Goal: Task Accomplishment & Management: Complete application form

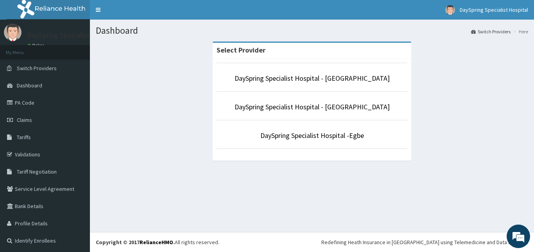
click at [259, 85] on li "DaySpring Specialist Hospital - Ikotun" at bounding box center [312, 77] width 191 height 29
click at [262, 79] on link "DaySpring Specialist Hospital - Ikotun" at bounding box center [312, 78] width 155 height 9
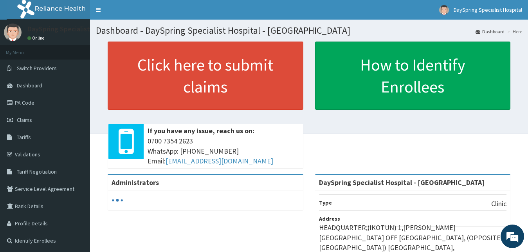
click at [29, 114] on link "Claims" at bounding box center [45, 119] width 90 height 17
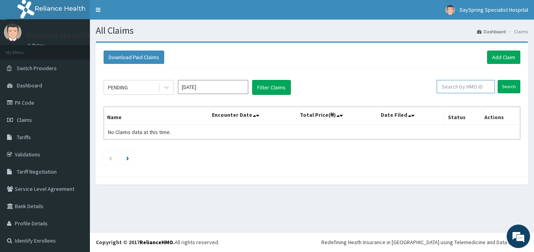
click at [480, 90] on input "text" at bounding box center [466, 86] width 58 height 13
click at [510, 90] on input "Search" at bounding box center [509, 86] width 23 height 13
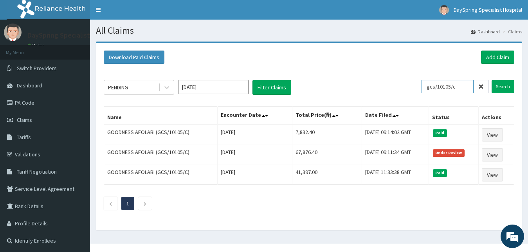
click at [469, 86] on input "gcs/10105/c" at bounding box center [447, 86] width 52 height 13
type input "g"
click at [496, 86] on input "Search" at bounding box center [502, 86] width 23 height 13
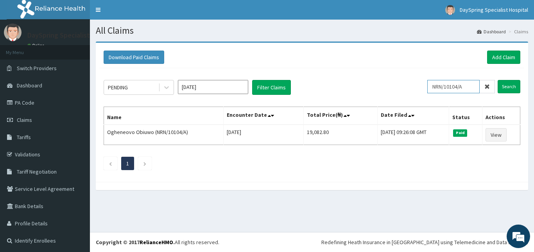
click at [465, 85] on input "NRN/10104/A" at bounding box center [454, 86] width 52 height 13
type input "N"
type input "GCS/10065/D"
click at [500, 88] on input "Search" at bounding box center [509, 86] width 23 height 13
click at [459, 85] on input "GCS/10065/D" at bounding box center [454, 86] width 52 height 13
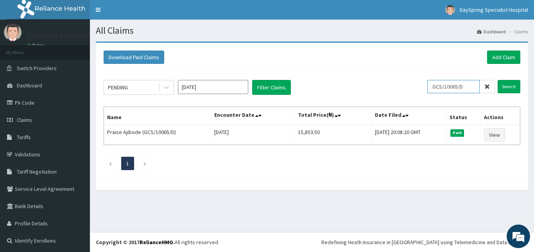
drag, startPoint x: 464, startPoint y: 87, endPoint x: 433, endPoint y: 86, distance: 31.3
click at [433, 86] on input "GCS/10065/D" at bounding box center [454, 86] width 52 height 13
click at [487, 59] on link "Add Claim" at bounding box center [503, 56] width 33 height 13
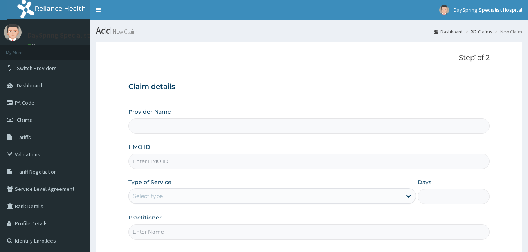
type input "DaySpring Specialist Hospital - Ikotun"
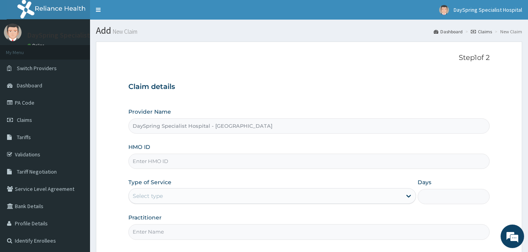
click at [361, 158] on input "HMO ID" at bounding box center [308, 160] width 361 height 15
paste input "GCS/10065/D"
type input "GCS/10065/D"
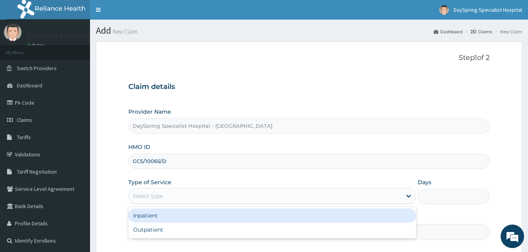
click at [367, 192] on div "Select type" at bounding box center [265, 195] width 273 height 13
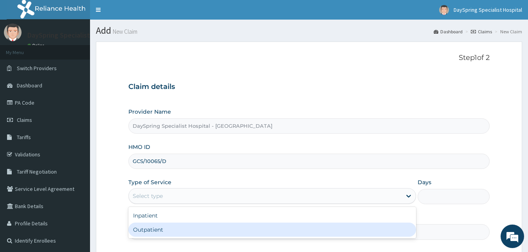
click at [354, 199] on div "Select type" at bounding box center [265, 195] width 273 height 13
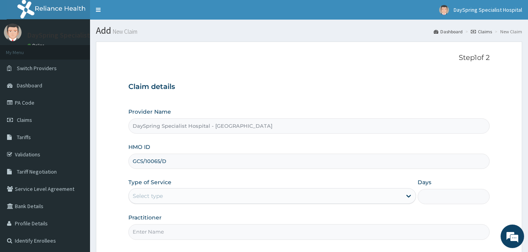
click at [350, 189] on div "Select type" at bounding box center [272, 196] width 288 height 16
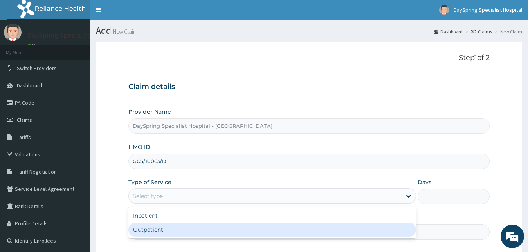
click at [358, 232] on div "Outpatient" at bounding box center [272, 229] width 288 height 14
type input "1"
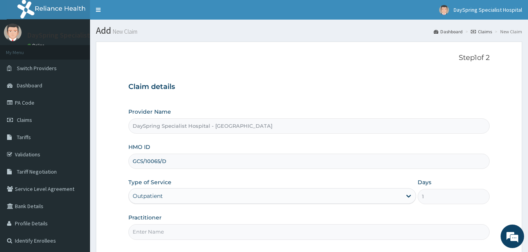
scroll to position [73, 0]
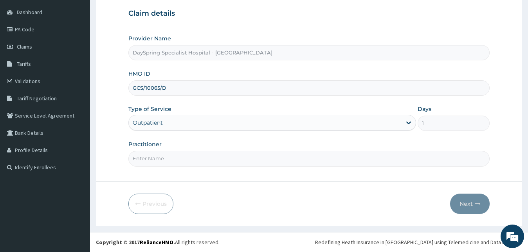
type input "D"
click at [351, 184] on form "Step 1 of 2 Claim details Provider Name DaySpring Specialist Hospital - Ikotun …" at bounding box center [309, 96] width 426 height 257
click at [345, 159] on input "Practitioner" at bounding box center [308, 158] width 361 height 15
type input "DR EMMANUEL"
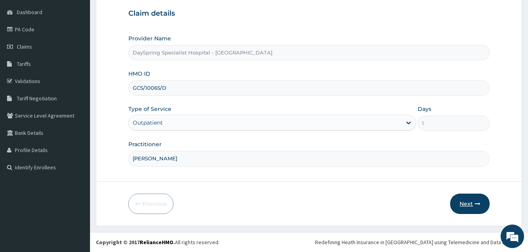
click at [453, 202] on button "Next" at bounding box center [470, 203] width 40 height 20
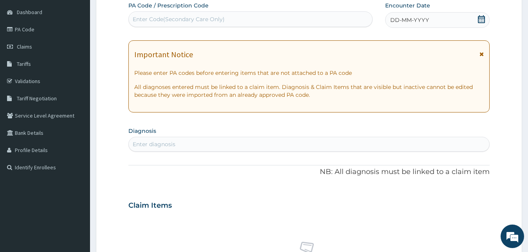
click at [479, 22] on icon at bounding box center [481, 19] width 7 height 8
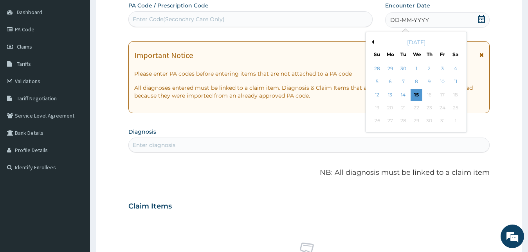
click at [372, 40] on button "Previous Month" at bounding box center [372, 42] width 4 height 4
click at [403, 95] on div "12" at bounding box center [403, 95] width 12 height 12
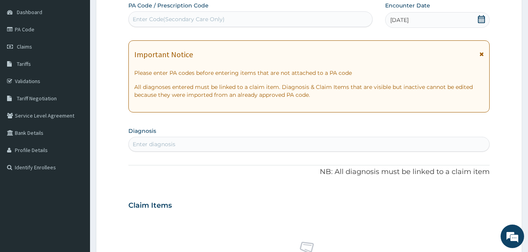
click at [359, 147] on div "Enter diagnosis" at bounding box center [309, 144] width 361 height 13
type input "S"
type input "SEPSIS"
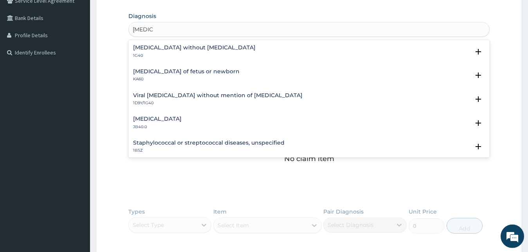
scroll to position [193, 0]
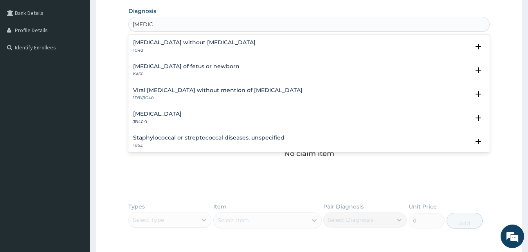
click at [177, 93] on h4 "Viral sepsis without mention of septic shock" at bounding box center [217, 90] width 169 height 6
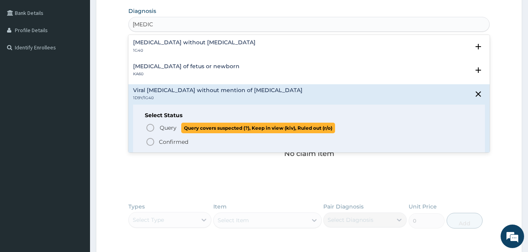
click at [148, 128] on icon "status option query" at bounding box center [150, 127] width 9 height 9
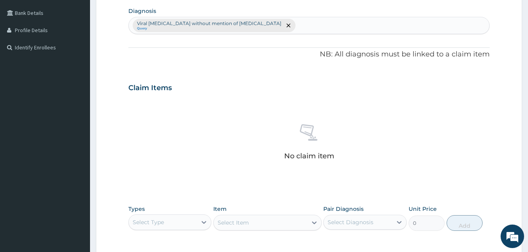
scroll to position [313, 0]
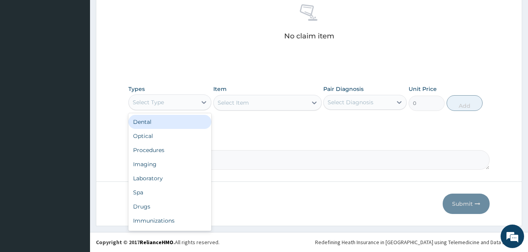
click at [177, 96] on div "Select Type" at bounding box center [163, 102] width 68 height 13
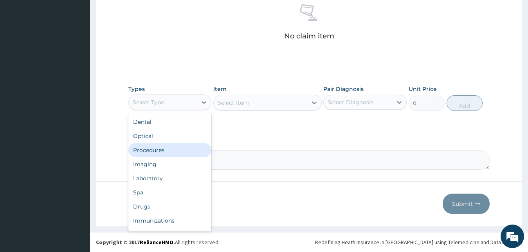
click at [172, 150] on div "Procedures" at bounding box center [169, 150] width 83 height 14
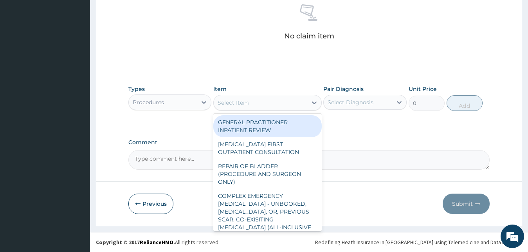
click at [238, 109] on div "Select Item" at bounding box center [267, 103] width 108 height 16
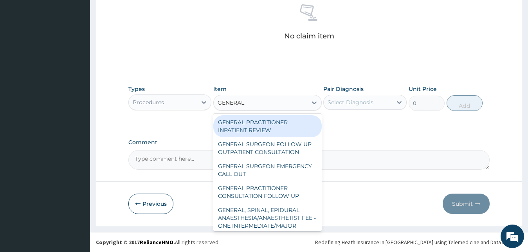
type input "GENERAL P"
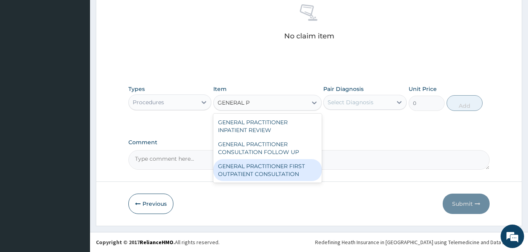
click at [253, 163] on div "GENERAL PRACTITIONER FIRST OUTPATIENT CONSULTATION" at bounding box center [267, 170] width 108 height 22
type input "3750"
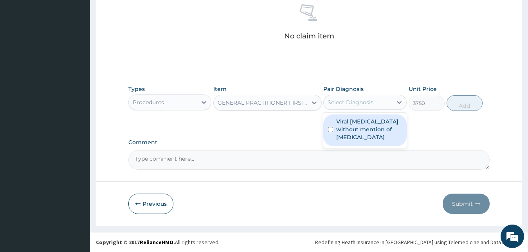
click at [384, 104] on div "Select Diagnosis" at bounding box center [357, 102] width 68 height 13
click at [383, 120] on label "Viral sepsis without mention of septic shock" at bounding box center [369, 128] width 66 height 23
checkbox input "true"
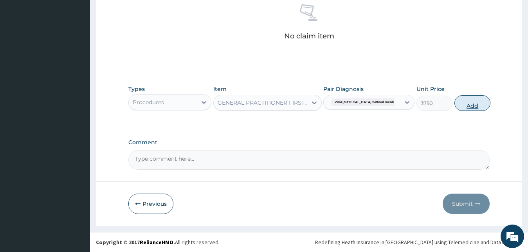
click at [456, 103] on button "Add" at bounding box center [472, 103] width 36 height 16
type input "0"
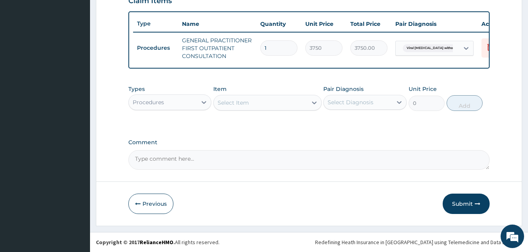
click at [166, 104] on div "Procedures" at bounding box center [163, 102] width 68 height 13
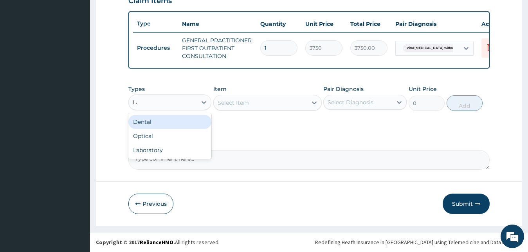
type input "LAB"
click at [169, 117] on div "Laboratory" at bounding box center [169, 122] width 83 height 14
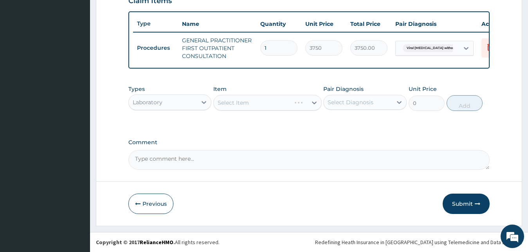
click at [279, 105] on div "Select Item" at bounding box center [267, 103] width 108 height 16
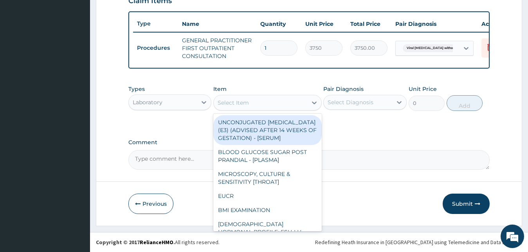
click at [279, 105] on div "Select Item" at bounding box center [260, 102] width 93 height 13
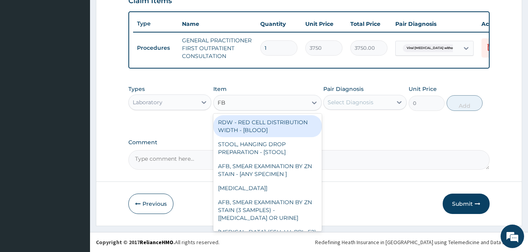
type input "FBC"
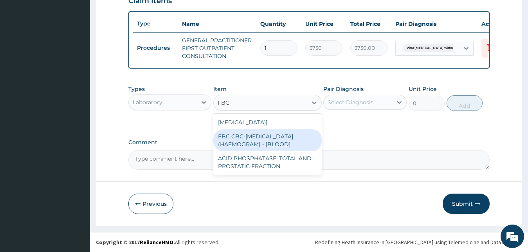
click at [282, 135] on div "FBC CBC-COMPLETE BLOOD COUNT (HAEMOGRAM) - [BLOOD]" at bounding box center [267, 140] width 108 height 22
type input "5000"
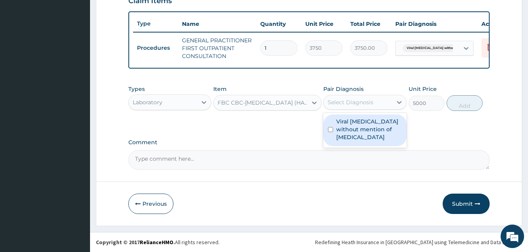
drag, startPoint x: 357, startPoint y: 101, endPoint x: 359, endPoint y: 136, distance: 35.7
click at [359, 110] on div "option Viral sepsis without mention of septic shock, selected. option Viral sep…" at bounding box center [364, 102] width 83 height 15
click at [362, 133] on label "Viral sepsis without mention of septic shock" at bounding box center [369, 128] width 66 height 23
checkbox input "true"
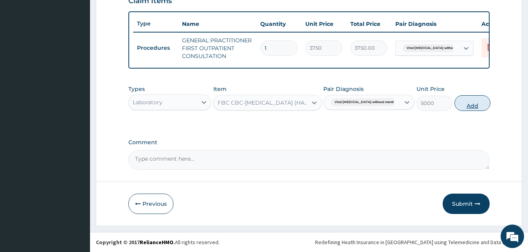
click at [455, 108] on button "Add" at bounding box center [472, 103] width 36 height 16
type input "0"
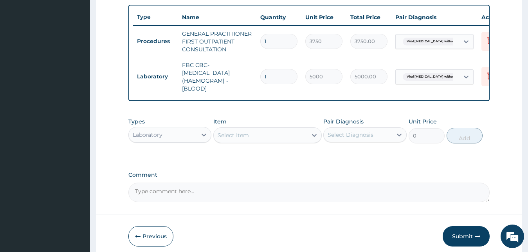
click at [154, 137] on div "Laboratory" at bounding box center [163, 134] width 68 height 13
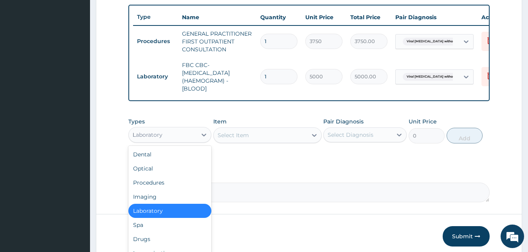
type input "DR"
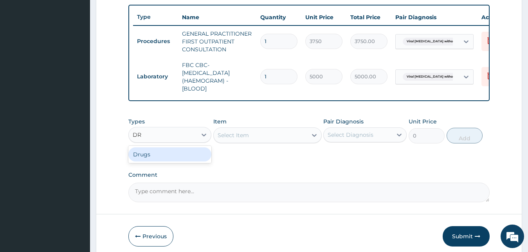
click at [156, 157] on div "Drugs" at bounding box center [169, 154] width 83 height 14
click at [220, 138] on div "Select Item" at bounding box center [267, 135] width 108 height 16
click at [242, 142] on div "Select Item" at bounding box center [267, 135] width 108 height 16
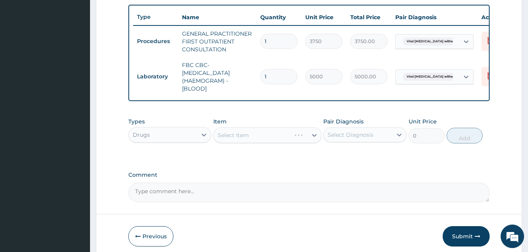
click at [261, 142] on div "Select Item" at bounding box center [267, 135] width 108 height 16
click at [264, 141] on div "Select Item" at bounding box center [260, 135] width 93 height 13
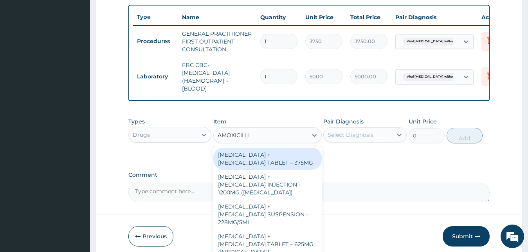
type input "AMOXICILLIN"
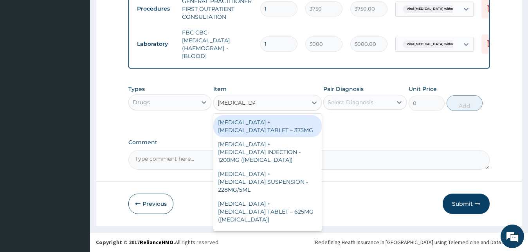
scroll to position [325, 0]
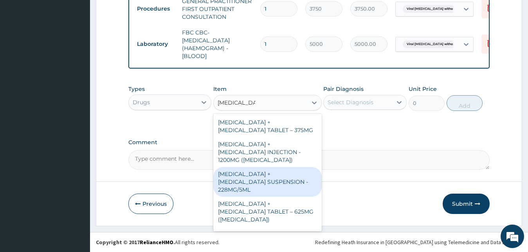
click at [277, 182] on div "[MEDICAL_DATA] + [MEDICAL_DATA] SUSPENSION - 228MG/5ML" at bounding box center [267, 182] width 108 height 30
type input "2800"
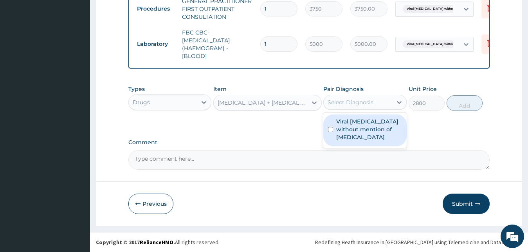
click at [370, 99] on div "Select Diagnosis" at bounding box center [350, 102] width 46 height 8
click at [373, 129] on label "Viral sepsis without mention of septic shock" at bounding box center [369, 128] width 66 height 23
checkbox input "true"
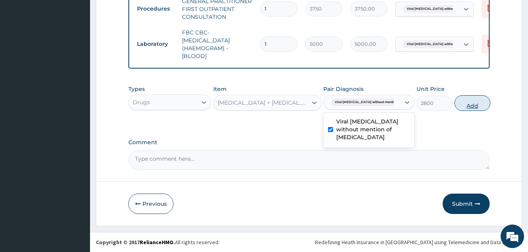
click at [454, 106] on button "Add" at bounding box center [472, 103] width 36 height 16
type input "0"
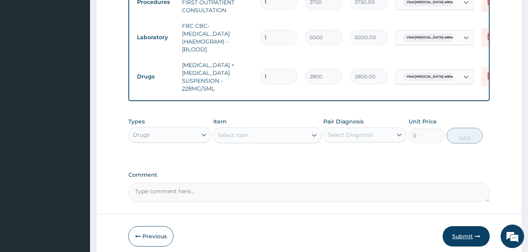
click at [470, 239] on button "Submit" at bounding box center [465, 236] width 47 height 20
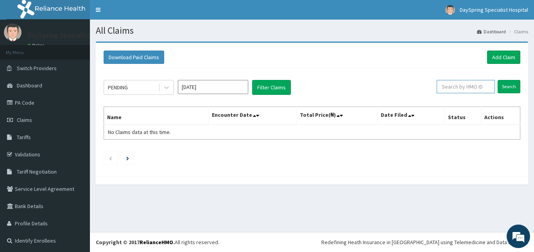
click at [444, 89] on input "text" at bounding box center [466, 86] width 58 height 13
type input "PRN/10037/A"
click at [516, 83] on div "PENDING Oct 2025 Filter Claims PRN/10037/A Search Name Encounter Date Total Pri…" at bounding box center [312, 120] width 425 height 104
click at [508, 87] on input "Search" at bounding box center [509, 86] width 23 height 13
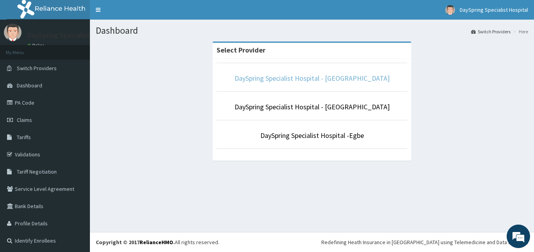
click at [289, 82] on link "DaySpring Specialist Hospital - [GEOGRAPHIC_DATA]" at bounding box center [312, 78] width 155 height 9
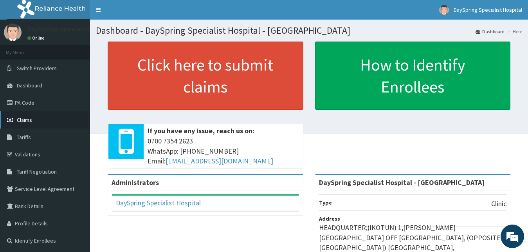
click at [19, 115] on link "Claims" at bounding box center [45, 119] width 90 height 17
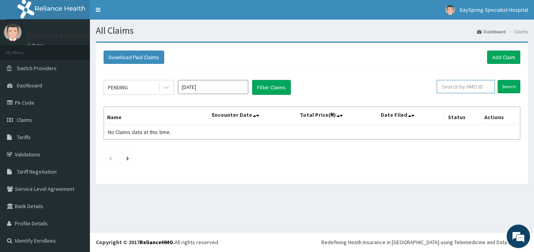
click at [441, 88] on input "text" at bounding box center [466, 86] width 58 height 13
drag, startPoint x: 464, startPoint y: 87, endPoint x: 431, endPoint y: 90, distance: 32.9
click at [431, 90] on input "PRN/10037/A" at bounding box center [454, 86] width 52 height 13
type input "PRN/10037/A"
click at [502, 83] on input "Search" at bounding box center [509, 86] width 23 height 13
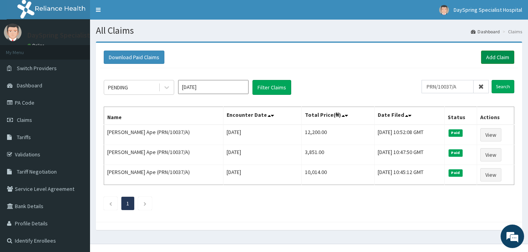
click at [488, 58] on link "Add Claim" at bounding box center [497, 56] width 33 height 13
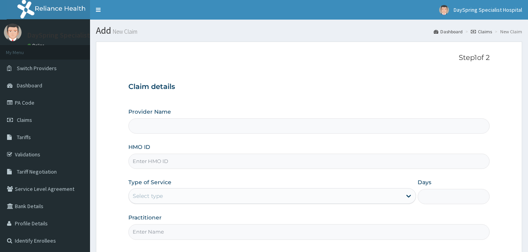
click at [260, 164] on input "HMO ID" at bounding box center [308, 160] width 361 height 15
type input "DaySpring Specialist Hospital - Ikotun"
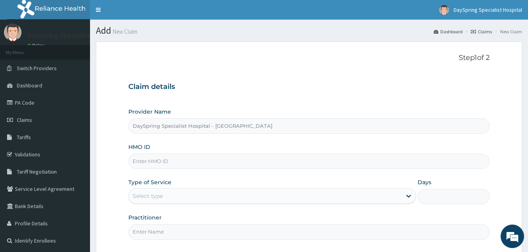
paste input "PRN/10037/A"
type input "PRN/10037/A"
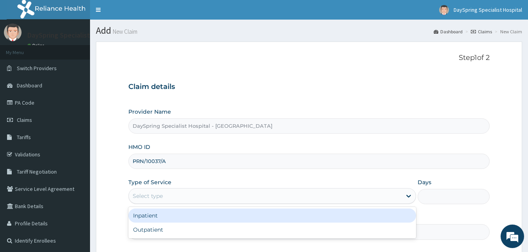
click at [269, 194] on div "Select type" at bounding box center [265, 195] width 273 height 13
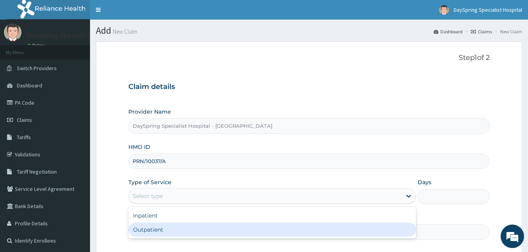
click at [272, 231] on div "Outpatient" at bounding box center [272, 229] width 288 height 14
type input "1"
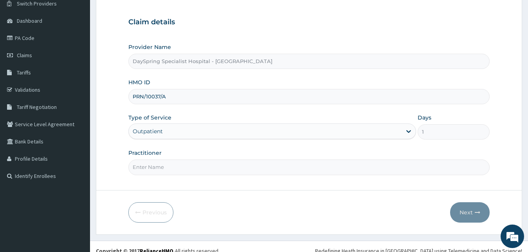
scroll to position [73, 0]
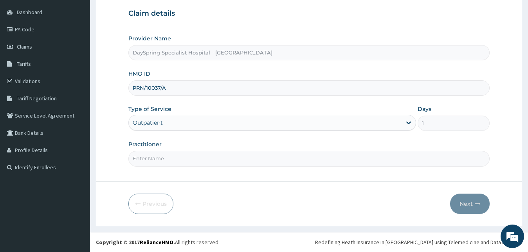
click at [386, 160] on input "Practitioner" at bounding box center [308, 158] width 361 height 15
type input "DR EMMANUEL"
click at [475, 196] on button "Next" at bounding box center [470, 203] width 40 height 20
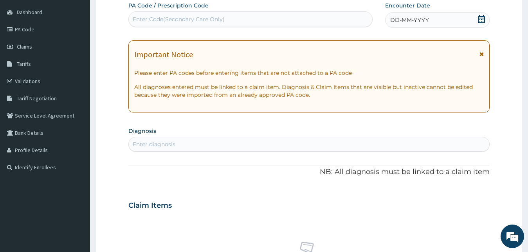
click at [480, 20] on icon at bounding box center [481, 19] width 7 height 8
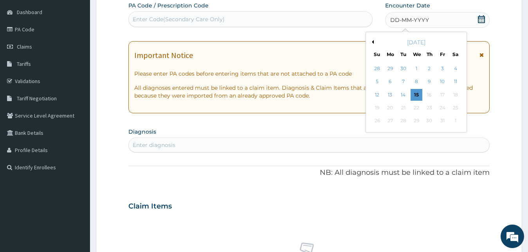
click at [371, 42] on button "Previous Month" at bounding box center [372, 42] width 4 height 4
click at [371, 43] on button "Previous Month" at bounding box center [372, 42] width 4 height 4
click at [417, 81] on div "6" at bounding box center [416, 82] width 12 height 12
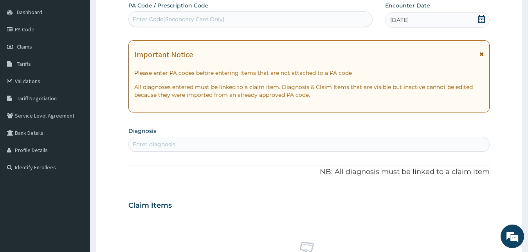
click at [392, 146] on div "Enter diagnosis" at bounding box center [309, 144] width 361 height 13
click at [355, 146] on div "Enter diagnosis" at bounding box center [309, 144] width 361 height 13
type input "[MEDICAL_DATA]"
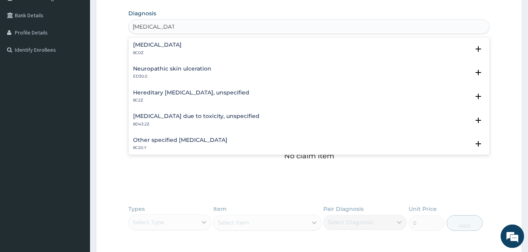
scroll to position [193, 0]
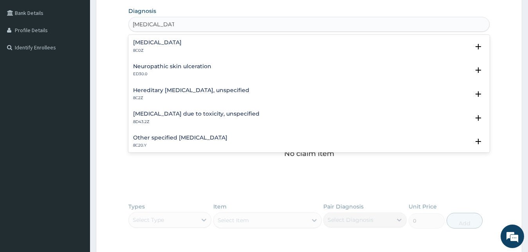
click at [215, 142] on div "Other specified [MEDICAL_DATA] 8C20.Y" at bounding box center [180, 142] width 94 height 14
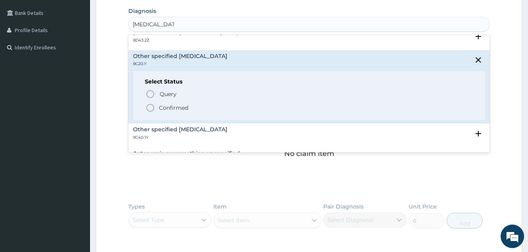
scroll to position [84, 0]
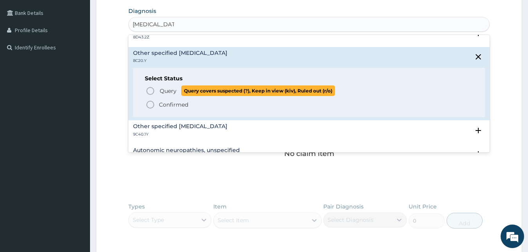
click at [147, 92] on icon "status option query" at bounding box center [150, 90] width 9 height 9
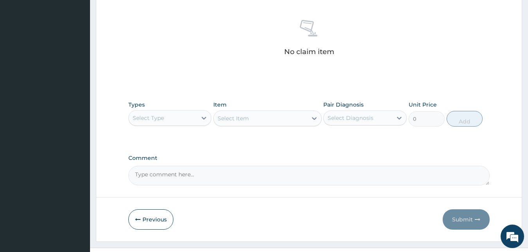
scroll to position [313, 0]
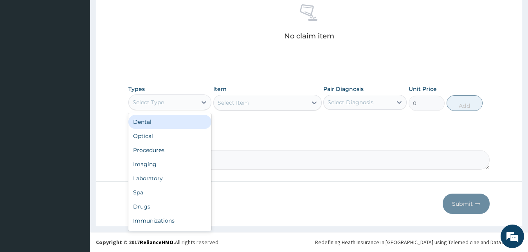
click at [158, 104] on div "Select Type" at bounding box center [148, 102] width 31 height 8
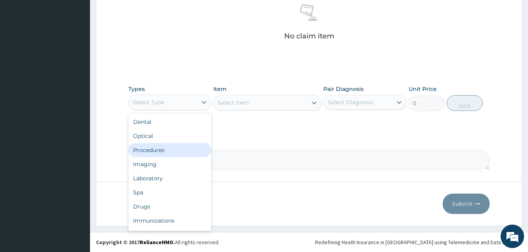
click at [145, 151] on div "Procedures" at bounding box center [169, 150] width 83 height 14
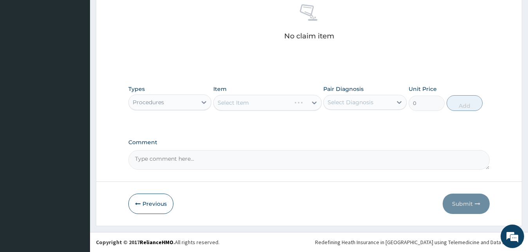
click at [278, 102] on div "Select Item" at bounding box center [267, 103] width 108 height 16
click at [272, 102] on div "Select Item" at bounding box center [267, 103] width 108 height 16
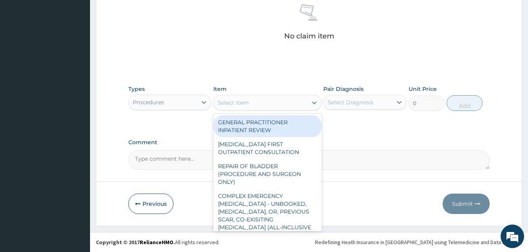
click at [272, 102] on div "Select Item" at bounding box center [260, 102] width 93 height 13
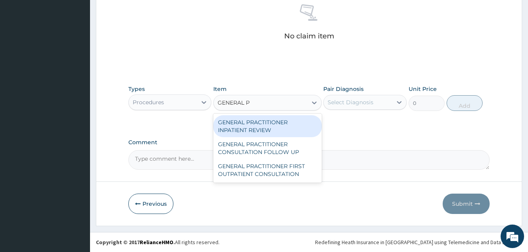
type input "GENERAL PR"
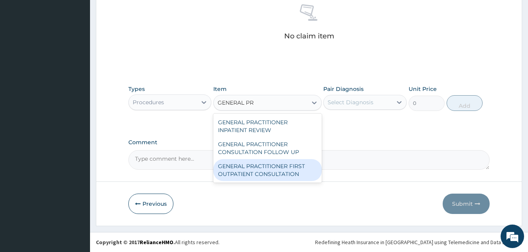
click at [273, 165] on div "GENERAL PRACTITIONER FIRST OUTPATIENT CONSULTATION" at bounding box center [267, 170] width 108 height 22
type input "3750"
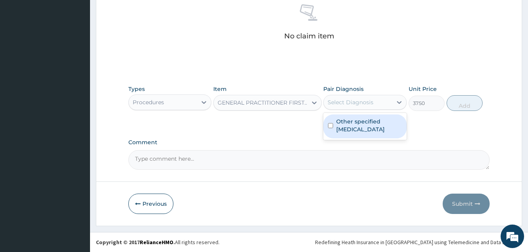
click at [336, 103] on div "Select Diagnosis" at bounding box center [350, 102] width 46 height 8
click at [337, 127] on label "Other specified [MEDICAL_DATA]" at bounding box center [369, 125] width 66 height 16
checkbox input "true"
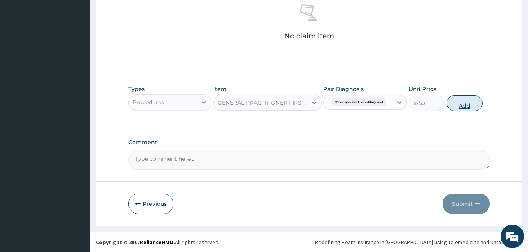
click at [467, 102] on button "Add" at bounding box center [464, 103] width 36 height 16
type input "0"
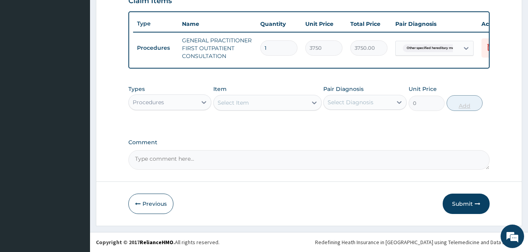
scroll to position [286, 0]
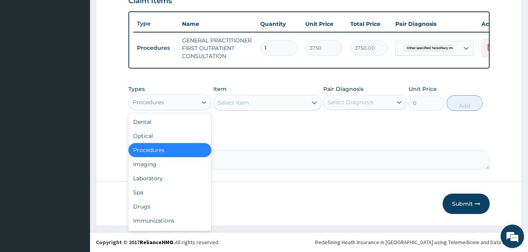
click at [185, 97] on div "Procedures" at bounding box center [163, 102] width 68 height 13
type input "DR"
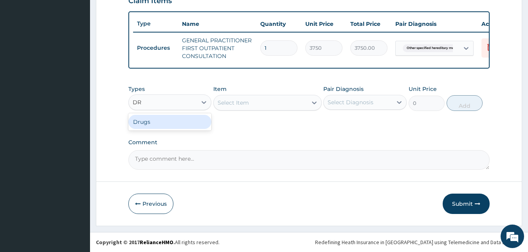
click at [159, 127] on div "Drugs" at bounding box center [169, 122] width 83 height 14
click at [258, 108] on div "Select Item" at bounding box center [267, 103] width 108 height 16
click at [261, 102] on div "Select Item" at bounding box center [260, 102] width 93 height 13
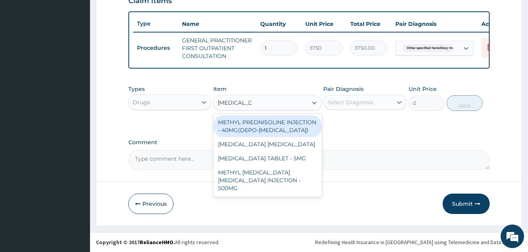
type input "PREDNISOLO"
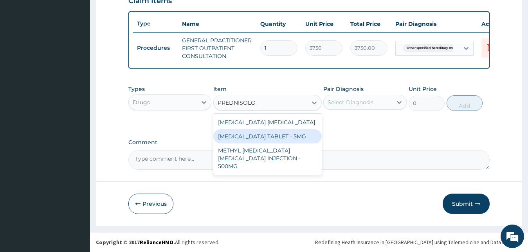
click at [248, 135] on div "[MEDICAL_DATA] TABLET - 5MG" at bounding box center [267, 136] width 108 height 14
type input "42"
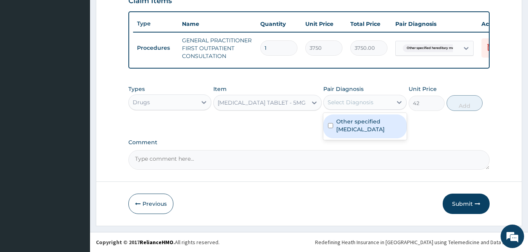
click at [354, 100] on div "Select Diagnosis" at bounding box center [350, 102] width 46 height 8
click at [354, 130] on label "Other specified [MEDICAL_DATA]" at bounding box center [369, 125] width 66 height 16
checkbox input "true"
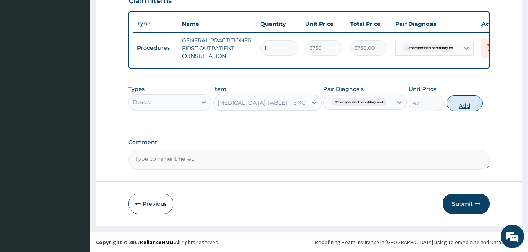
click at [467, 107] on button "Add" at bounding box center [464, 103] width 36 height 16
type input "0"
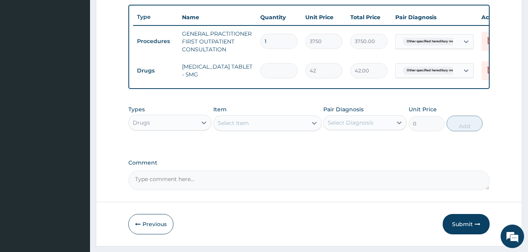
type input "0.00"
type input "2"
type input "84.00"
type input "28"
type input "1176.00"
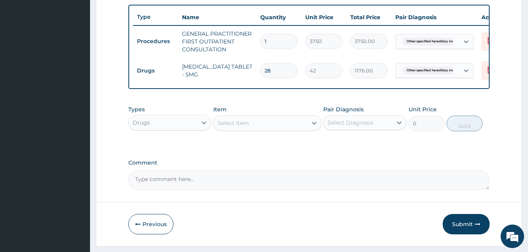
type input "28"
click at [224, 127] on div "Select Item" at bounding box center [232, 123] width 31 height 8
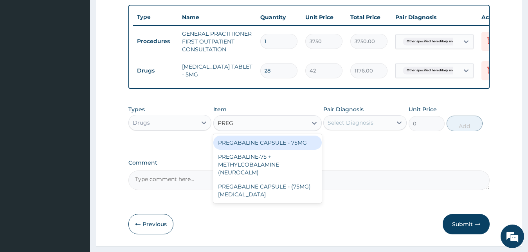
type input "PREGA"
click at [220, 149] on div "PREGABALINE CAPSULE - 75MG" at bounding box center [267, 142] width 108 height 14
type input "168"
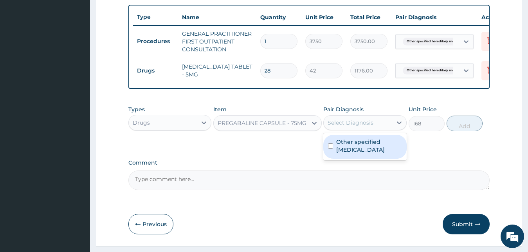
click at [340, 126] on div "Select Diagnosis" at bounding box center [350, 123] width 46 height 8
click at [341, 149] on label "Other specified [MEDICAL_DATA]" at bounding box center [369, 146] width 66 height 16
checkbox input "true"
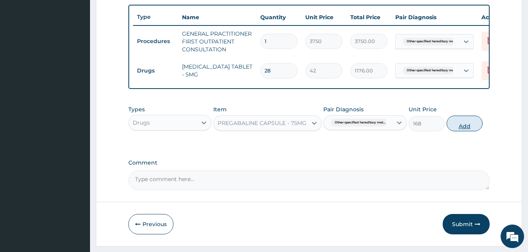
click at [458, 126] on button "Add" at bounding box center [464, 123] width 36 height 16
type input "0"
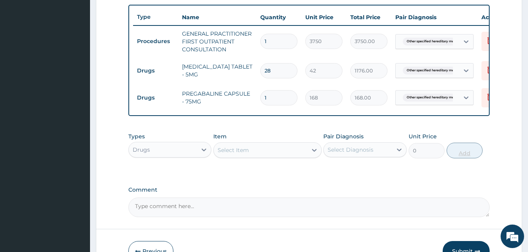
type input "14"
type input "2352.00"
type input "14"
click at [274, 156] on div "Select Item" at bounding box center [260, 150] width 93 height 13
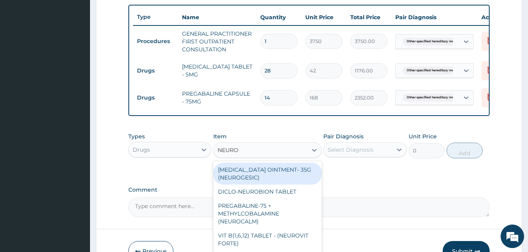
type input "NEUROV"
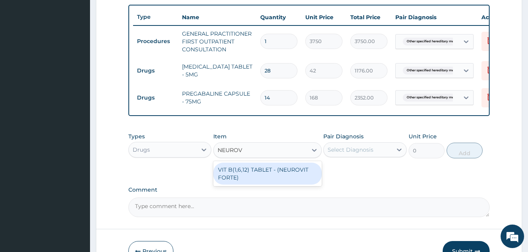
click at [276, 182] on div "VIT B(1,6,12) TABLET - (NEUROVIT FORTE)" at bounding box center [267, 173] width 108 height 22
type input "196"
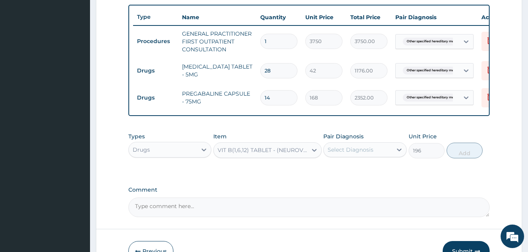
click at [360, 153] on div "Select Diagnosis" at bounding box center [350, 150] width 46 height 8
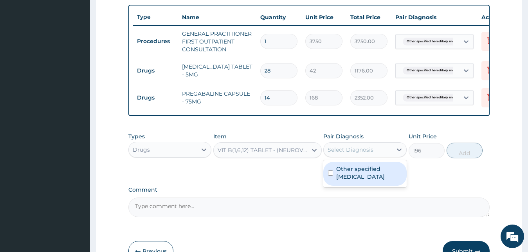
click at [355, 180] on label "Other specified hereditary motor and sensory neuropathy" at bounding box center [369, 173] width 66 height 16
checkbox input "true"
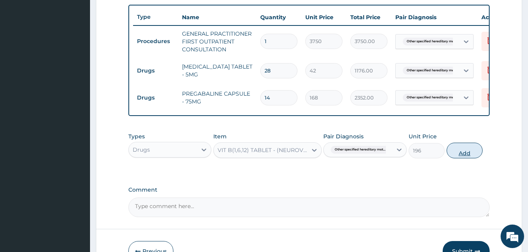
click at [462, 158] on button "Add" at bounding box center [464, 150] width 36 height 16
type input "0"
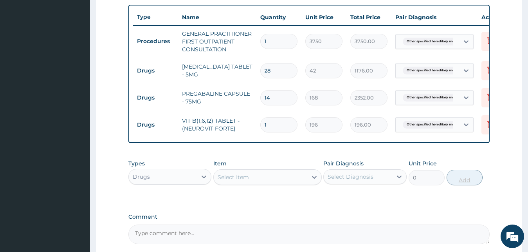
type input "0.00"
type input "7"
type input "1372.00"
type input "7"
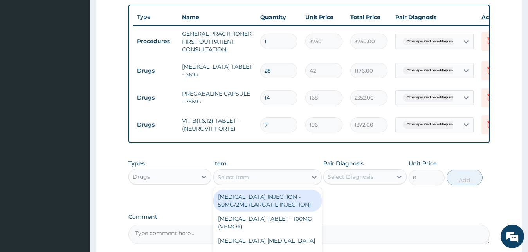
click at [271, 183] on div "Select Item" at bounding box center [260, 177] width 93 height 13
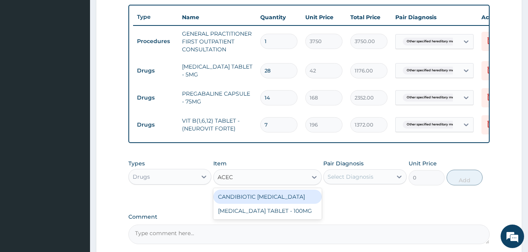
type input "ACECL"
click at [272, 203] on div "ACECLOFENAC TABLET - 100MG" at bounding box center [267, 196] width 108 height 14
type input "112"
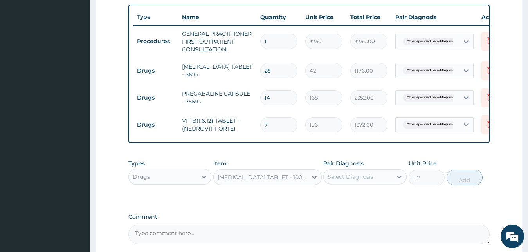
click at [351, 180] on div "Select Diagnosis" at bounding box center [350, 177] width 46 height 8
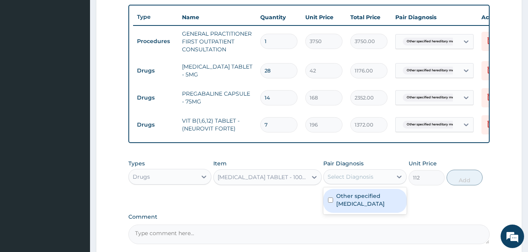
click at [352, 207] on label "Other specified [MEDICAL_DATA]" at bounding box center [369, 200] width 66 height 16
checkbox input "true"
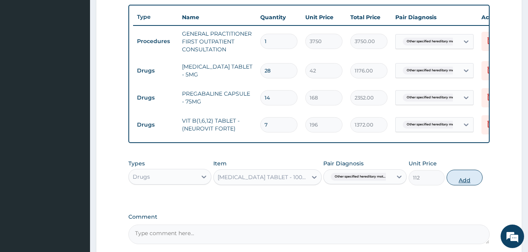
click at [471, 185] on button "Add" at bounding box center [464, 177] width 36 height 16
type input "0"
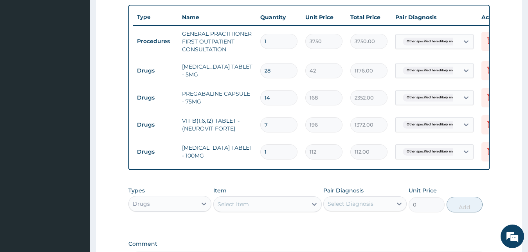
click at [525, 107] on section "Step 2 of 2 PA Code / Prescription Code Enter Code(Secondary Care Only) Encount…" at bounding box center [309, 40] width 438 height 583
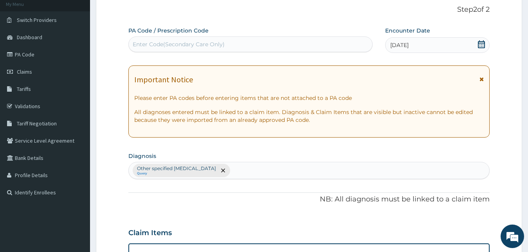
click at [354, 171] on div "Other specified hereditary motor and sensory neuropathy Query" at bounding box center [309, 170] width 361 height 16
type input "MUSCULOSKELETAL"
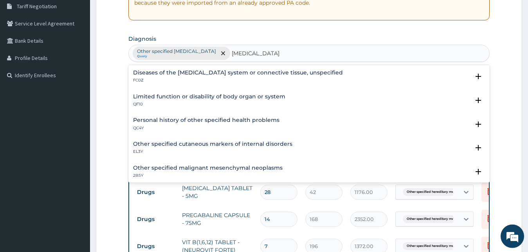
scroll to position [168, 0]
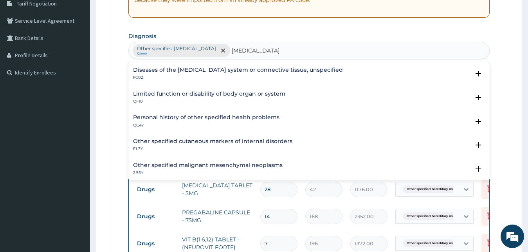
click at [192, 73] on h4 "Diseases of the musculoskeletal system or connective tissue, unspecified" at bounding box center [238, 70] width 210 height 6
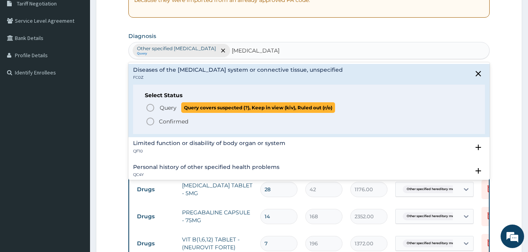
click at [148, 109] on icon "status option query" at bounding box center [150, 107] width 9 height 9
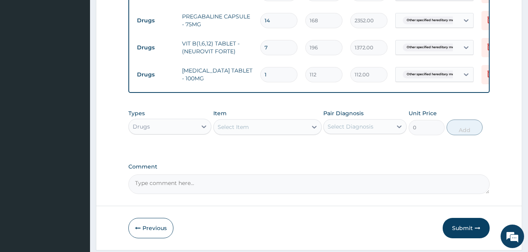
scroll to position [394, 0]
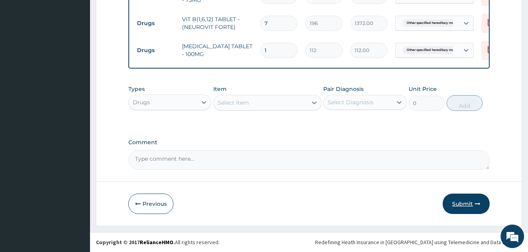
click at [471, 202] on button "Submit" at bounding box center [465, 203] width 47 height 20
click at [465, 204] on button "Submit" at bounding box center [465, 203] width 47 height 20
click at [459, 203] on button "Submit" at bounding box center [465, 203] width 47 height 20
click at [474, 205] on button "Submit" at bounding box center [465, 203] width 47 height 20
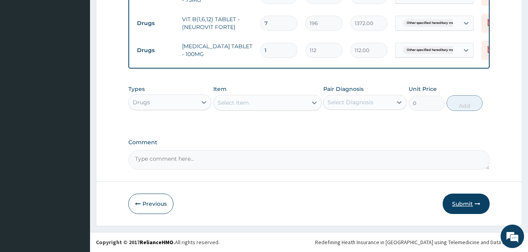
click at [474, 205] on button "Submit" at bounding box center [465, 203] width 47 height 20
click at [464, 204] on button "Submit" at bounding box center [465, 203] width 47 height 20
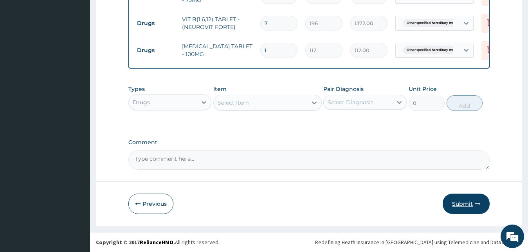
click at [464, 204] on button "Submit" at bounding box center [465, 203] width 47 height 20
click at [454, 206] on button "Submit" at bounding box center [465, 203] width 47 height 20
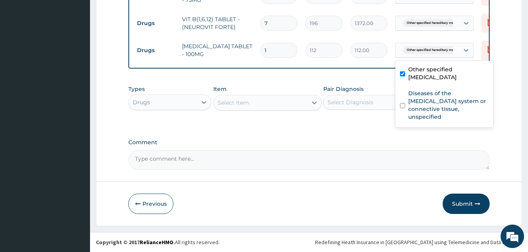
click at [453, 47] on div "Other specified hereditary mot..." at bounding box center [426, 49] width 63 height 13
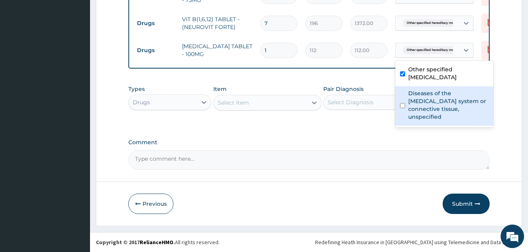
click at [421, 102] on label "Diseases of the musculoskeletal system or connective tissue, unspecified" at bounding box center [448, 104] width 80 height 31
checkbox input "true"
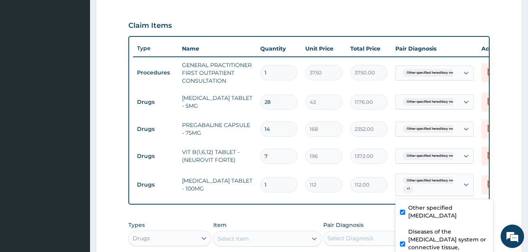
scroll to position [256, 0]
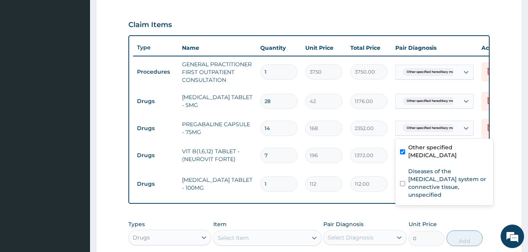
click at [426, 132] on div "Other specified hereditary mot..." at bounding box center [425, 128] width 53 height 10
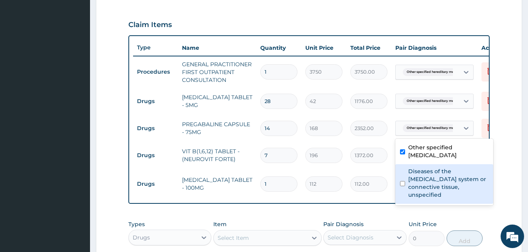
click at [423, 189] on label "Diseases of the musculoskeletal system or connective tissue, unspecified" at bounding box center [448, 182] width 80 height 31
checkbox input "true"
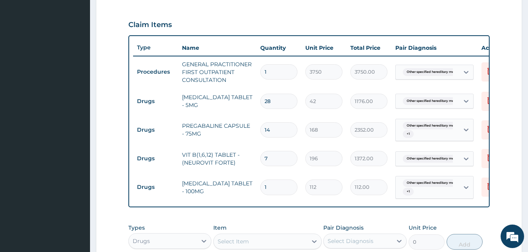
click at [384, 173] on tr "Drugs ACECLOFENAC TABLET - 100MG 1 112 112.00 Other specified hereditary mot...…" at bounding box center [324, 187] width 383 height 31
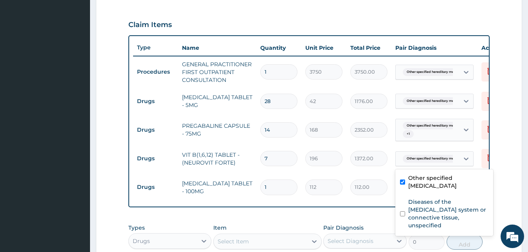
click at [411, 161] on span "Other specified hereditary mot..." at bounding box center [432, 159] width 59 height 8
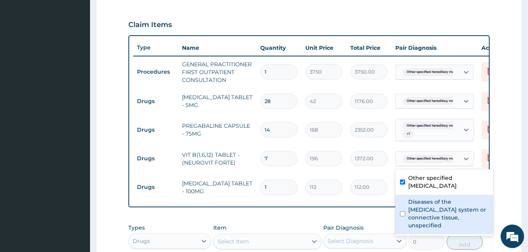
click at [412, 223] on label "Diseases of the musculoskeletal system or connective tissue, unspecified" at bounding box center [448, 213] width 80 height 31
checkbox input "true"
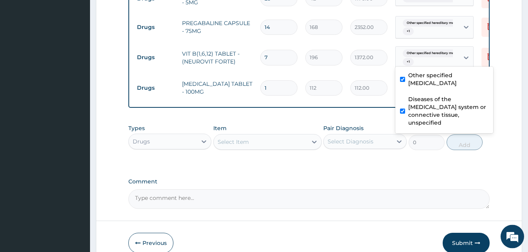
scroll to position [404, 0]
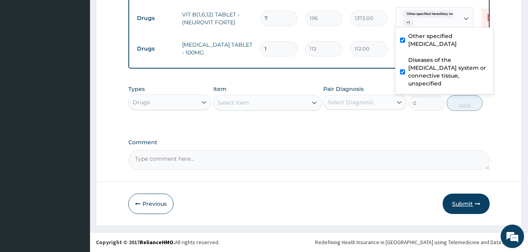
click at [478, 200] on button "Submit" at bounding box center [465, 203] width 47 height 20
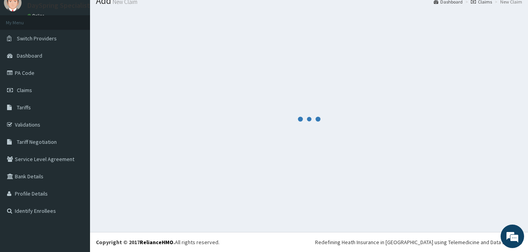
scroll to position [30, 0]
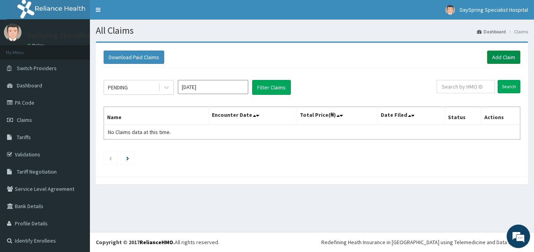
click at [487, 60] on link "Add Claim" at bounding box center [503, 56] width 33 height 13
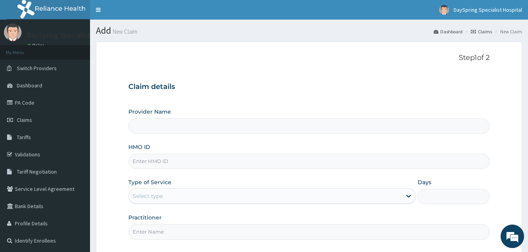
click at [237, 157] on input "HMO ID" at bounding box center [308, 160] width 361 height 15
paste input "PRN/10037/A"
type input "PRN/10037/A"
type input "DaySpring Specialist Hospital - [GEOGRAPHIC_DATA]"
type input "PRN/10037/A"
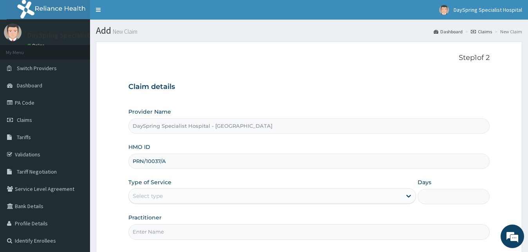
click at [244, 196] on div "Select type" at bounding box center [265, 195] width 273 height 13
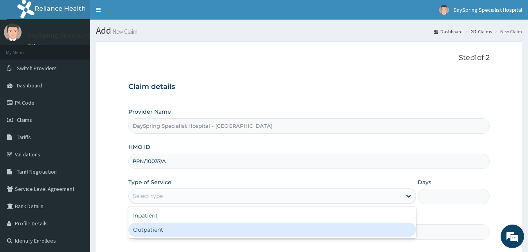
click at [238, 236] on div "Outpatient" at bounding box center [272, 229] width 288 height 14
type input "1"
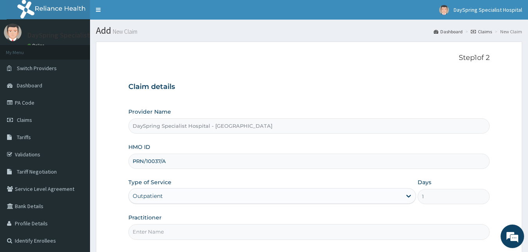
click at [237, 235] on input "Practitioner" at bounding box center [308, 231] width 361 height 15
type input "F"
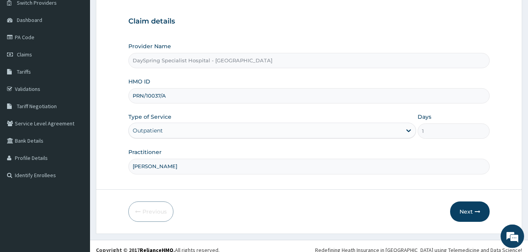
scroll to position [73, 0]
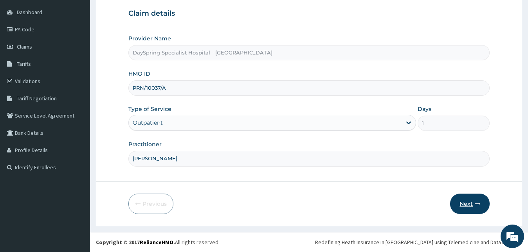
type input "DR COLLINS"
click at [459, 201] on button "Next" at bounding box center [470, 203] width 40 height 20
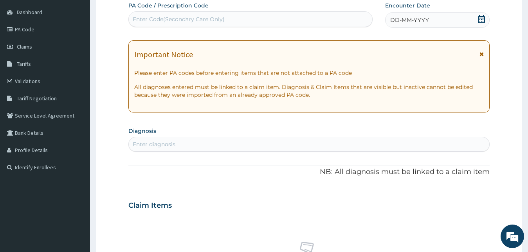
click at [478, 18] on icon at bounding box center [481, 19] width 7 height 8
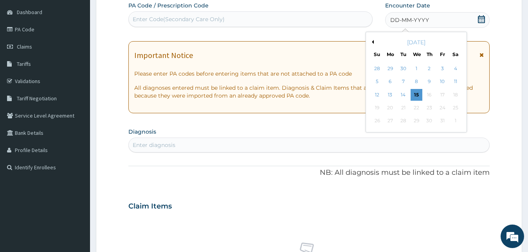
click at [372, 41] on button "Previous Month" at bounding box center [372, 42] width 4 height 4
click at [415, 97] on div "13" at bounding box center [416, 95] width 12 height 12
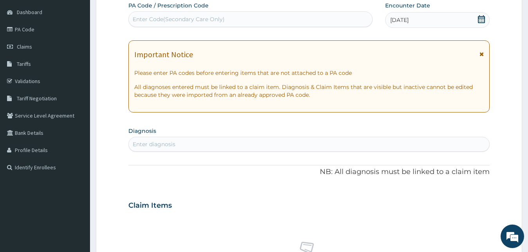
click at [392, 140] on div "Enter diagnosis" at bounding box center [309, 144] width 361 height 13
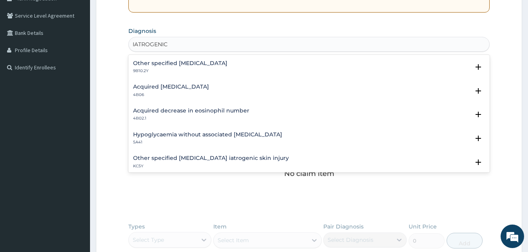
scroll to position [190, 0]
type input "I"
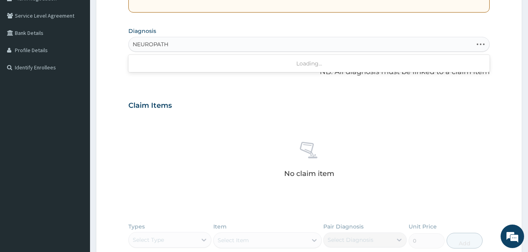
type input "NEUROPATHY"
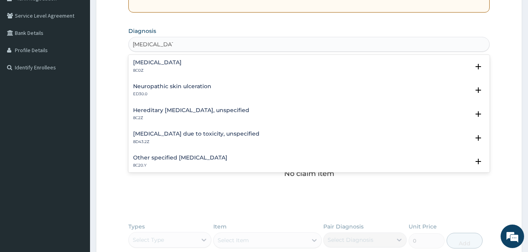
click at [160, 156] on h4 "Other specified hereditary motor and sensory neuropathy" at bounding box center [180, 158] width 94 height 6
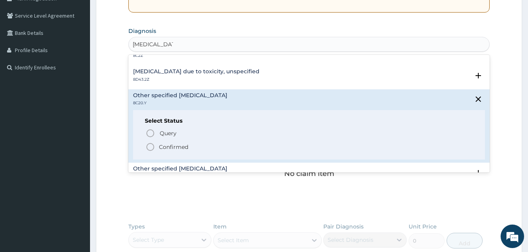
scroll to position [63, 0]
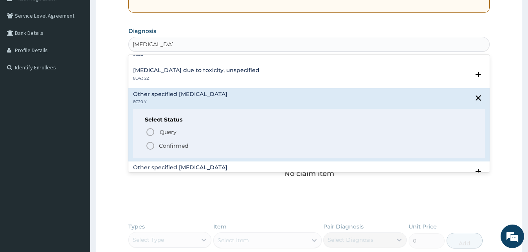
click at [182, 147] on p "Confirmed" at bounding box center [173, 146] width 29 height 8
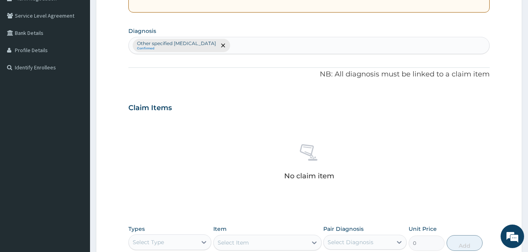
scroll to position [313, 0]
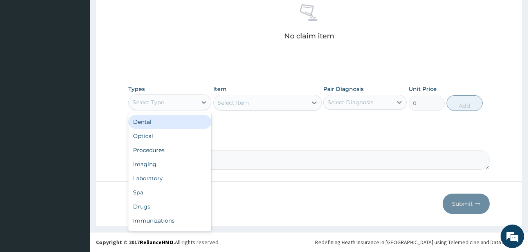
click at [154, 98] on div "Select Type" at bounding box center [148, 102] width 31 height 8
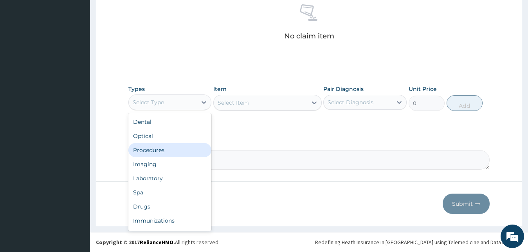
click at [155, 150] on div "Procedures" at bounding box center [169, 150] width 83 height 14
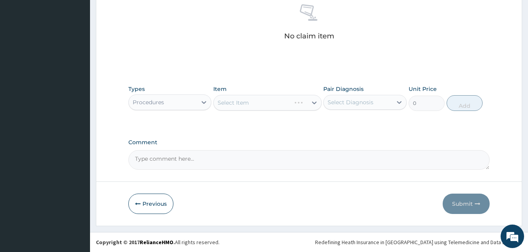
click at [275, 106] on div "Select Item" at bounding box center [267, 103] width 108 height 16
click at [275, 106] on div "Select Item" at bounding box center [260, 102] width 93 height 13
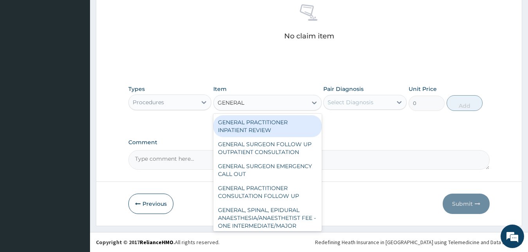
type input "GENERAL P"
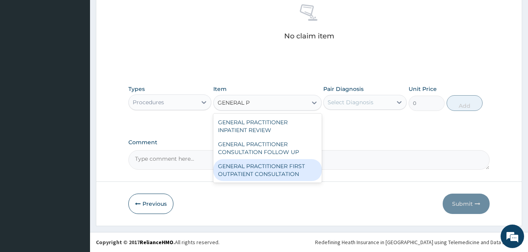
click at [283, 163] on div "GENERAL PRACTITIONER FIRST OUTPATIENT CONSULTATION" at bounding box center [267, 170] width 108 height 22
type input "3750"
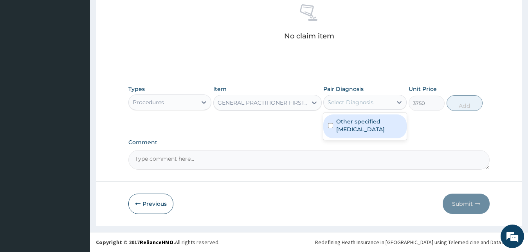
click at [383, 101] on div "Select Diagnosis" at bounding box center [357, 102] width 68 height 13
click at [379, 127] on label "Other specified [MEDICAL_DATA]" at bounding box center [369, 125] width 66 height 16
checkbox input "true"
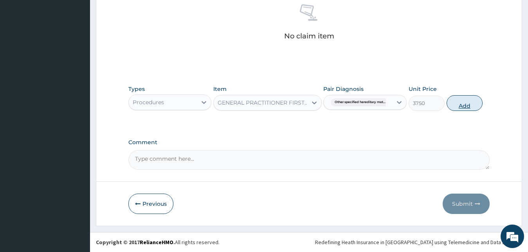
click at [469, 103] on button "Add" at bounding box center [464, 103] width 36 height 16
type input "0"
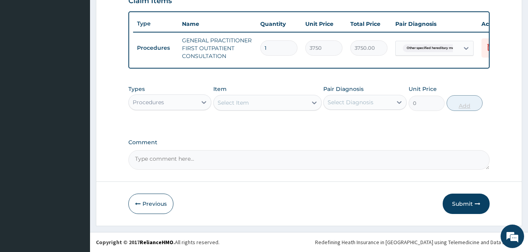
scroll to position [286, 0]
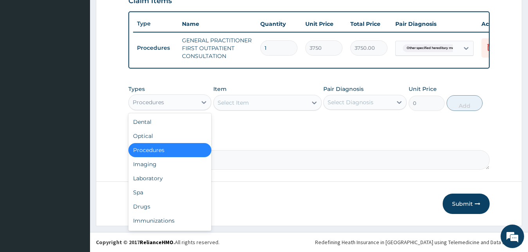
click at [178, 95] on div "Procedures" at bounding box center [169, 102] width 83 height 16
type input "DR"
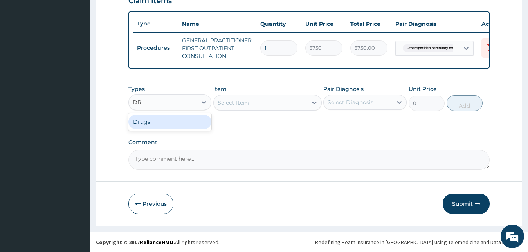
click at [178, 117] on div "Drugs" at bounding box center [169, 122] width 83 height 14
click at [294, 104] on div "Select Item" at bounding box center [267, 103] width 108 height 16
click at [311, 162] on textarea "Comment" at bounding box center [308, 160] width 361 height 20
click at [268, 103] on div "Select Item" at bounding box center [267, 103] width 108 height 16
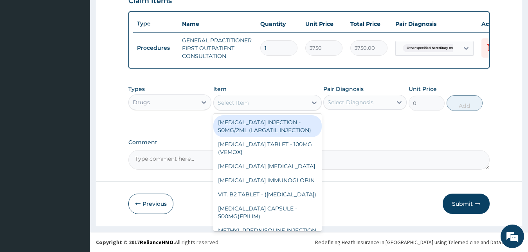
click at [268, 103] on div "Select Item" at bounding box center [260, 102] width 93 height 13
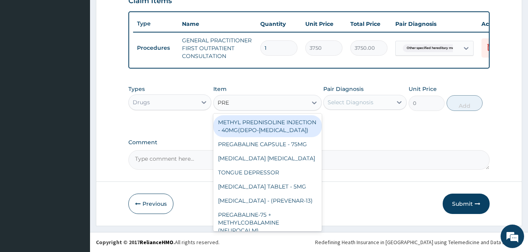
type input "PRED"
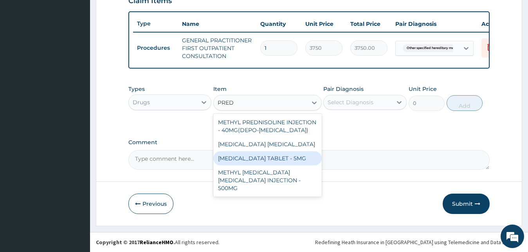
click at [280, 165] on div "[MEDICAL_DATA] TABLET - 5MG" at bounding box center [267, 158] width 108 height 14
type input "42"
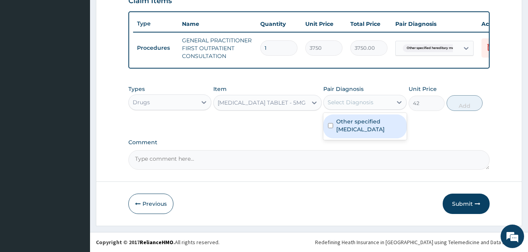
click at [355, 102] on div "Select Diagnosis" at bounding box center [350, 102] width 46 height 8
click at [354, 133] on label "Other specified hereditary motor and sensory neuropathy" at bounding box center [369, 125] width 66 height 16
checkbox input "true"
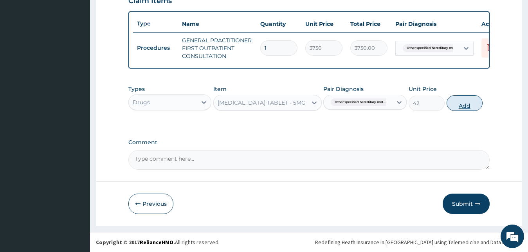
click at [460, 106] on button "Add" at bounding box center [464, 103] width 36 height 16
type input "0"
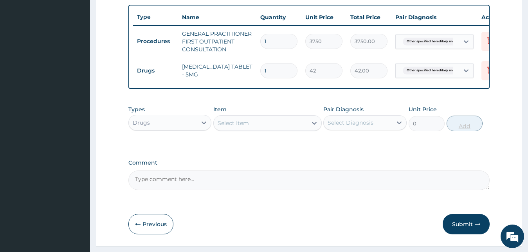
click at [270, 67] on input "1" at bounding box center [278, 70] width 37 height 15
type input "0.00"
type input "4"
type input "168.00"
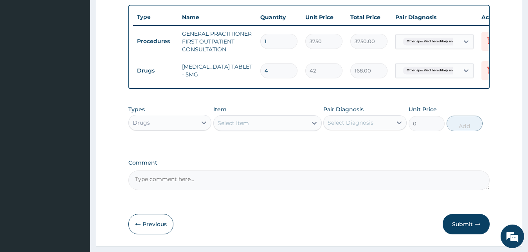
type input "40"
type input "1680.00"
type input "40"
click at [259, 129] on div "Select Item" at bounding box center [260, 123] width 93 height 13
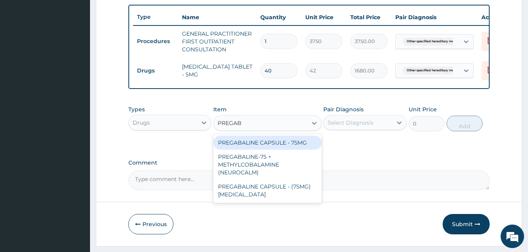
type input "PREGAB"
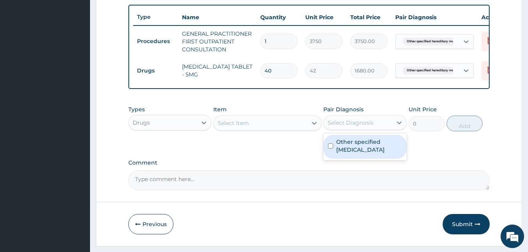
click at [379, 122] on div "Select Diagnosis" at bounding box center [364, 122] width 83 height 15
click at [298, 129] on div "Select Item" at bounding box center [260, 123] width 93 height 13
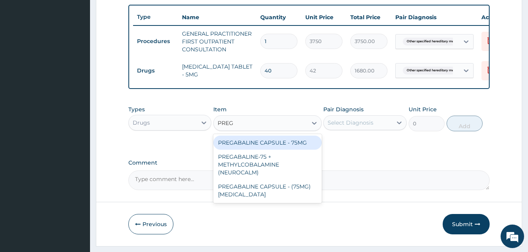
type input "PREGA"
click at [284, 149] on div "PREGABALINE CAPSULE - 75MG" at bounding box center [267, 142] width 108 height 14
type input "168"
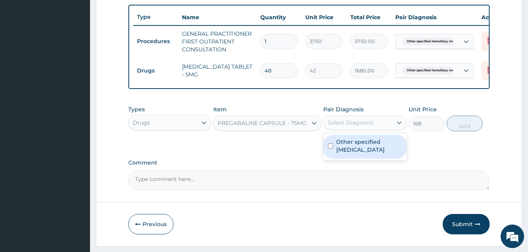
click at [340, 126] on div "Select Diagnosis" at bounding box center [350, 123] width 46 height 8
click at [345, 151] on label "Other specified hereditary motor and sensory neuropathy" at bounding box center [369, 146] width 66 height 16
checkbox input "true"
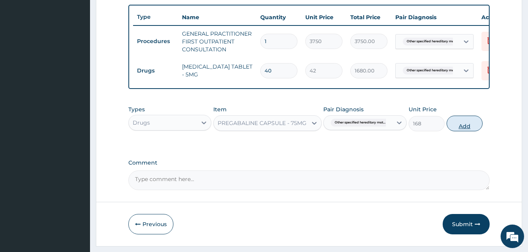
click at [471, 128] on button "Add" at bounding box center [464, 123] width 36 height 16
type input "0"
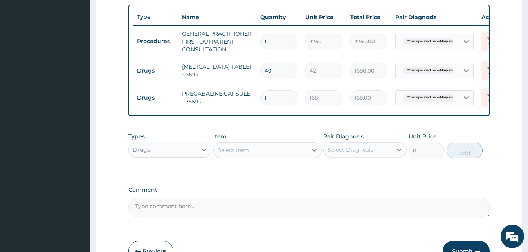
type input "0.00"
type input "6"
type input "1008.00"
type input "62"
type input "10416.00"
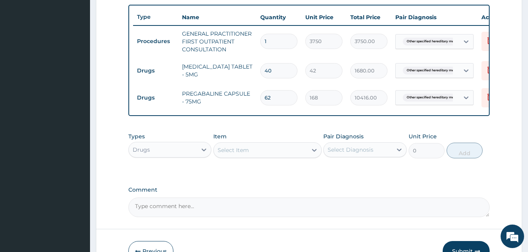
type input "62"
click at [273, 151] on div "Select Item" at bounding box center [260, 150] width 93 height 13
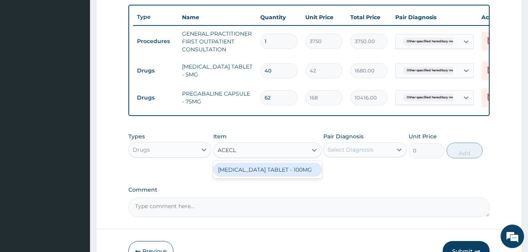
type input "ACECLO"
click at [272, 176] on div "[MEDICAL_DATA] TABLET - 100MG" at bounding box center [267, 169] width 108 height 14
type input "112"
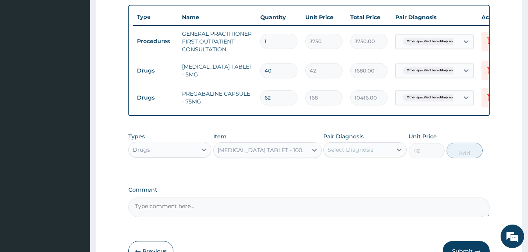
click at [374, 153] on div "Select Diagnosis" at bounding box center [357, 149] width 68 height 13
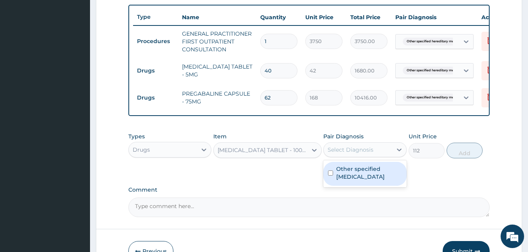
click at [373, 174] on label "Other specified hereditary motor and sensory neuropathy" at bounding box center [369, 173] width 66 height 16
checkbox input "true"
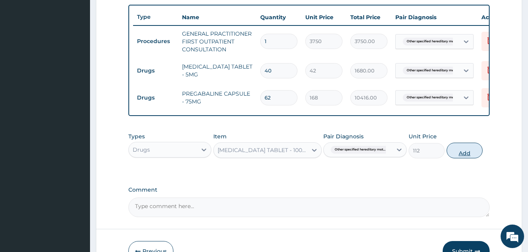
click at [466, 155] on button "Add" at bounding box center [464, 150] width 36 height 16
type input "0"
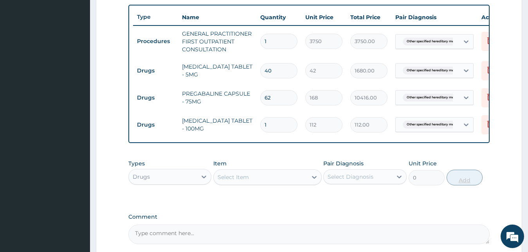
type input "0.00"
type input "6"
type input "672.00"
type input "6"
click at [270, 183] on div "Select Item" at bounding box center [260, 177] width 93 height 13
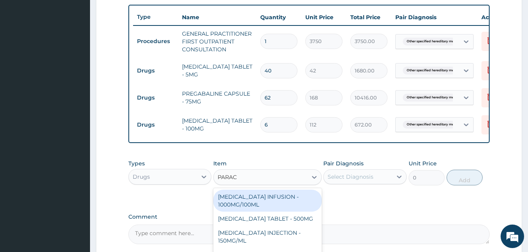
type input "PARACE"
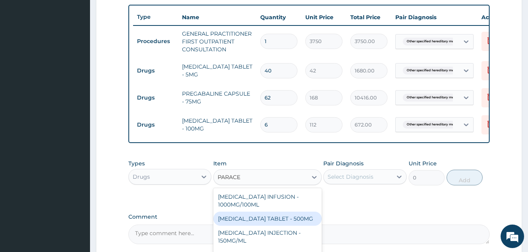
click at [271, 221] on div "[MEDICAL_DATA] TABLET - 500MG" at bounding box center [267, 218] width 108 height 14
type input "33.599999999999994"
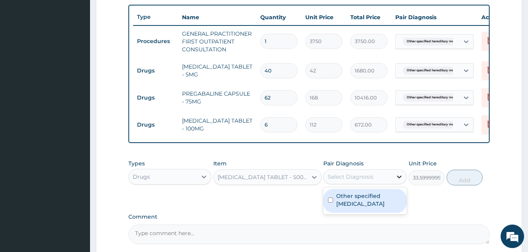
click at [401, 180] on icon at bounding box center [399, 177] width 8 height 8
click at [376, 205] on label "Other specified hereditary motor and sensory neuropathy" at bounding box center [369, 200] width 66 height 16
checkbox input "true"
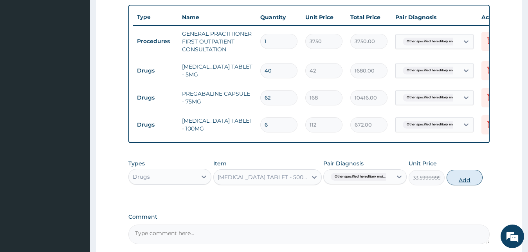
click at [455, 185] on button "Add" at bounding box center [464, 177] width 36 height 16
type input "0"
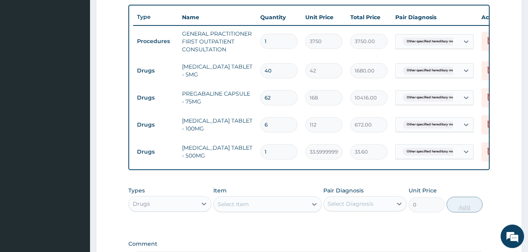
type input "18"
type input "604.80"
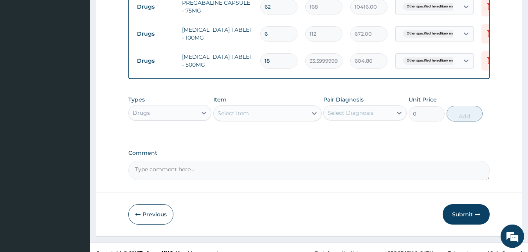
scroll to position [394, 0]
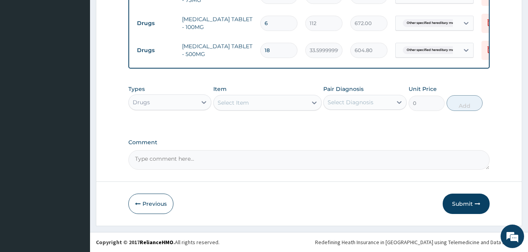
type input "18"
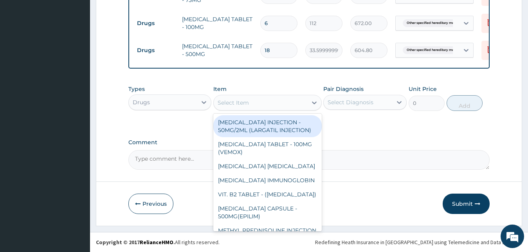
click at [268, 104] on div "Select Item" at bounding box center [260, 102] width 93 height 13
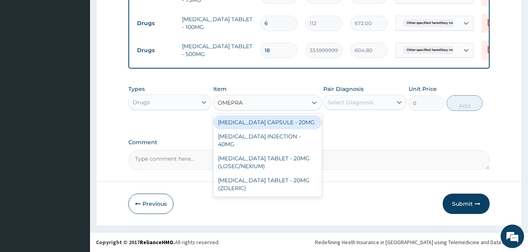
type input "OMEPRAZ"
click at [271, 119] on div "[MEDICAL_DATA] CAPSULE - 20MG" at bounding box center [267, 122] width 108 height 14
type input "140"
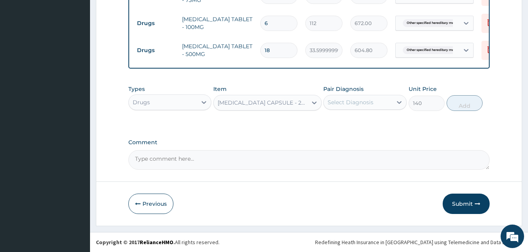
click at [368, 95] on div "Select Diagnosis" at bounding box center [364, 102] width 83 height 15
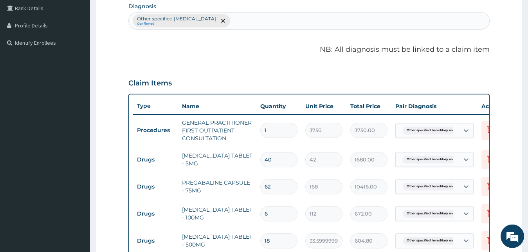
scroll to position [156, 0]
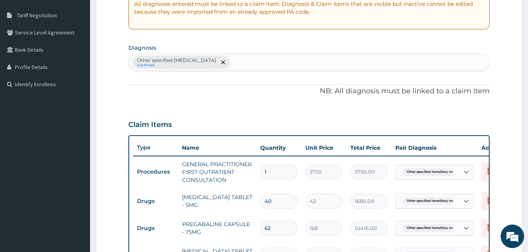
click at [303, 60] on div "Other specified hereditary motor and sensory neuropathy Confirmed" at bounding box center [309, 62] width 361 height 16
type input "GASTRITIS"
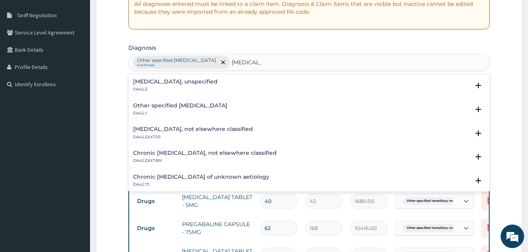
click at [177, 80] on h4 "Gastritis, unspecified" at bounding box center [175, 82] width 84 height 6
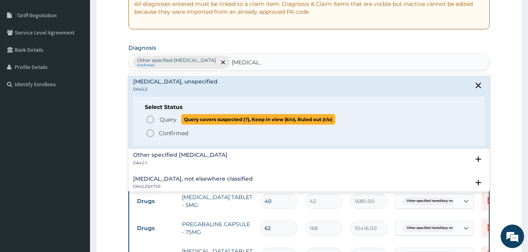
click at [167, 121] on span "Query" at bounding box center [168, 119] width 17 height 8
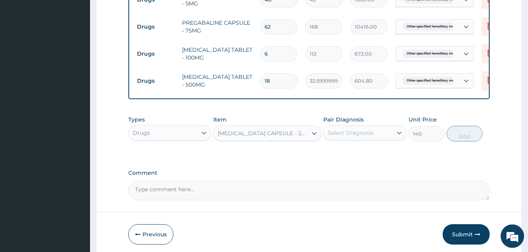
scroll to position [394, 0]
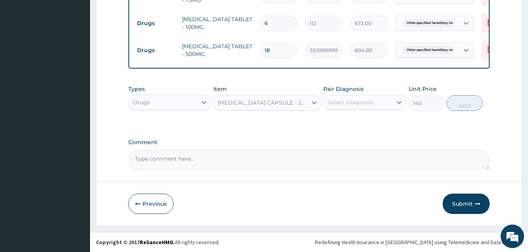
click at [341, 101] on div "Select Diagnosis" at bounding box center [350, 102] width 46 height 8
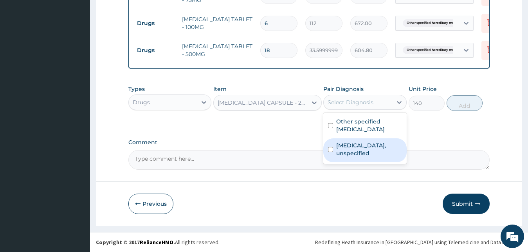
click at [345, 160] on div "Gastritis, unspecified" at bounding box center [364, 150] width 83 height 24
checkbox input "true"
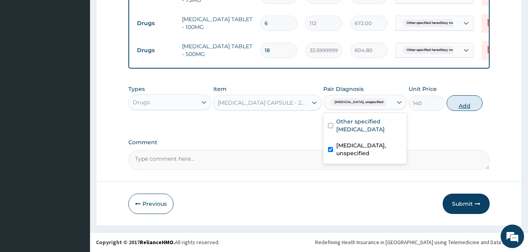
click at [460, 105] on button "Add" at bounding box center [464, 103] width 36 height 16
type input "0"
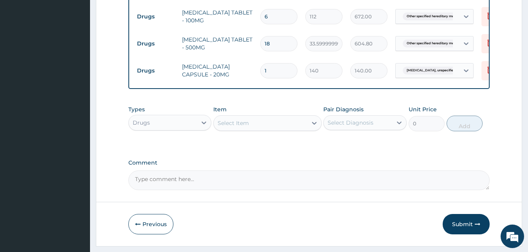
type input "10"
type input "1400.00"
type input "10"
click at [219, 127] on div "Select Item" at bounding box center [232, 123] width 31 height 8
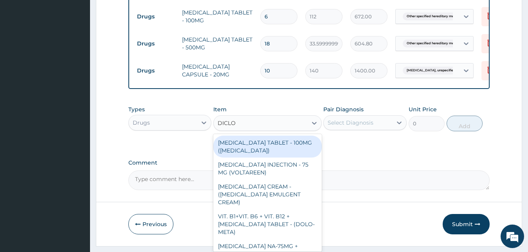
type input "DICL"
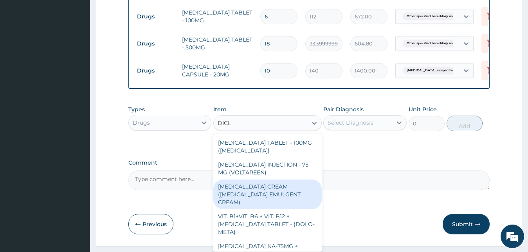
click at [231, 198] on div "[MEDICAL_DATA] CREAM - ([MEDICAL_DATA] EMULGENT CREAM)" at bounding box center [267, 194] width 108 height 30
type input "1400"
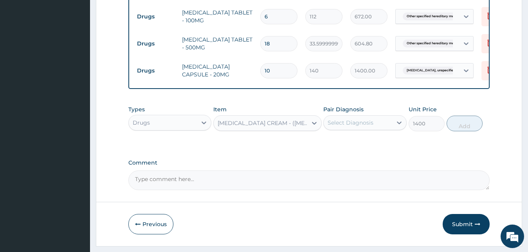
click at [357, 131] on div "Pair Diagnosis Select Diagnosis" at bounding box center [364, 118] width 83 height 26
click at [351, 126] on div "Select Diagnosis" at bounding box center [350, 123] width 46 height 8
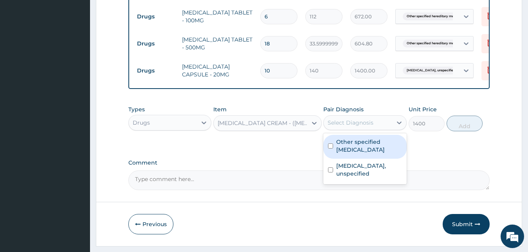
click at [356, 153] on label "Other specified hereditary motor and sensory neuropathy" at bounding box center [369, 146] width 66 height 16
checkbox input "true"
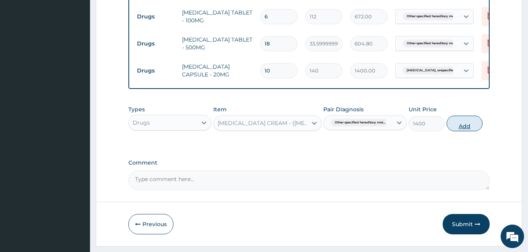
click at [456, 131] on button "Add" at bounding box center [464, 123] width 36 height 16
type input "0"
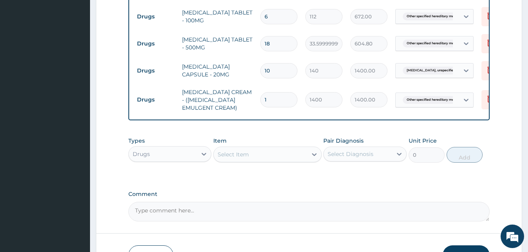
scroll to position [453, 0]
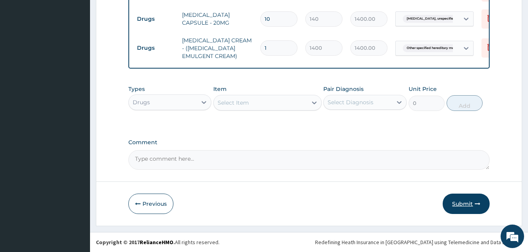
click at [462, 201] on button "Submit" at bounding box center [465, 203] width 47 height 20
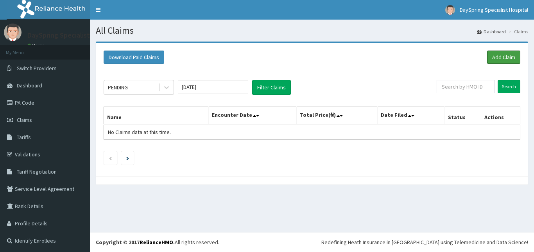
click at [490, 58] on link "Add Claim" at bounding box center [503, 56] width 33 height 13
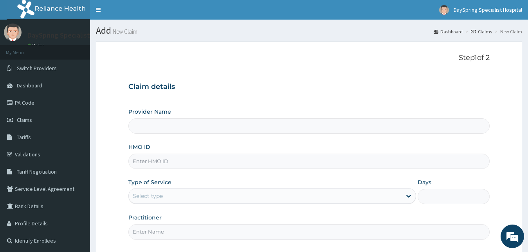
click at [168, 158] on input "HMO ID" at bounding box center [308, 160] width 361 height 15
type input "V"
type input "DaySpring Specialist Hospital - [GEOGRAPHIC_DATA]"
paste input "PRN/10037/A"
type input "PRN/10037/A"
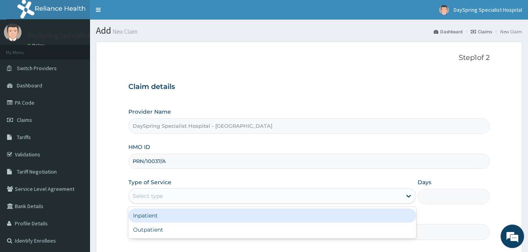
click at [160, 188] on div "Select type" at bounding box center [272, 196] width 288 height 16
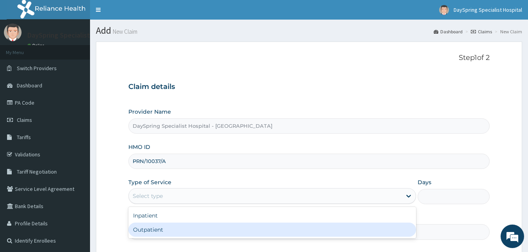
click at [162, 226] on div "Outpatient" at bounding box center [272, 229] width 288 height 14
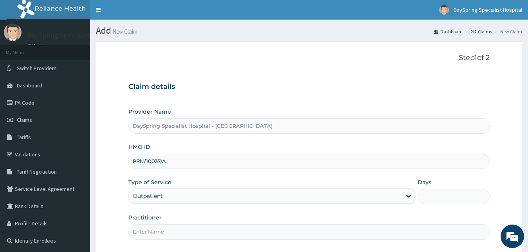
type input "1"
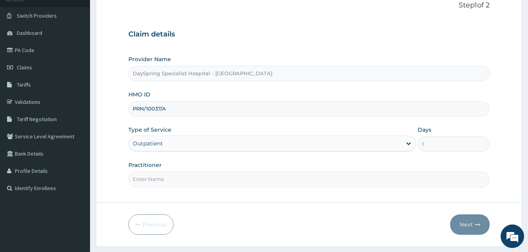
scroll to position [73, 0]
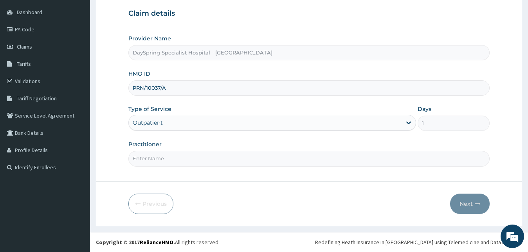
click at [316, 162] on input "Practitioner" at bounding box center [308, 158] width 361 height 15
type input "[PERSON_NAME]"
click at [476, 201] on icon "button" at bounding box center [476, 203] width 5 height 5
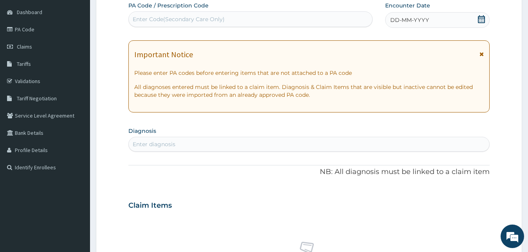
click at [480, 18] on icon at bounding box center [481, 19] width 7 height 8
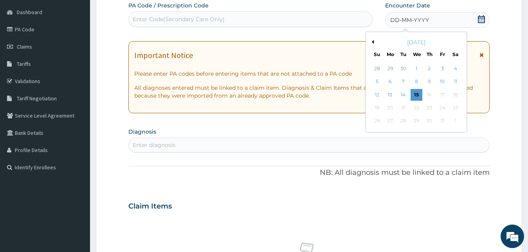
click at [373, 42] on button "Previous Month" at bounding box center [372, 42] width 4 height 4
click at [373, 131] on div "31" at bounding box center [377, 134] width 12 height 12
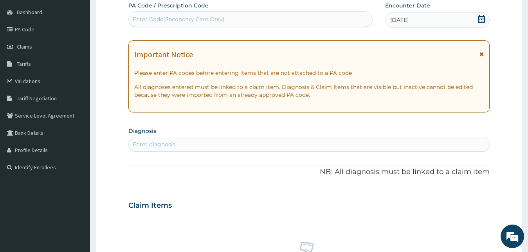
click at [365, 144] on div "Enter diagnosis" at bounding box center [309, 144] width 361 height 13
type input "ANKLE SPRAIN"
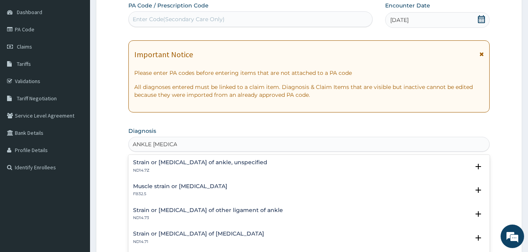
click at [196, 158] on div "Strain or sprain of ankle, unspecified ND14.7Z Select Status Query Query covers…" at bounding box center [308, 168] width 361 height 24
click at [144, 162] on h4 "Strain or sprain of ankle, unspecified" at bounding box center [200, 162] width 134 height 6
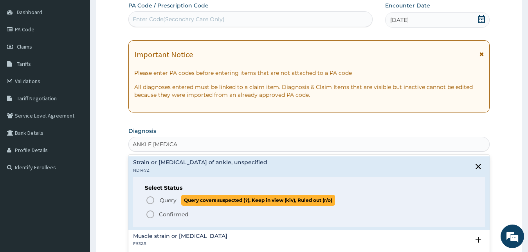
click at [150, 202] on icon "status option query" at bounding box center [150, 199] width 9 height 9
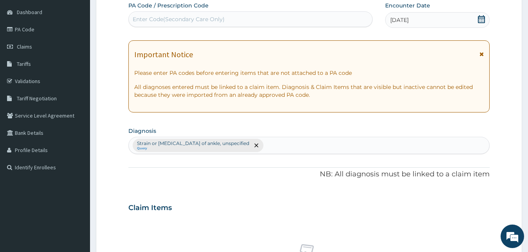
type input "C"
type input "SCIATICA"
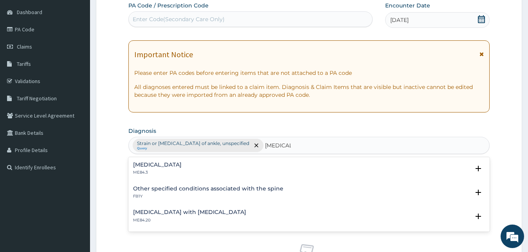
click at [145, 165] on h4 "Sciatica" at bounding box center [157, 165] width 49 height 6
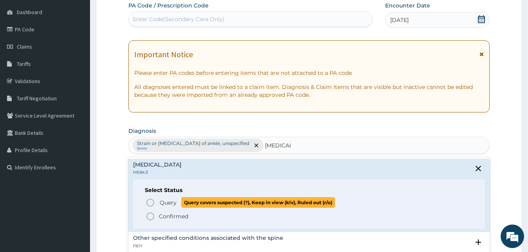
click at [146, 198] on icon "status option query" at bounding box center [150, 202] width 9 height 9
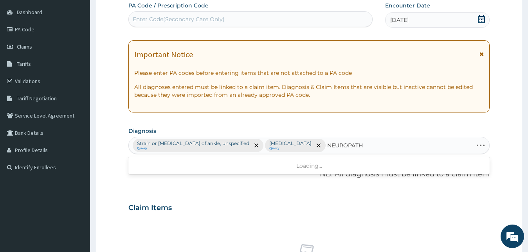
type input "NEUROPATHY"
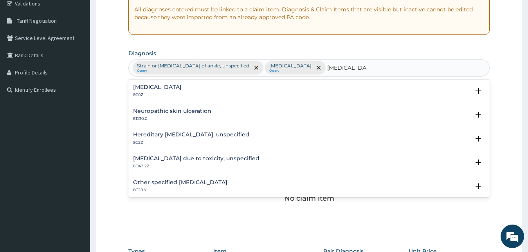
scroll to position [153, 0]
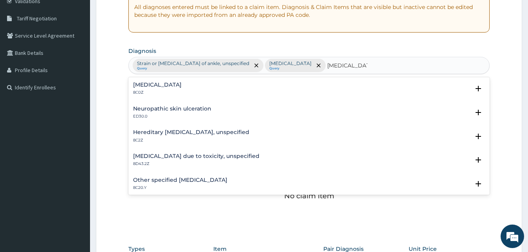
click at [227, 183] on div "Other specified hereditary motor and sensory neuropathy 8C20.Y" at bounding box center [180, 184] width 94 height 14
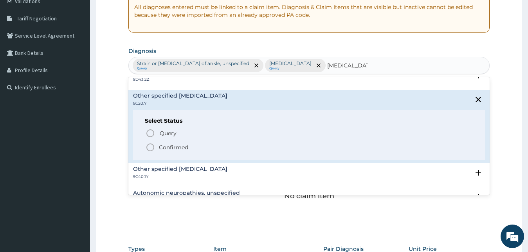
scroll to position [84, 0]
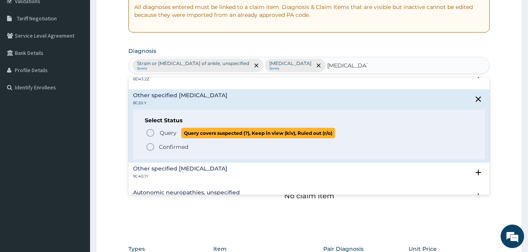
click at [151, 131] on icon "status option query" at bounding box center [150, 132] width 9 height 9
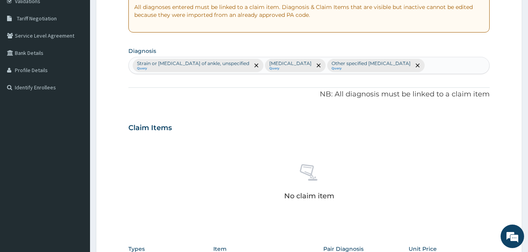
scroll to position [313, 0]
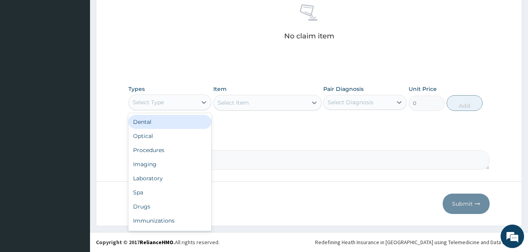
click at [165, 106] on div "Select Type" at bounding box center [163, 102] width 68 height 13
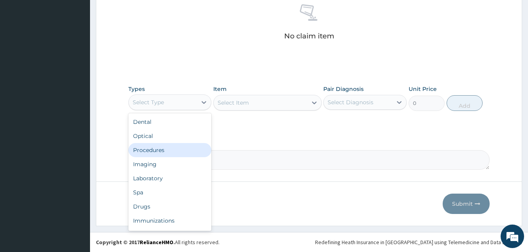
click at [160, 149] on div "Procedures" at bounding box center [169, 150] width 83 height 14
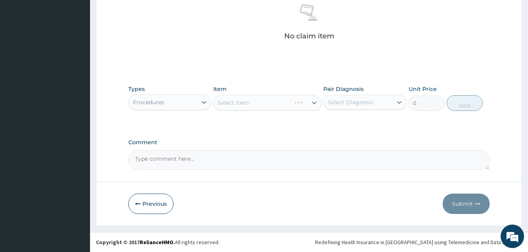
click at [268, 99] on div "Select Item" at bounding box center [267, 103] width 108 height 16
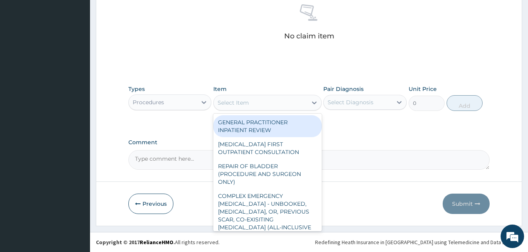
click at [268, 102] on div "Select Item" at bounding box center [260, 102] width 93 height 13
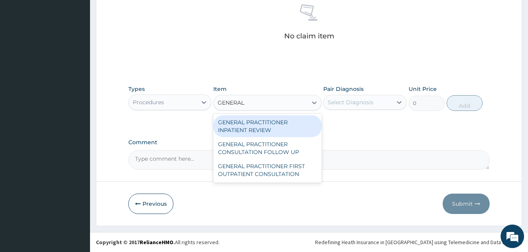
type input "GENERAL P"
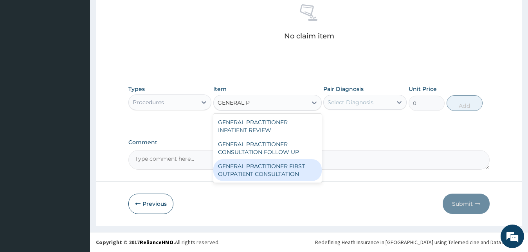
click at [284, 169] on div "GENERAL PRACTITIONER FIRST OUTPATIENT CONSULTATION" at bounding box center [267, 170] width 108 height 22
type input "3750"
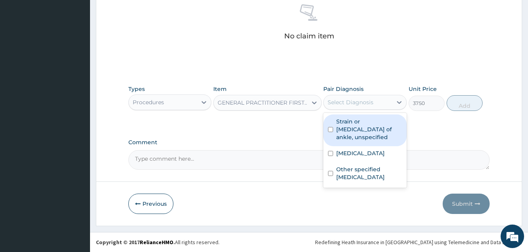
click at [348, 97] on div "Select Diagnosis" at bounding box center [357, 102] width 68 height 13
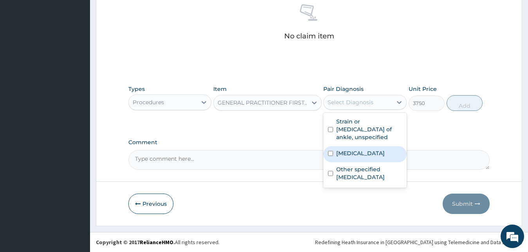
click at [357, 146] on div "Sciatica" at bounding box center [364, 154] width 83 height 16
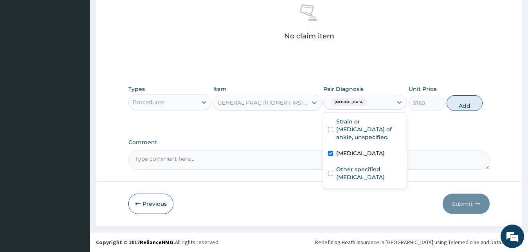
checkbox input "true"
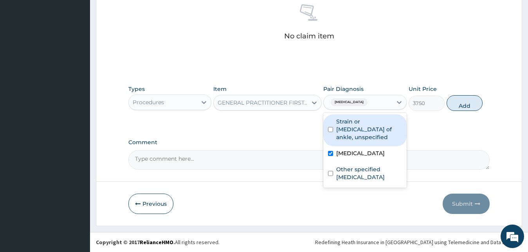
click at [351, 128] on label "Strain or sprain of ankle, unspecified" at bounding box center [369, 128] width 66 height 23
checkbox input "true"
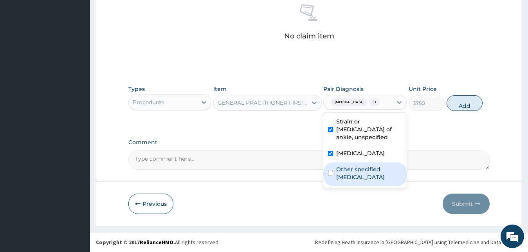
click at [368, 179] on label "Other specified hereditary motor and sensory neuropathy" at bounding box center [369, 173] width 66 height 16
checkbox input "true"
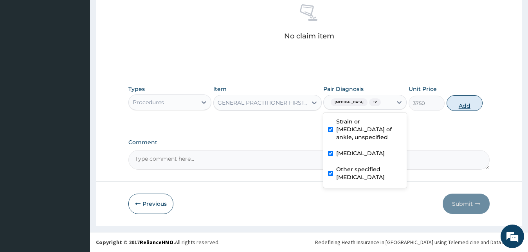
click at [476, 96] on button "Add" at bounding box center [464, 103] width 36 height 16
type input "0"
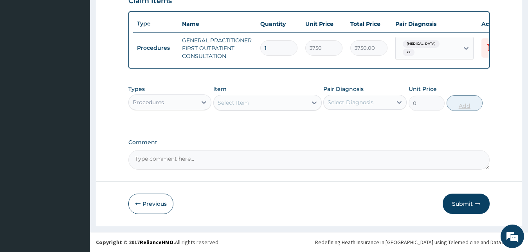
scroll to position [286, 0]
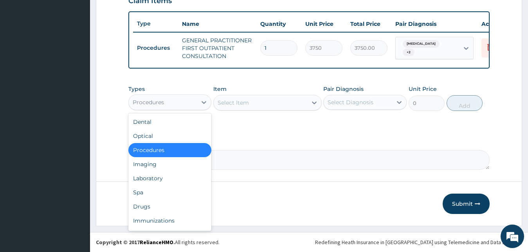
click at [184, 102] on div "Procedures" at bounding box center [163, 102] width 68 height 13
type input "DR"
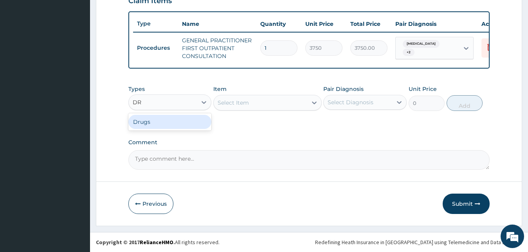
click at [184, 124] on div "Drugs" at bounding box center [169, 122] width 83 height 14
click at [268, 104] on div "Select Item" at bounding box center [267, 103] width 108 height 16
click at [275, 104] on div "Select Item" at bounding box center [267, 103] width 108 height 16
click at [275, 108] on div "Select Item" at bounding box center [267, 103] width 108 height 16
click at [266, 101] on div "Select Item" at bounding box center [267, 103] width 108 height 16
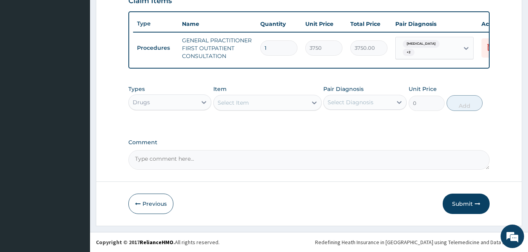
click at [267, 103] on div "Select Item" at bounding box center [260, 102] width 93 height 13
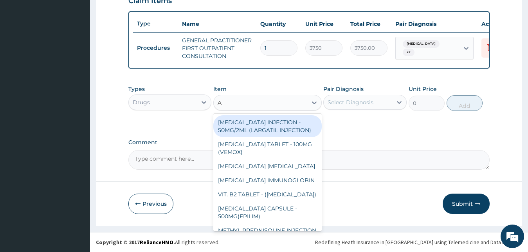
click at [267, 103] on div "A A" at bounding box center [260, 102] width 93 height 13
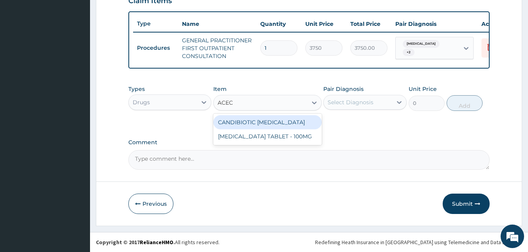
type input "ACECL"
click at [271, 119] on div "[MEDICAL_DATA] TABLET - 100MG" at bounding box center [267, 122] width 108 height 14
type input "112"
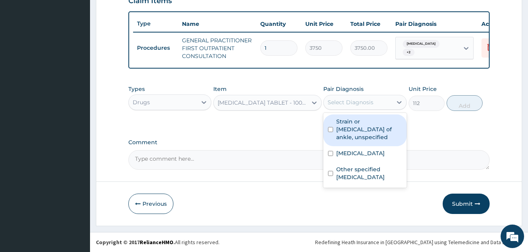
click at [366, 99] on div "Select Diagnosis" at bounding box center [350, 102] width 46 height 8
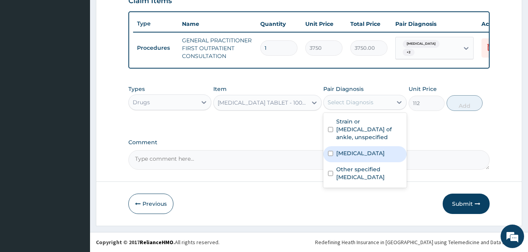
click at [366, 146] on div "Sciatica" at bounding box center [364, 154] width 83 height 16
checkbox input "true"
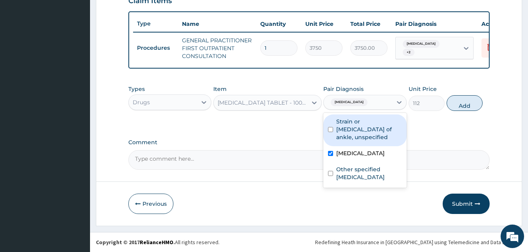
click at [363, 121] on label "Strain or sprain of ankle, unspecified" at bounding box center [369, 128] width 66 height 23
checkbox input "true"
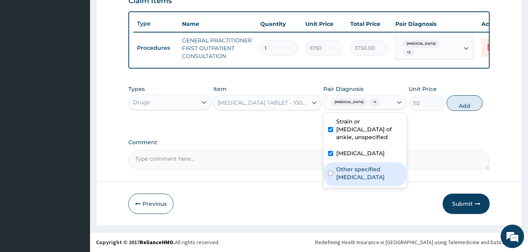
click at [370, 165] on label "Other specified hereditary motor and sensory neuropathy" at bounding box center [369, 173] width 66 height 16
checkbox input "true"
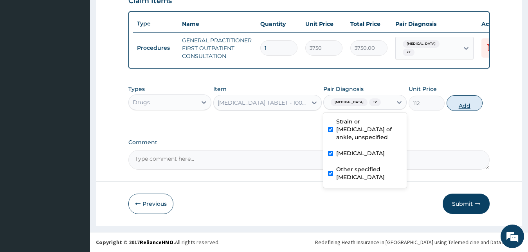
click at [474, 108] on button "Add" at bounding box center [464, 103] width 36 height 16
type input "0"
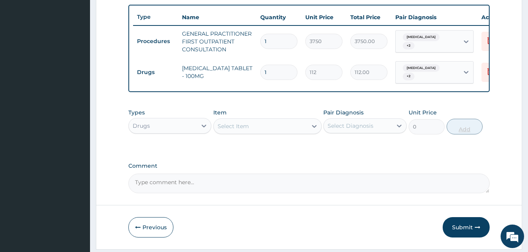
type input "10"
type input "1120.00"
type input "10"
click at [292, 125] on div "Select Item" at bounding box center [260, 126] width 93 height 13
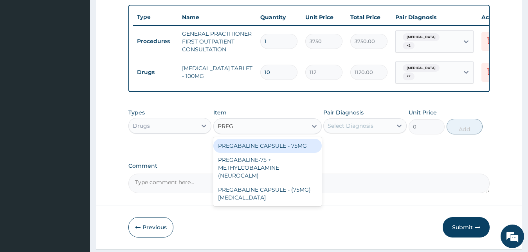
type input "PREGA"
click at [297, 143] on div "PREGABALINE CAPSULE - 75MG" at bounding box center [267, 145] width 108 height 14
type input "168"
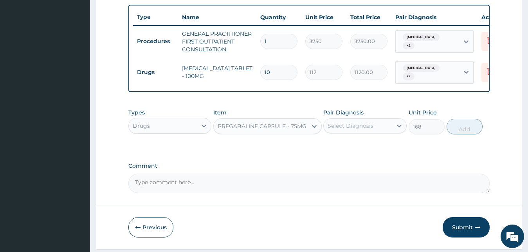
click at [344, 126] on div "Select Diagnosis" at bounding box center [350, 126] width 46 height 8
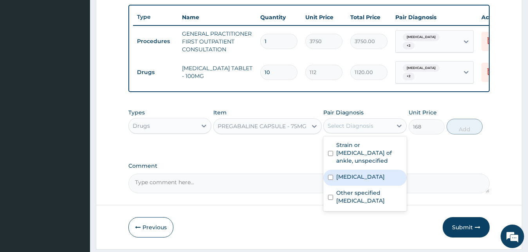
click at [341, 173] on label "Sciatica" at bounding box center [360, 177] width 49 height 8
checkbox input "true"
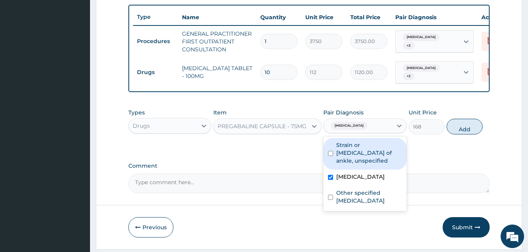
click at [341, 160] on div "Strain or sprain of ankle, unspecified" at bounding box center [364, 154] width 83 height 32
checkbox input "true"
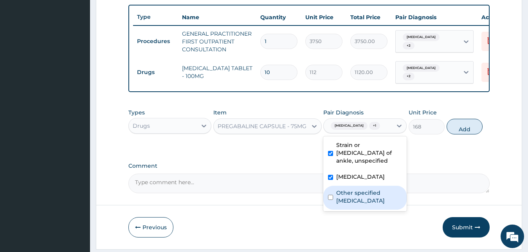
click at [346, 196] on label "Other specified hereditary motor and sensory neuropathy" at bounding box center [369, 197] width 66 height 16
checkbox input "true"
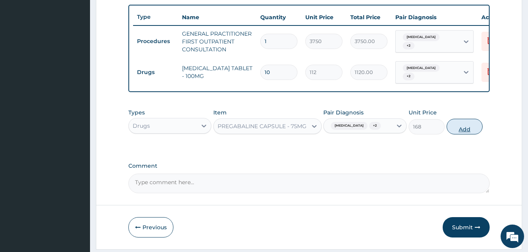
click at [460, 134] on button "Add" at bounding box center [464, 127] width 36 height 16
type input "0"
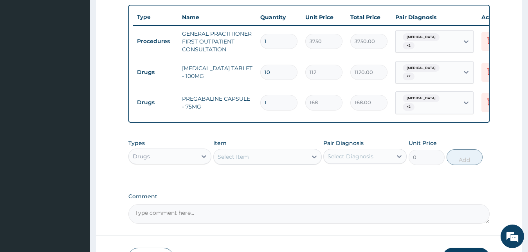
type input "0.00"
type input "5"
type input "840.00"
type input "5"
click at [225, 155] on div "Select Item" at bounding box center [232, 157] width 31 height 8
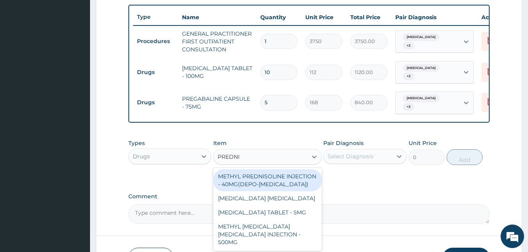
type input "PREDNIS"
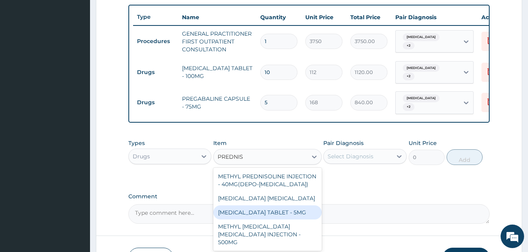
click at [234, 219] on div "PREDNISOLONE TABLET - 5MG" at bounding box center [267, 212] width 108 height 14
type input "42"
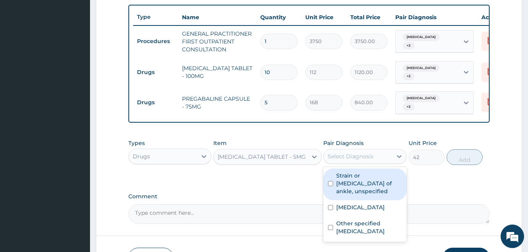
click at [347, 152] on div "Select Diagnosis" at bounding box center [357, 156] width 68 height 13
click at [351, 185] on label "Strain or sprain of ankle, unspecified" at bounding box center [369, 182] width 66 height 23
checkbox input "true"
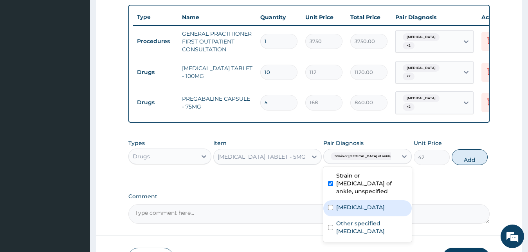
click at [351, 203] on div "Sciatica" at bounding box center [367, 208] width 88 height 16
checkbox input "true"
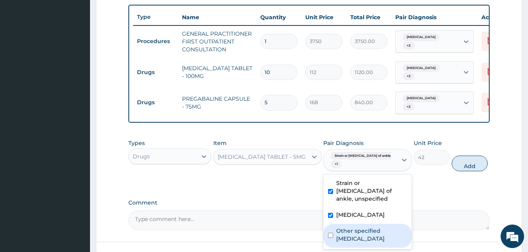
click at [366, 226] on label "Other specified hereditary motor and sensory neuropathy" at bounding box center [371, 234] width 71 height 16
checkbox input "true"
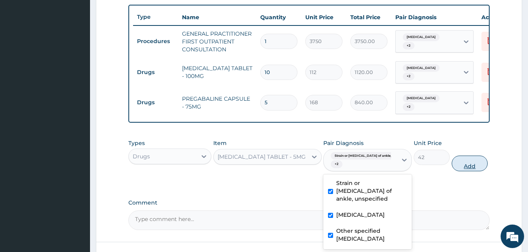
click at [458, 165] on button "Add" at bounding box center [469, 163] width 36 height 16
type input "0"
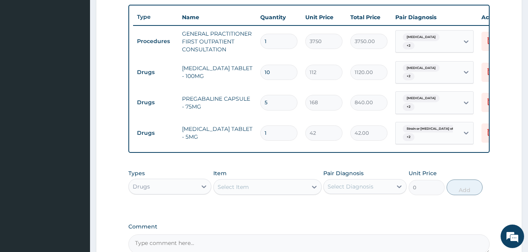
type input "0.00"
type input "5"
type input "210.00"
type input "56"
type input "2352.00"
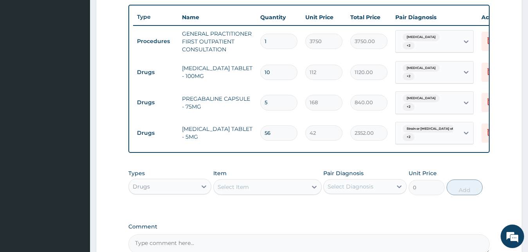
type input "56"
click at [242, 187] on div "Select Item" at bounding box center [232, 187] width 31 height 8
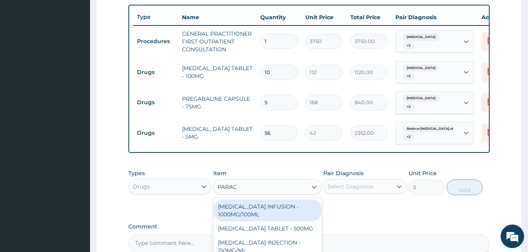
type input "PARACE"
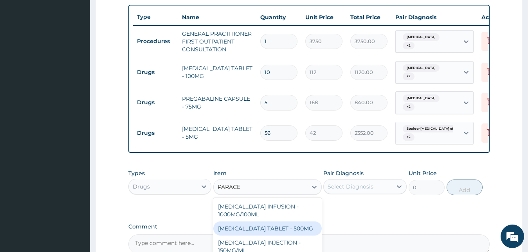
click at [289, 225] on div "[MEDICAL_DATA] TABLET - 500MG" at bounding box center [267, 228] width 108 height 14
type input "33.599999999999994"
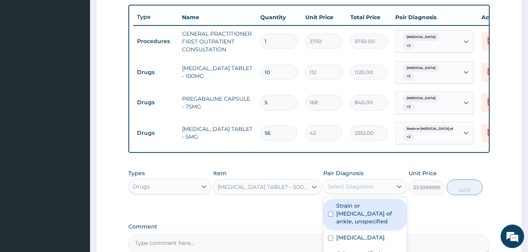
click at [361, 185] on div "Select Diagnosis" at bounding box center [350, 186] width 46 height 8
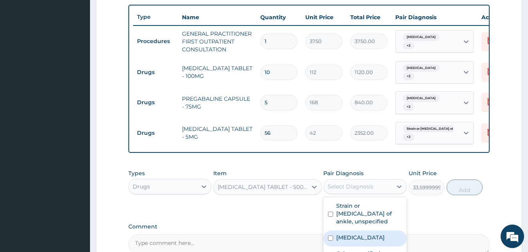
click at [358, 233] on label "Sciatica" at bounding box center [360, 237] width 49 height 8
checkbox input "true"
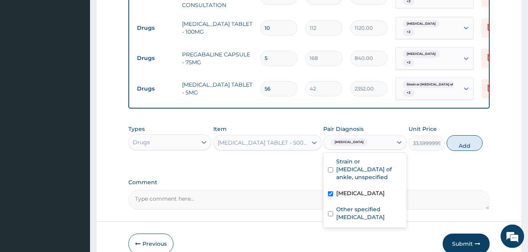
scroll to position [346, 0]
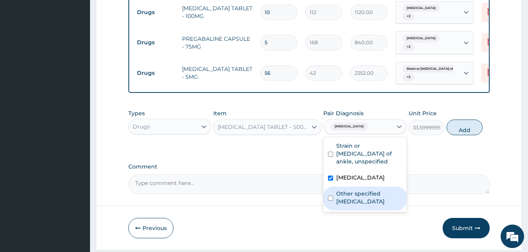
click at [339, 189] on label "Other specified hereditary motor and sensory neuropathy" at bounding box center [369, 197] width 66 height 16
checkbox input "true"
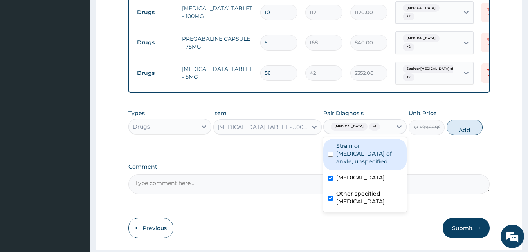
click at [347, 150] on label "Strain or sprain of ankle, unspecified" at bounding box center [369, 153] width 66 height 23
checkbox input "true"
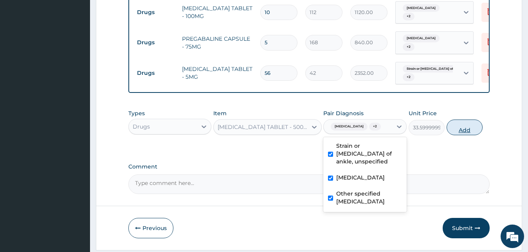
click at [456, 131] on button "Add" at bounding box center [464, 127] width 36 height 16
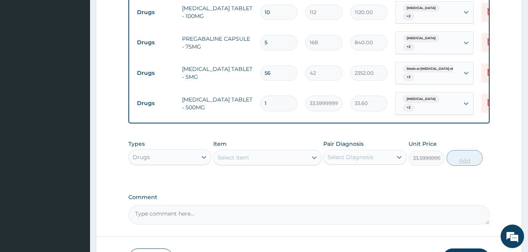
type input "0"
type input "18"
type input "604.80"
type input "18"
click at [278, 151] on div "Select Item" at bounding box center [260, 157] width 93 height 13
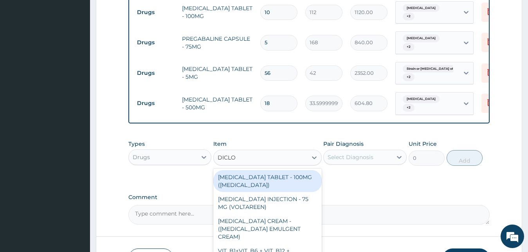
type input "DICLOF"
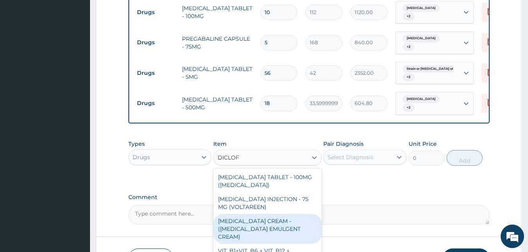
click at [262, 220] on div "[MEDICAL_DATA] CREAM - ([MEDICAL_DATA] EMULGENT CREAM)" at bounding box center [267, 229] width 108 height 30
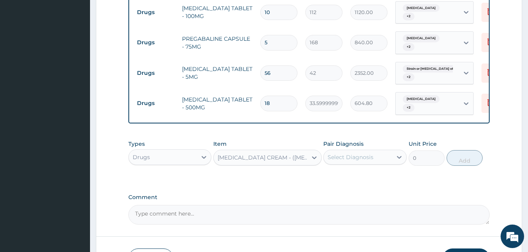
type input "1400"
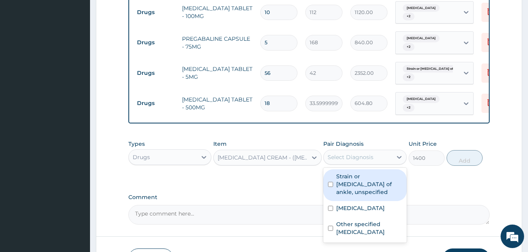
click at [350, 151] on div "Select Diagnosis" at bounding box center [357, 157] width 68 height 13
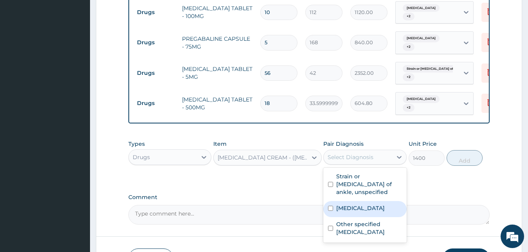
click at [353, 201] on div "Sciatica" at bounding box center [364, 209] width 83 height 16
checkbox input "true"
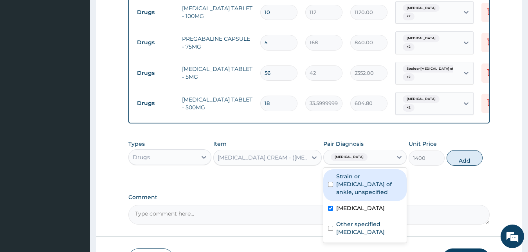
click at [353, 172] on label "Strain or sprain of ankle, unspecified" at bounding box center [369, 183] width 66 height 23
checkbox input "true"
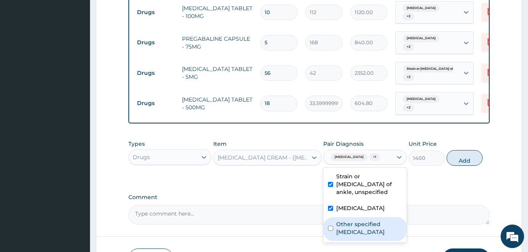
click at [363, 224] on label "Other specified hereditary motor and sensory neuropathy" at bounding box center [369, 228] width 66 height 16
checkbox input "true"
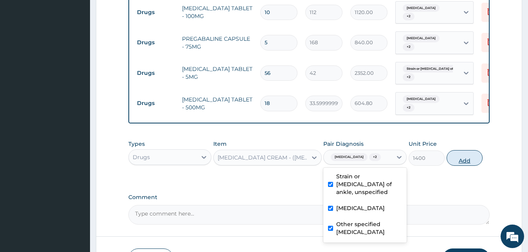
click at [452, 155] on button "Add" at bounding box center [464, 158] width 36 height 16
type input "0"
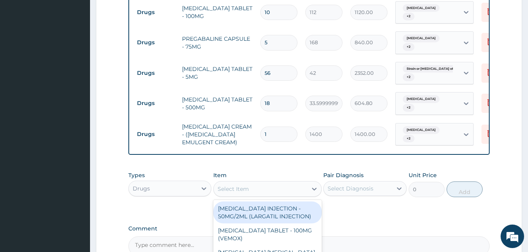
click at [276, 188] on div "Select Item" at bounding box center [260, 188] width 93 height 13
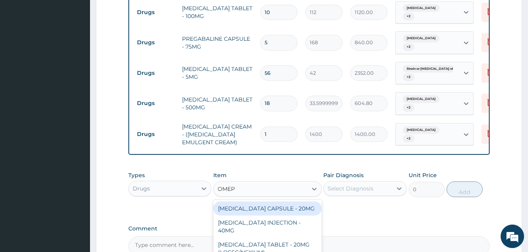
type input "OMEPR"
click at [293, 203] on div "OMEPRAZOLE CAPSULE - 20MG" at bounding box center [267, 208] width 108 height 14
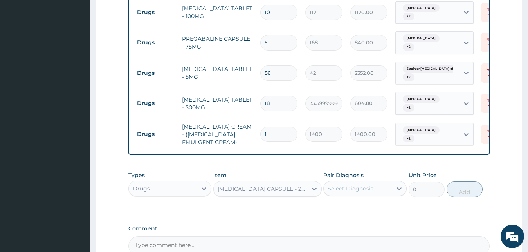
type input "140"
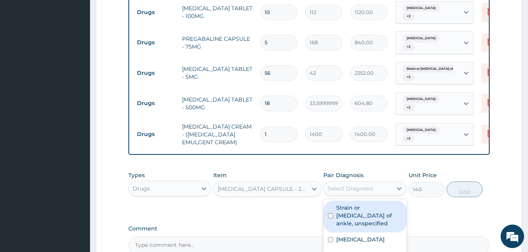
click at [339, 184] on div "Select Diagnosis" at bounding box center [350, 188] width 46 height 8
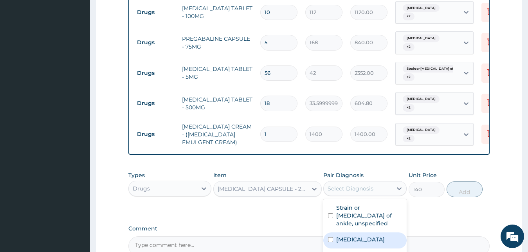
click at [345, 235] on label "Sciatica" at bounding box center [360, 239] width 49 height 8
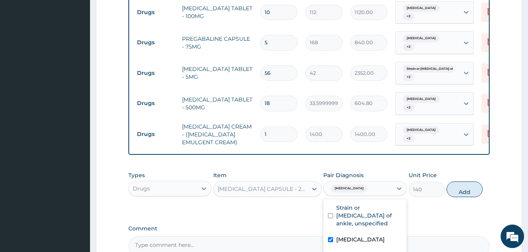
click at [375, 232] on div "Sciatica" at bounding box center [364, 240] width 83 height 16
checkbox input "false"
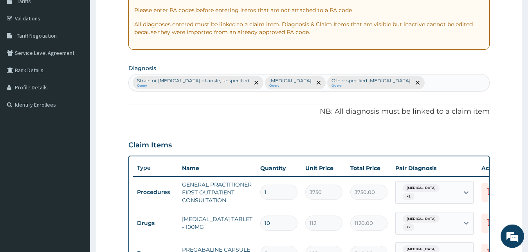
scroll to position [108, 0]
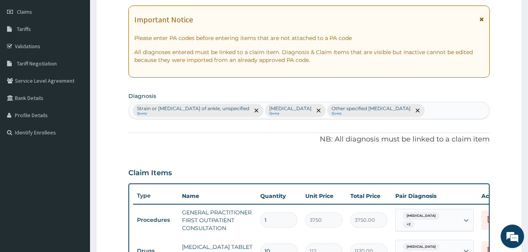
click at [436, 110] on div "Strain or sprain of ankle, unspecified Query Sciatica Query Other specified her…" at bounding box center [309, 110] width 361 height 16
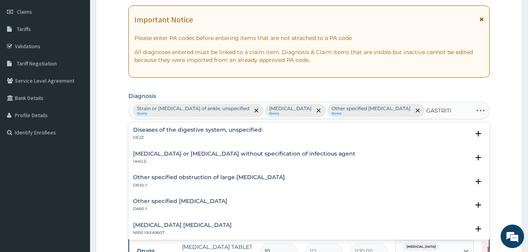
type input "GASTRITIS"
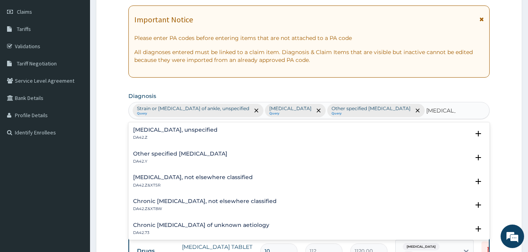
click at [184, 129] on h4 "Gastritis, unspecified" at bounding box center [175, 130] width 84 height 6
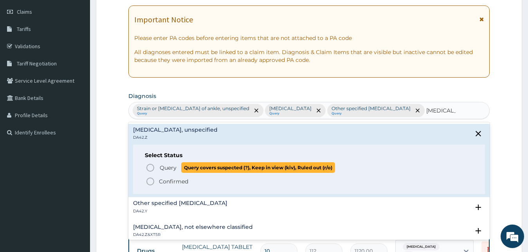
click at [148, 163] on icon "status option query" at bounding box center [150, 167] width 9 height 9
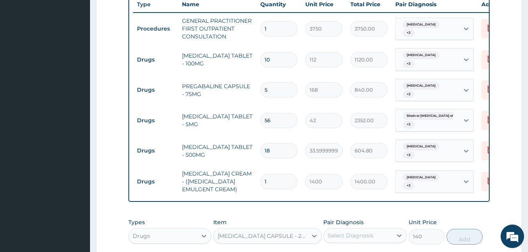
scroll to position [346, 0]
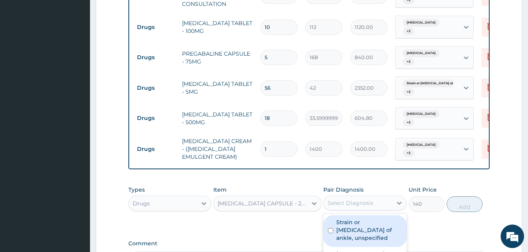
click at [386, 205] on div "Select Diagnosis" at bounding box center [357, 202] width 68 height 13
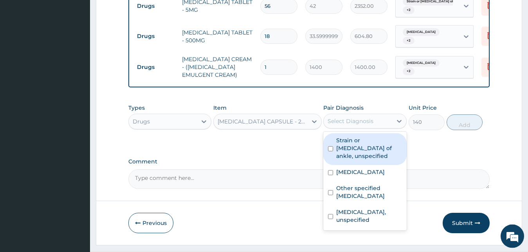
scroll to position [444, 0]
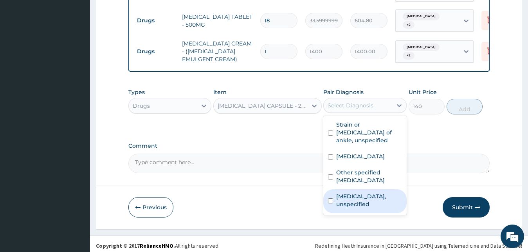
click at [364, 192] on label "Gastritis, unspecified" at bounding box center [369, 200] width 66 height 16
checkbox input "true"
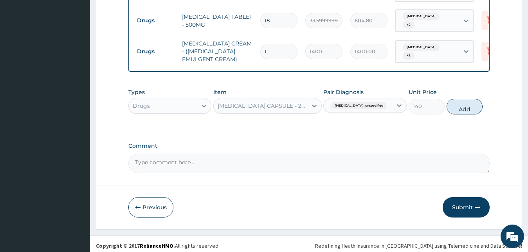
click at [460, 104] on button "Add" at bounding box center [464, 107] width 36 height 16
type input "0"
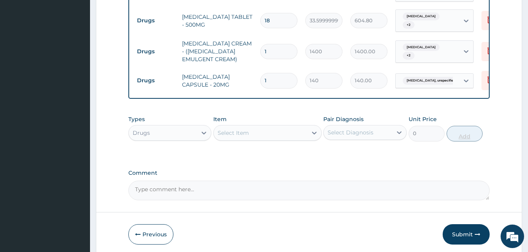
type input "10"
type input "1400.00"
type input "10"
click at [456, 236] on button "Submit" at bounding box center [465, 234] width 47 height 20
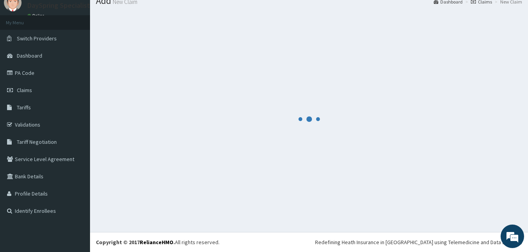
scroll to position [30, 0]
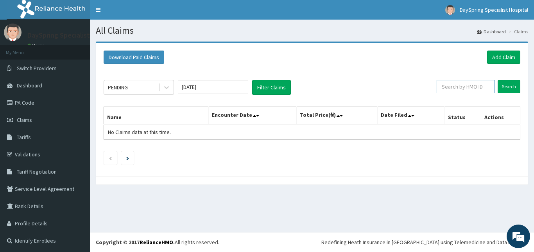
click at [453, 84] on input "text" at bounding box center [466, 86] width 58 height 13
type input "P"
type input "RET/26856/A"
drag, startPoint x: 488, startPoint y: 82, endPoint x: 504, endPoint y: 85, distance: 16.0
click at [504, 85] on form "RET/26856/A Search" at bounding box center [474, 86] width 93 height 13
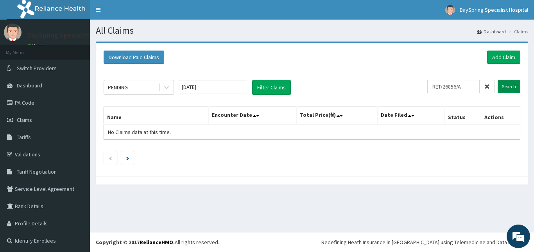
click at [504, 85] on input "Search" at bounding box center [509, 86] width 23 height 13
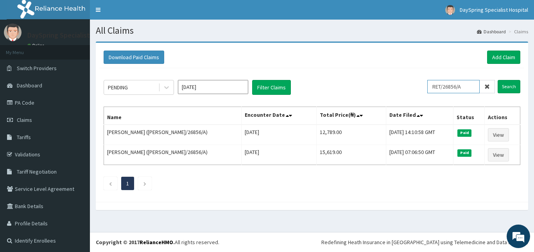
click at [467, 86] on input "RET/26856/A" at bounding box center [454, 86] width 52 height 13
click at [462, 86] on input "RET/26856/A" at bounding box center [454, 86] width 52 height 13
drag, startPoint x: 462, startPoint y: 86, endPoint x: 440, endPoint y: 86, distance: 21.9
click at [428, 88] on input "RET/26856/A" at bounding box center [454, 86] width 52 height 13
drag, startPoint x: 427, startPoint y: 88, endPoint x: 449, endPoint y: 85, distance: 22.0
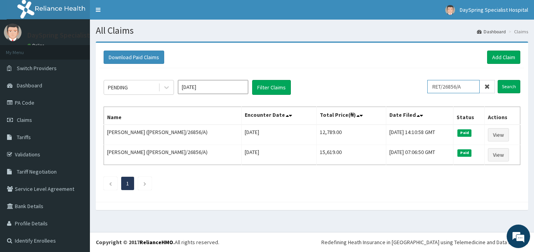
click at [429, 86] on input "RET/26856/A" at bounding box center [454, 86] width 52 height 13
drag, startPoint x: 429, startPoint y: 86, endPoint x: 451, endPoint y: 86, distance: 21.9
click at [460, 83] on input "RET/26856/A" at bounding box center [454, 86] width 52 height 13
drag, startPoint x: 461, startPoint y: 83, endPoint x: 431, endPoint y: 85, distance: 30.6
click at [431, 85] on input "RET/26856/A" at bounding box center [454, 86] width 52 height 13
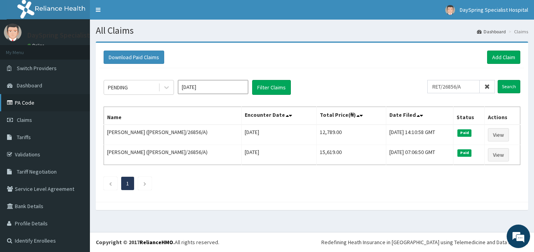
click at [38, 100] on link "PA Code" at bounding box center [45, 102] width 90 height 17
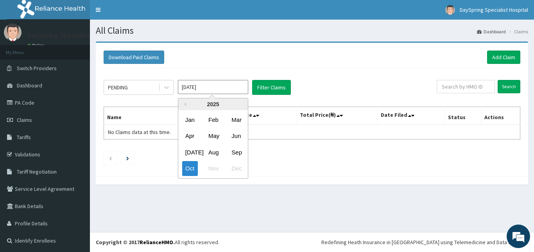
click at [196, 85] on input "[DATE]" at bounding box center [213, 87] width 70 height 14
click at [209, 149] on div "Aug" at bounding box center [213, 152] width 16 height 14
type input "[DATE]"
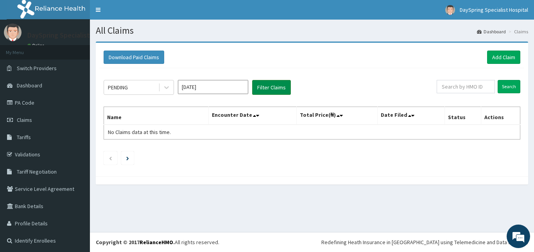
click at [261, 82] on button "Filter Claims" at bounding box center [271, 87] width 39 height 15
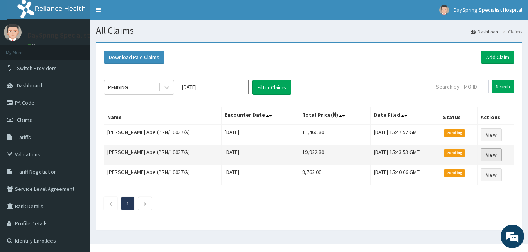
click at [485, 155] on link "View" at bounding box center [490, 154] width 21 height 13
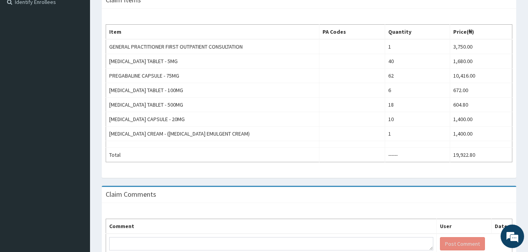
scroll to position [284, 0]
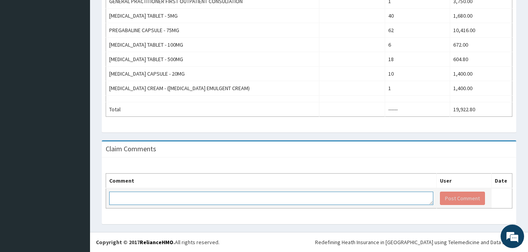
click at [327, 193] on textarea at bounding box center [271, 197] width 324 height 13
paste textarea "PA/07630C"
type textarea "PA/07630C"
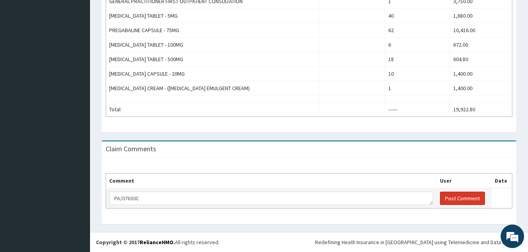
click at [475, 201] on button "Post Comment" at bounding box center [462, 197] width 45 height 13
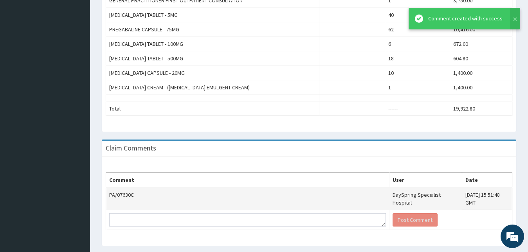
scroll to position [0, 0]
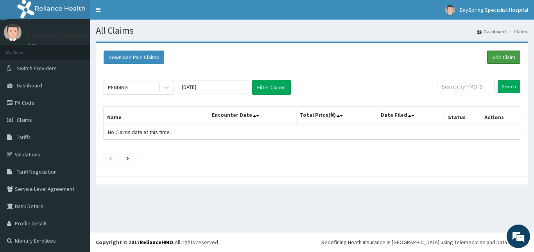
click at [491, 52] on link "Add Claim" at bounding box center [503, 56] width 33 height 13
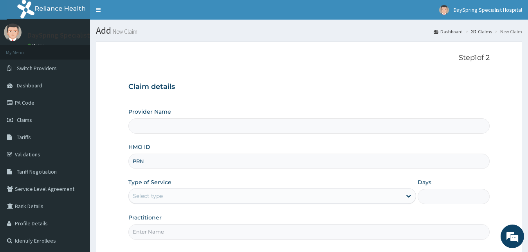
type input "PRN/"
type input "DaySpring Specialist Hospital - [GEOGRAPHIC_DATA]"
type input "PRN/10226/A"
click at [206, 187] on div "Type of Service Select type" at bounding box center [272, 191] width 288 height 26
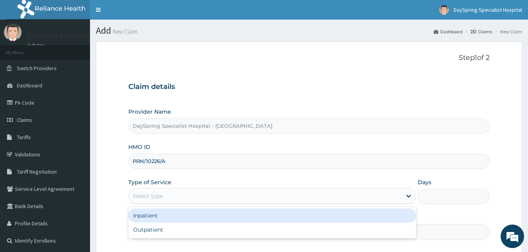
click at [191, 201] on div "Select type" at bounding box center [265, 195] width 273 height 13
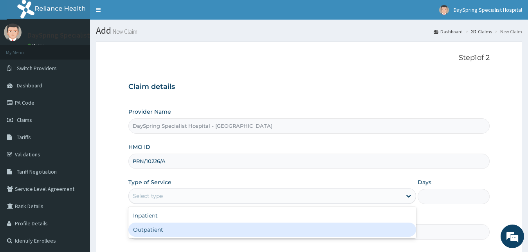
click at [196, 227] on div "Outpatient" at bounding box center [272, 229] width 288 height 14
type input "1"
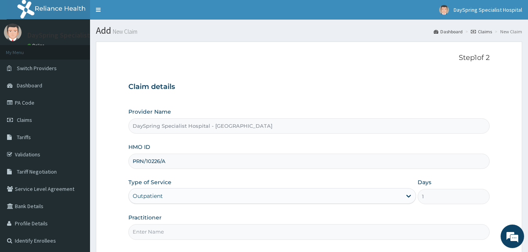
click at [221, 226] on input "Practitioner" at bounding box center [308, 231] width 361 height 15
click at [179, 160] on input "PRN/10226/A" at bounding box center [308, 160] width 361 height 15
drag, startPoint x: 179, startPoint y: 160, endPoint x: 146, endPoint y: 160, distance: 33.2
click at [146, 160] on input "PRN/10226/A" at bounding box center [308, 160] width 361 height 15
click at [129, 161] on input "PRN/10226/A" at bounding box center [308, 160] width 361 height 15
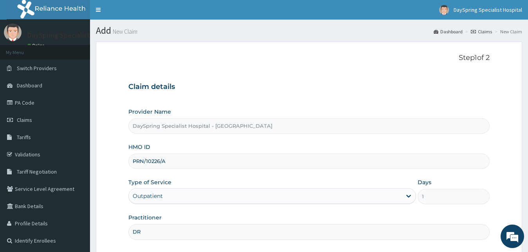
drag, startPoint x: 129, startPoint y: 161, endPoint x: 167, endPoint y: 163, distance: 38.4
click at [167, 163] on input "PRN/10226/A" at bounding box center [308, 160] width 361 height 15
click at [325, 234] on input "DR" at bounding box center [308, 231] width 361 height 15
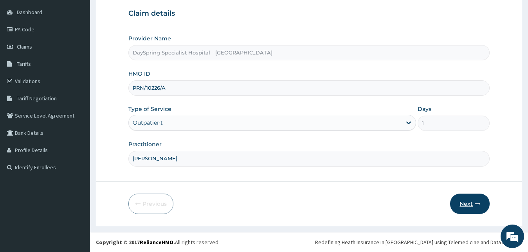
type input "DR EMMANUEL"
click at [460, 200] on button "Next" at bounding box center [470, 203] width 40 height 20
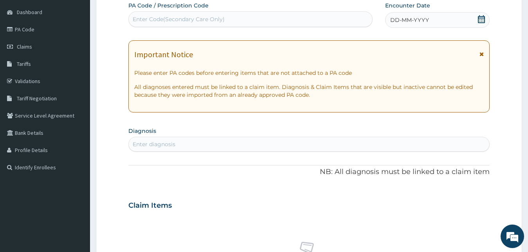
click at [481, 20] on icon at bounding box center [481, 19] width 7 height 8
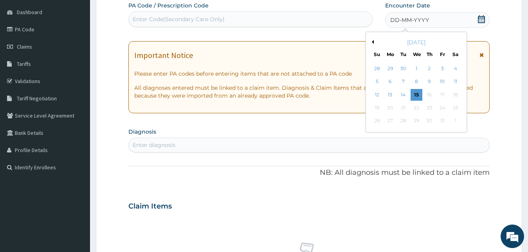
click at [373, 42] on button "Previous Month" at bounding box center [372, 42] width 4 height 4
click at [377, 131] on div "31" at bounding box center [377, 134] width 12 height 12
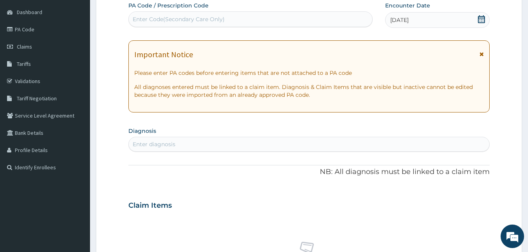
click at [374, 141] on div "Enter diagnosis" at bounding box center [309, 144] width 361 height 13
type input "[MEDICAL_DATA]"
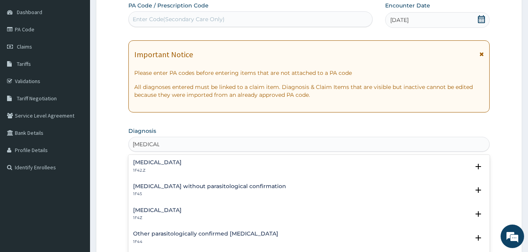
click at [180, 160] on h4 "[MEDICAL_DATA]" at bounding box center [157, 162] width 49 height 6
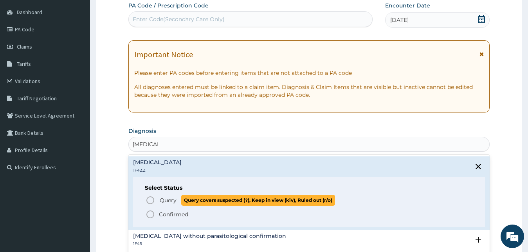
click at [164, 202] on span "Query" at bounding box center [168, 200] width 17 height 8
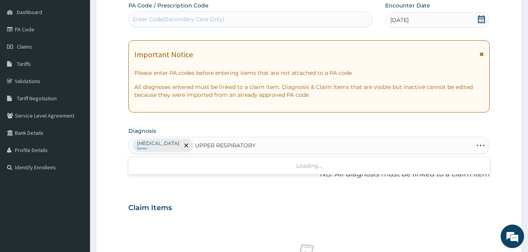
type input "UPPER RESPIRATORY"
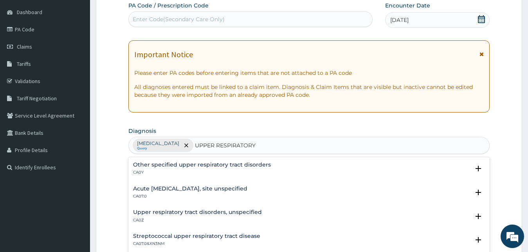
click at [142, 172] on p "CA0Y" at bounding box center [202, 171] width 138 height 5
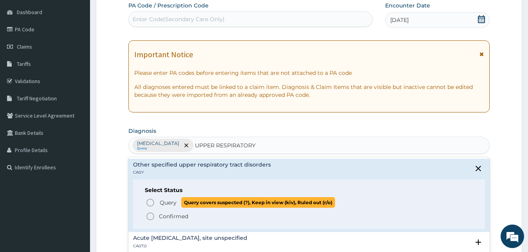
click at [147, 201] on icon "status option query" at bounding box center [150, 202] width 9 height 9
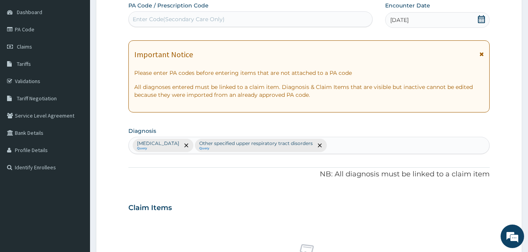
scroll to position [311, 0]
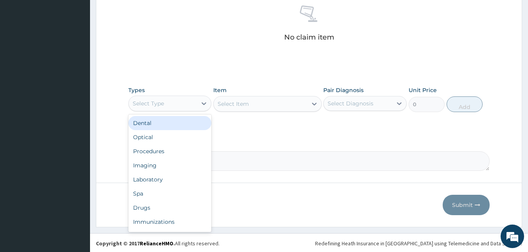
click at [169, 99] on div "Select Type" at bounding box center [163, 103] width 68 height 13
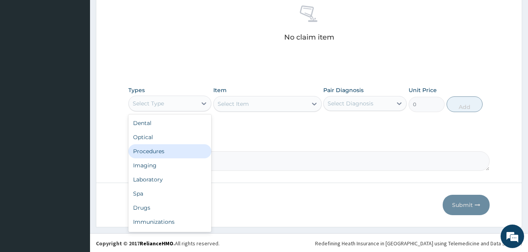
click at [150, 155] on div "Procedures" at bounding box center [169, 151] width 83 height 14
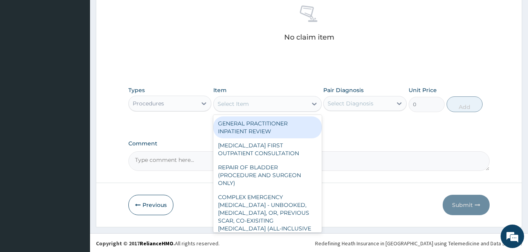
click at [254, 103] on div "Select Item" at bounding box center [260, 103] width 93 height 13
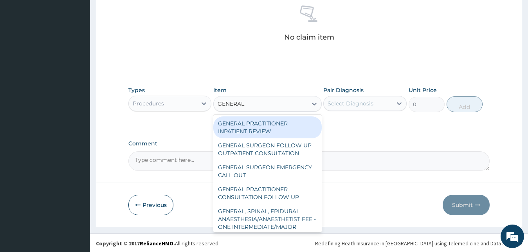
type input "GENERAL P"
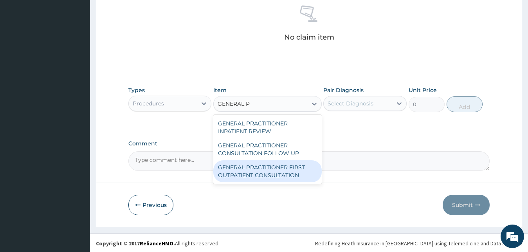
click at [252, 171] on div "GENERAL PRACTITIONER FIRST OUTPATIENT CONSULTATION" at bounding box center [267, 171] width 108 height 22
type input "3750"
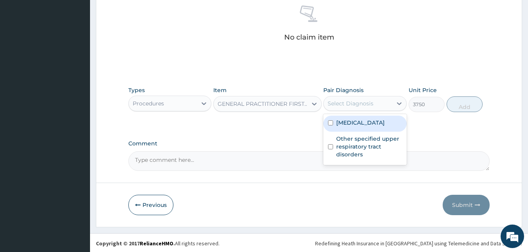
click at [348, 102] on div "Select Diagnosis" at bounding box center [350, 103] width 46 height 8
click at [348, 126] on label "[MEDICAL_DATA]" at bounding box center [360, 123] width 49 height 8
checkbox input "true"
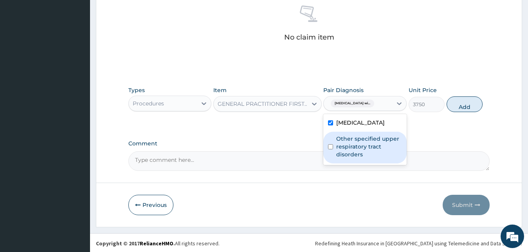
click at [350, 156] on label "Other specified upper respiratory tract disorders" at bounding box center [369, 146] width 66 height 23
checkbox input "true"
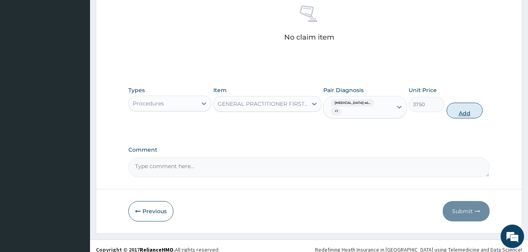
click at [455, 112] on button "Add" at bounding box center [464, 110] width 36 height 16
type input "0"
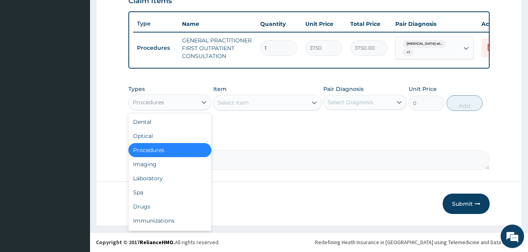
click at [191, 103] on div "Procedures" at bounding box center [163, 102] width 68 height 13
click at [171, 184] on div "Laboratory" at bounding box center [169, 178] width 83 height 14
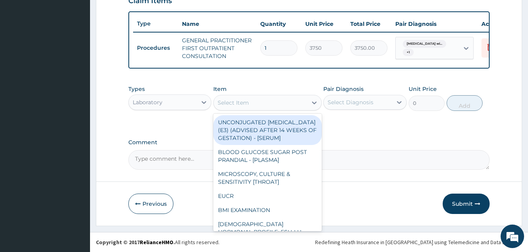
click at [256, 107] on div "Select Item" at bounding box center [260, 102] width 93 height 13
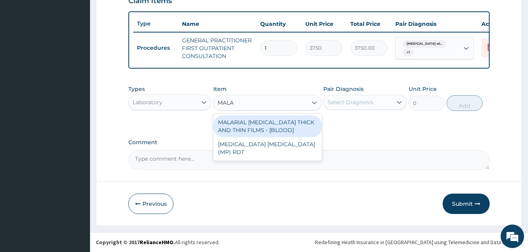
type input "MALAR"
click at [266, 134] on div "MALARIAL [MEDICAL_DATA] THICK AND THIN FILMS - [BLOOD]" at bounding box center [267, 126] width 108 height 22
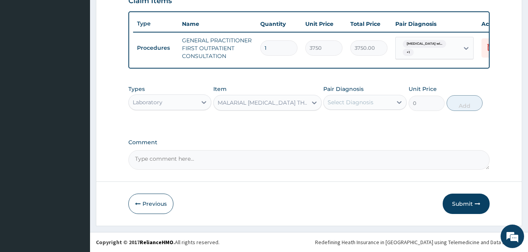
type input "2187.5"
click at [368, 94] on div "Pair Diagnosis Select Diagnosis" at bounding box center [364, 98] width 83 height 26
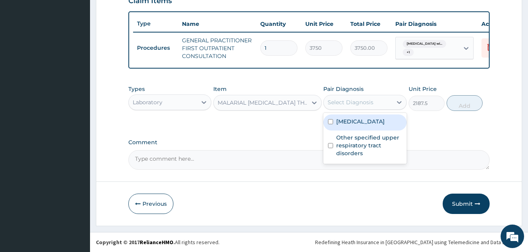
click at [360, 104] on div "Select Diagnosis" at bounding box center [350, 102] width 46 height 8
click at [357, 125] on label "[MEDICAL_DATA]" at bounding box center [360, 121] width 49 height 8
checkbox input "true"
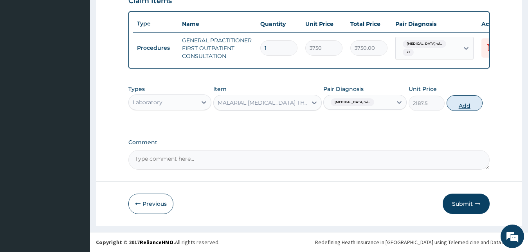
click at [465, 101] on button "Add" at bounding box center [464, 103] width 36 height 16
type input "0"
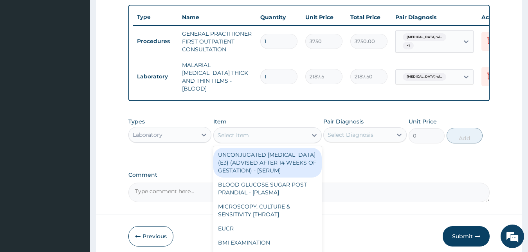
click at [271, 135] on div "Select Item" at bounding box center [260, 135] width 93 height 13
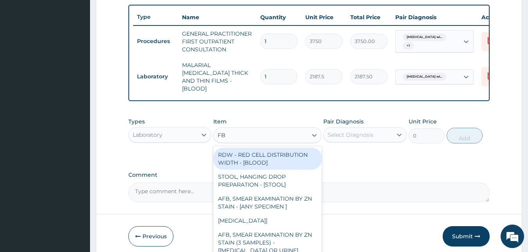
type input "FBC"
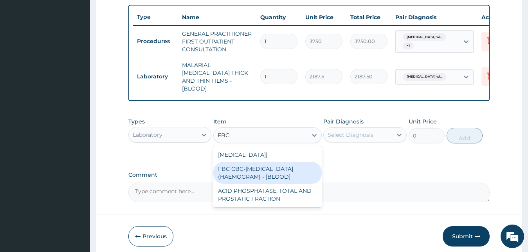
click at [273, 167] on div "FBC CBC-[MEDICAL_DATA] (HAEMOGRAM) - [BLOOD]" at bounding box center [267, 173] width 108 height 22
type input "5000"
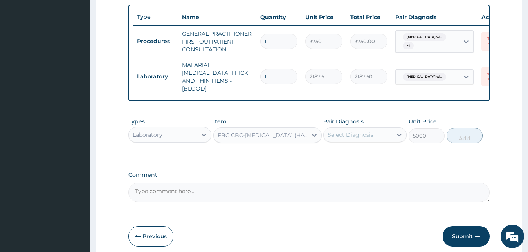
click at [367, 131] on div "Select Diagnosis" at bounding box center [350, 135] width 46 height 8
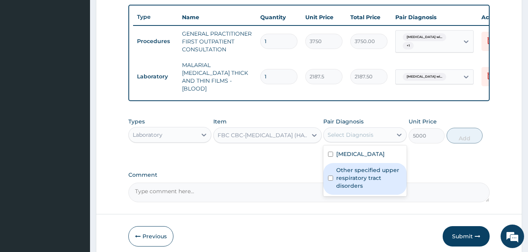
click at [367, 184] on label "Other specified upper respiratory tract disorders" at bounding box center [369, 177] width 66 height 23
checkbox input "true"
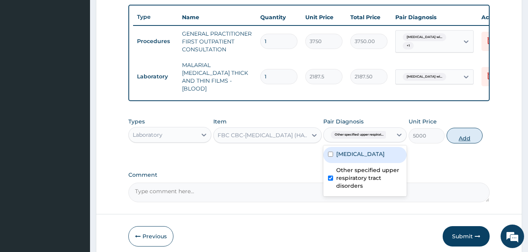
click at [451, 138] on button "Add" at bounding box center [464, 136] width 36 height 16
type input "0"
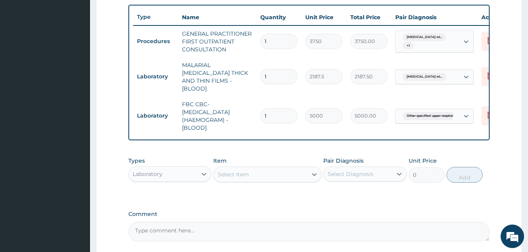
click at [178, 176] on div "Laboratory" at bounding box center [163, 173] width 68 height 13
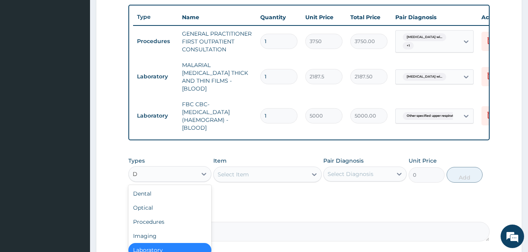
type input "DR"
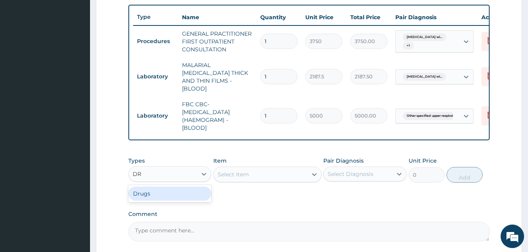
click at [179, 188] on div "Drugs" at bounding box center [169, 193] width 83 height 14
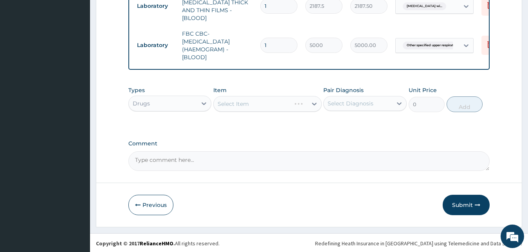
click at [248, 105] on div "Select Item" at bounding box center [267, 104] width 108 height 16
click at [239, 107] on div "Select Item" at bounding box center [260, 103] width 93 height 13
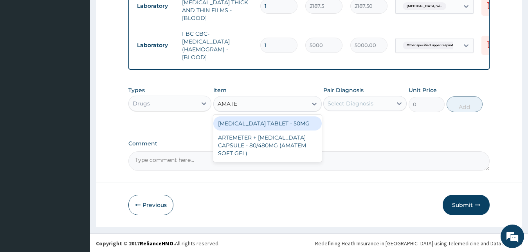
type input "AMATEM"
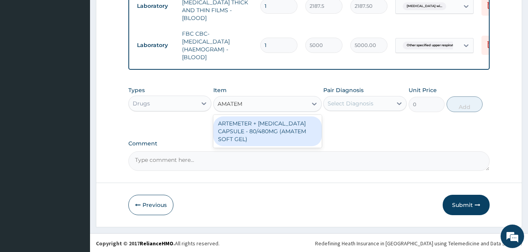
click at [243, 127] on div "ARTEMETER + [MEDICAL_DATA] CAPSULE - 80/480MG (AMATEM SOFT GEL)" at bounding box center [267, 131] width 108 height 30
type input "420"
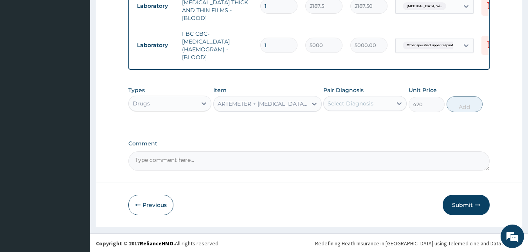
click at [357, 102] on div "Select Diagnosis" at bounding box center [350, 103] width 46 height 8
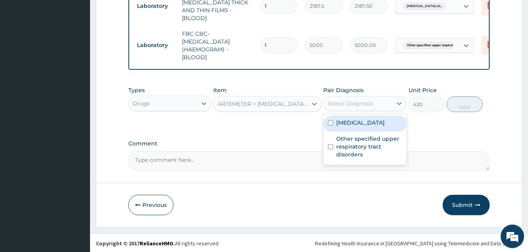
click at [335, 128] on div "[MEDICAL_DATA]" at bounding box center [364, 123] width 83 height 16
checkbox input "true"
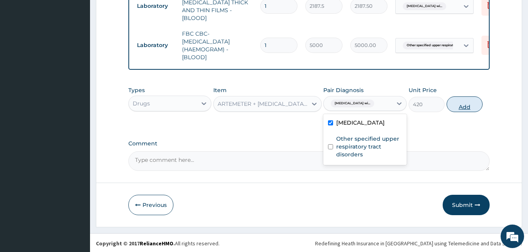
click at [463, 102] on button "Add" at bounding box center [464, 104] width 36 height 16
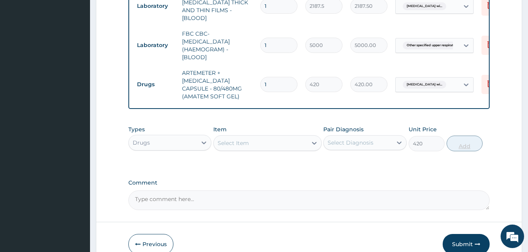
type input "0"
type input "0.00"
type input "6"
type input "2520.00"
type input "6"
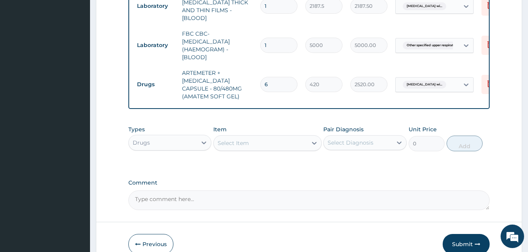
click at [260, 137] on div "Select Item" at bounding box center [260, 143] width 93 height 13
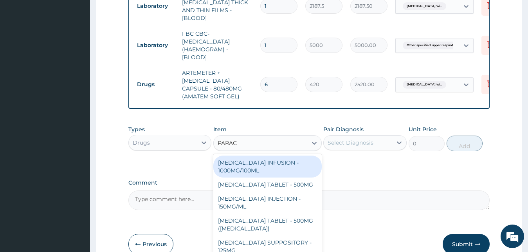
type input "PARACE"
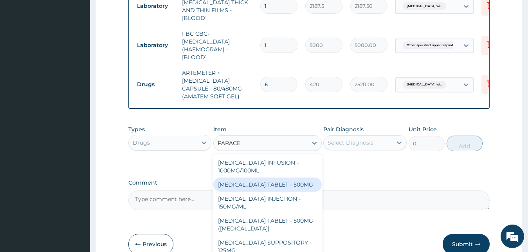
click at [268, 180] on div "PARACETAMOL TABLET - 500MG" at bounding box center [267, 184] width 108 height 14
type input "33.599999999999994"
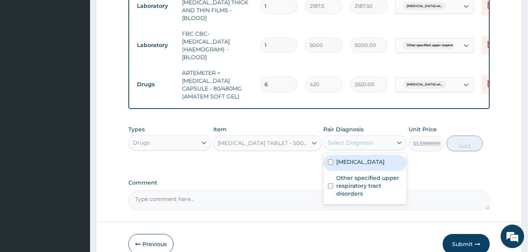
click at [344, 144] on div "Select Diagnosis" at bounding box center [350, 142] width 46 height 8
click at [348, 165] on label "[MEDICAL_DATA]" at bounding box center [360, 162] width 49 height 8
checkbox input "true"
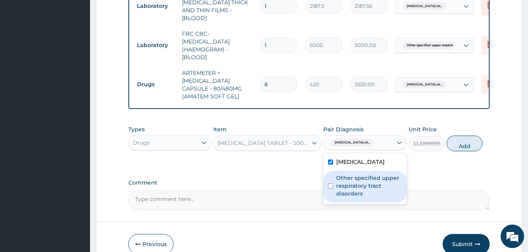
click at [359, 197] on label "Other specified upper respiratory tract disorders" at bounding box center [369, 185] width 66 height 23
checkbox input "true"
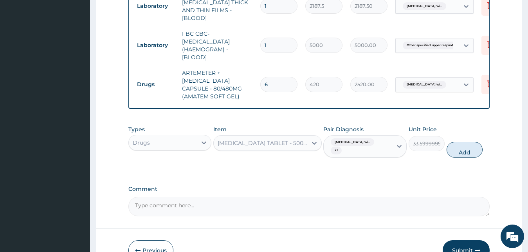
click at [458, 153] on button "Add" at bounding box center [464, 150] width 36 height 16
type input "0"
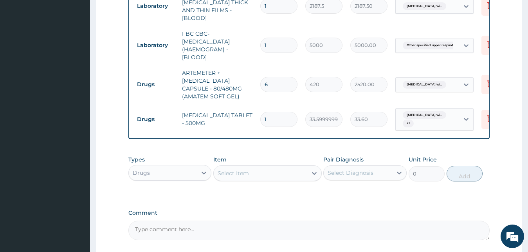
type input "18"
type input "604.80"
type input "18"
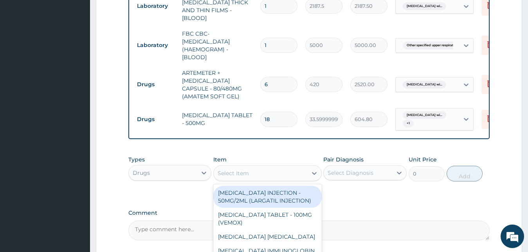
click at [272, 169] on div "Select Item" at bounding box center [260, 173] width 93 height 13
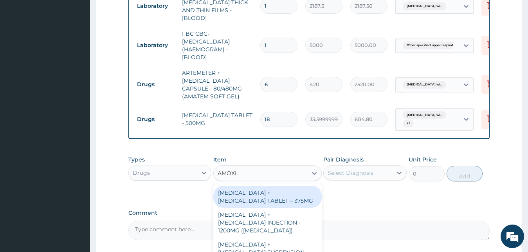
type input "AMOXIC"
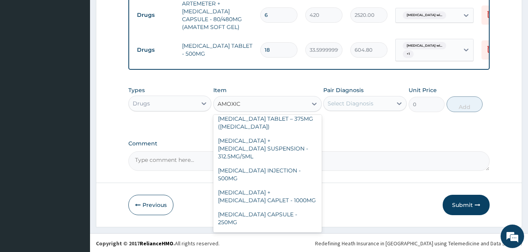
scroll to position [127, 0]
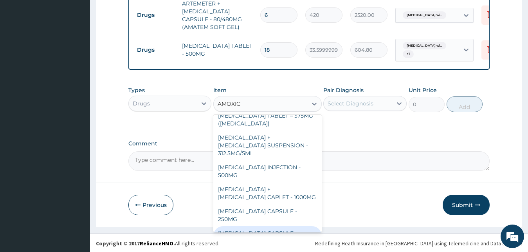
click at [283, 226] on div "[MEDICAL_DATA] CAPSULE - 500MG" at bounding box center [267, 237] width 108 height 22
type input "112"
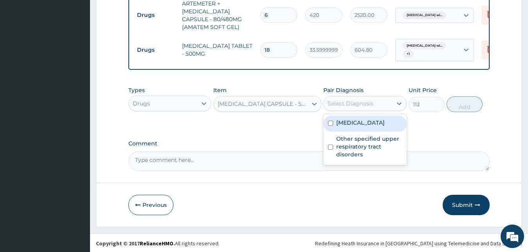
click at [343, 104] on div "Select Diagnosis" at bounding box center [350, 103] width 46 height 8
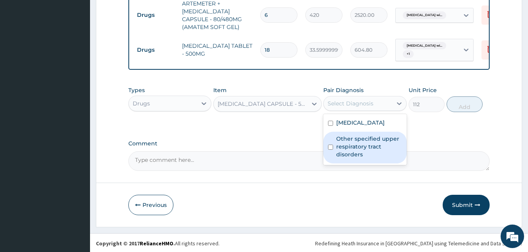
click at [349, 149] on div "Other specified upper respiratory tract disorders" at bounding box center [364, 147] width 83 height 32
checkbox input "true"
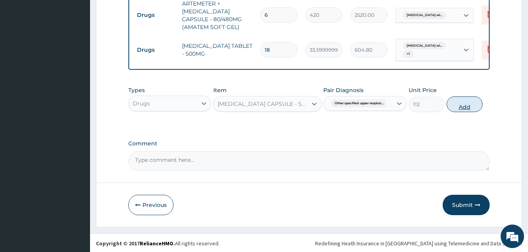
click at [461, 107] on button "Add" at bounding box center [464, 104] width 36 height 16
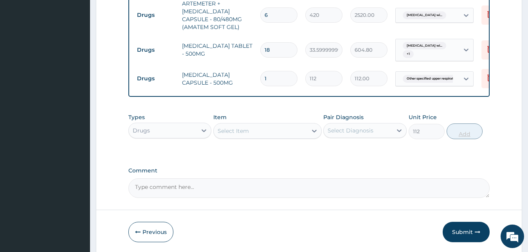
type input "0"
type input "15"
type input "1680.00"
type input "15"
click at [295, 125] on div "Select Item" at bounding box center [260, 130] width 93 height 13
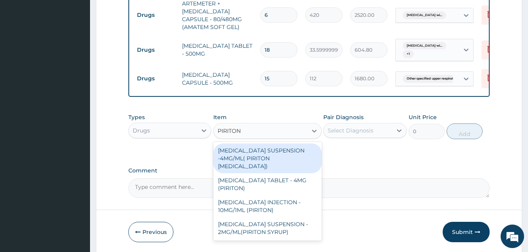
type input "PIRITON"
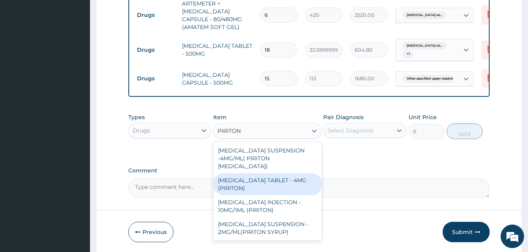
click at [290, 183] on div "[MEDICAL_DATA] TABLET - 4MG (PIRITON)" at bounding box center [267, 184] width 108 height 22
type input "22.4"
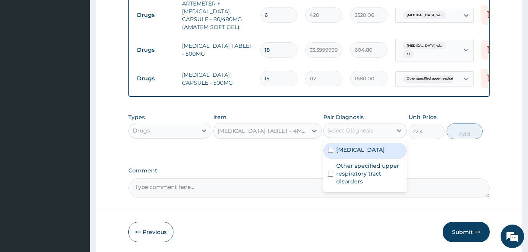
click at [370, 129] on div "Select Diagnosis" at bounding box center [350, 130] width 46 height 8
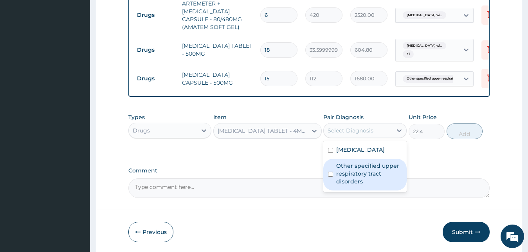
click at [361, 185] on label "Other specified upper respiratory tract disorders" at bounding box center [369, 173] width 66 height 23
checkbox input "true"
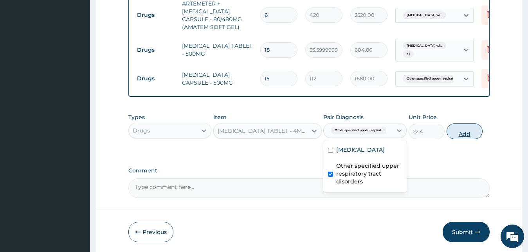
click at [460, 127] on button "Add" at bounding box center [464, 131] width 36 height 16
type input "0"
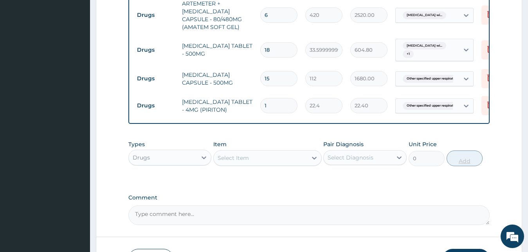
type input "0.00"
type input "5"
type input "112.00"
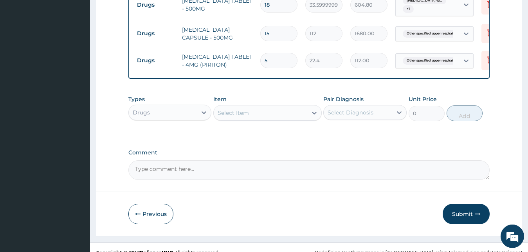
scroll to position [480, 0]
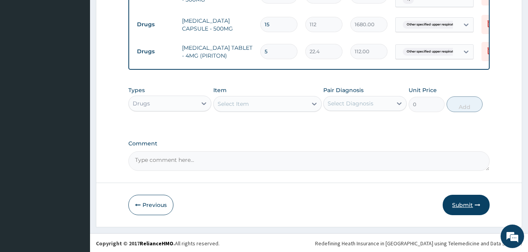
type input "5"
click at [453, 203] on button "Submit" at bounding box center [465, 204] width 47 height 20
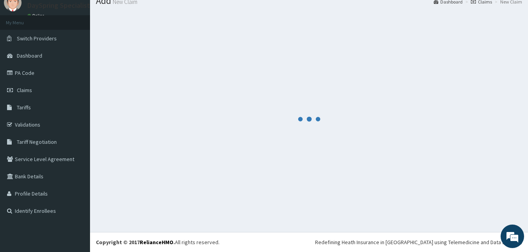
scroll to position [30, 0]
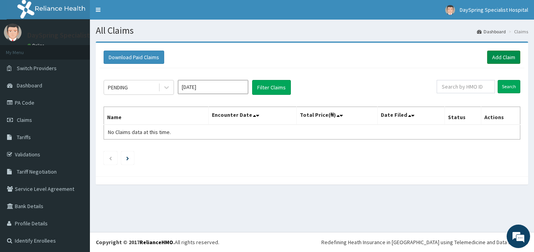
click at [491, 58] on link "Add Claim" at bounding box center [503, 56] width 33 height 13
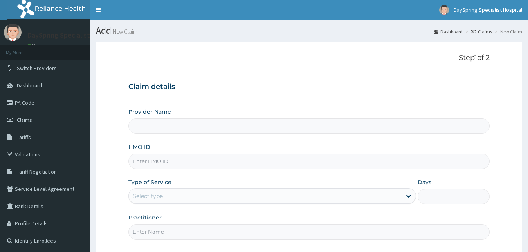
click at [197, 167] on input "HMO ID" at bounding box center [308, 160] width 361 height 15
type input "PRN/10226/B"
type input "DaySpring Specialist Hospital - [GEOGRAPHIC_DATA]"
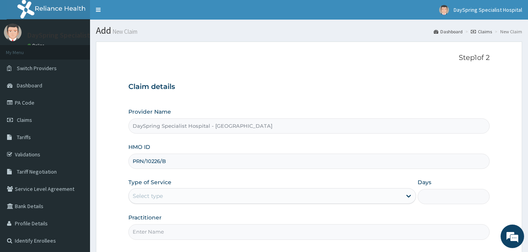
type input "PRN/10226/B"
click at [195, 199] on div "Select type" at bounding box center [265, 195] width 273 height 13
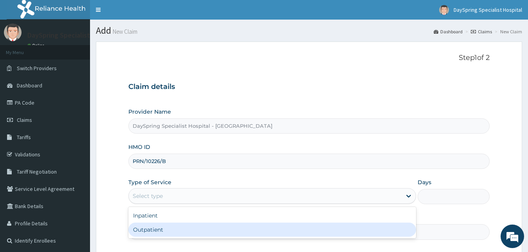
click at [199, 231] on div "Outpatient" at bounding box center [272, 229] width 288 height 14
type input "1"
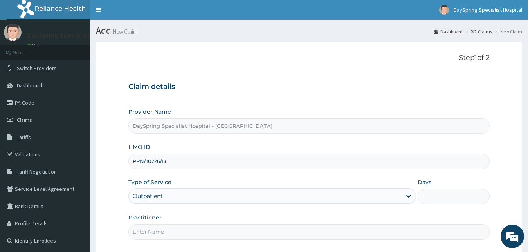
click at [202, 231] on input "Practitioner" at bounding box center [308, 231] width 361 height 15
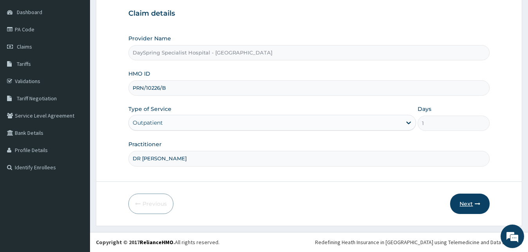
type input "DR [PERSON_NAME]"
click at [474, 206] on button "Next" at bounding box center [470, 203] width 40 height 20
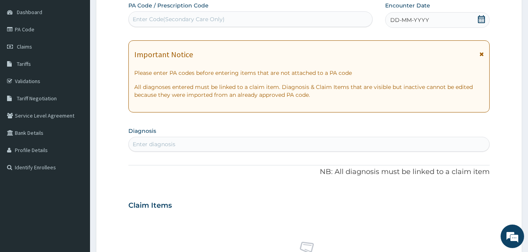
scroll to position [0, 0]
click at [479, 19] on icon at bounding box center [481, 19] width 8 height 8
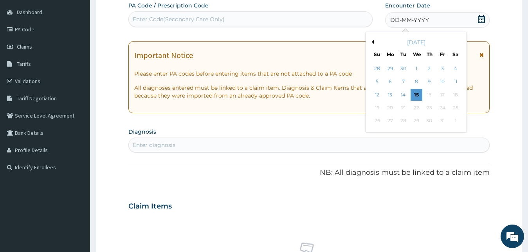
click at [372, 43] on button "Previous Month" at bounding box center [372, 42] width 4 height 4
click at [379, 113] on div "17" at bounding box center [377, 108] width 12 height 12
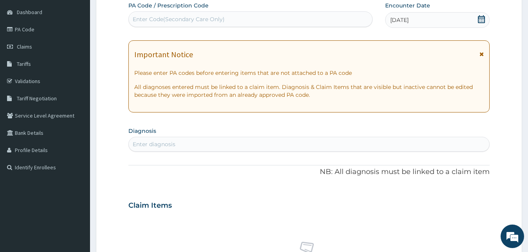
click at [376, 147] on div "Enter diagnosis" at bounding box center [309, 144] width 361 height 13
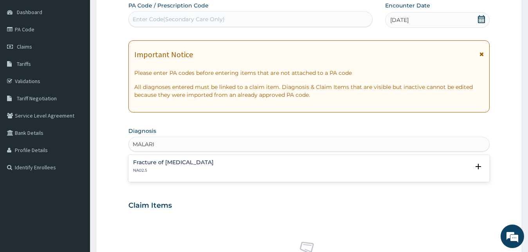
type input "[MEDICAL_DATA]"
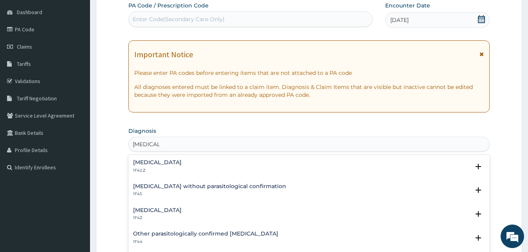
click at [182, 170] on p "1F42.Z" at bounding box center [157, 169] width 49 height 5
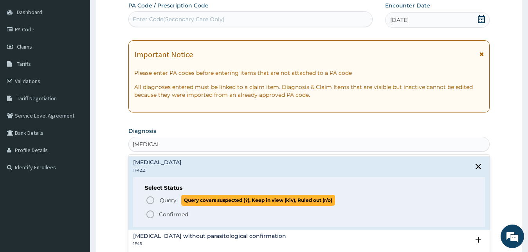
click at [200, 199] on span "Query covers suspected (?), Keep in view (kiv), Ruled out (r/o)" at bounding box center [258, 199] width 154 height 11
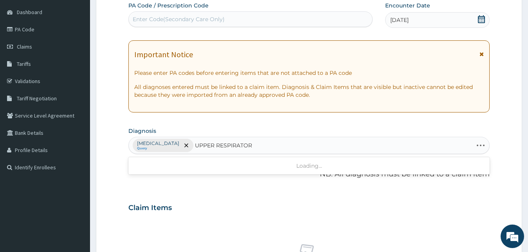
type input "UPPER RESPIRATORY"
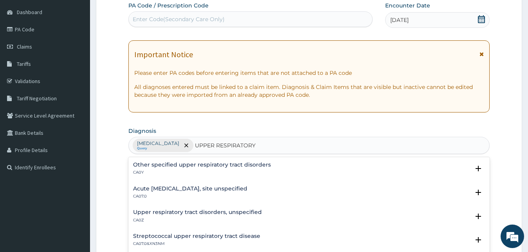
click at [175, 170] on p "CA0Y" at bounding box center [202, 171] width 138 height 5
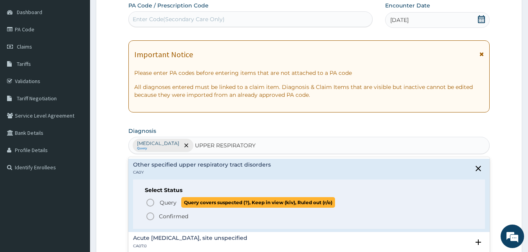
click at [159, 205] on p "Query Query covers suspected (?), Keep in view (kiv), Ruled out (r/o)" at bounding box center [247, 202] width 176 height 11
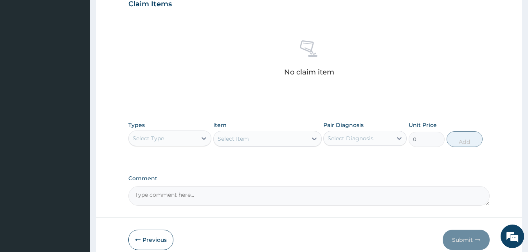
scroll to position [311, 0]
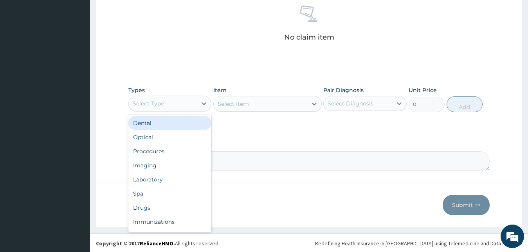
click at [177, 101] on div "Select Type" at bounding box center [163, 103] width 68 height 13
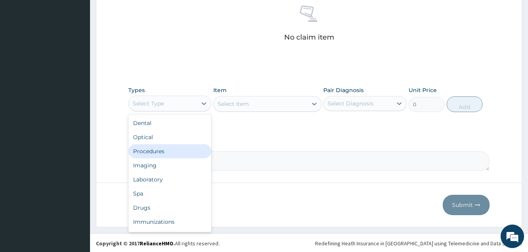
click at [165, 150] on div "Procedures" at bounding box center [169, 151] width 83 height 14
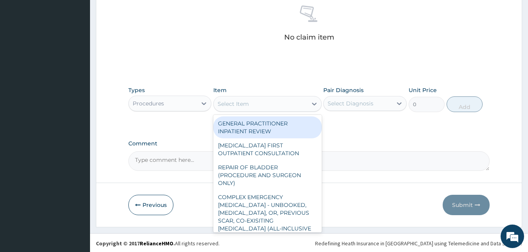
click at [262, 108] on div "Select Item" at bounding box center [260, 103] width 93 height 13
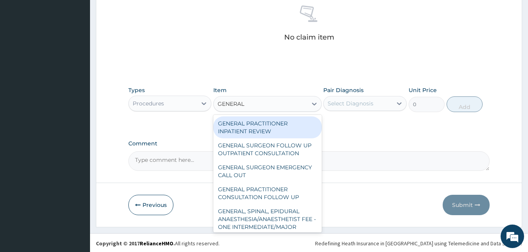
type input "GENERAL P"
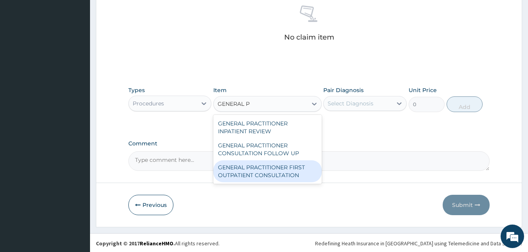
click at [262, 165] on div "GENERAL PRACTITIONER FIRST OUTPATIENT CONSULTATION" at bounding box center [267, 171] width 108 height 22
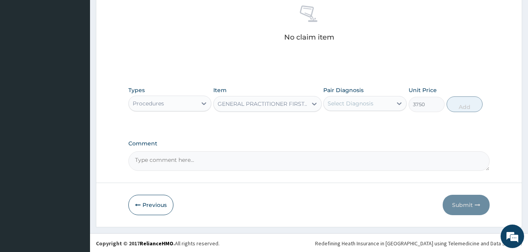
type input "3750"
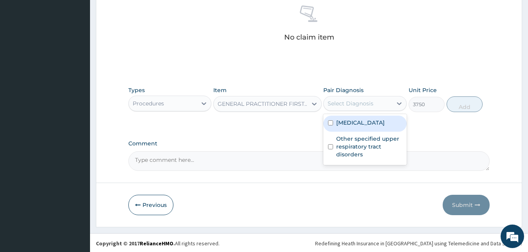
click at [336, 106] on div "Select Diagnosis" at bounding box center [350, 103] width 46 height 8
click at [340, 123] on label "[MEDICAL_DATA]" at bounding box center [360, 123] width 49 height 8
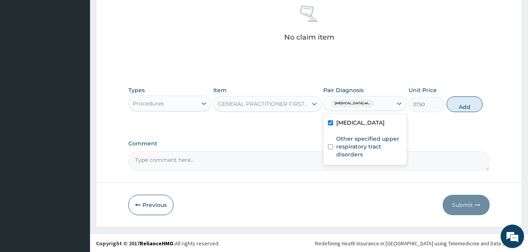
checkbox input "true"
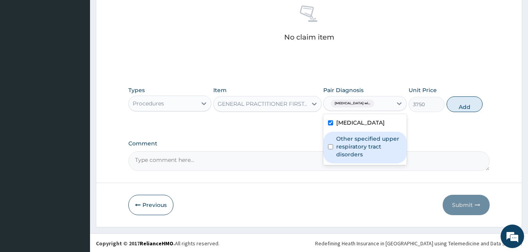
click at [350, 158] on label "Other specified upper respiratory tract disorders" at bounding box center [369, 146] width 66 height 23
checkbox input "true"
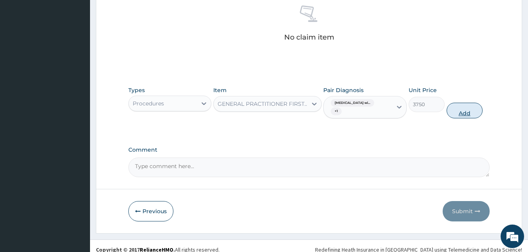
click at [464, 107] on button "Add" at bounding box center [464, 110] width 36 height 16
type input "0"
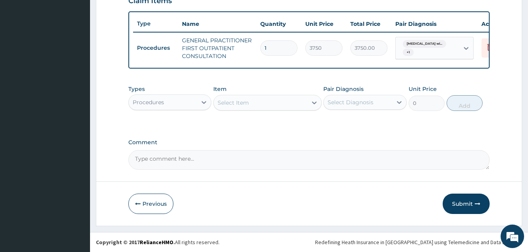
click at [178, 98] on div "Procedures" at bounding box center [163, 102] width 68 height 13
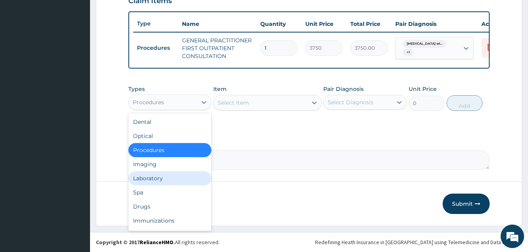
click at [155, 176] on div "Laboratory" at bounding box center [169, 178] width 83 height 14
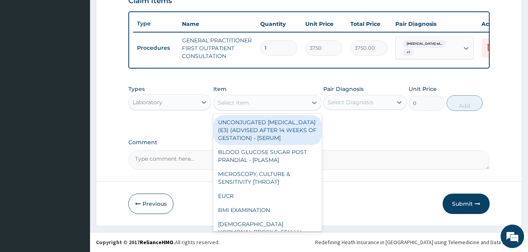
click at [242, 107] on div "Select Item" at bounding box center [260, 102] width 93 height 13
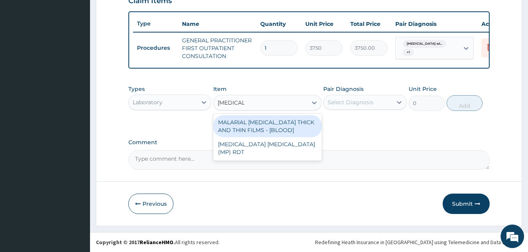
type input "[MEDICAL_DATA]"
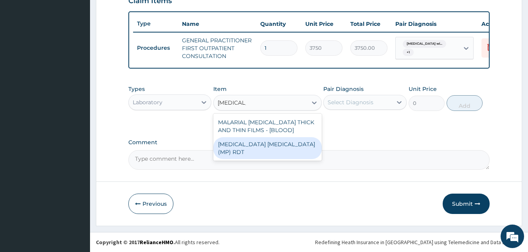
click at [246, 143] on div "[MEDICAL_DATA] [MEDICAL_DATA] (MP) RDT" at bounding box center [267, 148] width 108 height 22
type input "2000"
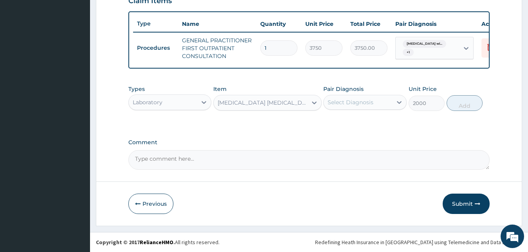
click at [337, 101] on div "Select Diagnosis" at bounding box center [350, 102] width 46 height 8
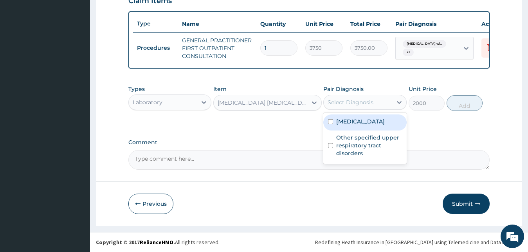
click at [341, 125] on label "Plasmodium malariae malaria without complication" at bounding box center [360, 121] width 49 height 8
checkbox input "true"
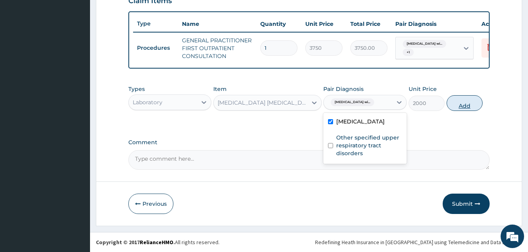
click at [465, 103] on button "Add" at bounding box center [464, 103] width 36 height 16
type input "0"
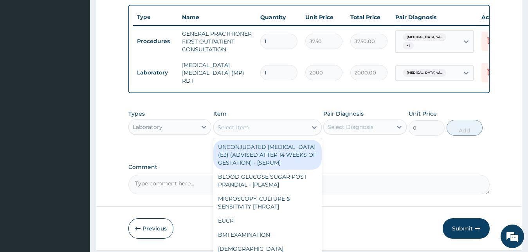
click at [259, 132] on div "Select Item" at bounding box center [260, 127] width 93 height 13
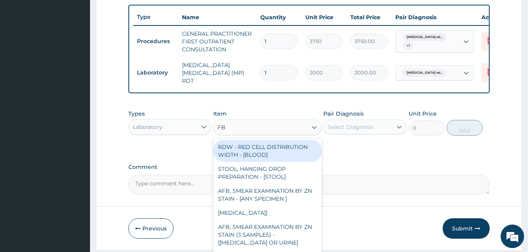
type input "FBC"
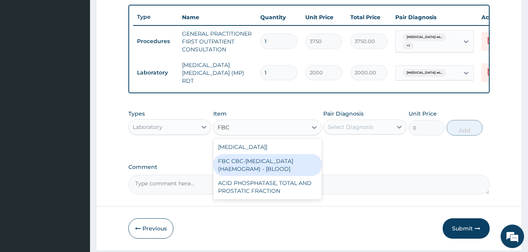
click at [260, 166] on div "FBC CBC-COMPLETE BLOOD COUNT (HAEMOGRAM) - [BLOOD]" at bounding box center [267, 165] width 108 height 22
type input "5000"
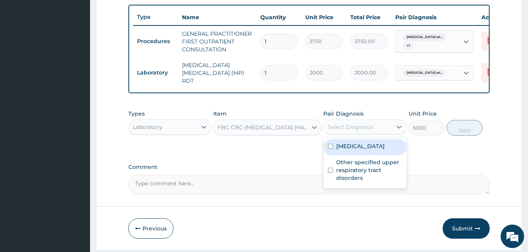
click at [341, 131] on div "Select Diagnosis" at bounding box center [350, 127] width 46 height 8
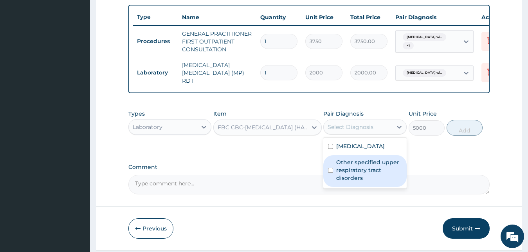
click at [343, 180] on label "Other specified upper respiratory tract disorders" at bounding box center [369, 169] width 66 height 23
checkbox input "true"
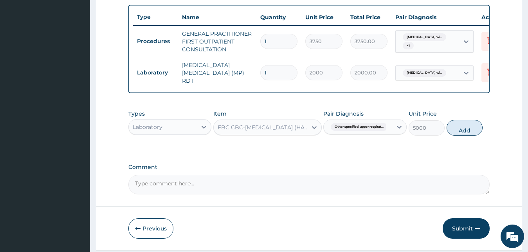
click at [473, 126] on button "Add" at bounding box center [464, 128] width 36 height 16
type input "0"
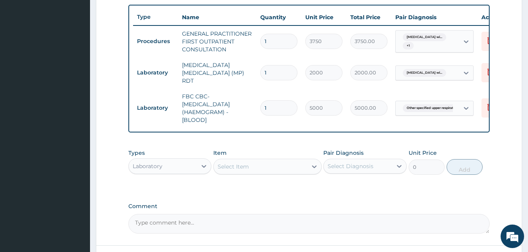
click at [157, 168] on div "Laboratory" at bounding box center [148, 166] width 30 height 8
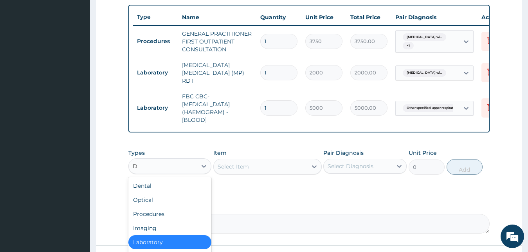
type input "DR"
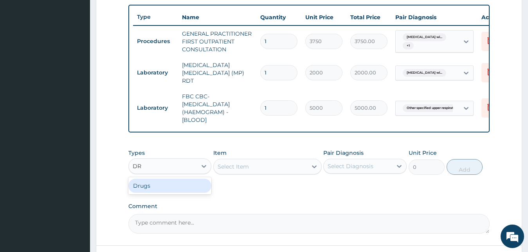
click at [171, 189] on div "Drugs" at bounding box center [169, 185] width 83 height 14
click at [261, 163] on div "Select Item" at bounding box center [267, 166] width 108 height 16
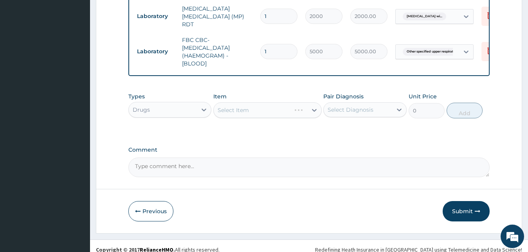
scroll to position [352, 0]
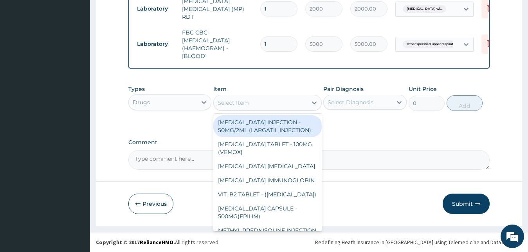
click at [267, 103] on div "Select Item" at bounding box center [260, 102] width 93 height 13
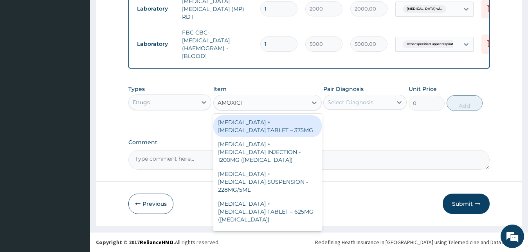
type input "AMOXICIL"
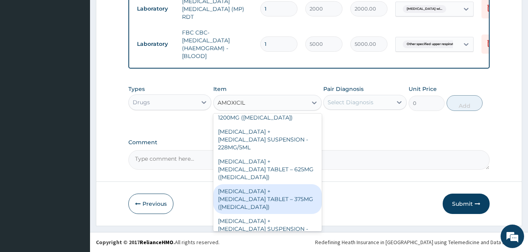
scroll to position [21, 0]
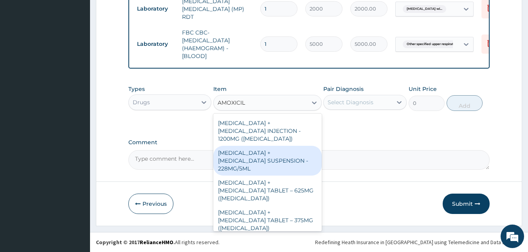
click at [270, 162] on div "[MEDICAL_DATA] + [MEDICAL_DATA] SUSPENSION - 228MG/5ML" at bounding box center [267, 161] width 108 height 30
type input "2800"
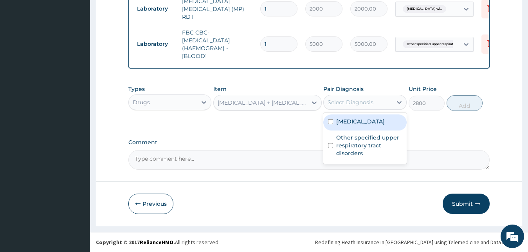
click at [342, 102] on div "Select Diagnosis" at bounding box center [350, 102] width 46 height 8
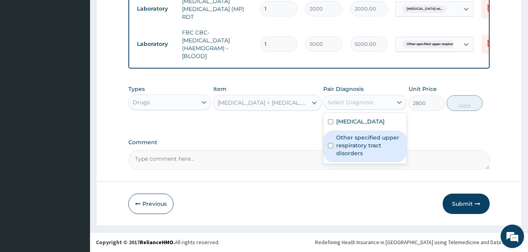
click at [346, 153] on label "Other specified upper respiratory tract disorders" at bounding box center [369, 144] width 66 height 23
checkbox input "true"
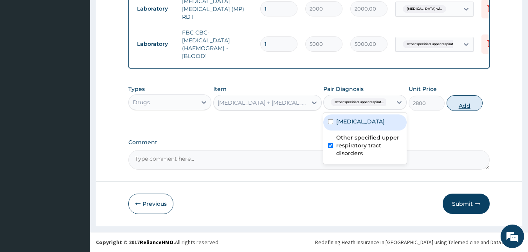
click at [464, 102] on button "Add" at bounding box center [464, 103] width 36 height 16
type input "0"
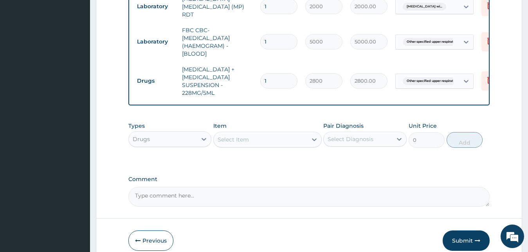
click at [246, 135] on div "Select Item" at bounding box center [267, 139] width 108 height 16
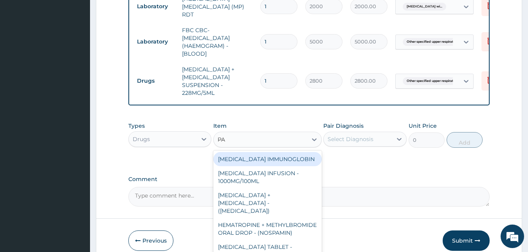
type input "PAR"
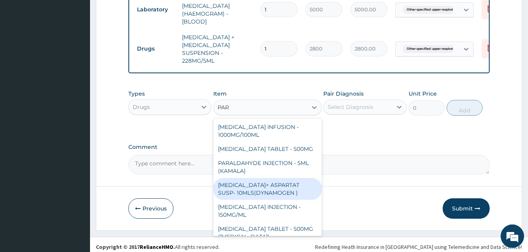
scroll to position [392, 0]
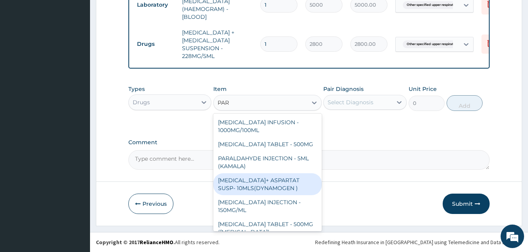
drag, startPoint x: 529, startPoint y: 246, endPoint x: 317, endPoint y: 226, distance: 212.5
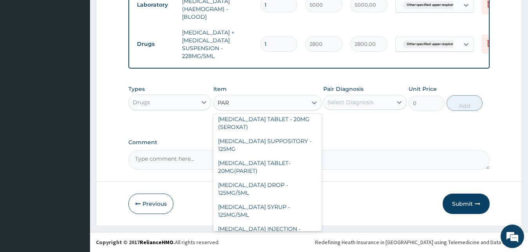
scroll to position [148, 0]
drag, startPoint x: 317, startPoint y: 226, endPoint x: 284, endPoint y: 186, distance: 52.2
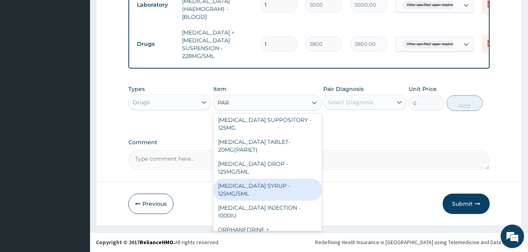
click at [276, 190] on div "[MEDICAL_DATA] SYRUP - 125MG/5ML" at bounding box center [267, 189] width 108 height 22
type input "840"
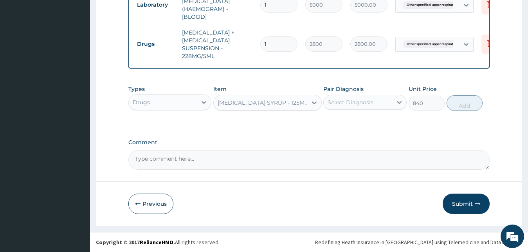
click at [367, 96] on div "Select Diagnosis" at bounding box center [357, 102] width 68 height 13
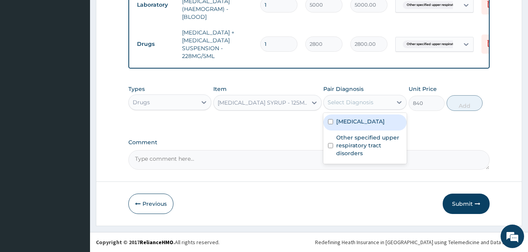
click at [363, 125] on label "[MEDICAL_DATA]" at bounding box center [360, 121] width 49 height 8
checkbox input "true"
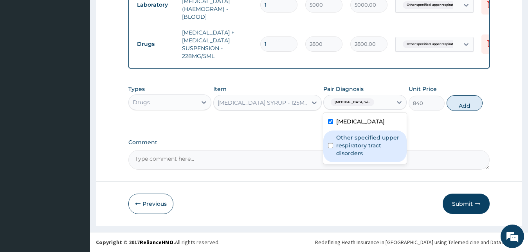
click at [365, 157] on label "Other specified upper respiratory tract disorders" at bounding box center [369, 144] width 66 height 23
checkbox input "true"
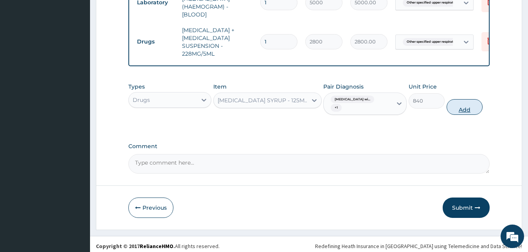
click at [469, 106] on button "Add" at bounding box center [464, 107] width 36 height 16
type input "0"
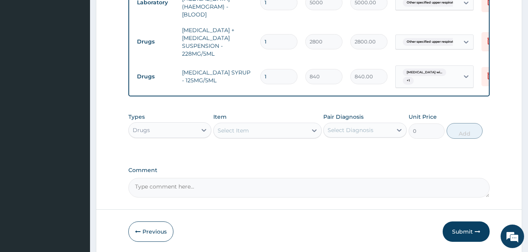
click at [258, 131] on div "Select Item" at bounding box center [260, 130] width 93 height 13
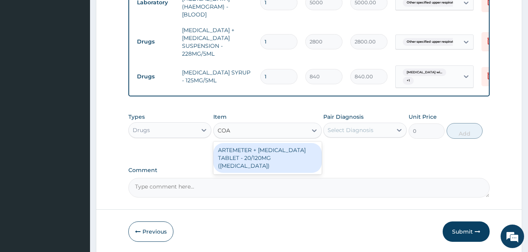
type input "[PERSON_NAME]"
click at [261, 161] on div "ARTEMETER + [MEDICAL_DATA] TABLET - 20/120MG ([MEDICAL_DATA])" at bounding box center [267, 158] width 108 height 30
type input "210"
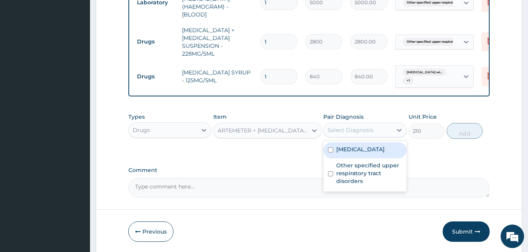
click at [334, 131] on div "Select Diagnosis" at bounding box center [350, 130] width 46 height 8
click at [336, 157] on div "[MEDICAL_DATA]" at bounding box center [364, 150] width 83 height 16
checkbox input "true"
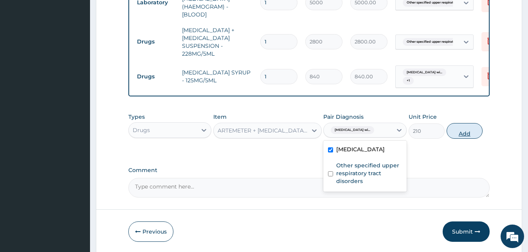
click at [456, 133] on button "Add" at bounding box center [464, 131] width 36 height 16
type input "0"
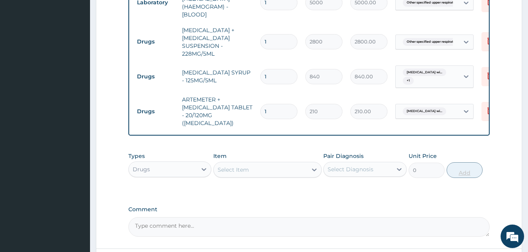
type input "12"
type input "2520.00"
click at [278, 163] on div "Select Item" at bounding box center [260, 169] width 93 height 13
click at [278, 108] on input "12" at bounding box center [278, 111] width 37 height 15
type input "1"
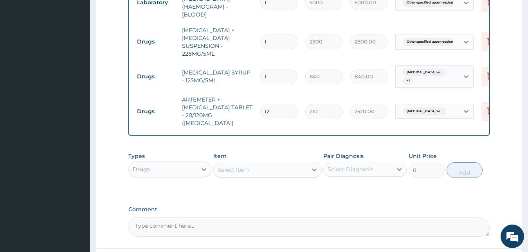
type input "210.00"
type input "18"
type input "3780.00"
type input "18"
click at [243, 165] on div "Select Item" at bounding box center [232, 169] width 31 height 8
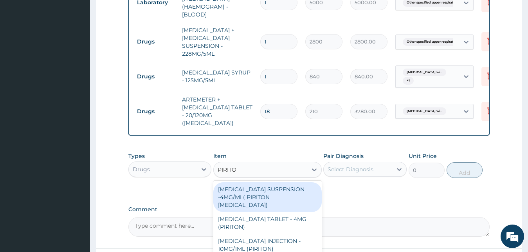
type input "PIRITON"
click at [253, 198] on div "CHLORPHENIRAMINE SUSPENSION -4MG/ML( PIRITON EXPECTORANT)" at bounding box center [267, 197] width 108 height 30
type input "1372"
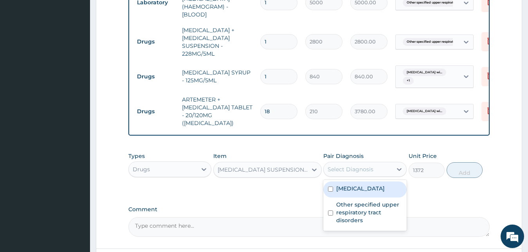
click at [342, 167] on div "Select Diagnosis" at bounding box center [350, 169] width 46 height 8
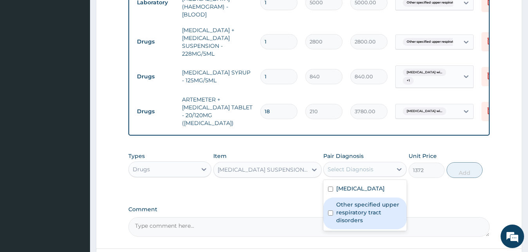
click at [348, 221] on label "Other specified upper respiratory tract disorders" at bounding box center [369, 211] width 66 height 23
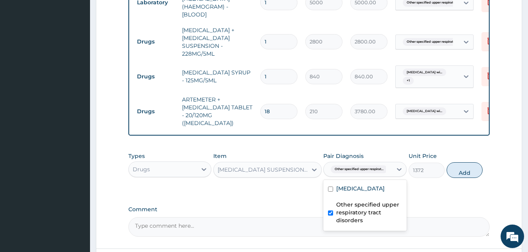
checkbox input "true"
click at [458, 164] on button "Add" at bounding box center [464, 170] width 36 height 16
type input "0"
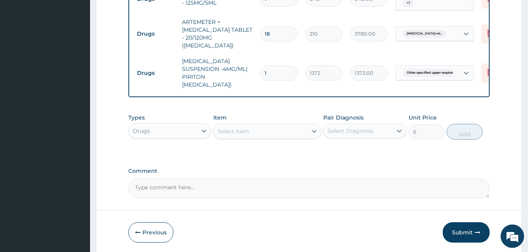
scroll to position [484, 0]
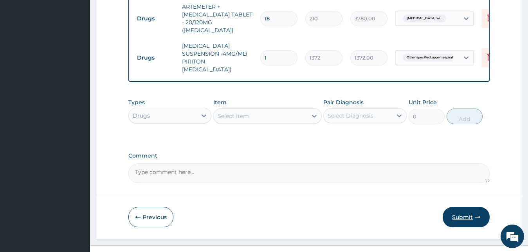
click at [460, 207] on button "Submit" at bounding box center [465, 217] width 47 height 20
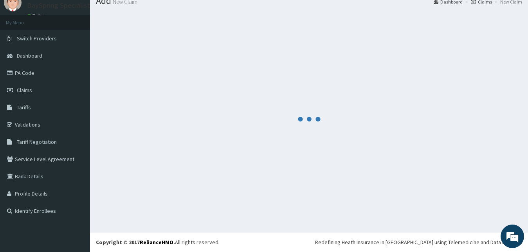
scroll to position [30, 0]
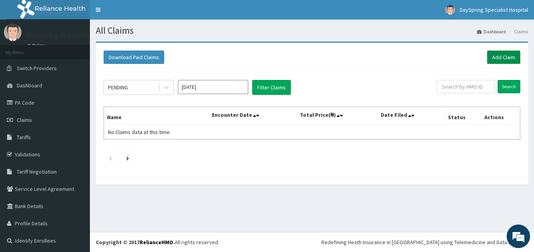
click at [502, 54] on link "Add Claim" at bounding box center [503, 56] width 33 height 13
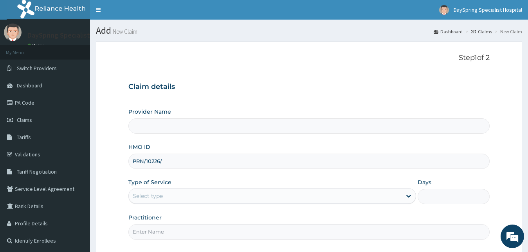
type input "PRN/10226/B"
type input "DaySpring Specialist Hospital - [GEOGRAPHIC_DATA]"
type input "PRN/10226/B"
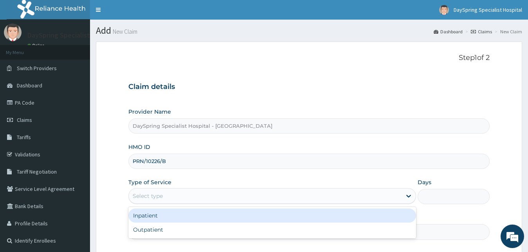
click at [195, 196] on div "Select type" at bounding box center [265, 195] width 273 height 13
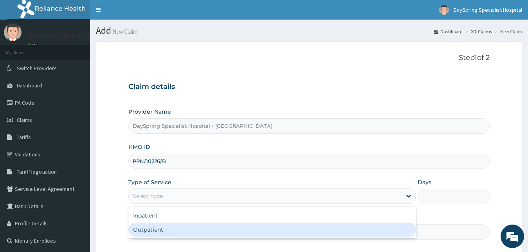
click at [194, 226] on div "Outpatient" at bounding box center [272, 229] width 288 height 14
type input "1"
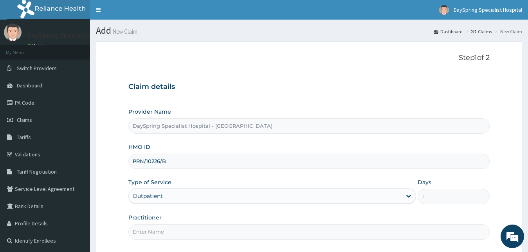
click at [199, 233] on input "Practitioner" at bounding box center [308, 231] width 361 height 15
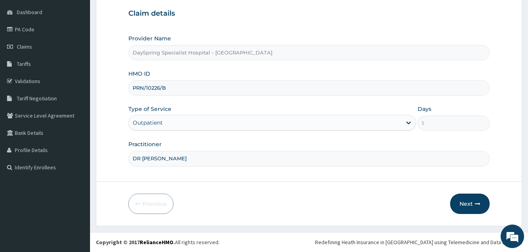
type input "DR [PERSON_NAME]"
click at [458, 203] on button "Next" at bounding box center [470, 203] width 40 height 20
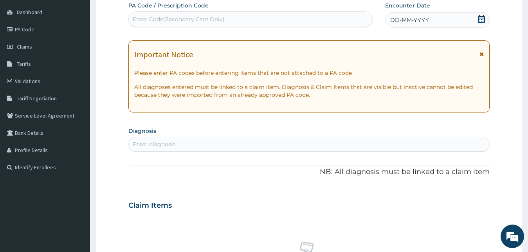
click at [482, 16] on icon at bounding box center [481, 19] width 7 height 8
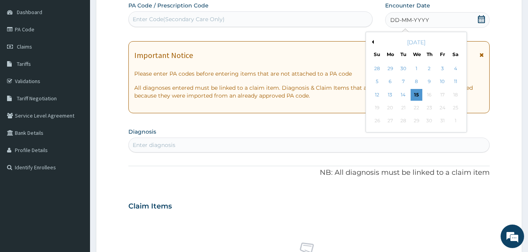
click at [372, 41] on button "Previous Month" at bounding box center [372, 42] width 4 height 4
click at [412, 104] on div "20" at bounding box center [416, 108] width 12 height 12
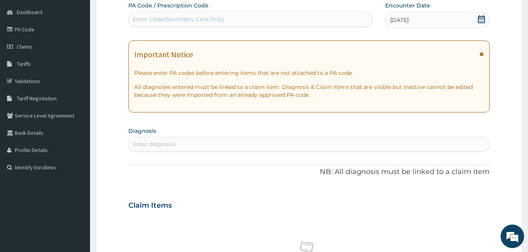
click at [409, 144] on div "Enter diagnosis" at bounding box center [309, 144] width 361 height 13
type input "MALARIA"
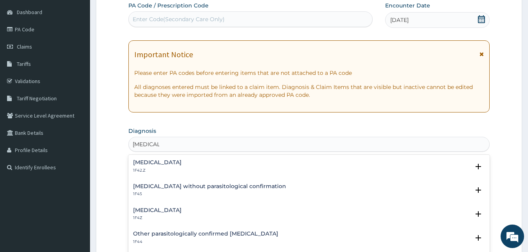
click at [182, 161] on h4 "Plasmodium malariae malaria without complication" at bounding box center [157, 162] width 49 height 6
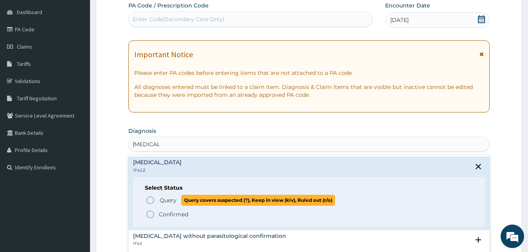
click at [155, 204] on span "Query Query covers suspected (?), Keep in view (kiv), Ruled out (r/o)" at bounding box center [310, 199] width 328 height 11
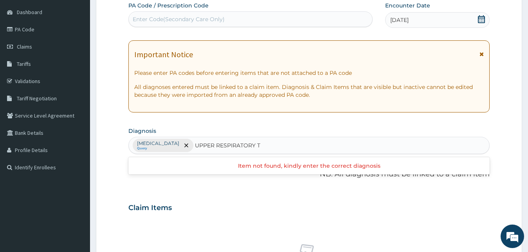
type input "UPPER RESPIRATORY"
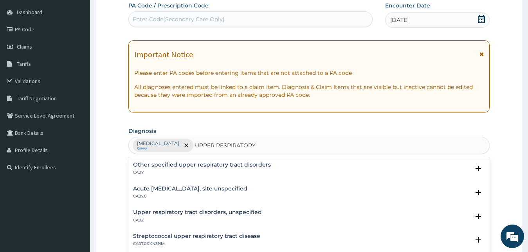
click at [190, 167] on h4 "Other specified upper respiratory tract disorders" at bounding box center [202, 165] width 138 height 6
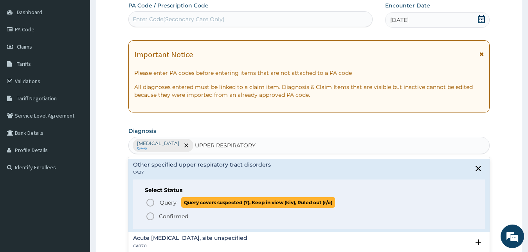
click at [174, 198] on span "Query" at bounding box center [168, 202] width 17 height 8
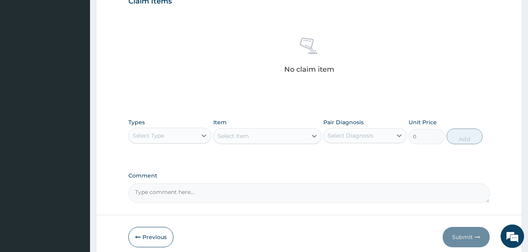
scroll to position [311, 0]
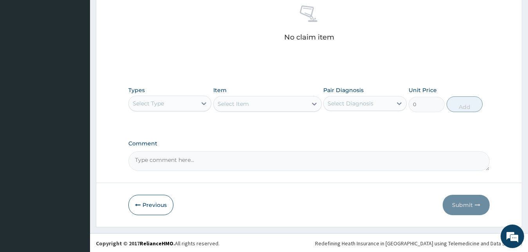
click at [159, 97] on div "Select Type" at bounding box center [169, 103] width 83 height 16
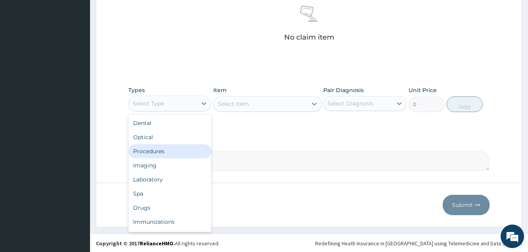
click at [152, 150] on div "Procedures" at bounding box center [169, 151] width 83 height 14
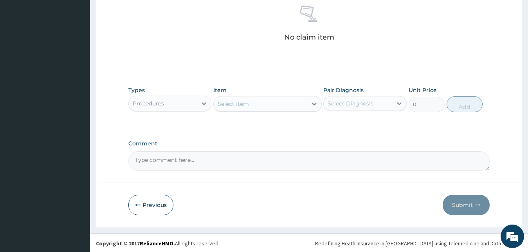
click at [237, 106] on div "Select Item" at bounding box center [232, 104] width 31 height 8
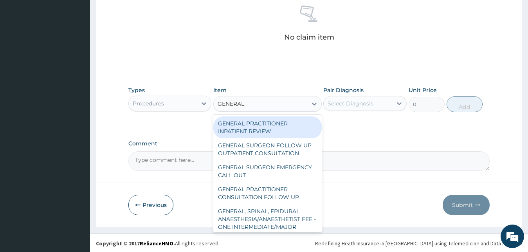
type input "GENERAL P"
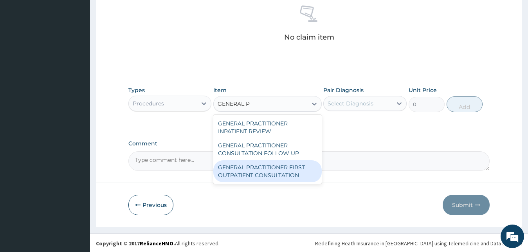
click at [243, 166] on div "GENERAL PRACTITIONER FIRST OUTPATIENT CONSULTATION" at bounding box center [267, 171] width 108 height 22
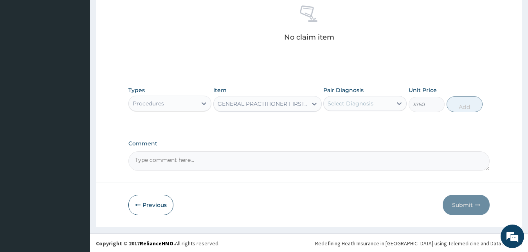
type input "3750"
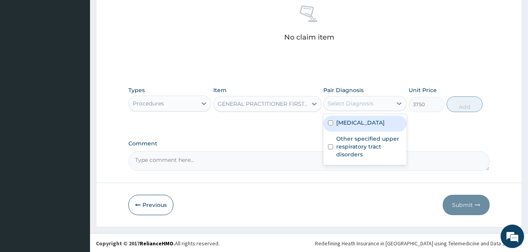
click at [378, 99] on div "Select Diagnosis" at bounding box center [357, 103] width 68 height 13
click at [373, 126] on label "Plasmodium malariae malaria without complication" at bounding box center [360, 123] width 49 height 8
checkbox input "true"
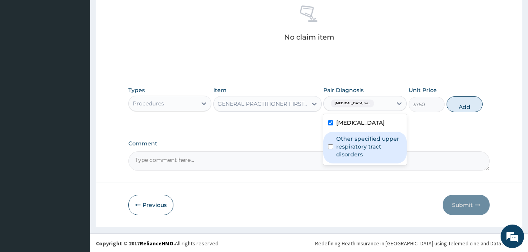
click at [372, 158] on label "Other specified upper respiratory tract disorders" at bounding box center [369, 146] width 66 height 23
checkbox input "true"
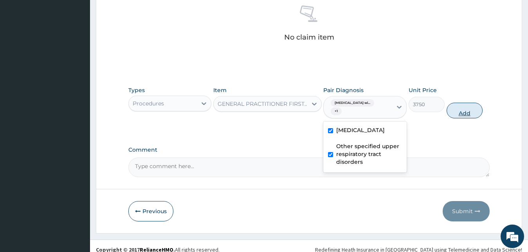
click at [468, 112] on button "Add" at bounding box center [464, 110] width 36 height 16
type input "0"
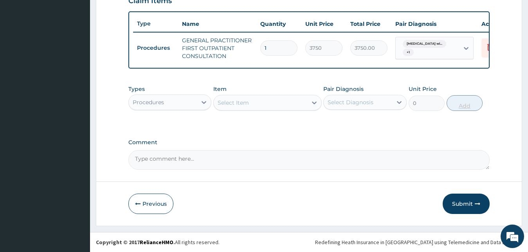
scroll to position [286, 0]
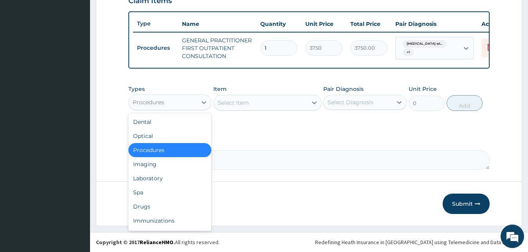
click at [196, 100] on div "Procedures" at bounding box center [163, 102] width 68 height 13
type input "DR"
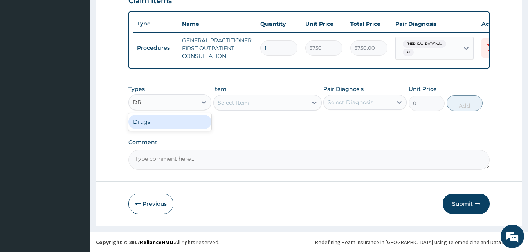
click at [194, 115] on div "Drugs" at bounding box center [169, 122] width 83 height 14
click at [252, 101] on div "Select Item" at bounding box center [267, 103] width 108 height 16
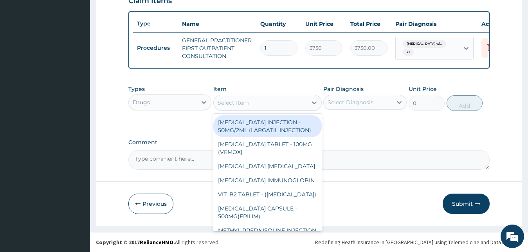
click at [252, 101] on div "Select Item" at bounding box center [260, 102] width 93 height 13
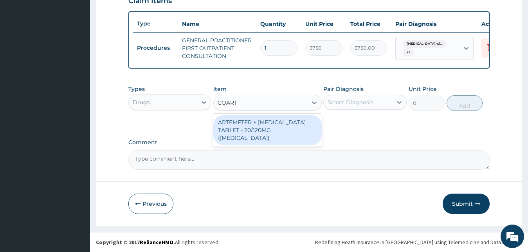
type input "COARTE"
click at [253, 123] on div "ARTEMETER + LUMEFANTRINE TABLET - 20/120MG (COARTEM)" at bounding box center [267, 130] width 108 height 30
type input "210"
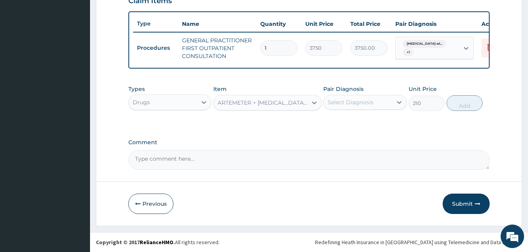
click at [343, 107] on div "Select Diagnosis" at bounding box center [357, 102] width 68 height 13
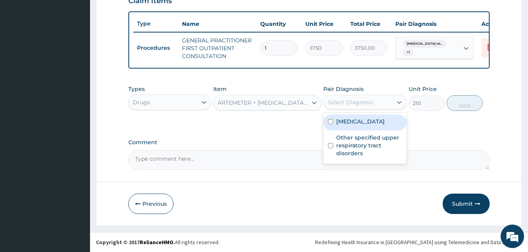
click at [348, 125] on label "Plasmodium malariae malaria without complication" at bounding box center [360, 121] width 49 height 8
checkbox input "true"
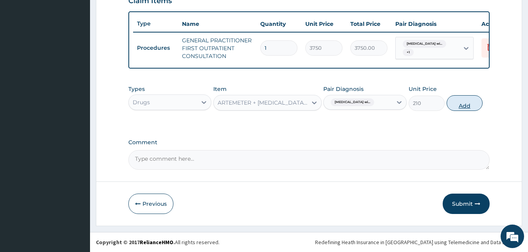
click at [475, 99] on button "Add" at bounding box center [464, 103] width 36 height 16
type input "0"
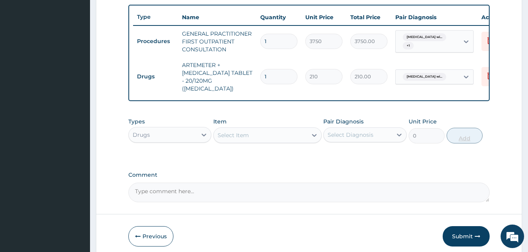
type input "18"
type input "3780.00"
type input "18"
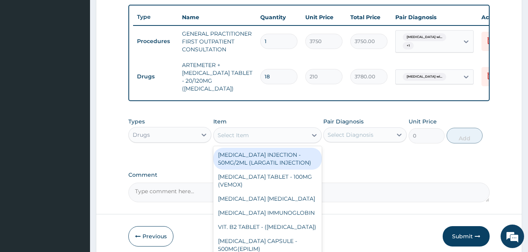
click at [278, 129] on div "Select Item" at bounding box center [260, 135] width 93 height 13
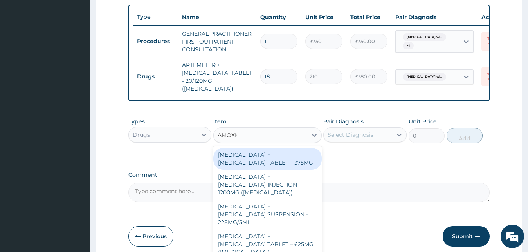
type input "AMOXICI"
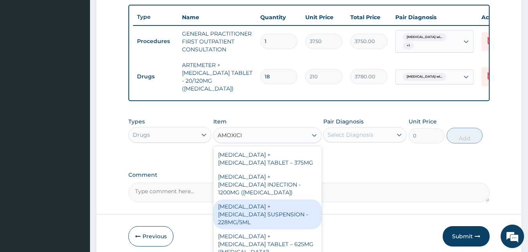
click at [280, 207] on div "AMOXICILLIN + CLAVULANIC ACID SUSPENSION - 228MG/5ML" at bounding box center [267, 214] width 108 height 30
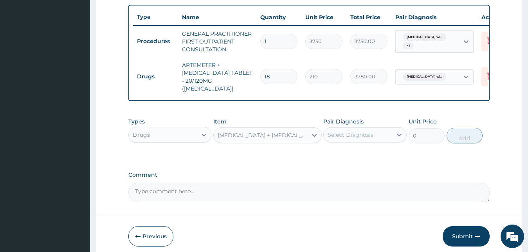
type input "2800"
click at [371, 141] on div "Pair Diagnosis Select Diagnosis" at bounding box center [364, 130] width 83 height 26
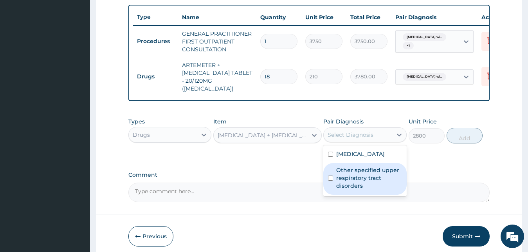
drag, startPoint x: 355, startPoint y: 136, endPoint x: 359, endPoint y: 192, distance: 56.1
click at [359, 142] on div "option Plasmodium malariae malaria without complication, selected. option Other…" at bounding box center [364, 134] width 83 height 15
click at [384, 189] on label "Other specified upper respiratory tract disorders" at bounding box center [369, 177] width 66 height 23
checkbox input "true"
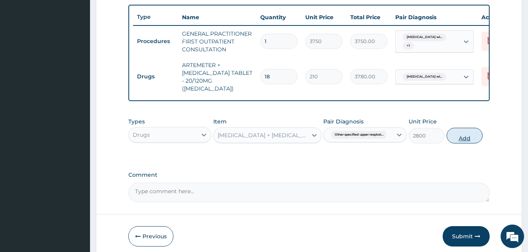
click at [464, 136] on button "Add" at bounding box center [464, 136] width 36 height 16
type input "0"
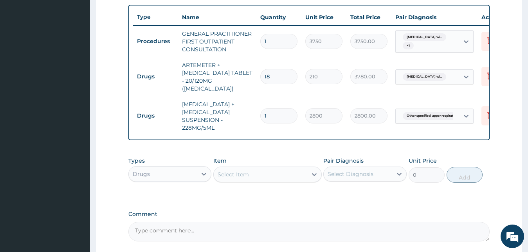
click at [250, 178] on div "Select Item" at bounding box center [260, 174] width 93 height 13
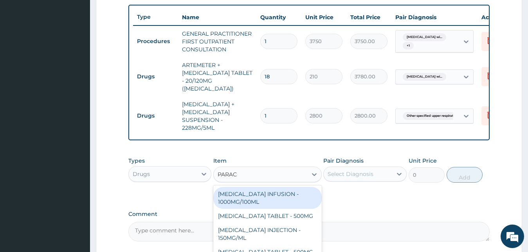
type input "PARACE"
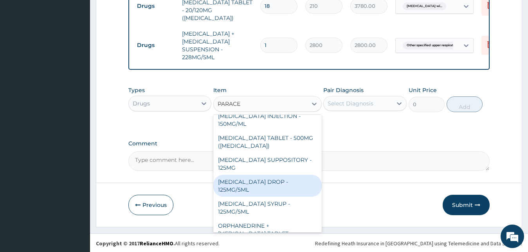
scroll to position [63, 0]
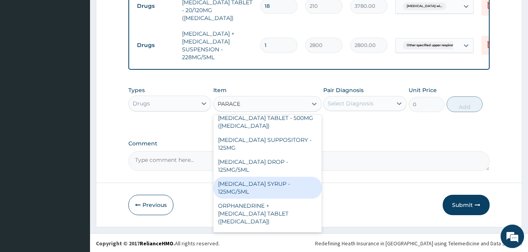
click at [248, 181] on div "PARACETAMOL SYRUP - 125MG/5ML" at bounding box center [267, 187] width 108 height 22
type input "840"
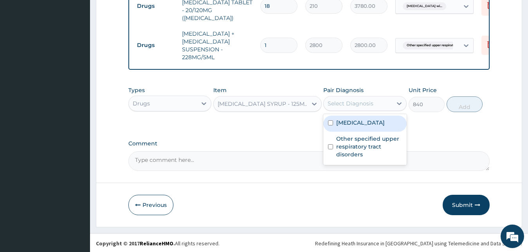
drag, startPoint x: 350, startPoint y: 108, endPoint x: 352, endPoint y: 134, distance: 26.3
click at [352, 111] on div "option Other specified upper respiratory tract disorders, selected. option Plas…" at bounding box center [364, 103] width 83 height 15
click at [344, 126] on label "Plasmodium malariae malaria without complication" at bounding box center [360, 123] width 49 height 8
checkbox input "true"
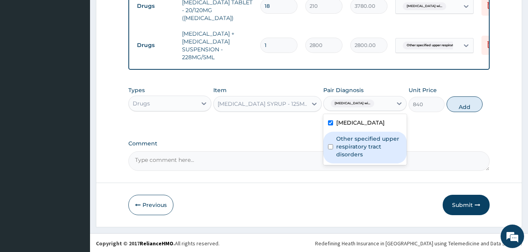
click at [350, 158] on label "Other specified upper respiratory tract disorders" at bounding box center [369, 146] width 66 height 23
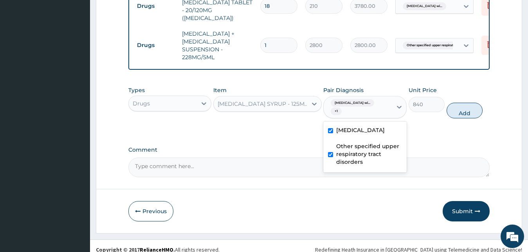
checkbox input "true"
click at [456, 108] on button "Add" at bounding box center [464, 110] width 36 height 16
type input "0"
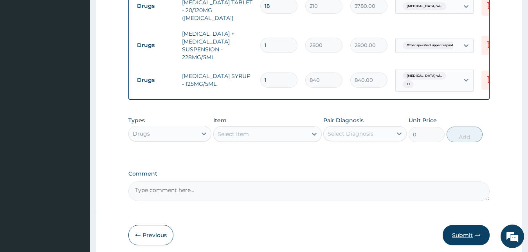
click at [458, 235] on button "Submit" at bounding box center [465, 235] width 47 height 20
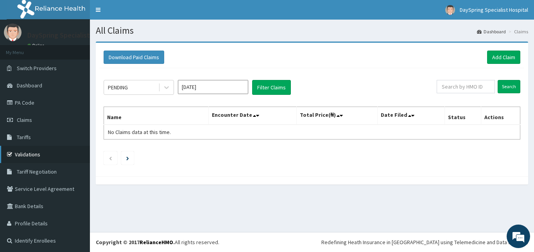
click at [36, 150] on link "Validations" at bounding box center [45, 154] width 90 height 17
click at [487, 56] on link "Add Claim" at bounding box center [503, 56] width 33 height 13
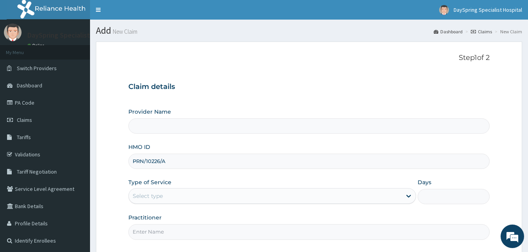
type input "DaySpring Specialist Hospital - [GEOGRAPHIC_DATA]"
type input "PRN/10226/D"
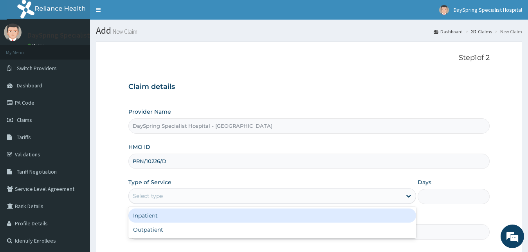
click at [189, 192] on div "Select type" at bounding box center [265, 195] width 273 height 13
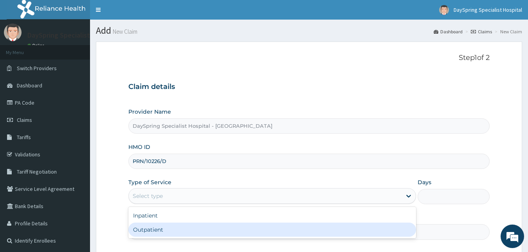
click at [191, 230] on div "Outpatient" at bounding box center [272, 229] width 288 height 14
type input "1"
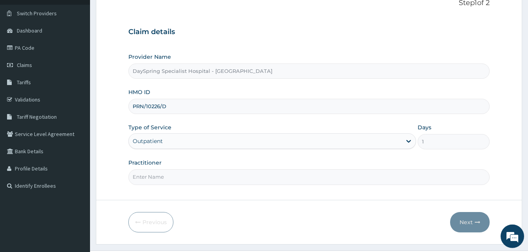
scroll to position [73, 0]
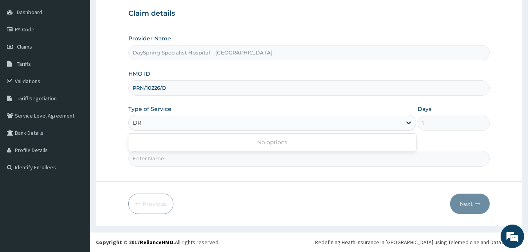
type input "D"
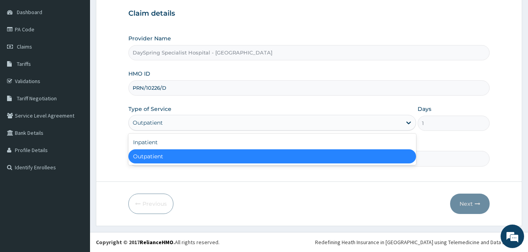
click at [363, 162] on div "Outpatient" at bounding box center [272, 156] width 288 height 14
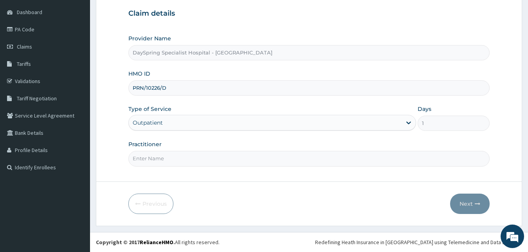
click at [363, 162] on input "Practitioner" at bounding box center [308, 158] width 361 height 15
type input "DR EMMA"
click at [455, 199] on button "Next" at bounding box center [470, 203] width 40 height 20
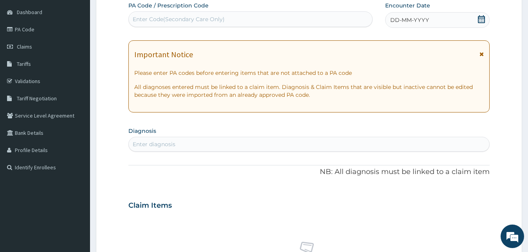
click at [486, 23] on div "DD-MM-YYYY" at bounding box center [437, 20] width 105 height 16
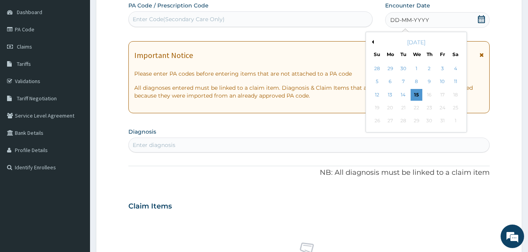
click at [370, 42] on button "Previous Month" at bounding box center [372, 42] width 4 height 4
click at [402, 77] on div "5" at bounding box center [403, 82] width 12 height 12
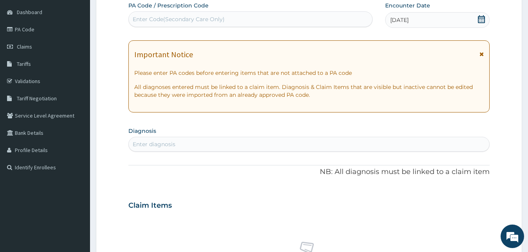
click at [369, 144] on div "Enter diagnosis" at bounding box center [309, 144] width 361 height 13
type input "HYPERTENSIVE HEART DISEASE"
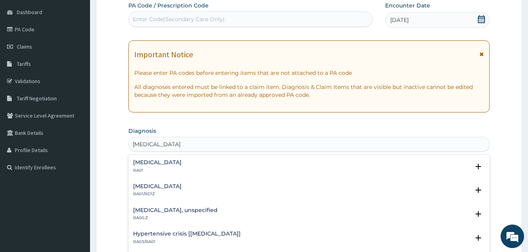
click at [182, 164] on h4 "Hypertensive heart disease" at bounding box center [157, 162] width 49 height 6
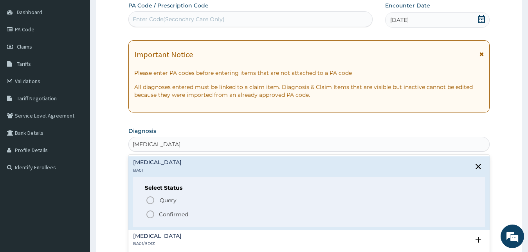
click at [153, 212] on icon "status option filled" at bounding box center [150, 213] width 9 height 9
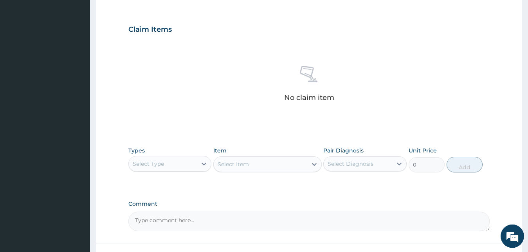
scroll to position [311, 0]
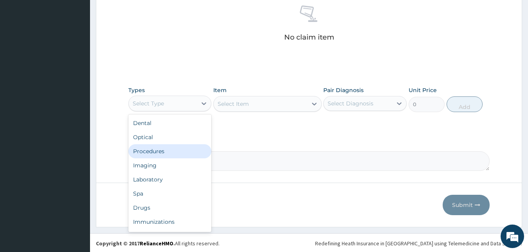
drag, startPoint x: 171, startPoint y: 97, endPoint x: 172, endPoint y: 146, distance: 48.9
click at [172, 111] on div "option Procedures focused, 3 of 10. 10 results available. Use Up and Down to ch…" at bounding box center [169, 103] width 83 height 16
click at [171, 155] on div "Procedures" at bounding box center [169, 151] width 83 height 14
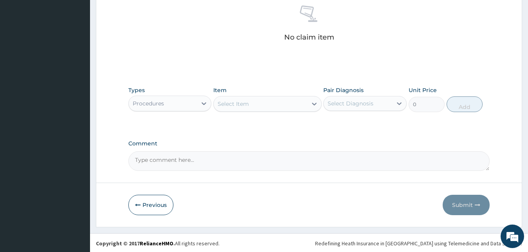
click at [259, 107] on div "Select Item" at bounding box center [260, 103] width 93 height 13
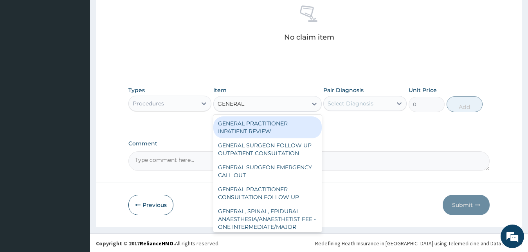
type input "GENERAL P"
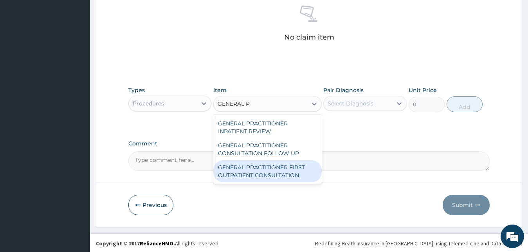
click at [270, 173] on div "GENERAL PRACTITIONER FIRST OUTPATIENT CONSULTATION" at bounding box center [267, 171] width 108 height 22
type input "3750"
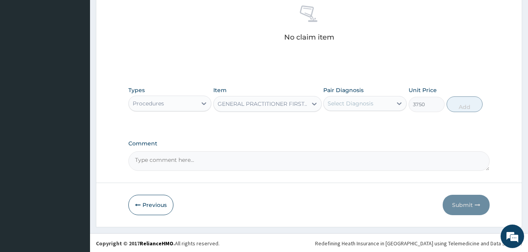
click at [353, 102] on div "Select Diagnosis" at bounding box center [350, 103] width 46 height 8
click at [354, 131] on div "Hypertensive heart disease" at bounding box center [364, 123] width 83 height 16
checkbox input "true"
click at [473, 107] on button "Add" at bounding box center [464, 104] width 36 height 16
type input "0"
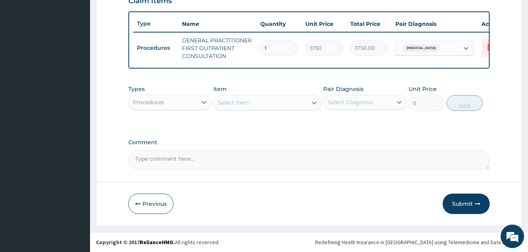
scroll to position [48, 0]
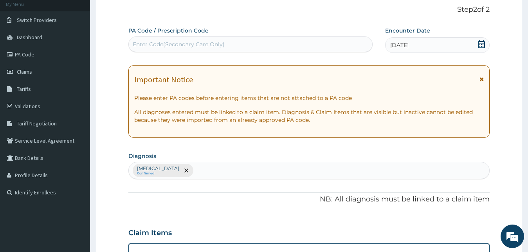
click at [343, 166] on div "Hypertensive heart disease Confirmed" at bounding box center [309, 170] width 361 height 16
type input "MALARIA"
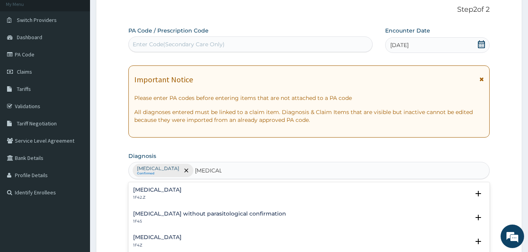
click at [147, 189] on h4 "Plasmodium malariae malaria without complication" at bounding box center [157, 190] width 49 height 6
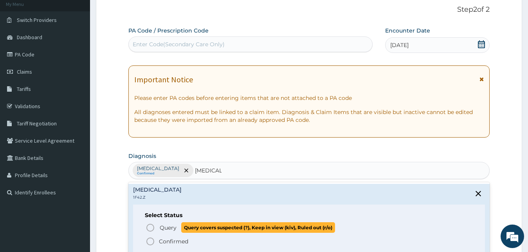
click at [152, 225] on circle "status option query" at bounding box center [150, 227] width 7 height 7
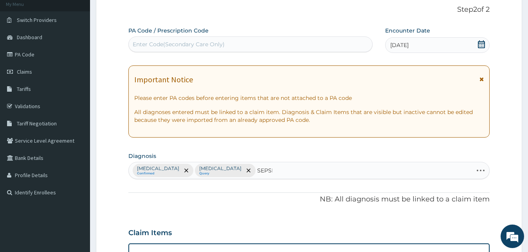
type input "SEPSIS"
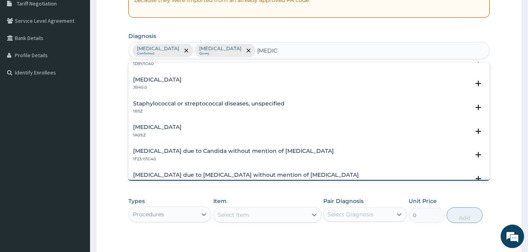
scroll to position [63, 0]
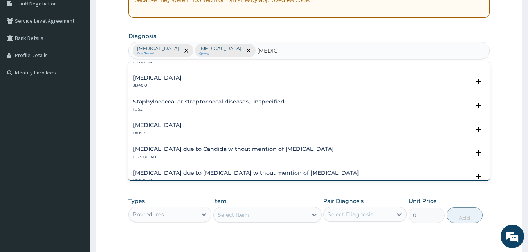
click at [182, 124] on h4 "Salmonella infection, unspecified" at bounding box center [157, 125] width 49 height 6
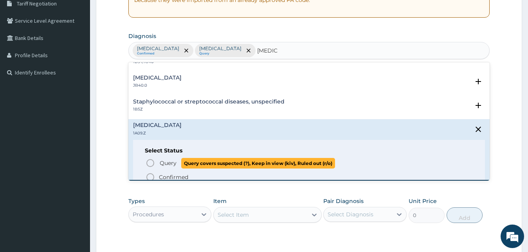
click at [160, 164] on span "Query" at bounding box center [168, 163] width 17 height 8
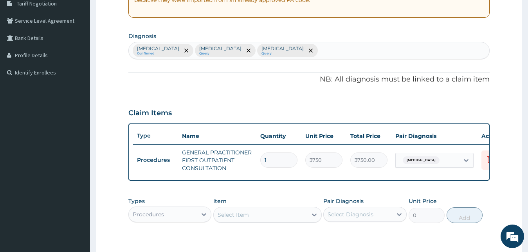
click at [483, 50] on div "Hypertensive heart disease Confirmed Plasmodium malariae malaria without compli…" at bounding box center [309, 50] width 361 height 16
type input "UPPER RESPIRATORY"
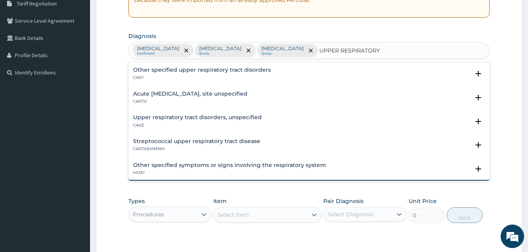
click at [212, 73] on h4 "Other specified upper respiratory tract disorders" at bounding box center [202, 70] width 138 height 6
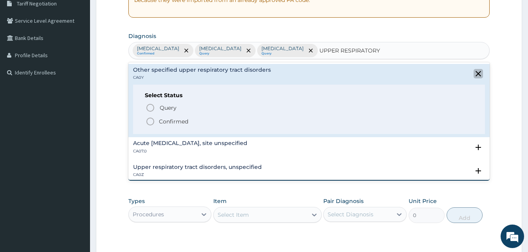
click at [473, 78] on icon "close select status" at bounding box center [477, 73] width 9 height 9
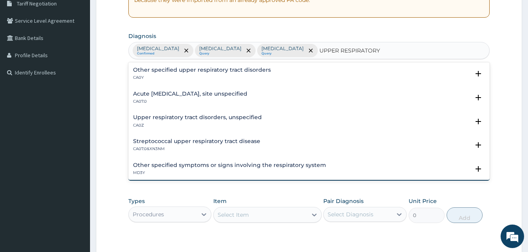
click at [195, 97] on h4 "Acute upper respiratory infection, site unspecified" at bounding box center [190, 94] width 114 height 6
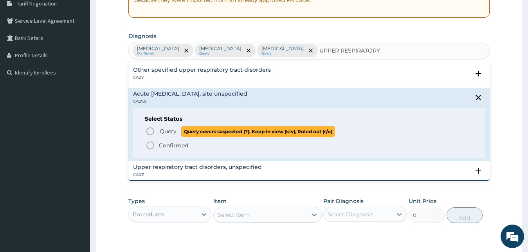
click at [151, 137] on span "Query Query covers suspected (?), Keep in view (kiv), Ruled out (r/o)" at bounding box center [310, 131] width 328 height 11
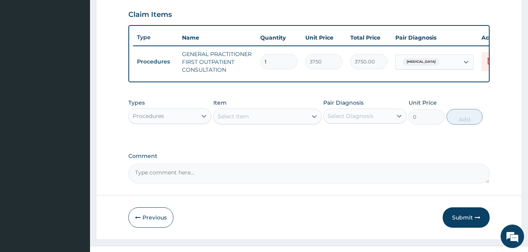
scroll to position [301, 0]
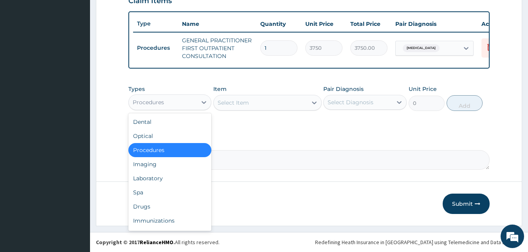
click at [180, 101] on div "Procedures" at bounding box center [163, 102] width 68 height 13
click at [168, 172] on div "Laboratory" at bounding box center [169, 178] width 83 height 14
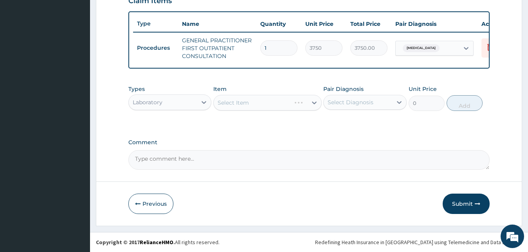
click at [261, 106] on div "Select Item" at bounding box center [267, 103] width 108 height 16
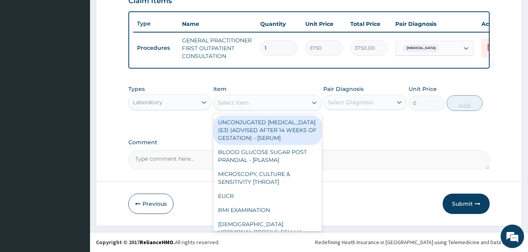
click at [261, 106] on div "Select Item" at bounding box center [260, 102] width 93 height 13
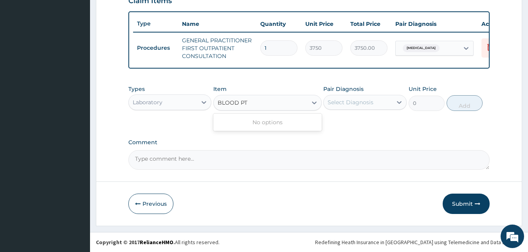
type input "BLOOD P"
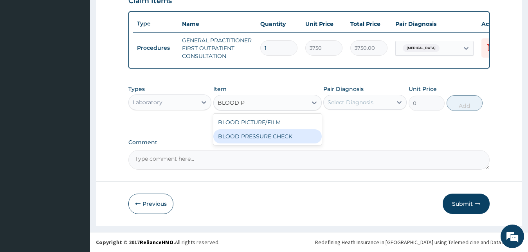
click at [261, 137] on div "BLOOD PRESSURE CHECK" at bounding box center [267, 136] width 108 height 14
type input "1500"
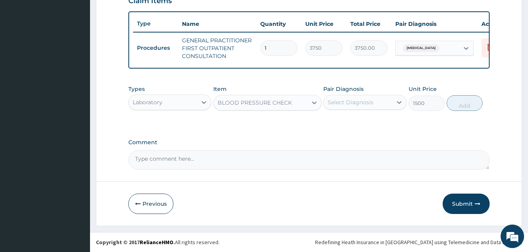
click at [375, 101] on div "Select Diagnosis" at bounding box center [357, 102] width 68 height 13
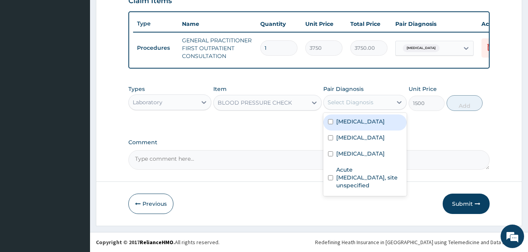
click at [361, 122] on label "Hypertensive heart disease" at bounding box center [360, 121] width 49 height 8
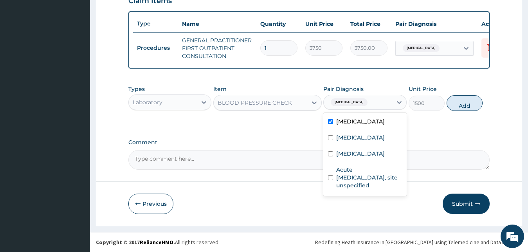
checkbox input "true"
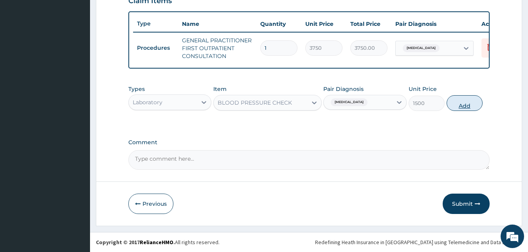
click at [462, 104] on button "Add" at bounding box center [464, 103] width 36 height 16
type input "0"
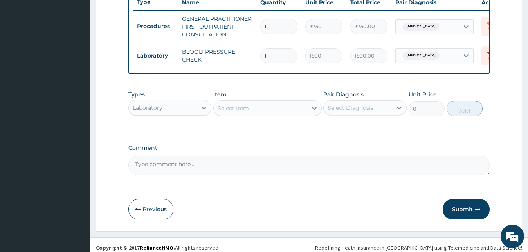
click at [262, 114] on div "Select Item" at bounding box center [260, 108] width 93 height 13
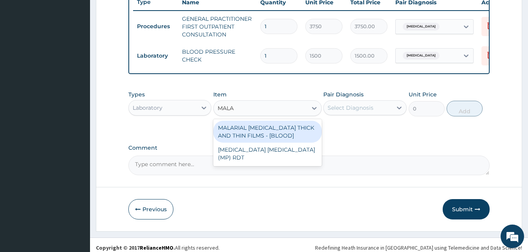
type input "MALAR"
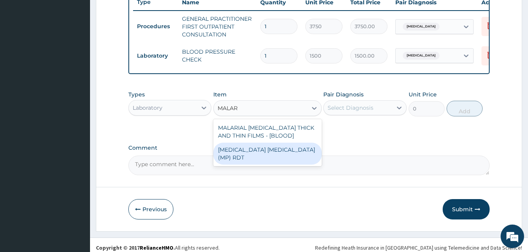
click at [271, 164] on div "MALARIA PARASITE (MP) RDT" at bounding box center [267, 153] width 108 height 22
type input "2000"
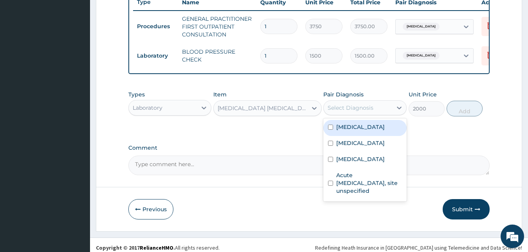
click at [362, 111] on div "Select Diagnosis" at bounding box center [350, 108] width 46 height 8
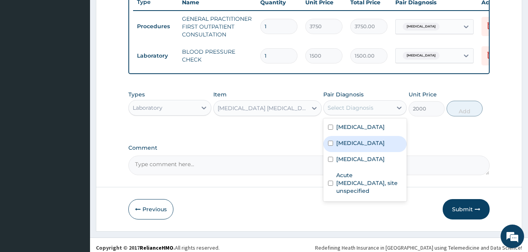
click at [368, 147] on label "[MEDICAL_DATA]" at bounding box center [360, 143] width 49 height 8
checkbox input "true"
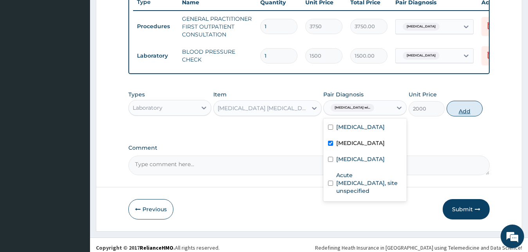
click at [462, 116] on button "Add" at bounding box center [464, 109] width 36 height 16
type input "0"
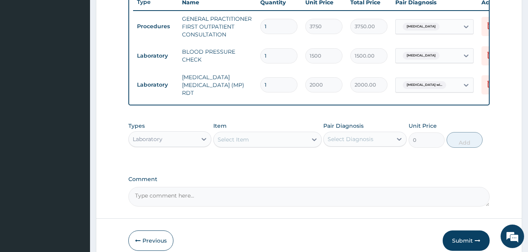
click at [267, 146] on div "Select Item" at bounding box center [260, 139] width 93 height 13
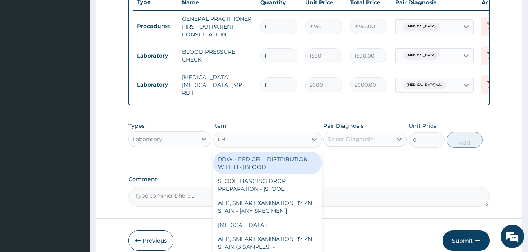
type input "FBC"
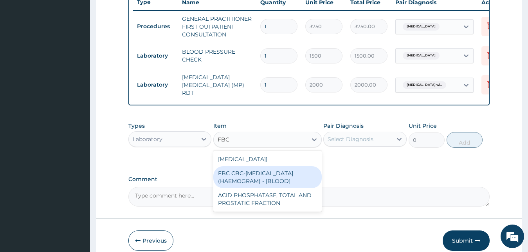
click at [274, 186] on div "FBC CBC-[MEDICAL_DATA] (HAEMOGRAM) - [BLOOD]" at bounding box center [267, 177] width 108 height 22
type input "5000"
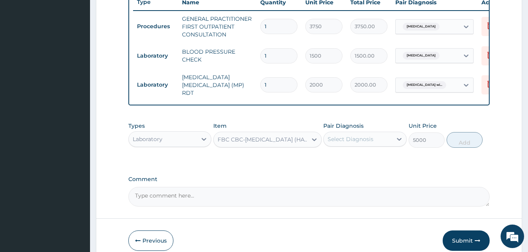
click at [354, 143] on div "Select Diagnosis" at bounding box center [350, 139] width 46 height 8
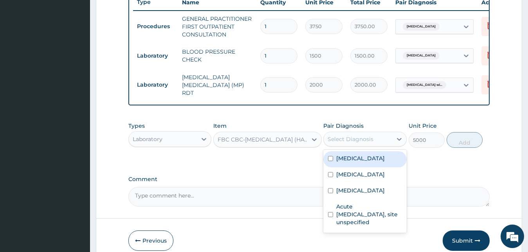
click at [353, 143] on div "Select Diagnosis" at bounding box center [350, 139] width 46 height 8
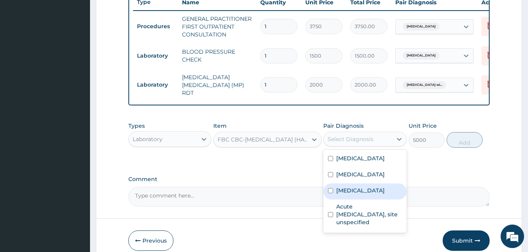
click at [356, 194] on label "Salmonella infection, unspecified" at bounding box center [360, 190] width 49 height 8
checkbox input "true"
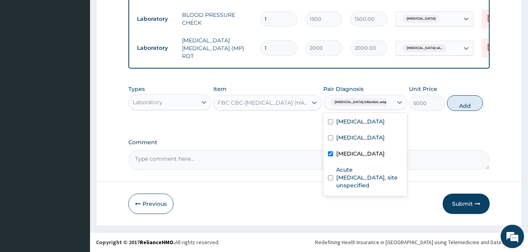
scroll to position [355, 0]
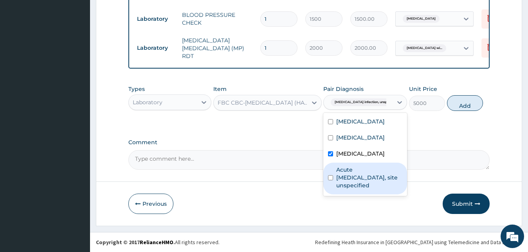
click at [370, 189] on label "Acute upper respiratory infection, site unspecified" at bounding box center [369, 176] width 66 height 23
checkbox input "true"
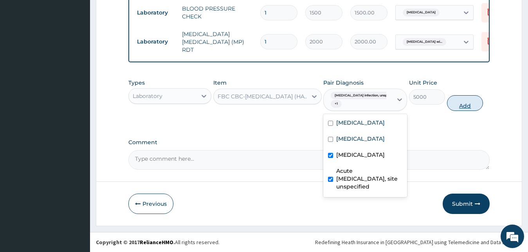
click at [462, 104] on button "Add" at bounding box center [465, 103] width 36 height 16
type input "0"
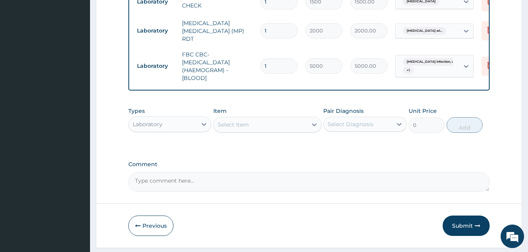
click at [182, 130] on div "Laboratory" at bounding box center [163, 124] width 68 height 13
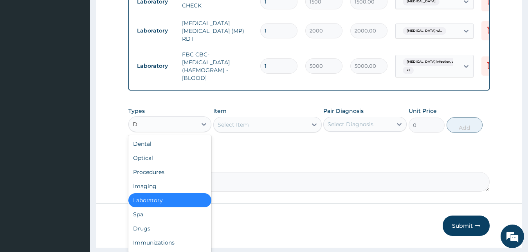
type input "DR"
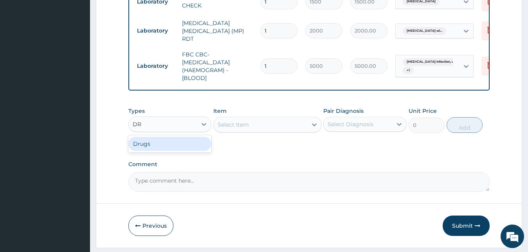
click at [182, 151] on div "Drugs" at bounding box center [169, 144] width 83 height 14
click at [239, 132] on div "Select Item" at bounding box center [267, 125] width 108 height 16
click at [258, 132] on div "Select Item" at bounding box center [267, 125] width 108 height 16
click at [266, 131] on div "Select Item" at bounding box center [260, 124] width 93 height 13
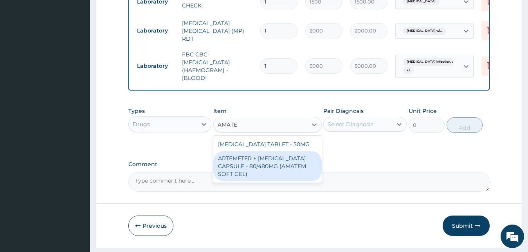
type input "AMATE"
click at [270, 191] on textarea "Comment" at bounding box center [308, 182] width 361 height 20
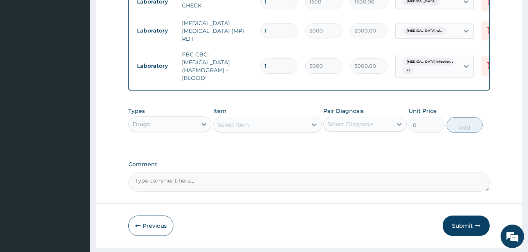
click at [280, 132] on div "Select Item" at bounding box center [267, 125] width 108 height 16
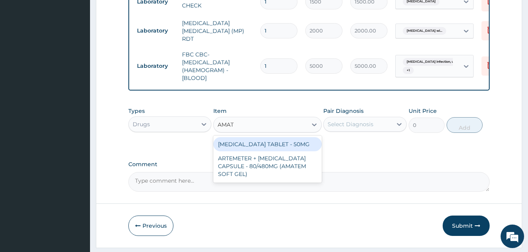
type input "AMATE"
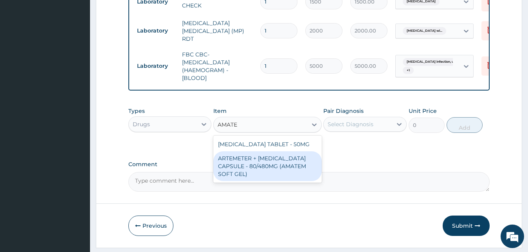
click at [296, 178] on div "ARTEMETER + [MEDICAL_DATA] CAPSULE - 80/480MG (AMATEM SOFT GEL)" at bounding box center [267, 166] width 108 height 30
type input "420"
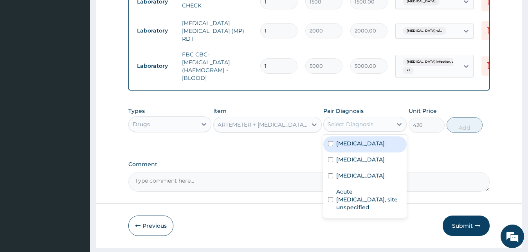
click at [370, 128] on div "Select Diagnosis" at bounding box center [350, 124] width 46 height 8
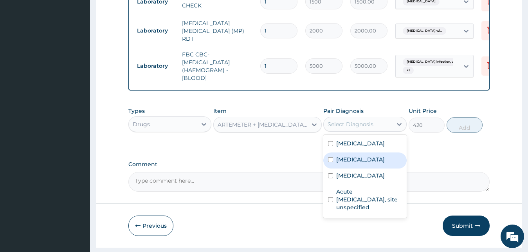
click at [368, 163] on label "[MEDICAL_DATA]" at bounding box center [360, 159] width 49 height 8
checkbox input "true"
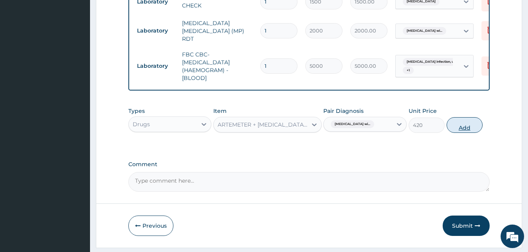
click at [459, 133] on button "Add" at bounding box center [464, 125] width 36 height 16
type input "0"
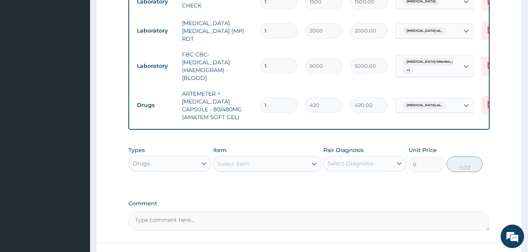
type input "0.00"
type input "6"
type input "2520.00"
type input "6"
click at [302, 170] on div "Select Item" at bounding box center [260, 163] width 93 height 13
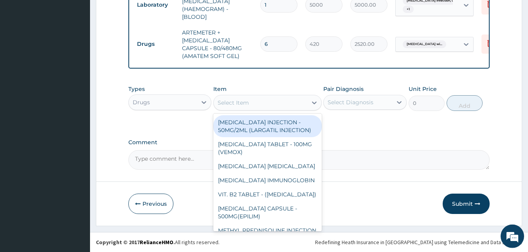
scroll to position [433, 0]
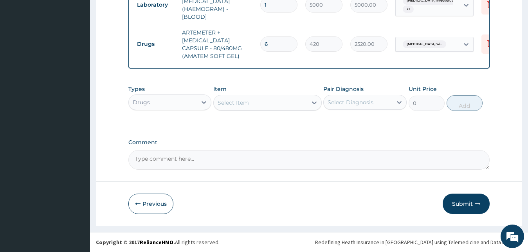
click at [401, 156] on textarea "Comment" at bounding box center [308, 160] width 361 height 20
click at [272, 102] on div "Select Item" at bounding box center [260, 102] width 93 height 13
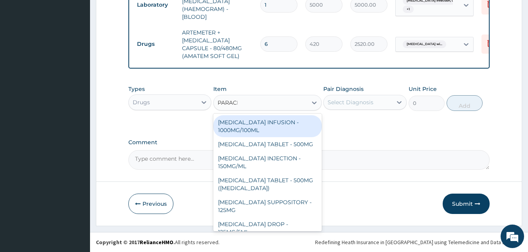
type input "PARACET"
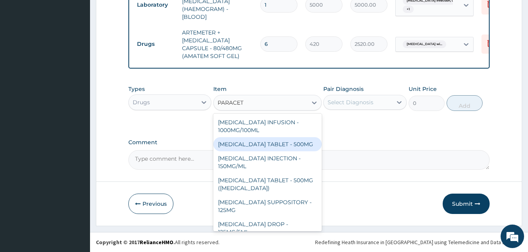
click at [273, 140] on div "PARACETAMOL TABLET - 500MG" at bounding box center [267, 144] width 108 height 14
type input "33.599999999999994"
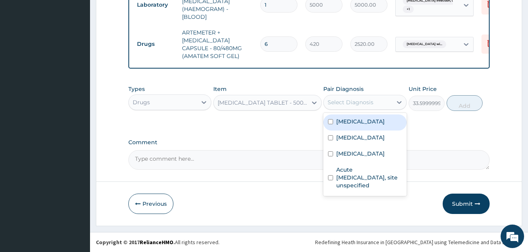
click at [344, 104] on div "Select Diagnosis" at bounding box center [350, 102] width 46 height 8
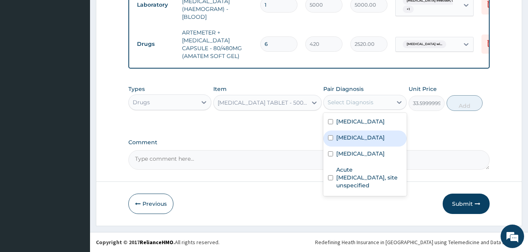
click at [353, 146] on div "Plasmodium malariae malaria without complication" at bounding box center [364, 138] width 83 height 16
checkbox input "true"
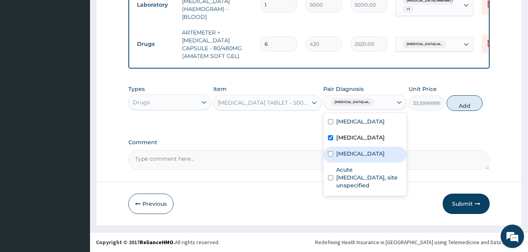
click at [357, 162] on div "Salmonella infection, unspecified" at bounding box center [364, 154] width 83 height 16
checkbox input "true"
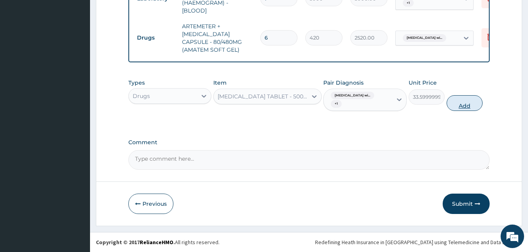
click at [464, 103] on button "Add" at bounding box center [464, 103] width 36 height 16
type input "0"
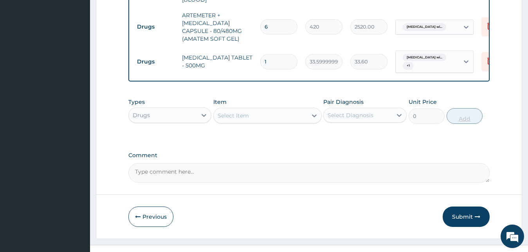
type input "18"
type input "604.80"
type input "18"
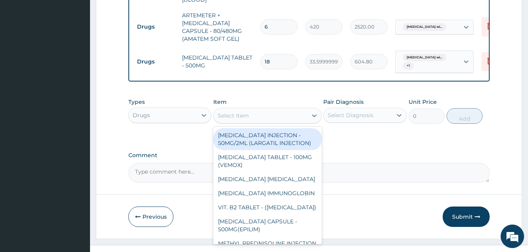
click at [231, 119] on div "Select Item" at bounding box center [232, 115] width 31 height 8
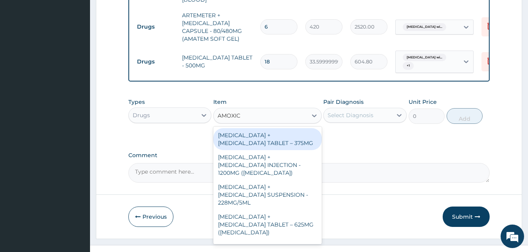
type input "AMOXICI"
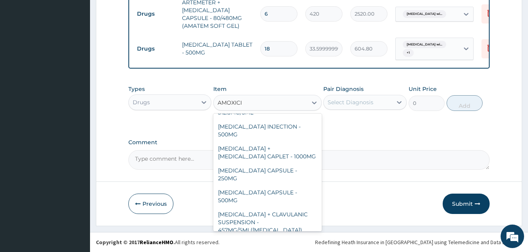
scroll to position [169, 0]
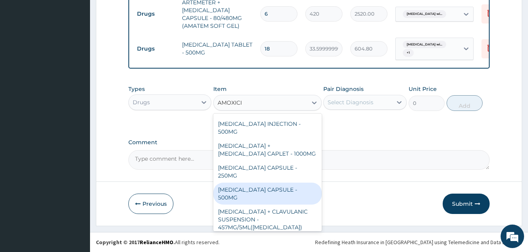
click at [277, 182] on div "AMOXICILLIN CAPSULE - 500MG" at bounding box center [267, 193] width 108 height 22
type input "112"
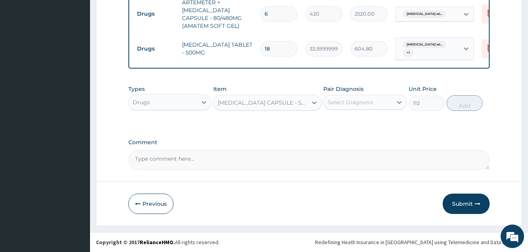
click at [370, 92] on div "Pair Diagnosis Select Diagnosis" at bounding box center [364, 98] width 83 height 26
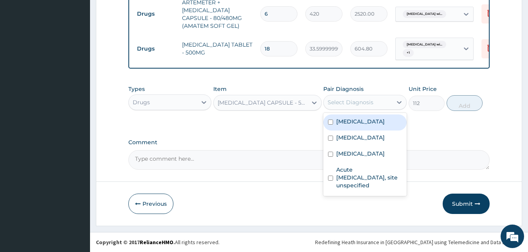
click at [361, 100] on div "Select Diagnosis" at bounding box center [350, 102] width 46 height 8
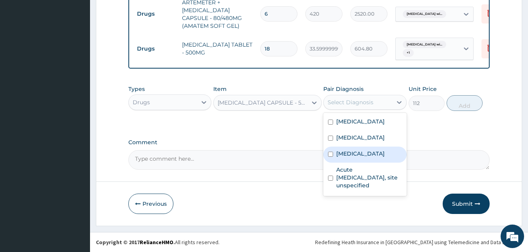
click at [365, 157] on label "Salmonella infection, unspecified" at bounding box center [360, 153] width 49 height 8
checkbox input "true"
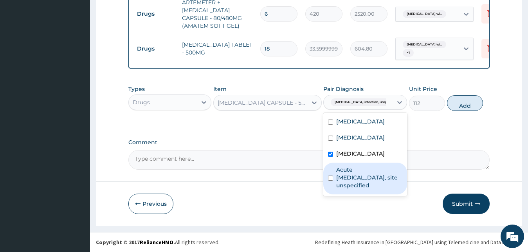
click at [367, 189] on label "Acute upper respiratory infection, site unspecified" at bounding box center [369, 176] width 66 height 23
checkbox input "true"
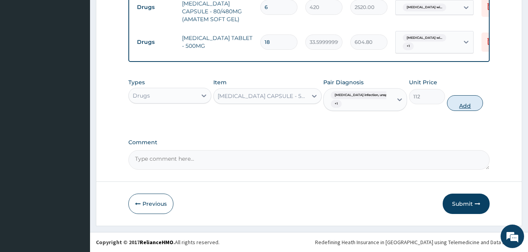
click at [461, 111] on button "Add" at bounding box center [465, 103] width 36 height 16
type input "0"
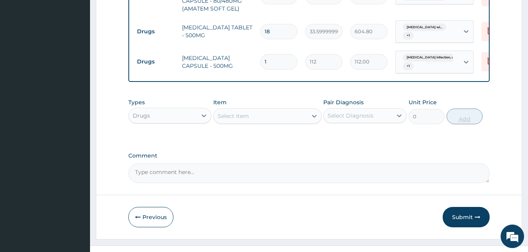
type input "15"
type input "1680.00"
type input "15"
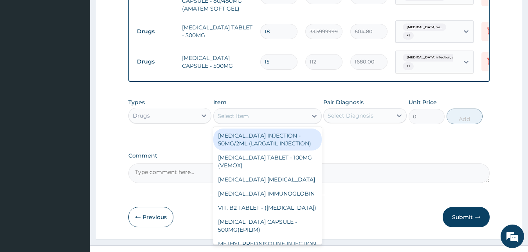
click at [300, 122] on div "Select Item" at bounding box center [260, 116] width 93 height 13
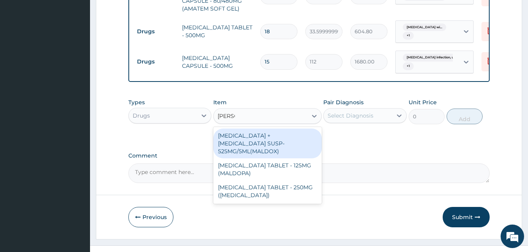
type input "ALDOM"
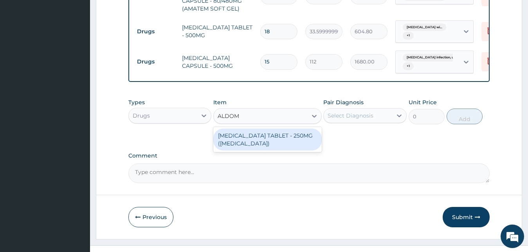
click at [302, 150] on div "METHYLDOPA TABLET - 250MG (ALDOMET)" at bounding box center [267, 139] width 108 height 22
type input "112"
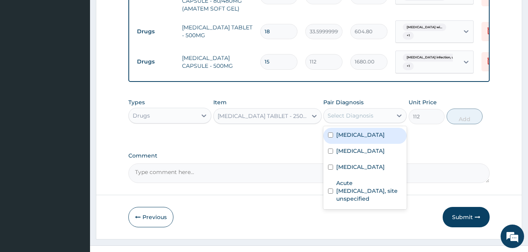
drag, startPoint x: 362, startPoint y: 138, endPoint x: 359, endPoint y: 156, distance: 18.2
click at [359, 123] on div "option Acute upper respiratory infection, site unspecified, selected. option Hy…" at bounding box center [364, 115] width 83 height 15
click at [385, 138] on label "Hypertensive heart disease" at bounding box center [360, 135] width 49 height 8
checkbox input "true"
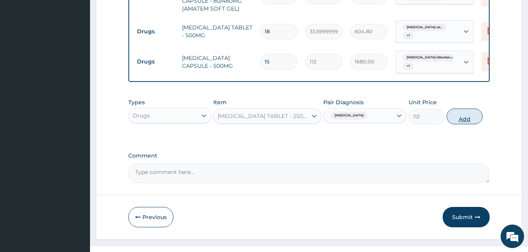
click at [461, 124] on button "Add" at bounding box center [464, 116] width 36 height 16
type input "0"
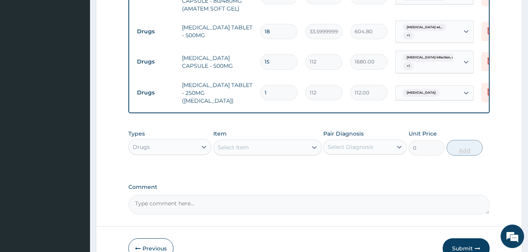
type input "0.00"
type input "5"
type input "560.00"
type input "56"
type input "6272.00"
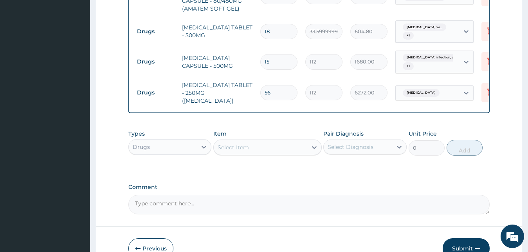
scroll to position [521, 0]
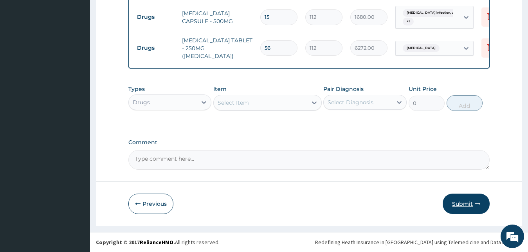
type input "56"
click at [476, 210] on button "Submit" at bounding box center [465, 203] width 47 height 20
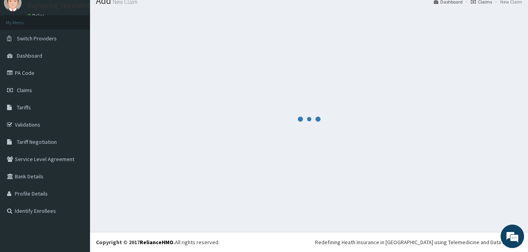
scroll to position [30, 0]
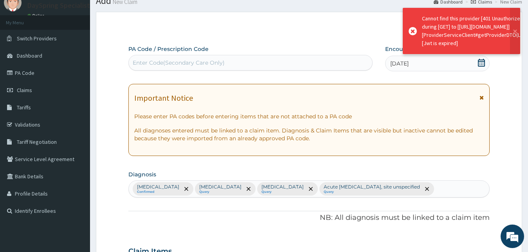
click at [485, 193] on div "Hypertensive heart disease Confirmed Plasmodium malariae malaria without compli…" at bounding box center [309, 188] width 361 height 16
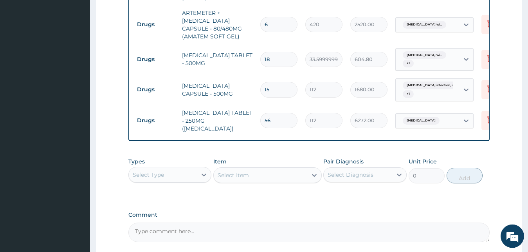
scroll to position [506, 0]
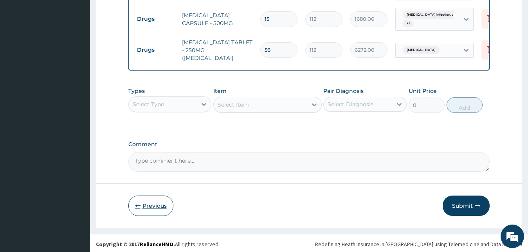
click at [132, 216] on button "Previous" at bounding box center [150, 205] width 45 height 20
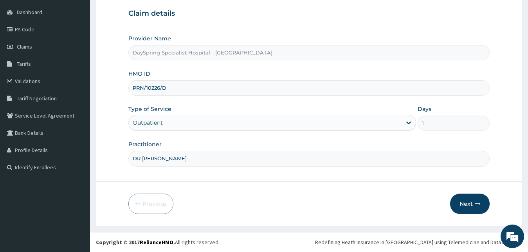
click at [189, 82] on input "PRN/10226/D" at bounding box center [308, 87] width 361 height 15
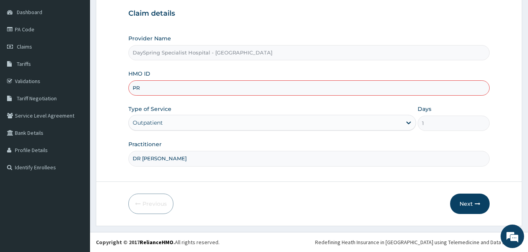
type input "P"
paste input "PRN/10226/A"
type input "PRN/10226/D"
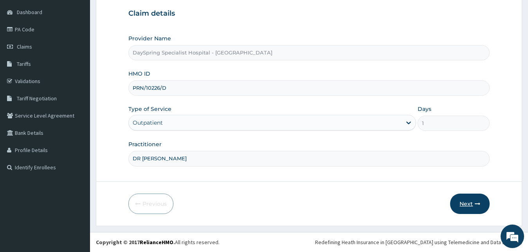
click at [477, 205] on icon "button" at bounding box center [476, 203] width 5 height 5
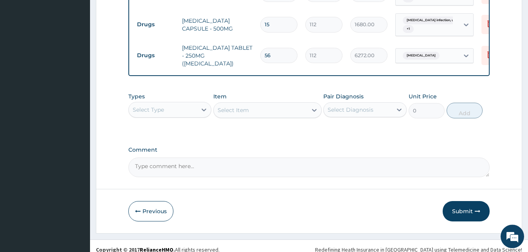
scroll to position [512, 0]
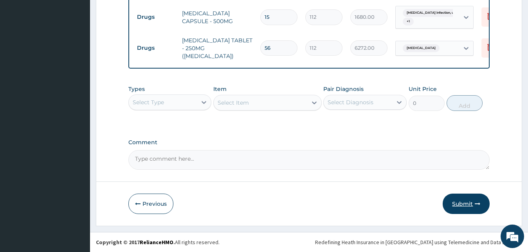
click at [469, 214] on button "Submit" at bounding box center [465, 203] width 47 height 20
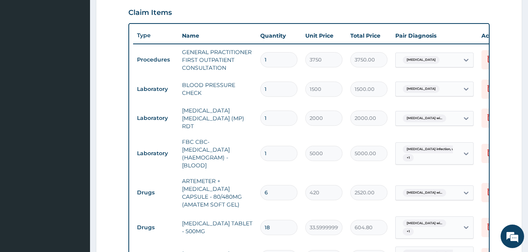
scroll to position [506, 0]
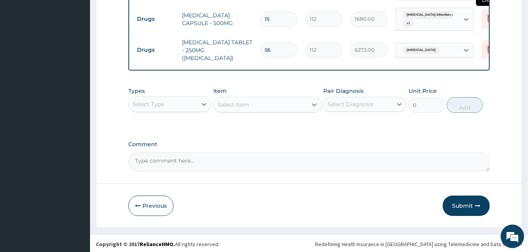
click at [487, 23] on icon at bounding box center [489, 17] width 9 height 9
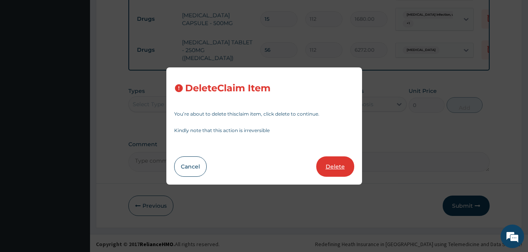
click at [341, 163] on button "Delete" at bounding box center [335, 166] width 38 height 20
type input "56"
type input "6272.00"
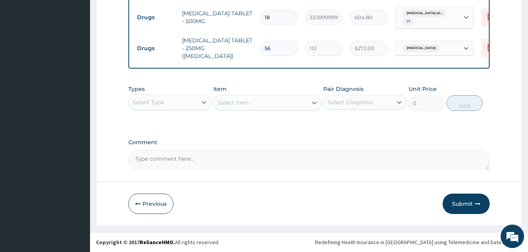
scroll to position [491, 0]
click at [174, 103] on div "Select Type" at bounding box center [163, 102] width 68 height 13
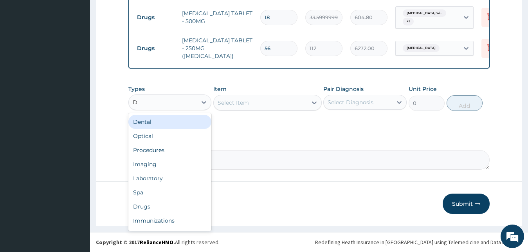
type input "DR"
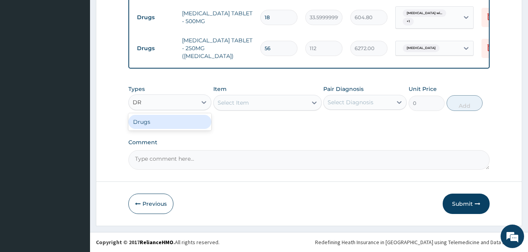
click at [176, 120] on div "Drugs" at bounding box center [169, 122] width 83 height 14
click at [234, 114] on div "Types Drugs Item Select Item Pair Diagnosis Select Diagnosis Unit Price 0 Add" at bounding box center [308, 98] width 361 height 34
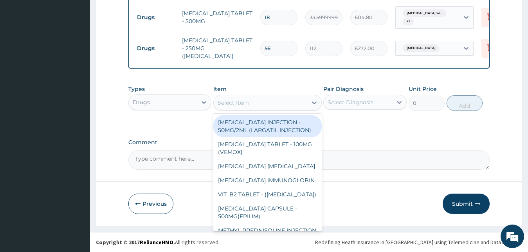
click at [249, 103] on div "Select Item" at bounding box center [260, 102] width 93 height 13
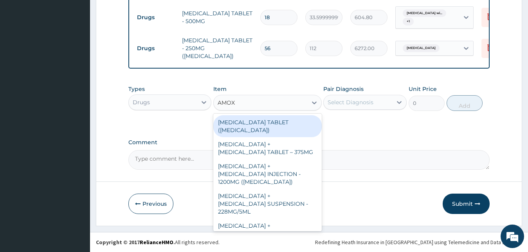
type input "AMOXI"
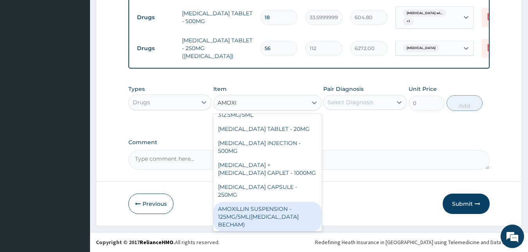
scroll to position [169, 0]
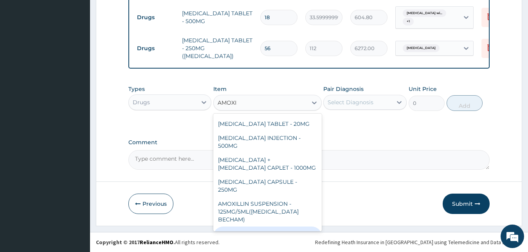
click at [298, 226] on div "AMOXICILLIN CAPSULE - 500MG" at bounding box center [267, 237] width 108 height 22
type input "112"
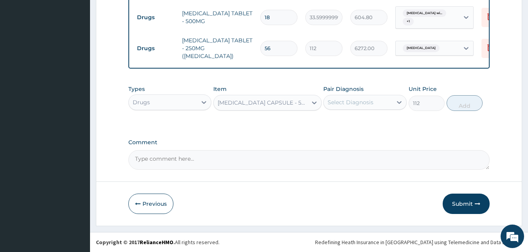
click at [342, 109] on div "Select Diagnosis" at bounding box center [364, 102] width 83 height 15
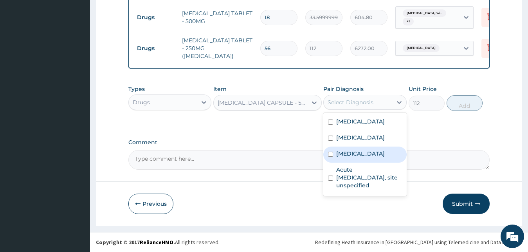
click at [354, 157] on label "Salmonella infection, unspecified" at bounding box center [360, 153] width 49 height 8
checkbox input "true"
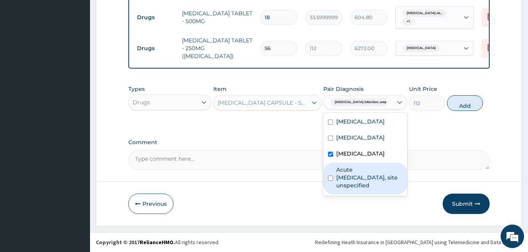
click at [360, 189] on label "Acute upper respiratory infection, site unspecified" at bounding box center [369, 176] width 66 height 23
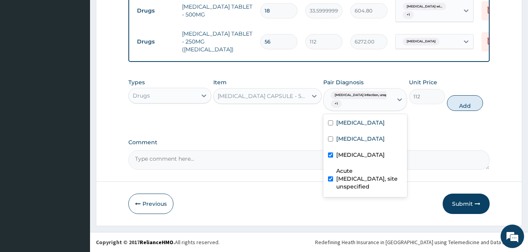
checkbox input "true"
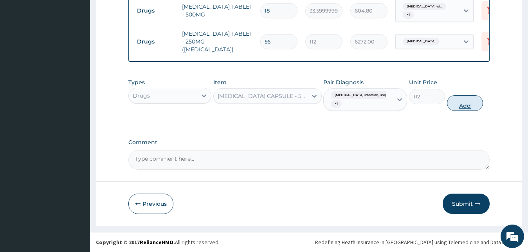
click at [461, 111] on button "Add" at bounding box center [465, 103] width 36 height 16
type input "0"
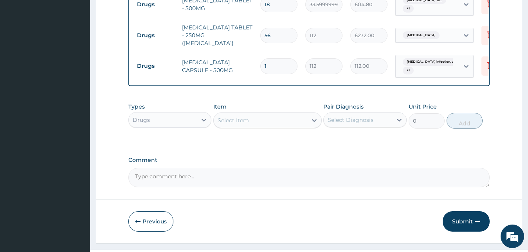
type input "15"
type input "1680.00"
type input "15"
click at [468, 226] on button "Submit" at bounding box center [465, 221] width 47 height 20
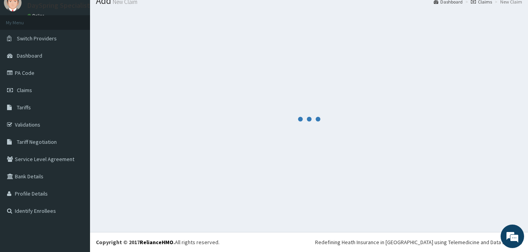
scroll to position [30, 0]
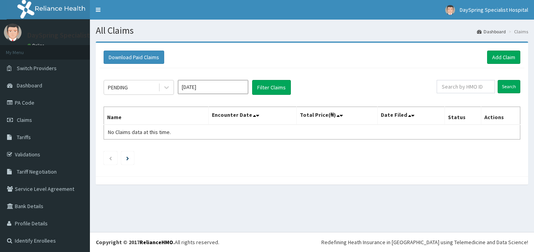
click at [23, 100] on link "PA Code" at bounding box center [45, 102] width 90 height 17
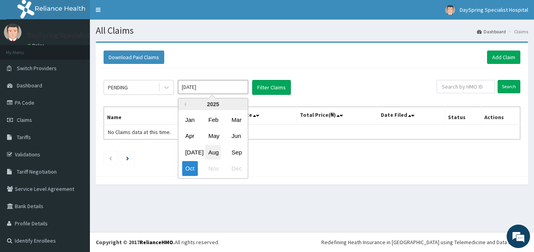
click at [215, 149] on div "Aug" at bounding box center [213, 152] width 16 height 14
type input "[DATE]"
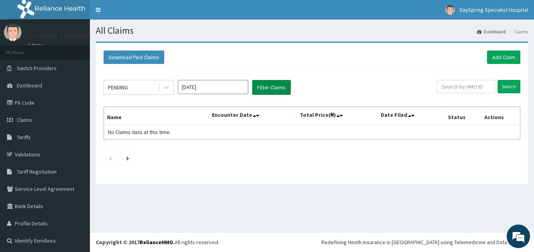
click at [265, 92] on button "Filter Claims" at bounding box center [271, 87] width 39 height 15
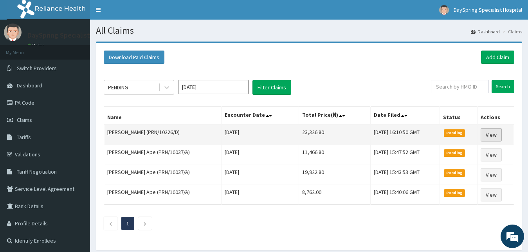
click at [491, 134] on link "View" at bounding box center [490, 134] width 21 height 13
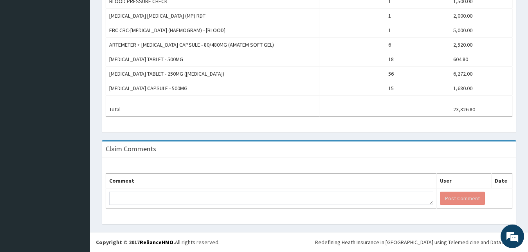
scroll to position [323, 0]
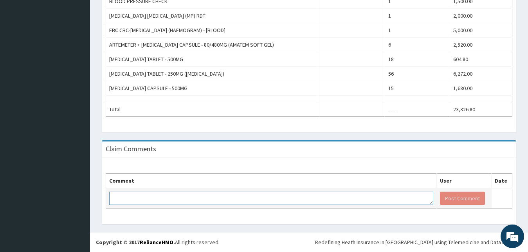
click at [265, 201] on textarea at bounding box center [271, 197] width 324 height 13
paste textarea "PA/FF4E6D"
click at [265, 201] on textarea "PA/FF4E6D" at bounding box center [271, 197] width 324 height 13
type textarea "PA/FF4E6D"
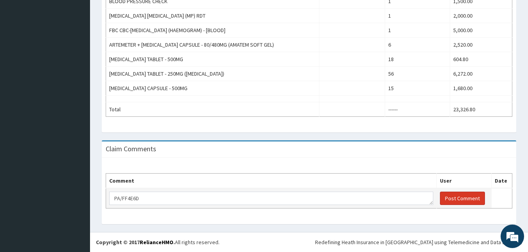
click at [471, 198] on button "Post Comment" at bounding box center [462, 197] width 45 height 13
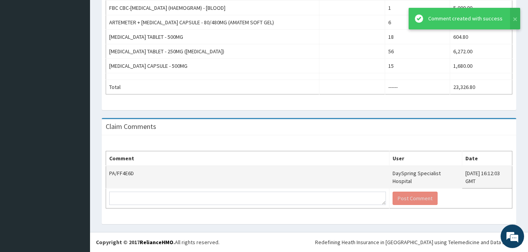
scroll to position [85, 0]
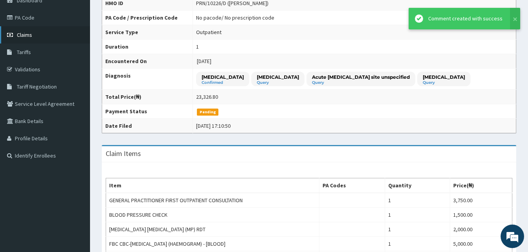
click at [23, 32] on span "Claims" at bounding box center [24, 34] width 15 height 7
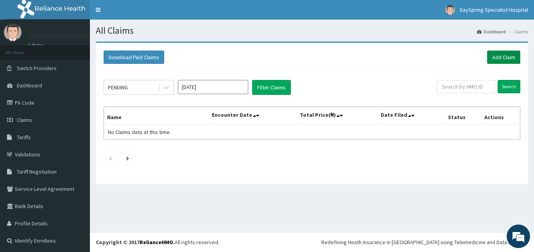
click at [501, 56] on link "Add Claim" at bounding box center [503, 56] width 33 height 13
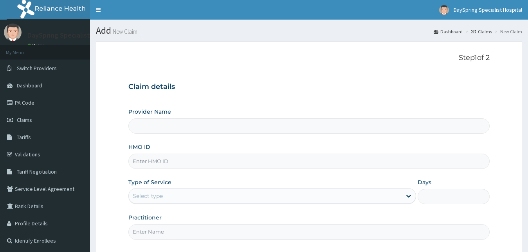
click at [220, 164] on input "HMO ID" at bounding box center [308, 160] width 361 height 15
type input "DaySpring Specialist Hospital - [GEOGRAPHIC_DATA]"
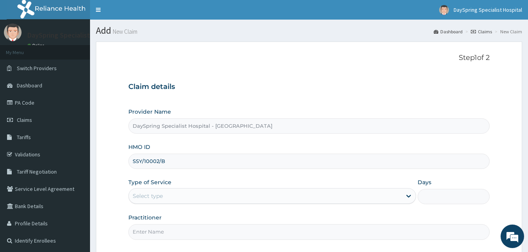
type input "SSY/10002/B"
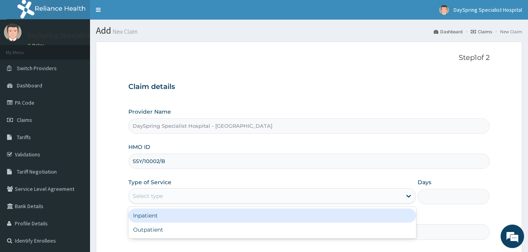
click at [285, 190] on div "Select type" at bounding box center [265, 195] width 273 height 13
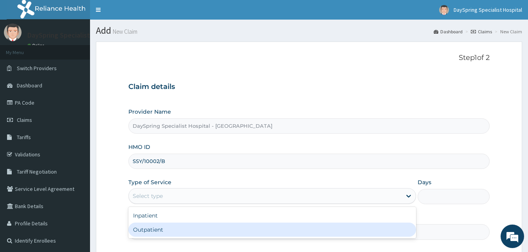
click at [293, 232] on div "Outpatient" at bounding box center [272, 229] width 288 height 14
type input "1"
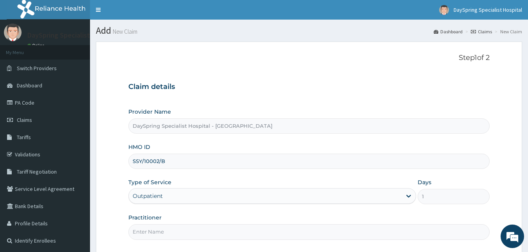
click at [386, 231] on input "Practitioner" at bounding box center [308, 231] width 361 height 15
click at [201, 161] on input "SSY/10002/B" at bounding box center [308, 160] width 361 height 15
drag, startPoint x: 166, startPoint y: 162, endPoint x: 126, endPoint y: 161, distance: 39.9
click at [128, 161] on input "SSY/10002/B" at bounding box center [308, 160] width 361 height 15
click at [58, 103] on link "PA Code" at bounding box center [45, 102] width 90 height 17
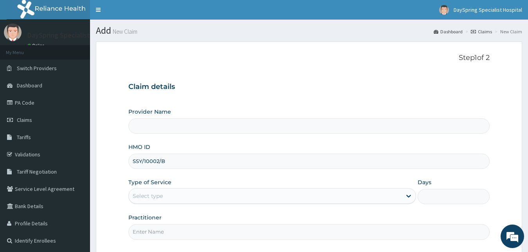
type input "SSY/10002/B"
click at [221, 201] on div "Select type" at bounding box center [265, 195] width 273 height 13
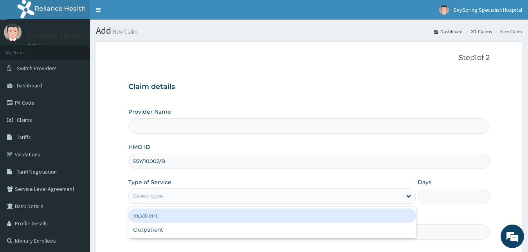
type input "DaySpring Specialist Hospital - [GEOGRAPHIC_DATA]"
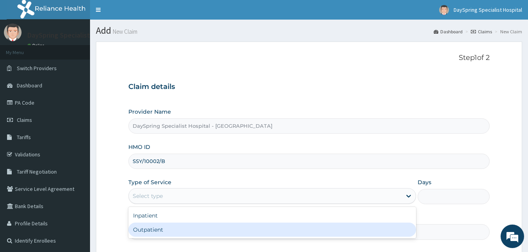
click at [225, 225] on div "Outpatient" at bounding box center [272, 229] width 288 height 14
type input "1"
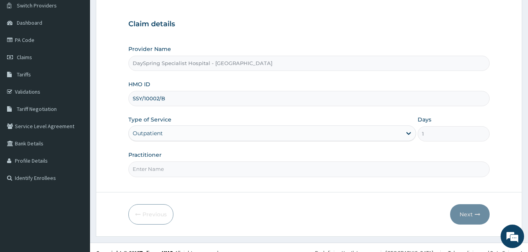
scroll to position [73, 0]
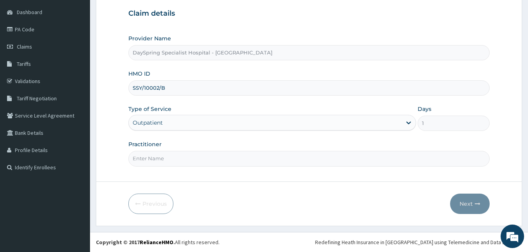
click at [348, 162] on input "Practitioner" at bounding box center [308, 158] width 361 height 15
type input "[PERSON_NAME]"
click at [467, 206] on button "Next" at bounding box center [470, 203] width 40 height 20
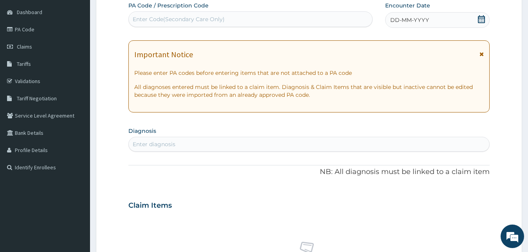
scroll to position [0, 0]
click at [298, 24] on div "Enter Code(Secondary Care Only)" at bounding box center [250, 19] width 243 height 13
type input "PA/6FF6E6"
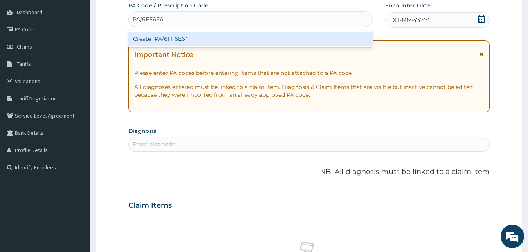
click at [301, 38] on div "Create "PA/6FF6E6"" at bounding box center [250, 39] width 244 height 14
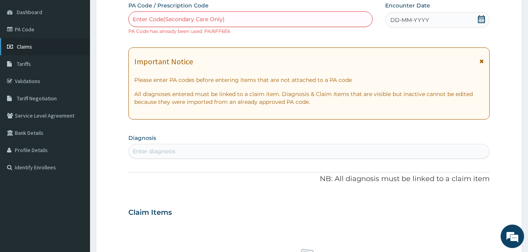
click at [57, 42] on link "Claims" at bounding box center [45, 46] width 90 height 17
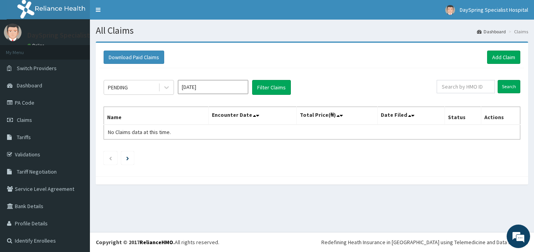
click at [453, 84] on input "text" at bounding box center [466, 86] width 58 height 13
type input "SSY/10002/B"
click at [498, 89] on input "Search" at bounding box center [509, 86] width 23 height 13
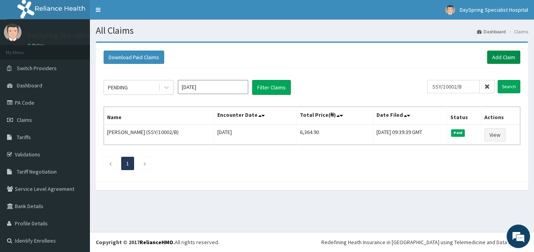
click at [501, 56] on link "Add Claim" at bounding box center [503, 56] width 33 height 13
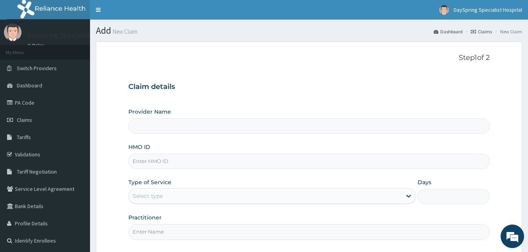
type input "DaySpring Specialist Hospital - [GEOGRAPHIC_DATA]"
click at [299, 154] on input "HMO ID" at bounding box center [308, 160] width 361 height 15
paste input "SSY/10002/B"
type input "SSY/10002/B"
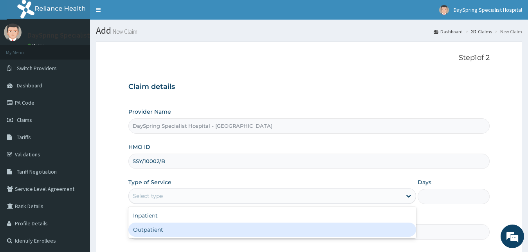
drag, startPoint x: 322, startPoint y: 197, endPoint x: 326, endPoint y: 227, distance: 30.4
click at [326, 203] on div "option Outpatient focused, 2 of 2. 2 results available. Use Up and Down to choo…" at bounding box center [272, 196] width 288 height 16
click at [384, 226] on div "Outpatient" at bounding box center [272, 229] width 288 height 14
type input "1"
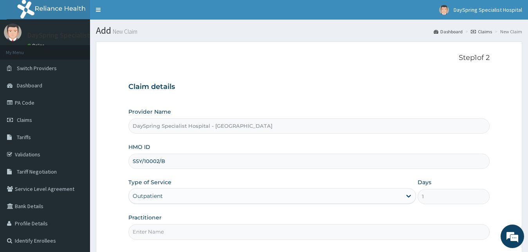
scroll to position [73, 0]
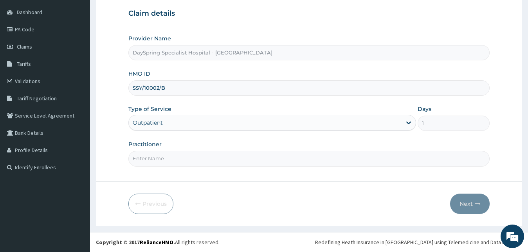
click at [311, 154] on input "Practitioner" at bounding box center [308, 158] width 361 height 15
type input "DR COLLINS"
click at [471, 203] on button "Next" at bounding box center [470, 203] width 40 height 20
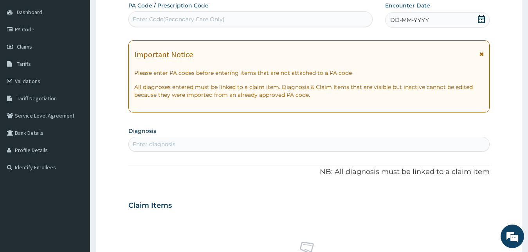
click at [311, 17] on div "Enter Code(Secondary Care Only)" at bounding box center [250, 19] width 243 height 13
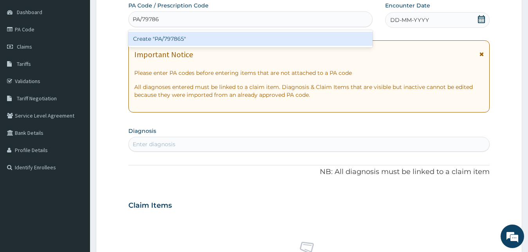
type input "PA/797865"
click at [314, 39] on div "Create "PA/797865"" at bounding box center [250, 39] width 244 height 14
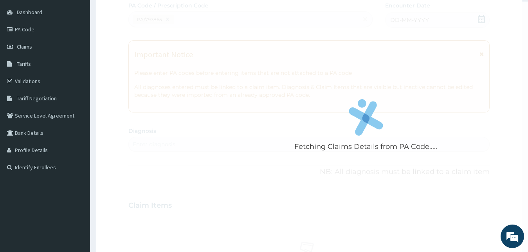
scroll to position [231, 0]
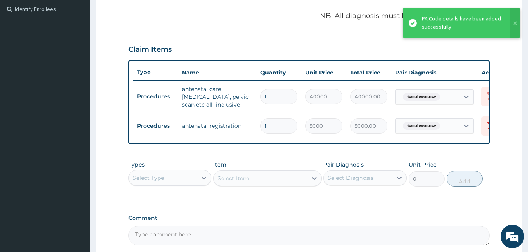
click at [359, 142] on div "Type Name Quantity Unit Price Total Price Pair Diagnosis Actions Procedures ant…" at bounding box center [308, 102] width 361 height 84
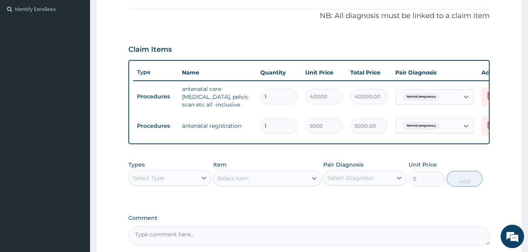
click at [162, 182] on div "Select Type" at bounding box center [148, 178] width 31 height 8
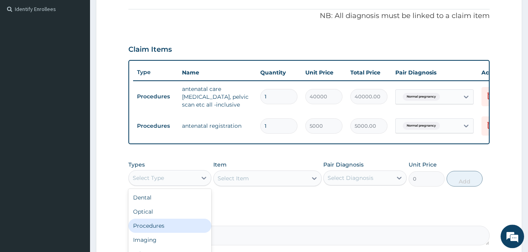
click at [167, 227] on div "Procedures" at bounding box center [169, 225] width 83 height 14
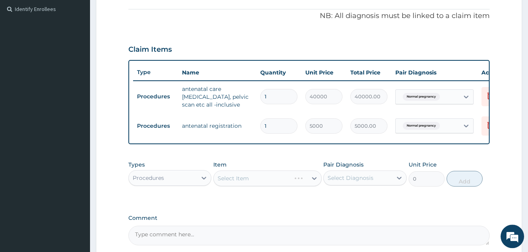
scroll to position [313, 0]
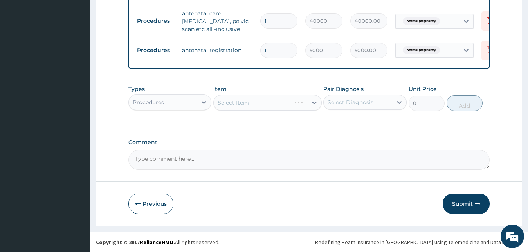
click at [236, 98] on div "Select Item" at bounding box center [267, 103] width 108 height 16
click at [257, 105] on div "Select Item" at bounding box center [267, 103] width 108 height 16
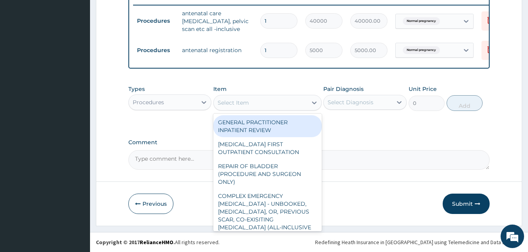
click at [306, 109] on div "Select Item" at bounding box center [267, 103] width 108 height 16
type input "G"
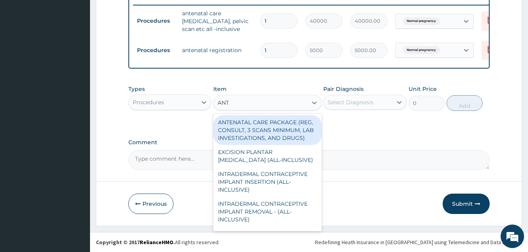
type input "ANTE"
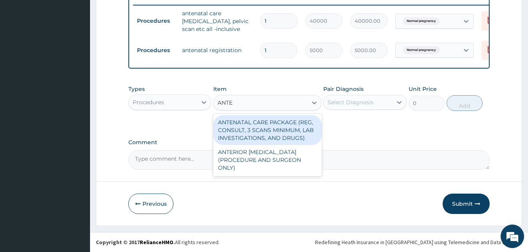
click at [308, 120] on div "ANTENATAL CARE PACKAGE (REG, CONSULT, 3 SCANS MINIMUM, LAB INVESTIGATIONS, AND …" at bounding box center [267, 130] width 108 height 30
type input "56250"
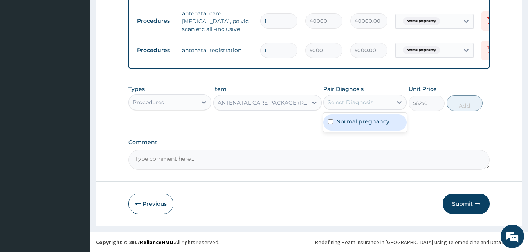
click at [352, 106] on div "Select Diagnosis" at bounding box center [350, 102] width 46 height 8
click at [352, 125] on div "Normal pregnancy" at bounding box center [364, 122] width 83 height 16
checkbox input "true"
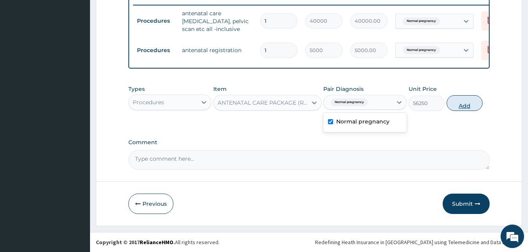
click at [449, 103] on button "Add" at bounding box center [464, 103] width 36 height 16
type input "0"
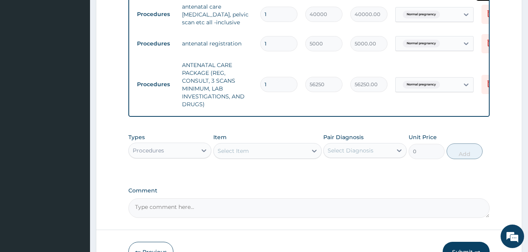
click at [484, 19] on icon at bounding box center [489, 14] width 17 height 19
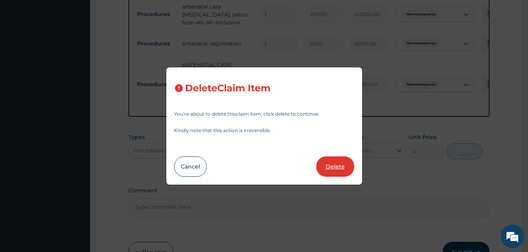
click at [331, 159] on button "Delete" at bounding box center [335, 166] width 38 height 20
type input "5000"
type input "5000.00"
type input "56250"
type input "56250.00"
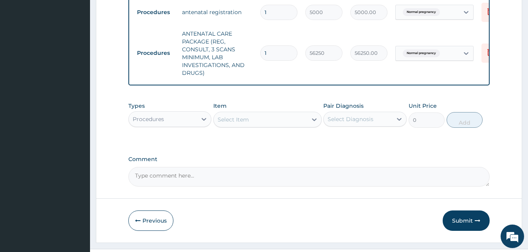
click at [273, 124] on div "Select Item" at bounding box center [260, 119] width 93 height 13
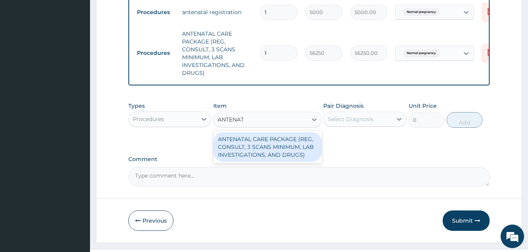
type input "ANTENAT"
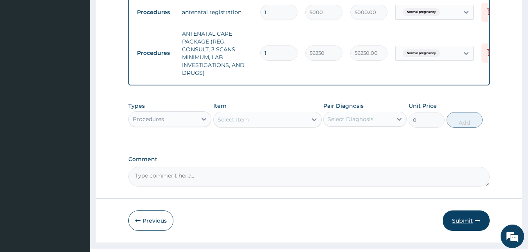
click at [473, 228] on button "Submit" at bounding box center [465, 220] width 47 height 20
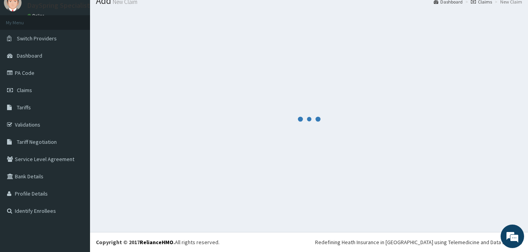
scroll to position [30, 0]
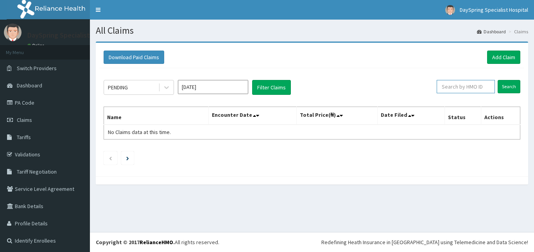
click at [456, 92] on input "text" at bounding box center [466, 86] width 58 height 13
paste input "SSY/10002/B"
type input "SSY/10002/B"
click at [503, 84] on input "Search" at bounding box center [509, 86] width 23 height 13
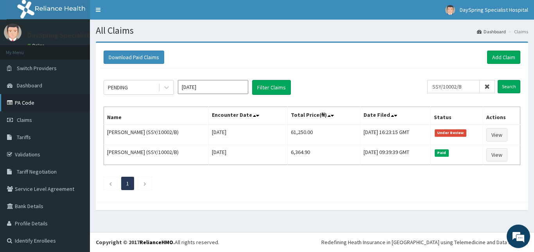
click at [47, 106] on link "PA Code" at bounding box center [45, 102] width 90 height 17
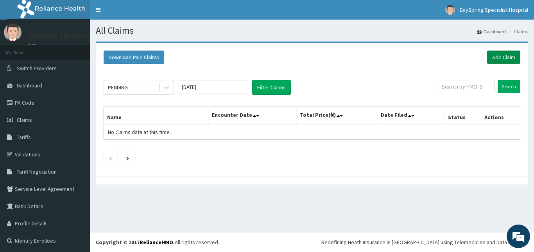
click at [488, 62] on link "Add Claim" at bounding box center [503, 56] width 33 height 13
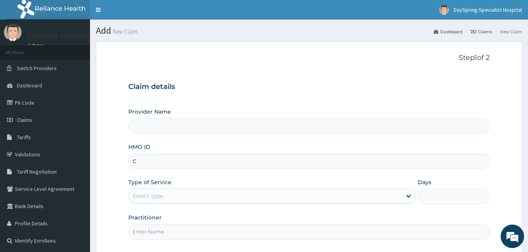
type input "DaySpring Specialist Hospital - Ikotun"
type input "CHL/11375/A"
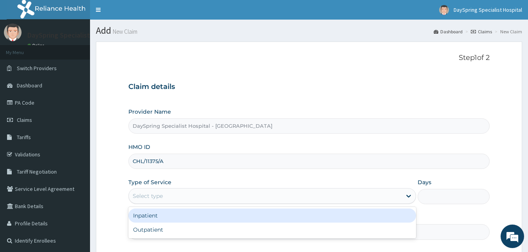
click at [254, 197] on div "Select type" at bounding box center [265, 195] width 273 height 13
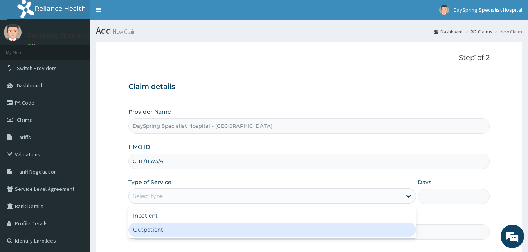
click at [256, 226] on div "Outpatient" at bounding box center [272, 229] width 288 height 14
type input "1"
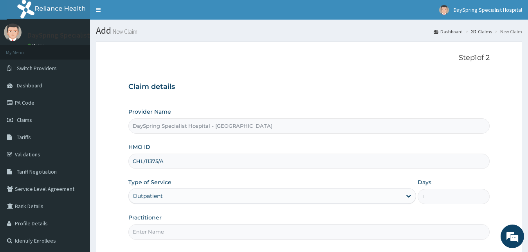
click at [250, 235] on input "Practitioner" at bounding box center [308, 231] width 361 height 15
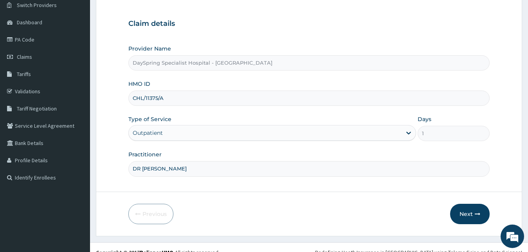
scroll to position [73, 0]
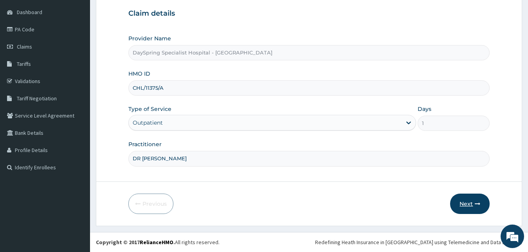
type input "DR EMMA"
click at [477, 202] on icon "button" at bounding box center [476, 203] width 5 height 5
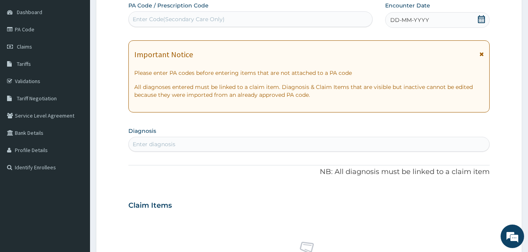
click at [480, 16] on icon at bounding box center [481, 19] width 7 height 8
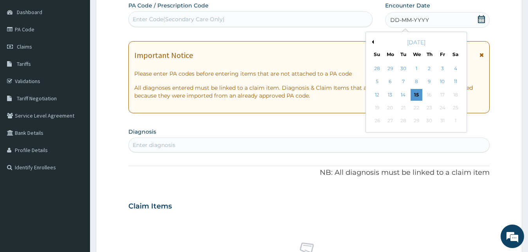
click at [372, 41] on button "Previous Month" at bounding box center [372, 42] width 4 height 4
click at [385, 108] on div "18" at bounding box center [390, 108] width 12 height 12
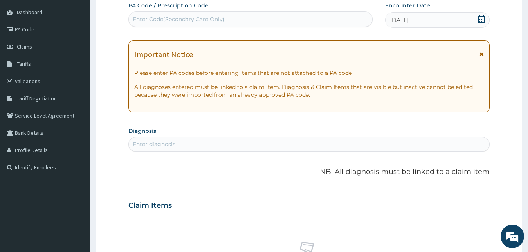
click at [377, 137] on div "Enter diagnosis" at bounding box center [308, 144] width 361 height 15
type input "MUSCULOSKELETAL PAIN"
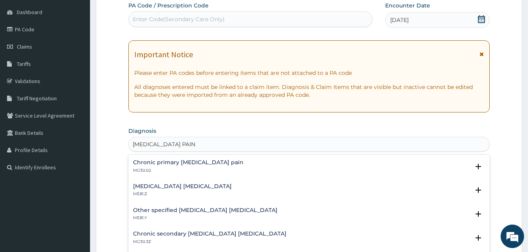
click at [194, 164] on h4 "Chronic primary musculoskeletal pain" at bounding box center [188, 162] width 110 height 6
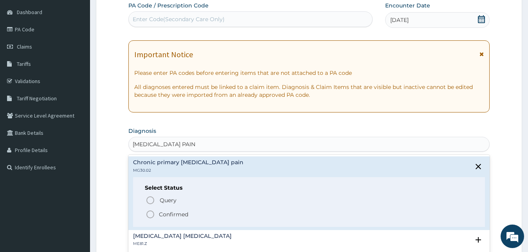
click at [165, 213] on p "Confirmed" at bounding box center [173, 214] width 29 height 8
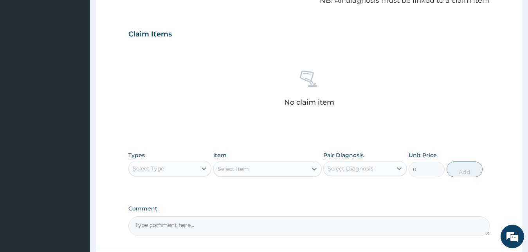
scroll to position [311, 0]
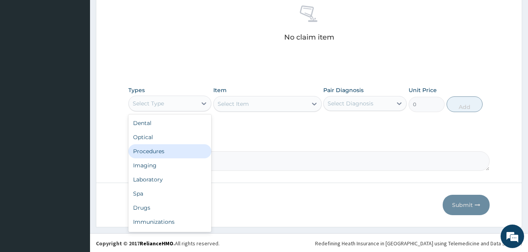
drag, startPoint x: 191, startPoint y: 103, endPoint x: 177, endPoint y: 146, distance: 45.3
click at [177, 111] on div "option Procedures focused, 3 of 10. 10 results available. Use Up and Down to ch…" at bounding box center [169, 103] width 83 height 16
click at [168, 154] on div "Procedures" at bounding box center [169, 151] width 83 height 14
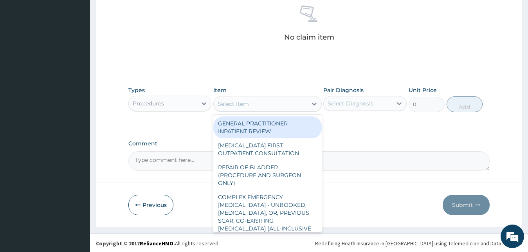
click at [257, 98] on div "Select Item" at bounding box center [260, 103] width 93 height 13
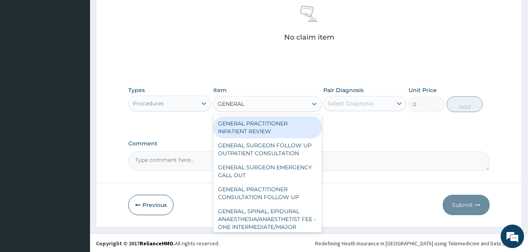
type input "GENERAL P"
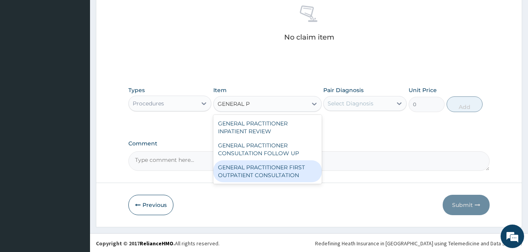
click at [266, 163] on div "GENERAL PRACTITIONER FIRST OUTPATIENT CONSULTATION" at bounding box center [267, 171] width 108 height 22
type input "3750"
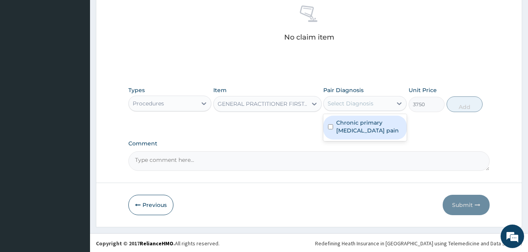
click at [348, 99] on div "Select Diagnosis" at bounding box center [357, 103] width 68 height 13
click at [354, 122] on label "Chronic primary musculoskeletal pain" at bounding box center [369, 127] width 66 height 16
checkbox input "true"
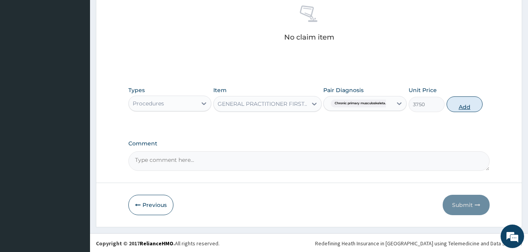
click at [465, 108] on button "Add" at bounding box center [464, 104] width 36 height 16
type input "0"
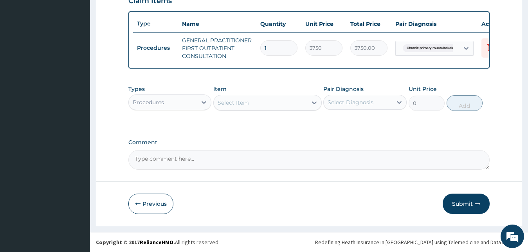
scroll to position [286, 0]
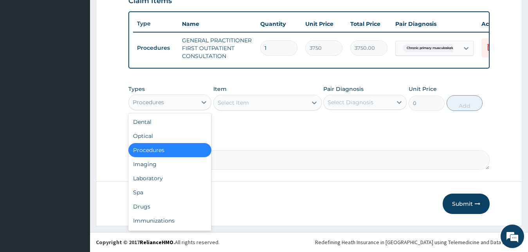
click at [181, 101] on div "Procedures" at bounding box center [163, 102] width 68 height 13
type input "DR"
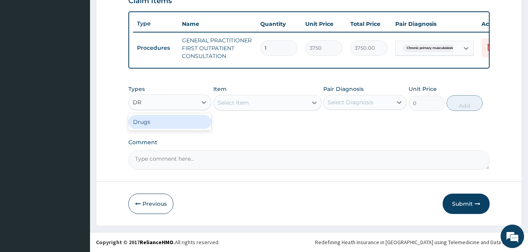
click at [186, 122] on div "Drugs" at bounding box center [169, 122] width 83 height 14
click at [240, 103] on div "Select Item" at bounding box center [267, 103] width 108 height 16
click at [248, 104] on div "Select Item" at bounding box center [232, 103] width 31 height 8
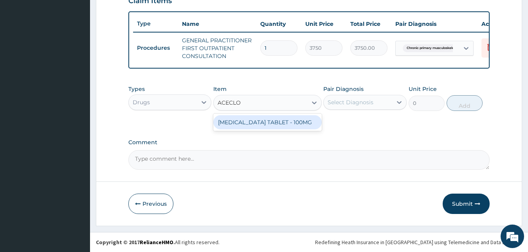
type input "ACECLOF"
click at [249, 119] on div "ACECLOFENAC TABLET - 100MG" at bounding box center [267, 122] width 108 height 14
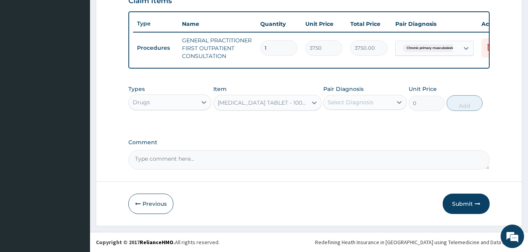
type input "112"
click at [353, 97] on div "Select Diagnosis" at bounding box center [357, 102] width 68 height 13
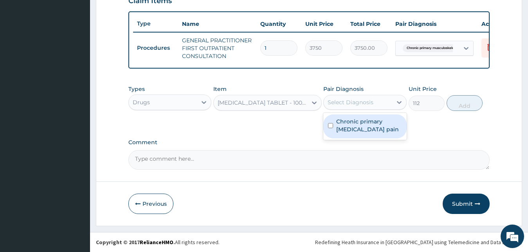
click at [353, 122] on label "Chronic primary musculoskeletal pain" at bounding box center [369, 125] width 66 height 16
checkbox input "true"
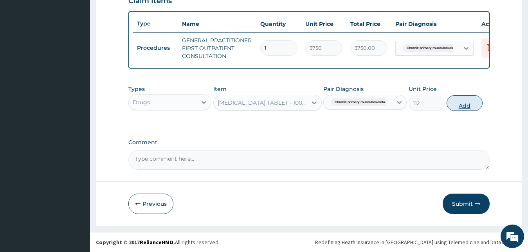
click at [460, 110] on button "Add" at bounding box center [464, 103] width 36 height 16
type input "0"
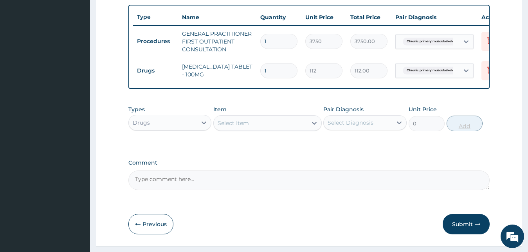
type input "10"
type input "1120.00"
type input "10"
click at [297, 125] on div "Select Item" at bounding box center [260, 123] width 93 height 13
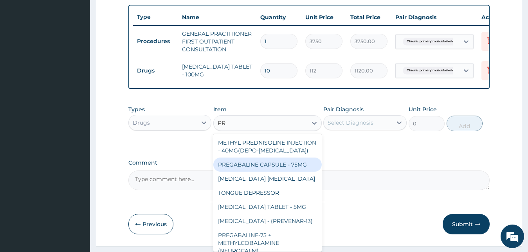
type input "P"
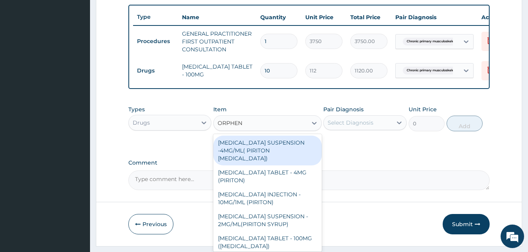
type input "ORPHENA"
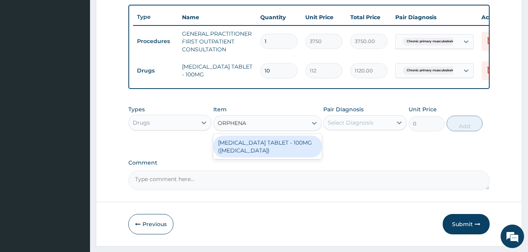
click at [303, 149] on div "ORPHENADRINE CITRATE TABLET - 100MG (NORFLEX)" at bounding box center [267, 146] width 108 height 22
type input "168"
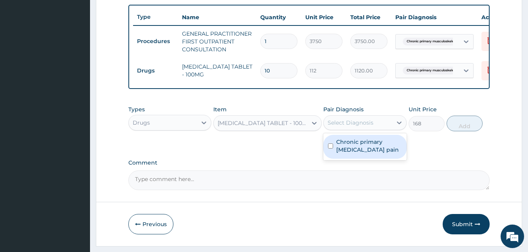
click at [341, 126] on div "Select Diagnosis" at bounding box center [350, 123] width 46 height 8
click at [350, 153] on label "Chronic primary musculoskeletal pain" at bounding box center [369, 146] width 66 height 16
checkbox input "true"
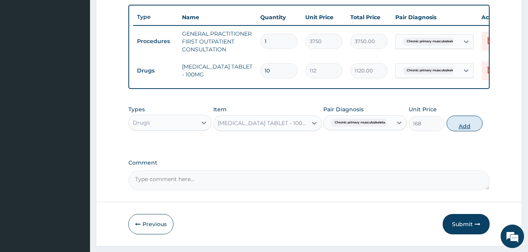
click at [451, 131] on button "Add" at bounding box center [464, 123] width 36 height 16
type input "0"
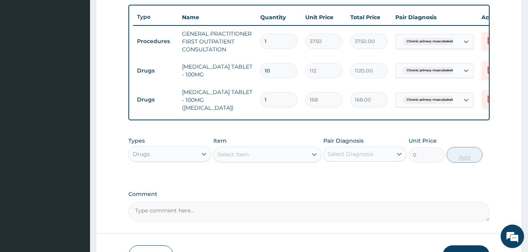
type input "10"
type input "1680.00"
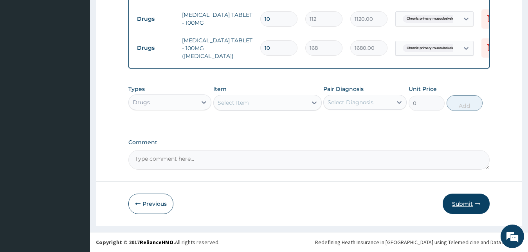
type input "10"
click at [454, 203] on button "Submit" at bounding box center [465, 203] width 47 height 20
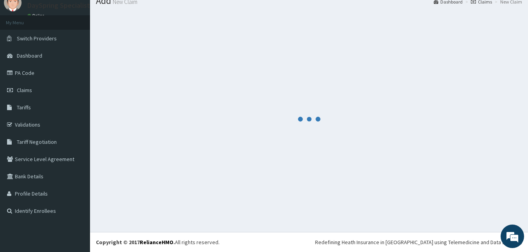
scroll to position [30, 0]
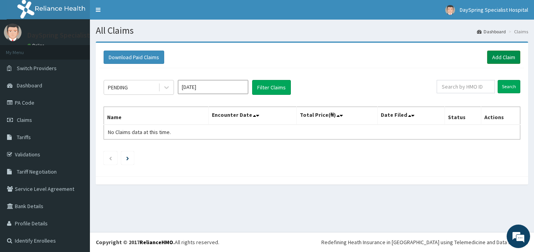
click at [498, 57] on link "Add Claim" at bounding box center [503, 56] width 33 height 13
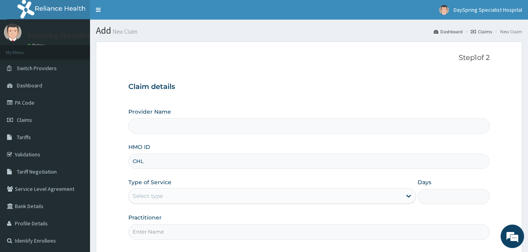
type input "CHL/"
type input "DaySpring Specialist Hospital - [GEOGRAPHIC_DATA]"
type input "CHL/11375/A"
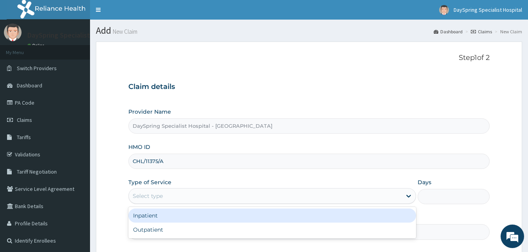
drag, startPoint x: 273, startPoint y: 194, endPoint x: 274, endPoint y: 222, distance: 27.8
click at [274, 203] on div "option Inpatient focused, 1 of 2. 2 results available. Use Up and Down to choos…" at bounding box center [272, 196] width 288 height 16
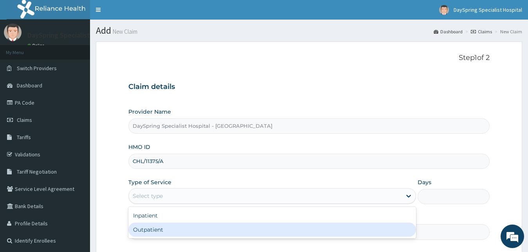
click at [275, 232] on div "Outpatient" at bounding box center [272, 229] width 288 height 14
type input "1"
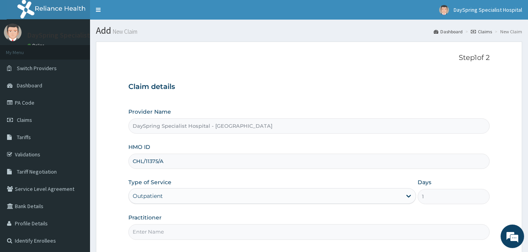
click at [275, 232] on input "Practitioner" at bounding box center [308, 231] width 361 height 15
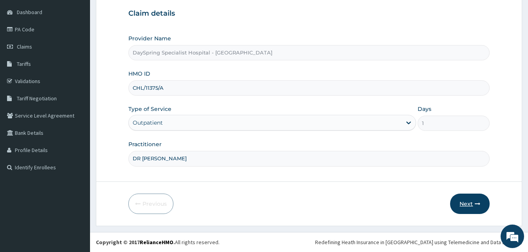
type input "DR EMMA"
click at [484, 203] on button "Next" at bounding box center [470, 203] width 40 height 20
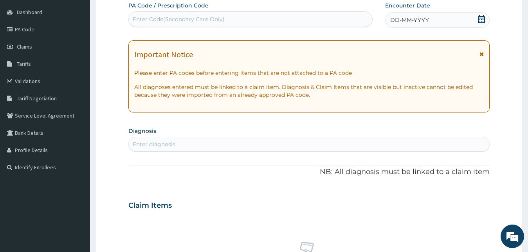
click at [483, 15] on div "DD-MM-YYYY" at bounding box center [437, 20] width 105 height 16
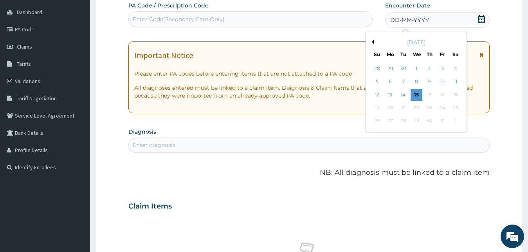
click at [372, 43] on button "Previous Month" at bounding box center [372, 42] width 4 height 4
click at [415, 107] on div "20" at bounding box center [416, 108] width 12 height 12
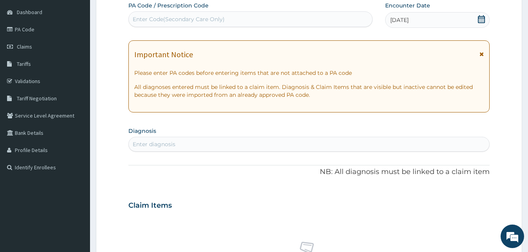
click at [406, 146] on div "Enter diagnosis" at bounding box center [309, 144] width 361 height 13
type input "MUSCULOSKELETAL PAIN"
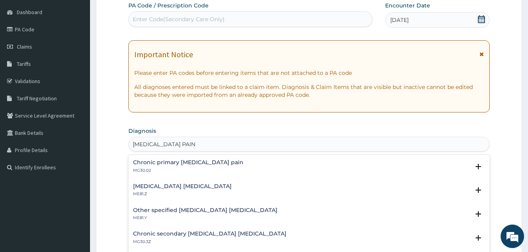
click at [196, 162] on h4 "Chronic primary musculoskeletal pain" at bounding box center [188, 162] width 110 height 6
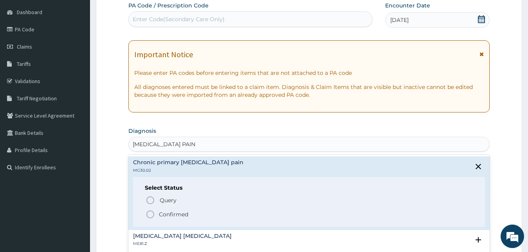
click at [183, 212] on p "Confirmed" at bounding box center [173, 214] width 29 height 8
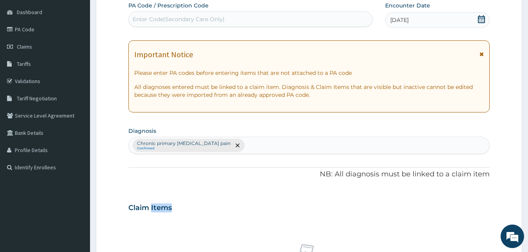
click at [183, 212] on div "Claim Items" at bounding box center [308, 206] width 361 height 20
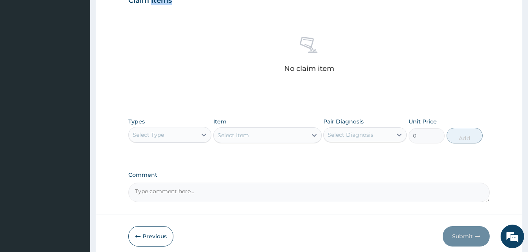
scroll to position [311, 0]
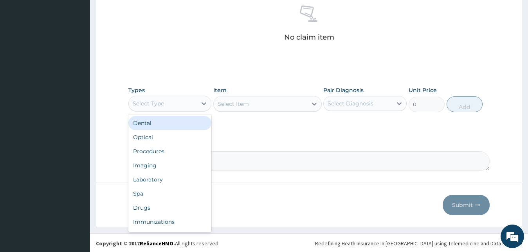
click at [162, 99] on div "Select Type" at bounding box center [163, 103] width 68 height 13
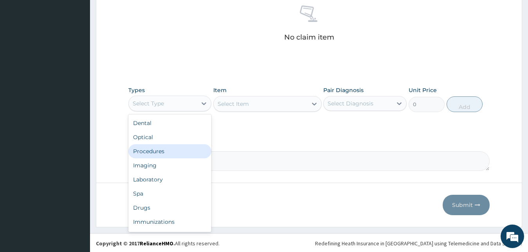
click at [162, 147] on div "Procedures" at bounding box center [169, 151] width 83 height 14
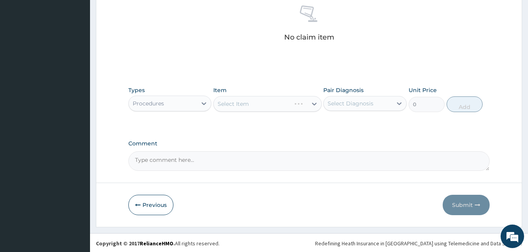
click at [239, 104] on div "Select Item" at bounding box center [267, 104] width 108 height 16
click at [142, 202] on button "Previous" at bounding box center [150, 204] width 45 height 20
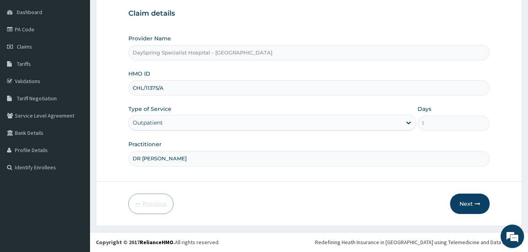
scroll to position [73, 0]
click at [170, 86] on input "CHL/11375/A" at bounding box center [308, 87] width 361 height 15
drag, startPoint x: 169, startPoint y: 86, endPoint x: 146, endPoint y: 90, distance: 23.3
click at [133, 88] on input "CHL/11375/A" at bounding box center [308, 87] width 361 height 15
drag, startPoint x: 133, startPoint y: 88, endPoint x: 160, endPoint y: 88, distance: 27.8
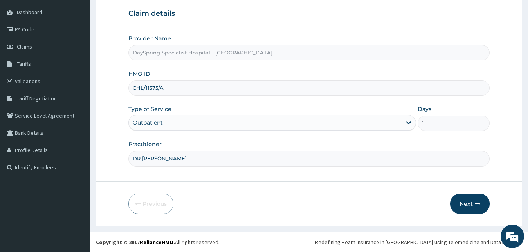
click at [160, 88] on input "CHL/11375/A" at bounding box center [308, 87] width 361 height 15
click at [457, 201] on button "Next" at bounding box center [470, 203] width 40 height 20
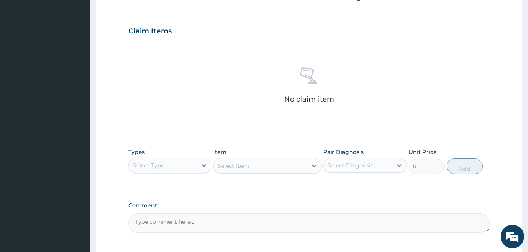
scroll to position [311, 0]
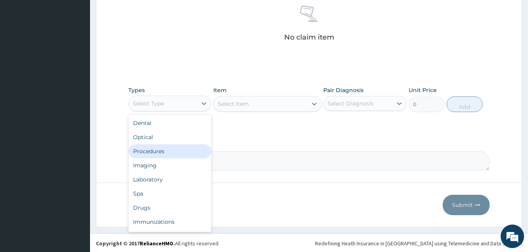
drag, startPoint x: 187, startPoint y: 106, endPoint x: 180, endPoint y: 151, distance: 45.8
click at [180, 111] on div "option Procedures focused, 3 of 10. 10 results available. Use Up and Down to ch…" at bounding box center [169, 103] width 83 height 16
click at [180, 151] on div "Procedures" at bounding box center [169, 151] width 83 height 14
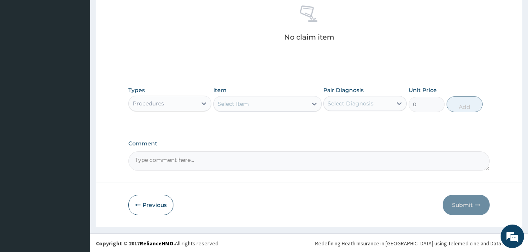
click at [247, 110] on div "Select Item" at bounding box center [260, 103] width 93 height 13
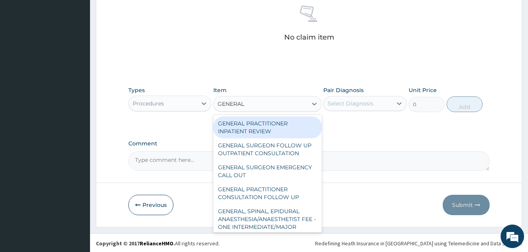
type input "GENERAL P"
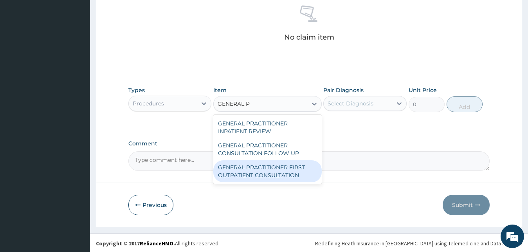
click at [247, 170] on div "GENERAL PRACTITIONER FIRST OUTPATIENT CONSULTATION" at bounding box center [267, 171] width 108 height 22
type input "3750"
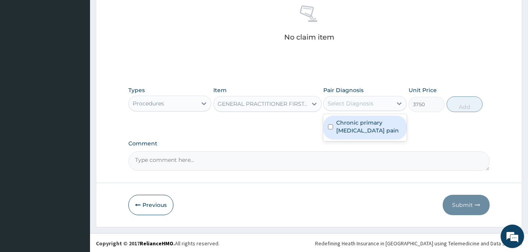
click at [358, 103] on div "Select Diagnosis" at bounding box center [350, 103] width 46 height 8
click at [356, 125] on label "Chronic primary musculoskeletal pain" at bounding box center [369, 127] width 66 height 16
checkbox input "true"
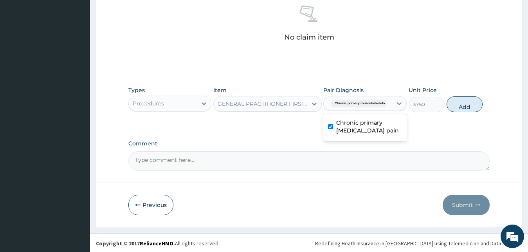
click at [404, 161] on textarea "Comment" at bounding box center [308, 161] width 361 height 20
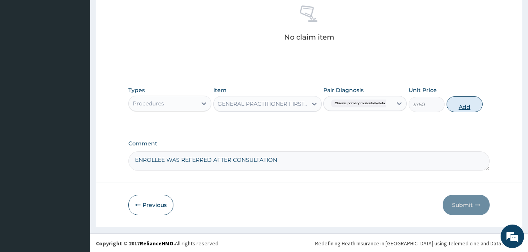
type textarea "ENROLLEE WAS REFERRED AFTER CONSULTATION"
click at [461, 104] on button "Add" at bounding box center [464, 104] width 36 height 16
type input "0"
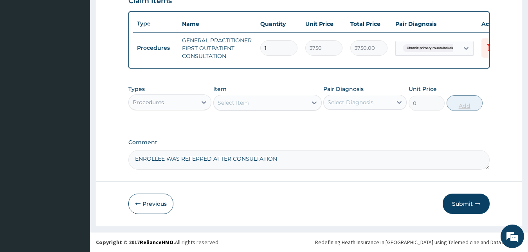
scroll to position [286, 0]
click at [457, 207] on button "Submit" at bounding box center [465, 203] width 47 height 20
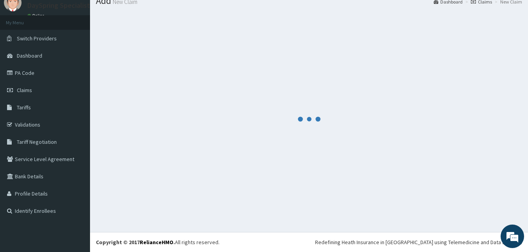
scroll to position [30, 0]
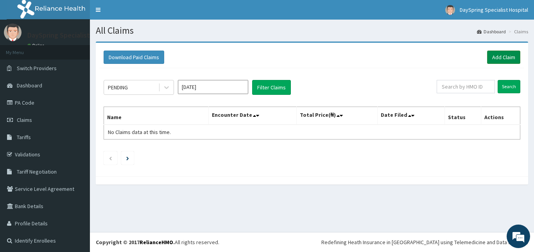
click at [495, 59] on link "Add Claim" at bounding box center [503, 56] width 33 height 13
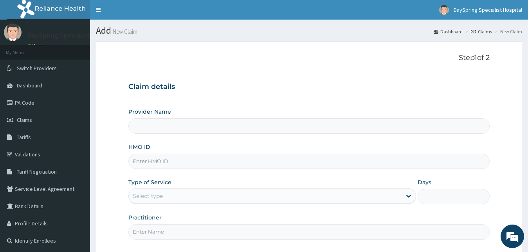
type input "CHL/11375/A"
type input "DaySpring Specialist Hospital - [GEOGRAPHIC_DATA]"
type input "CHL/11375/A"
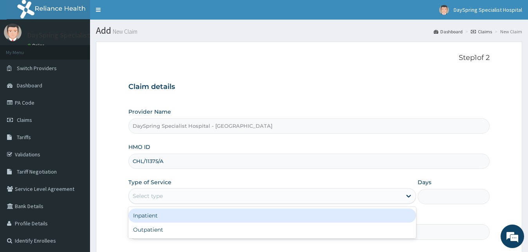
click at [238, 190] on div "Select type" at bounding box center [265, 195] width 273 height 13
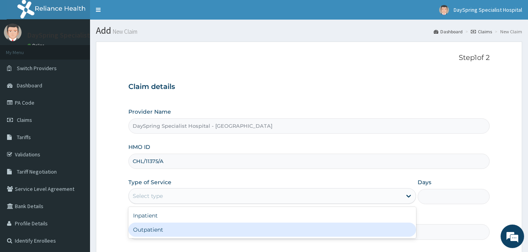
click at [226, 235] on div "Outpatient" at bounding box center [272, 229] width 288 height 14
type input "1"
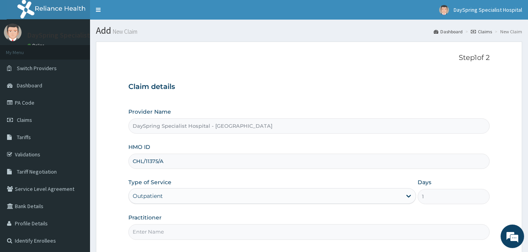
click at [239, 234] on input "Practitioner" at bounding box center [308, 231] width 361 height 15
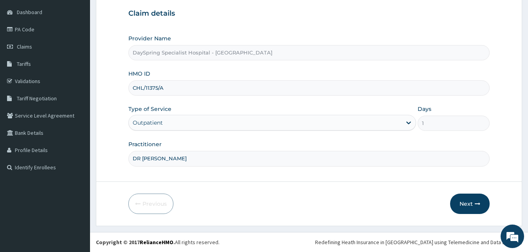
type input "DR [PERSON_NAME]"
click at [465, 201] on button "Next" at bounding box center [470, 203] width 40 height 20
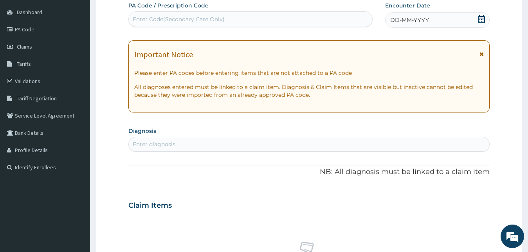
click at [477, 16] on div "DD-MM-YYYY" at bounding box center [437, 20] width 105 height 16
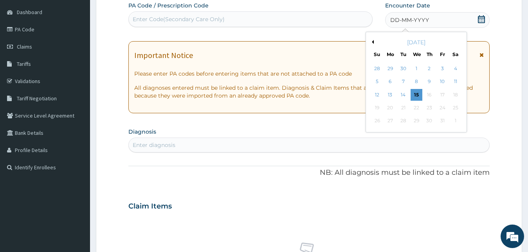
click at [371, 40] on div "[DATE]" at bounding box center [416, 42] width 94 height 8
click at [371, 41] on button "Previous Month" at bounding box center [372, 42] width 4 height 4
click at [428, 111] on div "21" at bounding box center [429, 108] width 12 height 12
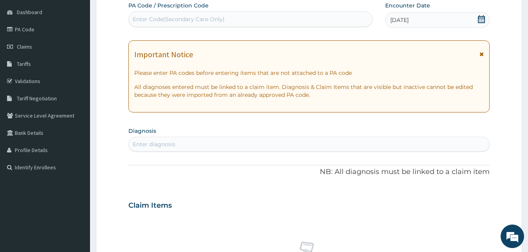
click at [413, 142] on div "Enter diagnosis" at bounding box center [309, 144] width 361 height 13
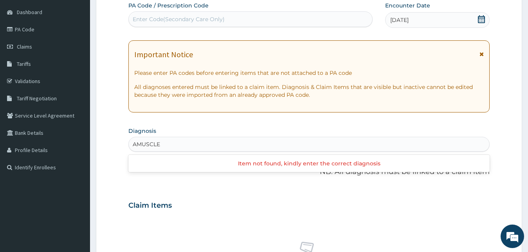
type input "MUSCLE"
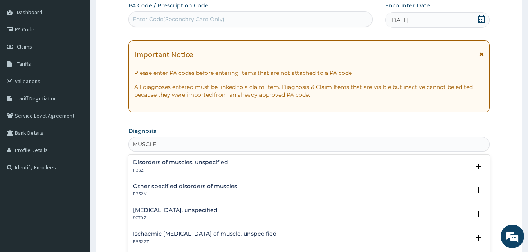
click at [193, 165] on h4 "Disorders of muscles, unspecified" at bounding box center [180, 162] width 95 height 6
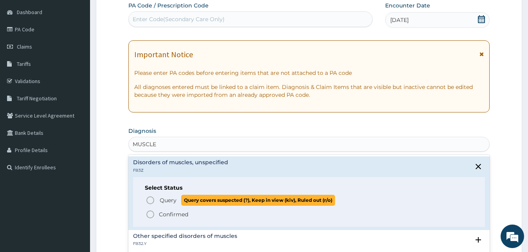
click at [169, 196] on span "Query" at bounding box center [168, 200] width 17 height 8
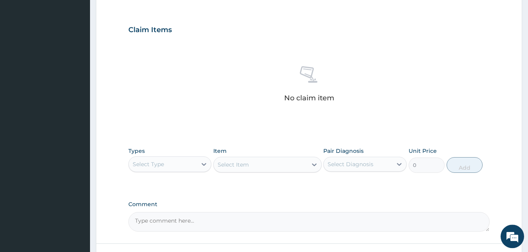
scroll to position [311, 0]
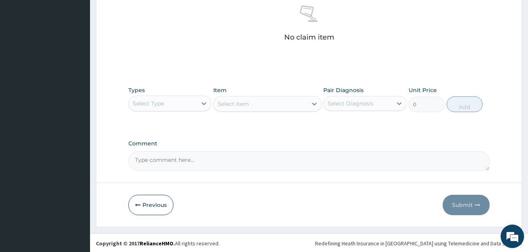
click at [154, 88] on div "Types Select Type" at bounding box center [169, 99] width 83 height 26
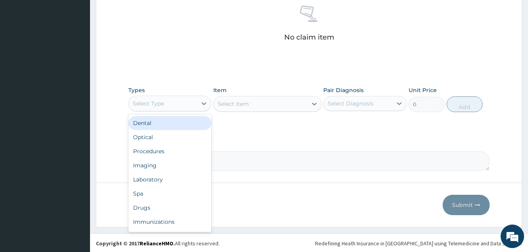
click at [151, 100] on div "Select Type" at bounding box center [148, 103] width 31 height 8
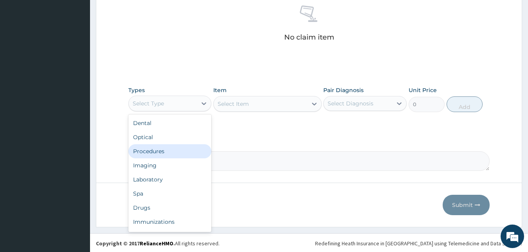
click at [140, 152] on div "Procedures" at bounding box center [169, 151] width 83 height 14
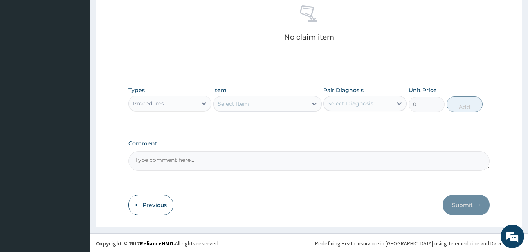
click at [239, 102] on div "Select Item" at bounding box center [232, 104] width 31 height 8
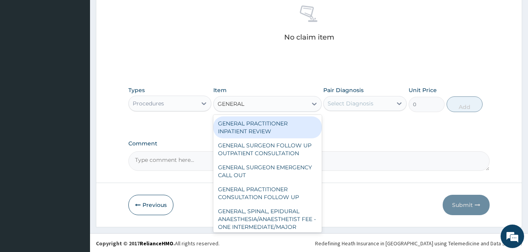
type input "GENERAL P"
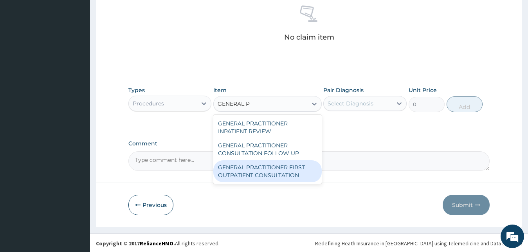
click at [249, 174] on div "GENERAL PRACTITIONER FIRST OUTPATIENT CONSULTATION" at bounding box center [267, 171] width 108 height 22
type input "3750"
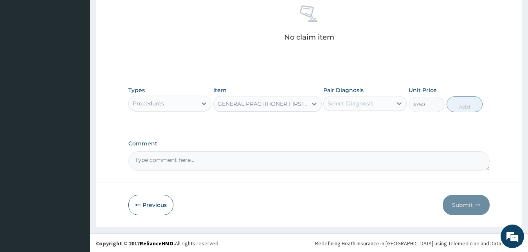
click at [346, 103] on div "Select Diagnosis" at bounding box center [350, 103] width 46 height 8
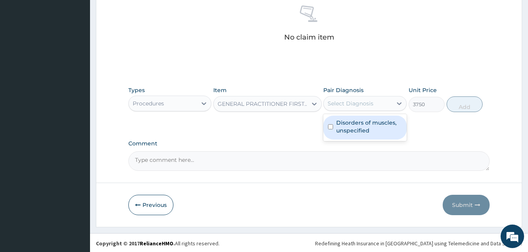
click at [345, 122] on label "Disorders of muscles, unspecified" at bounding box center [369, 127] width 66 height 16
checkbox input "true"
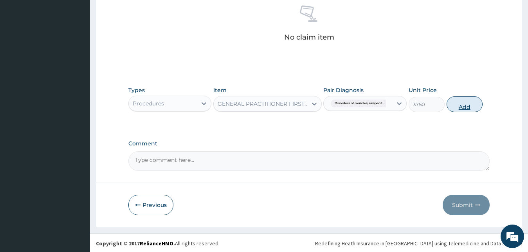
click at [457, 105] on button "Add" at bounding box center [464, 104] width 36 height 16
type input "0"
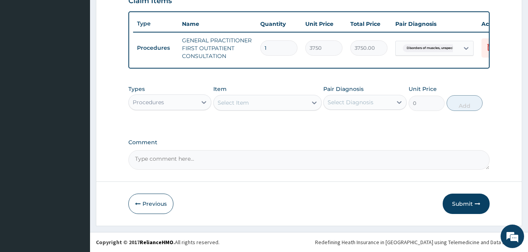
click at [147, 104] on div "Procedures" at bounding box center [148, 102] width 31 height 8
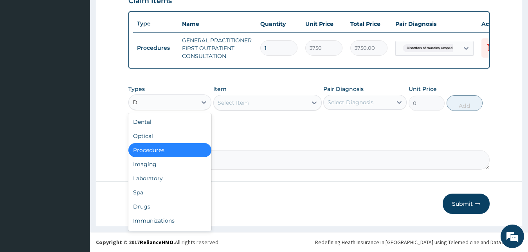
type input "DR"
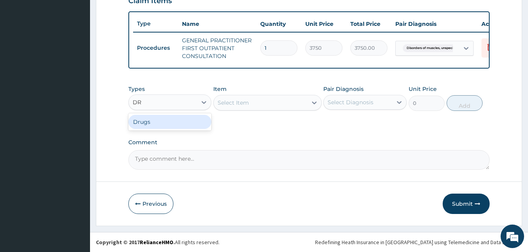
click at [149, 116] on div "Drugs" at bounding box center [169, 122] width 83 height 14
click at [259, 104] on div "Select Item" at bounding box center [260, 102] width 93 height 13
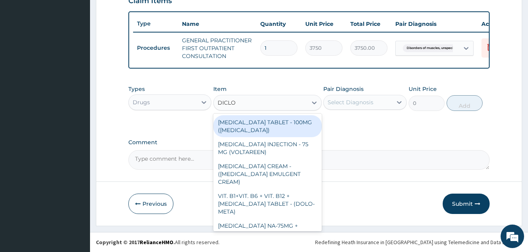
type input "DICLOF"
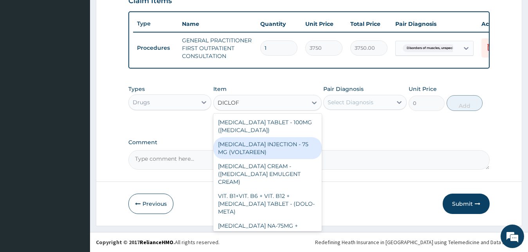
click at [262, 137] on div "[MEDICAL_DATA] INJECTION - 75 MG (VOLTAREEN)" at bounding box center [267, 148] width 108 height 22
type input "588"
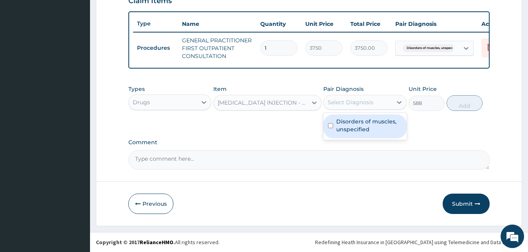
drag, startPoint x: 361, startPoint y: 105, endPoint x: 359, endPoint y: 123, distance: 17.7
click at [359, 110] on div "option Disorders of muscles, unspecified, selected. option Disorders of muscles…" at bounding box center [364, 102] width 83 height 15
click at [388, 130] on label "Disorders of muscles, unspecified" at bounding box center [369, 125] width 66 height 16
checkbox input "true"
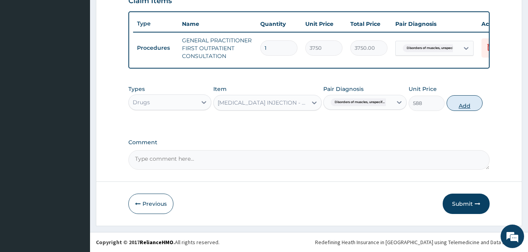
click at [464, 108] on button "Add" at bounding box center [464, 103] width 36 height 16
type input "0"
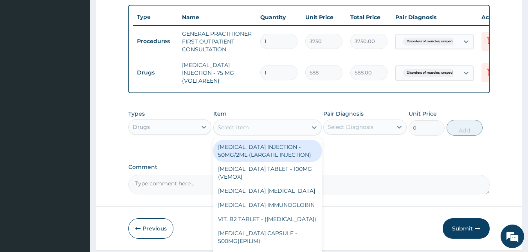
click at [268, 124] on div "Select Item" at bounding box center [260, 127] width 93 height 13
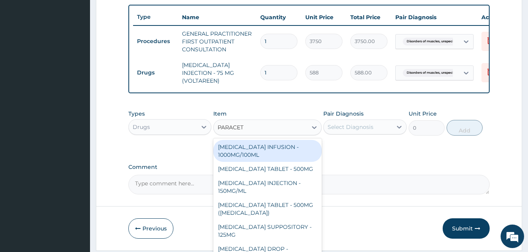
type input "PARACETA"
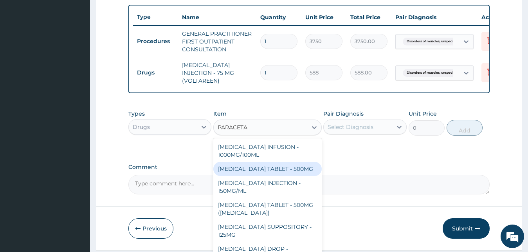
click at [268, 174] on div "[MEDICAL_DATA] TABLET - 500MG" at bounding box center [267, 169] width 108 height 14
type input "33.599999999999994"
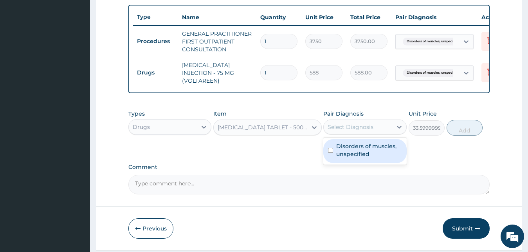
click at [347, 128] on div "Select Diagnosis" at bounding box center [350, 127] width 46 height 8
click at [348, 148] on label "Disorders of muscles, unspecified" at bounding box center [369, 150] width 66 height 16
checkbox input "true"
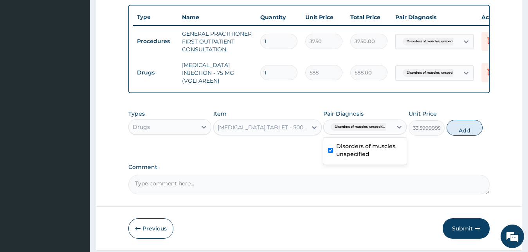
click at [455, 129] on button "Add" at bounding box center [464, 128] width 36 height 16
type input "0"
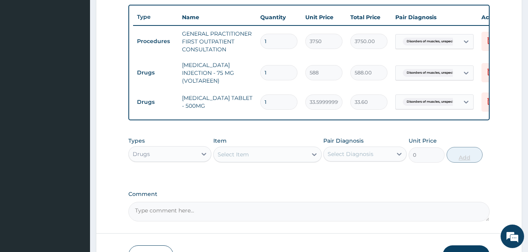
type input "18"
type input "604.80"
type input "18"
click at [278, 155] on div "Select Item" at bounding box center [260, 154] width 93 height 13
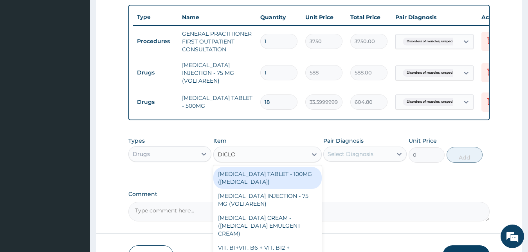
type input "DICLOF"
click at [284, 179] on div "[MEDICAL_DATA] TABLET - 100MG ([MEDICAL_DATA])" at bounding box center [267, 178] width 108 height 22
type input "78.39999999999999"
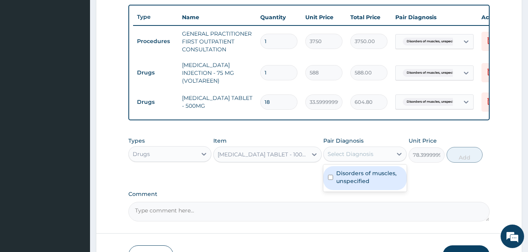
click at [332, 154] on div "Select Diagnosis" at bounding box center [350, 154] width 46 height 8
click at [339, 185] on label "Disorders of muscles, unspecified" at bounding box center [369, 177] width 66 height 16
checkbox input "true"
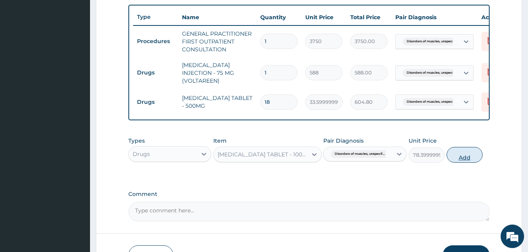
click at [470, 157] on button "Add" at bounding box center [464, 155] width 36 height 16
type input "0"
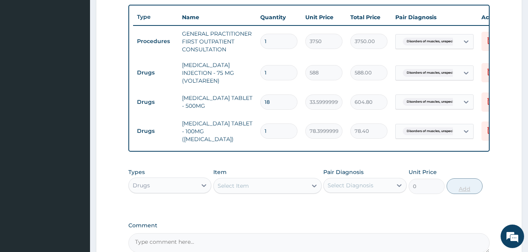
type input "10"
type input "784.00"
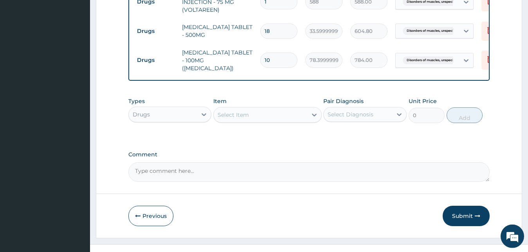
scroll to position [367, 0]
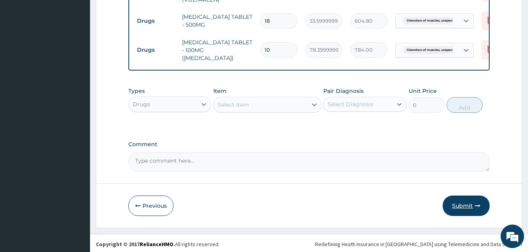
type input "10"
click at [469, 198] on button "Submit" at bounding box center [465, 205] width 47 height 20
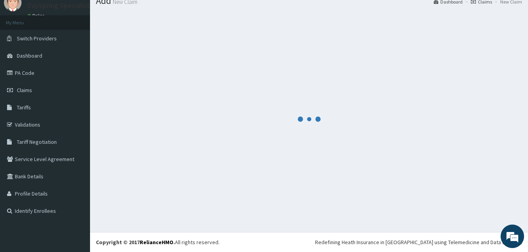
scroll to position [30, 0]
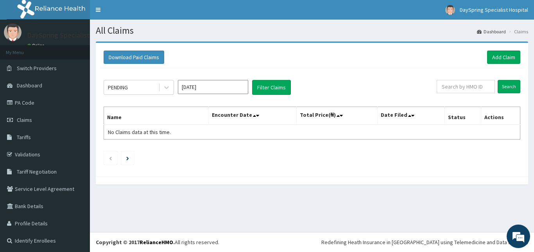
click at [490, 50] on div "Download Paid Claims Add Claim" at bounding box center [312, 58] width 425 height 22
click at [491, 54] on link "Add Claim" at bounding box center [503, 56] width 33 height 13
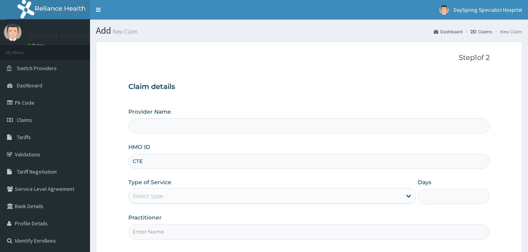
type input "CTE/"
type input "DaySpring Specialist Hospital - Ikotun"
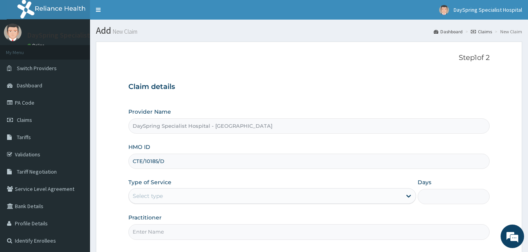
type input "CTE/10185/D"
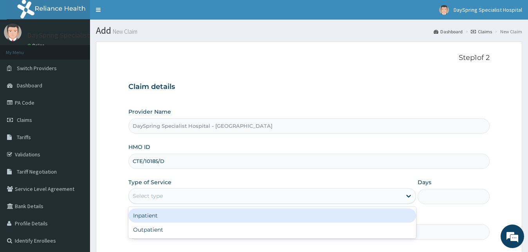
click at [204, 201] on div "Select type" at bounding box center [265, 195] width 273 height 13
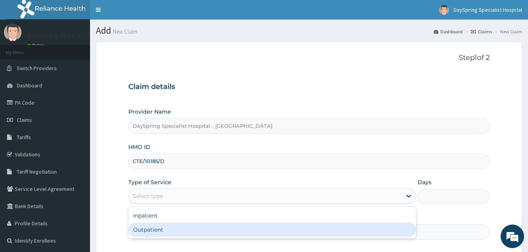
click at [199, 228] on div "Outpatient" at bounding box center [272, 229] width 288 height 14
type input "1"
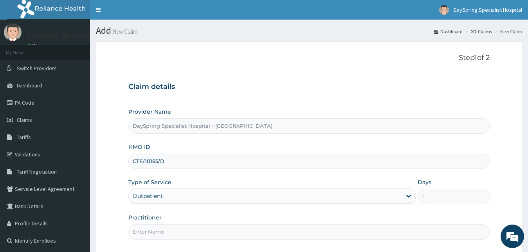
click at [181, 164] on input "CTE/10185/D" at bounding box center [308, 160] width 361 height 15
click at [167, 162] on input "CTE/10185/D" at bounding box center [308, 160] width 361 height 15
drag, startPoint x: 167, startPoint y: 162, endPoint x: 131, endPoint y: 158, distance: 36.2
click at [131, 158] on input "CTE/10185/D" at bounding box center [308, 160] width 361 height 15
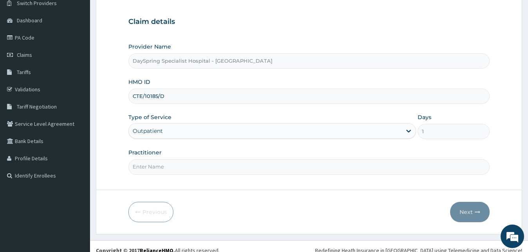
scroll to position [73, 0]
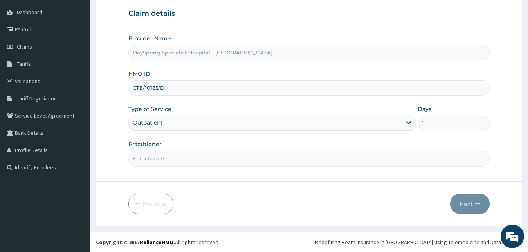
click at [325, 151] on input "Practitioner" at bounding box center [308, 158] width 361 height 15
type input "[PERSON_NAME]"
click at [478, 207] on button "Next" at bounding box center [470, 203] width 40 height 20
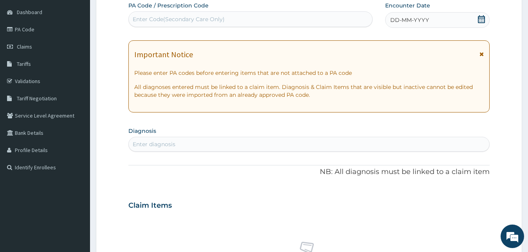
click at [479, 22] on icon at bounding box center [481, 19] width 8 height 8
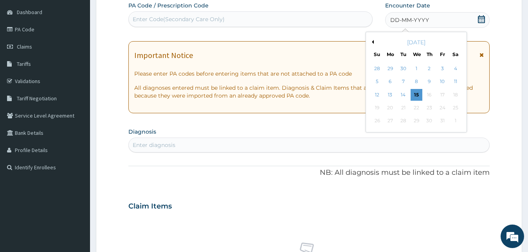
click at [372, 41] on button "Previous Month" at bounding box center [372, 42] width 4 height 4
click at [401, 119] on div "26" at bounding box center [403, 121] width 12 height 12
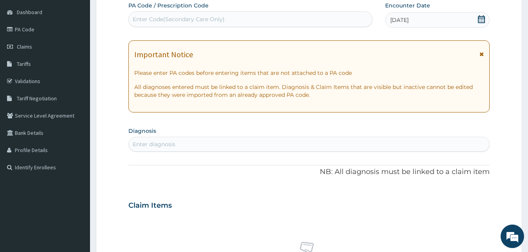
click at [385, 138] on div "Enter diagnosis" at bounding box center [309, 144] width 361 height 13
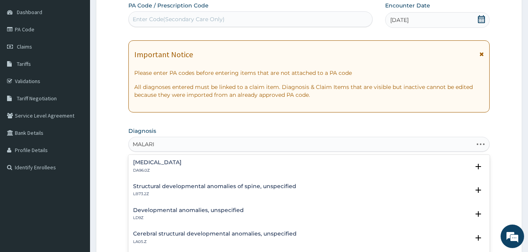
type input "MALARIA"
click at [182, 169] on p "1F42.Z" at bounding box center [157, 169] width 49 height 5
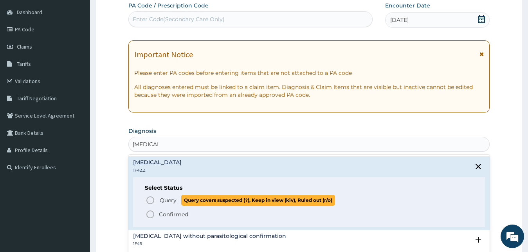
click at [166, 201] on span "Query" at bounding box center [168, 200] width 17 height 8
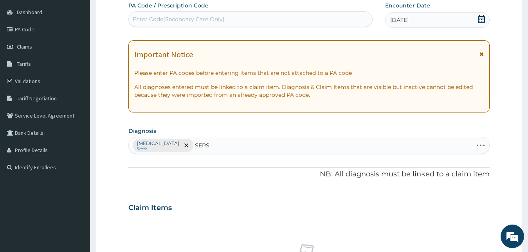
type input "SEPSIS"
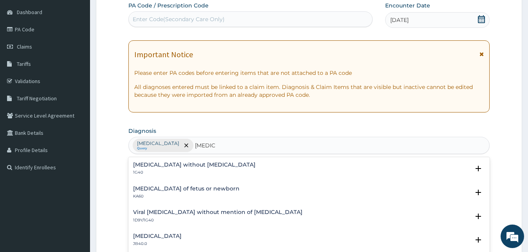
click at [187, 167] on h4 "Sepsis without septic shock" at bounding box center [194, 165] width 122 height 6
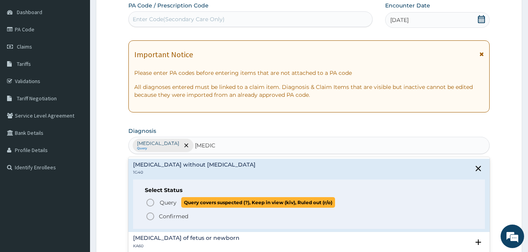
click at [160, 201] on span "Query" at bounding box center [168, 202] width 17 height 8
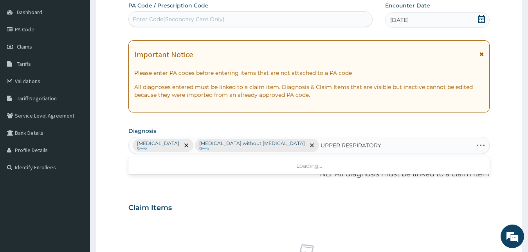
type input "UPPER RESPIRATORY"
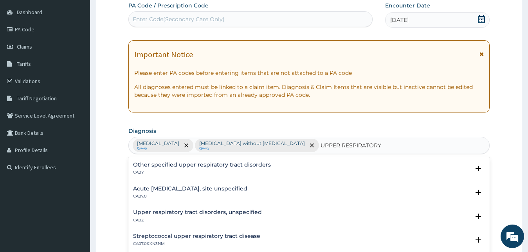
click at [140, 191] on h4 "Acute upper respiratory infection, site unspecified" at bounding box center [190, 188] width 114 height 6
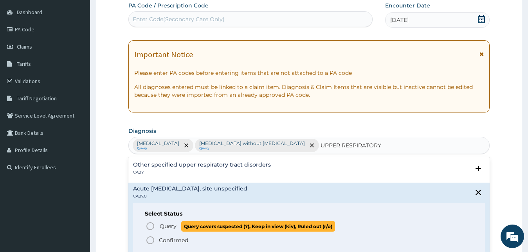
click at [151, 230] on icon "status option query" at bounding box center [150, 225] width 9 height 9
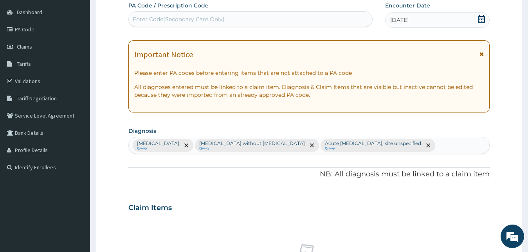
scroll to position [311, 0]
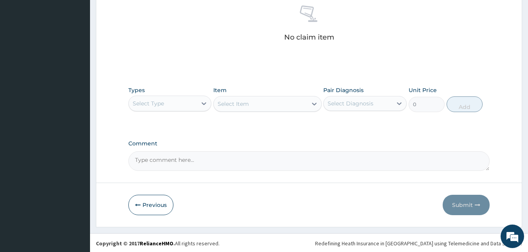
click at [178, 110] on div "Select Type" at bounding box center [163, 103] width 68 height 13
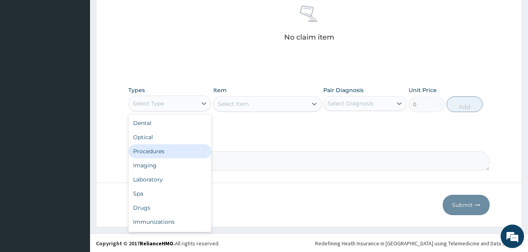
click at [173, 158] on div "Procedures" at bounding box center [169, 151] width 83 height 14
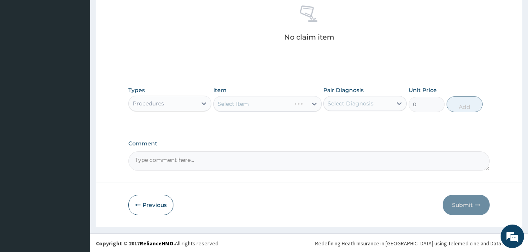
click at [331, 168] on textarea "Comment" at bounding box center [308, 161] width 361 height 20
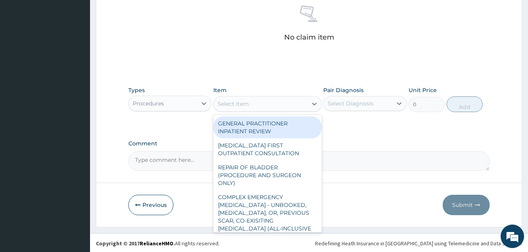
click at [282, 110] on div "Select Item" at bounding box center [260, 103] width 93 height 13
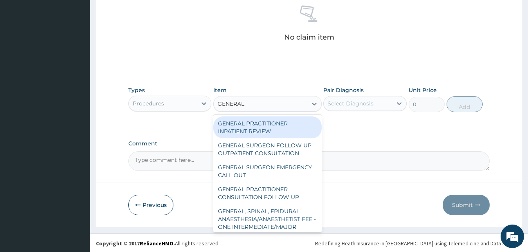
type input "GENERAL P"
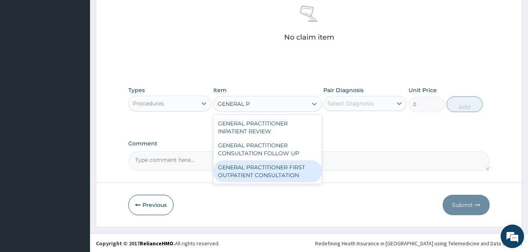
click at [280, 182] on div "GENERAL PRACTITIONER FIRST OUTPATIENT CONSULTATION" at bounding box center [267, 171] width 108 height 22
type input "3750"
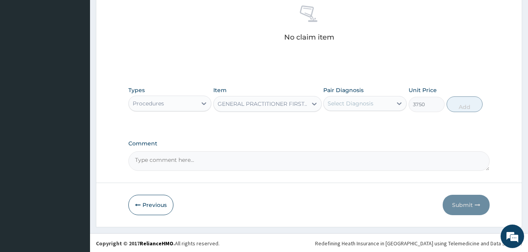
click at [345, 110] on div "Select Diagnosis" at bounding box center [357, 103] width 68 height 13
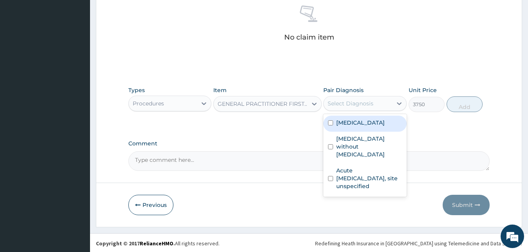
click at [347, 126] on label "Plasmodium malariae malaria without complication" at bounding box center [360, 123] width 49 height 8
checkbox input "true"
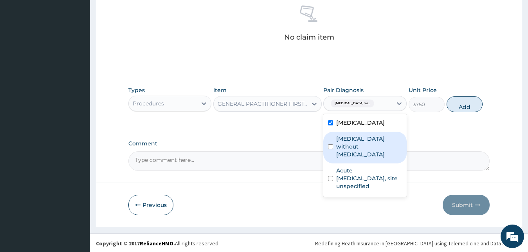
click at [349, 163] on div "Sepsis without septic shock" at bounding box center [364, 147] width 83 height 32
checkbox input "true"
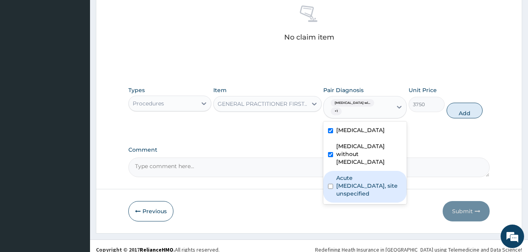
click at [352, 194] on div "Acute upper respiratory infection, site unspecified" at bounding box center [364, 187] width 83 height 32
checkbox input "true"
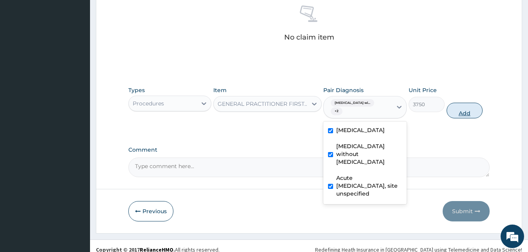
click at [460, 118] on button "Add" at bounding box center [464, 110] width 36 height 16
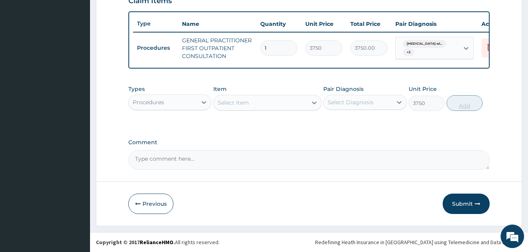
type input "0"
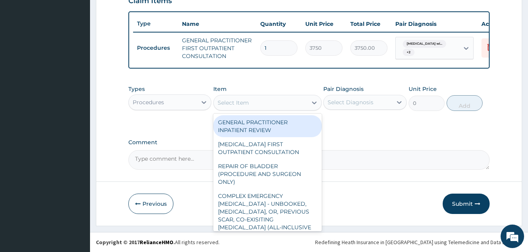
click at [254, 106] on div "Select Item" at bounding box center [260, 102] width 93 height 13
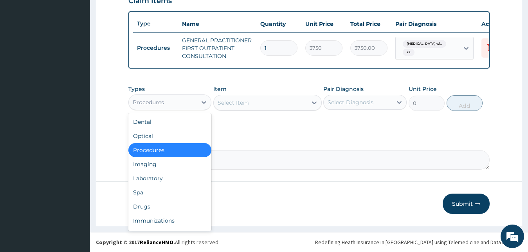
click at [193, 103] on div "Procedures" at bounding box center [163, 102] width 68 height 13
click at [151, 180] on div "Laboratory" at bounding box center [169, 178] width 83 height 14
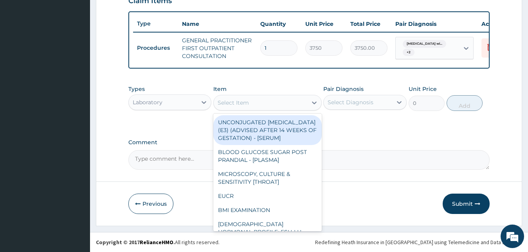
click at [259, 99] on div "Select Item" at bounding box center [260, 102] width 93 height 13
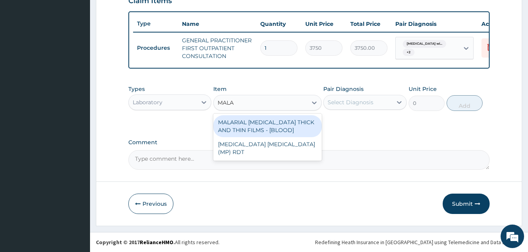
type input "MALAR"
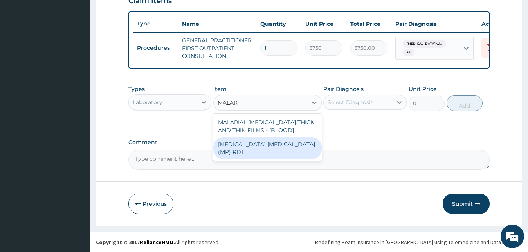
click at [255, 137] on div "[MEDICAL_DATA] [MEDICAL_DATA] (MP) RDT" at bounding box center [267, 148] width 108 height 22
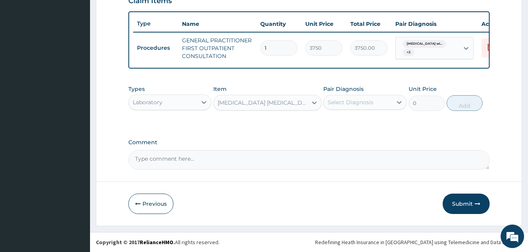
type input "2000"
click at [354, 99] on div "Select Diagnosis" at bounding box center [350, 102] width 46 height 8
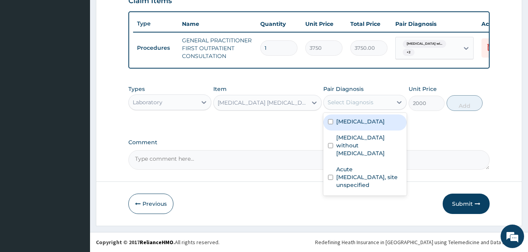
click at [352, 125] on label "[MEDICAL_DATA]" at bounding box center [360, 121] width 49 height 8
checkbox input "true"
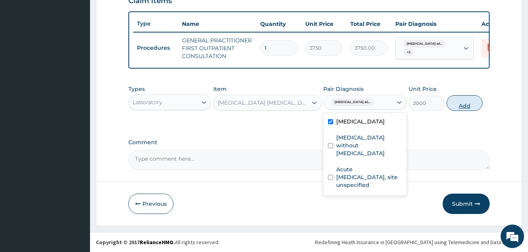
click at [460, 101] on button "Add" at bounding box center [464, 103] width 36 height 16
type input "0"
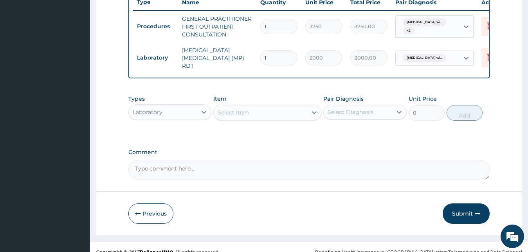
click at [286, 119] on div "Select Item" at bounding box center [260, 112] width 93 height 13
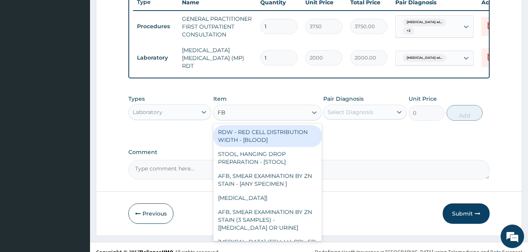
type input "FBC"
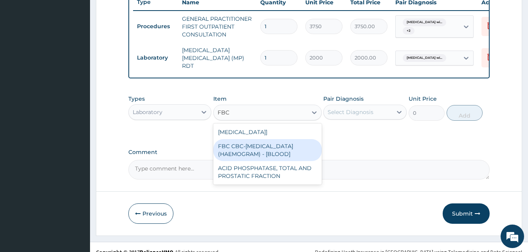
click at [280, 161] on div "FBC CBC-[MEDICAL_DATA] (HAEMOGRAM) - [BLOOD]" at bounding box center [267, 150] width 108 height 22
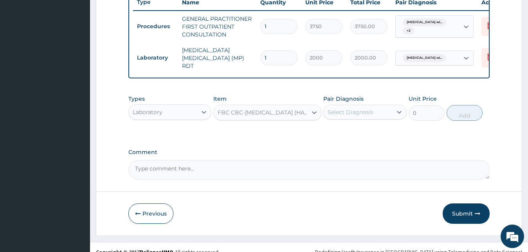
type input "5000"
click at [351, 116] on div "Select Diagnosis" at bounding box center [350, 112] width 46 height 8
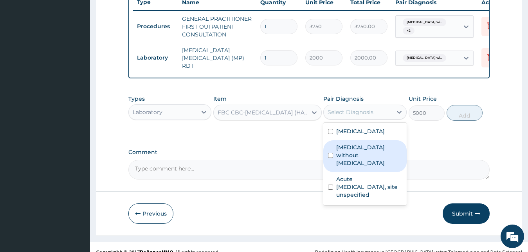
click at [353, 167] on label "[MEDICAL_DATA] without [MEDICAL_DATA]" at bounding box center [369, 154] width 66 height 23
checkbox input "true"
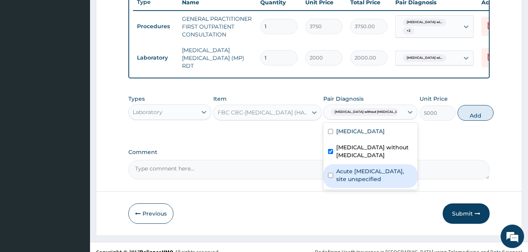
click at [357, 183] on label "Acute [MEDICAL_DATA], site unspecified" at bounding box center [374, 175] width 77 height 16
checkbox input "true"
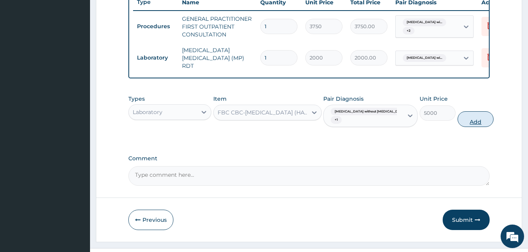
click at [462, 127] on button "Add" at bounding box center [475, 119] width 36 height 16
type input "0"
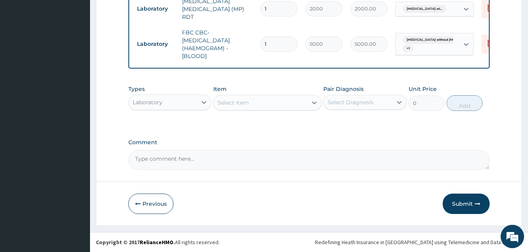
scroll to position [367, 0]
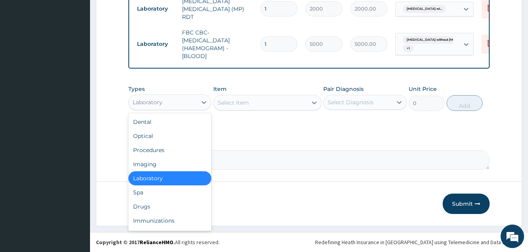
click at [189, 100] on div "Laboratory" at bounding box center [163, 102] width 68 height 13
type input "DR"
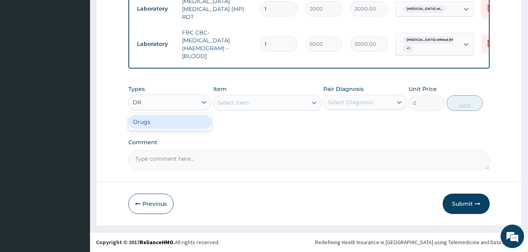
click at [190, 116] on div "Drugs" at bounding box center [169, 122] width 83 height 14
click at [265, 103] on div "Select Item" at bounding box center [267, 103] width 108 height 16
click at [253, 102] on div "Select Item" at bounding box center [267, 103] width 108 height 16
click at [259, 102] on div "Select Item" at bounding box center [260, 102] width 93 height 13
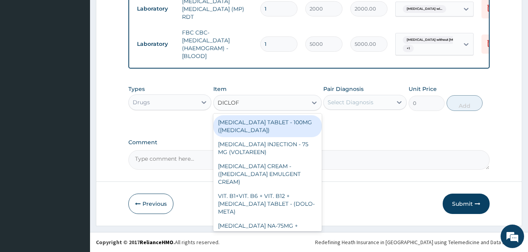
type input "DICLOFE"
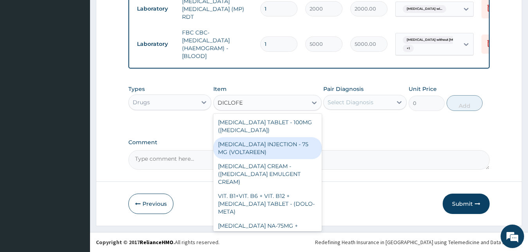
click at [262, 144] on div "DICLOFENAC INJECTION - 75 MG (VOLTAREEN)" at bounding box center [267, 148] width 108 height 22
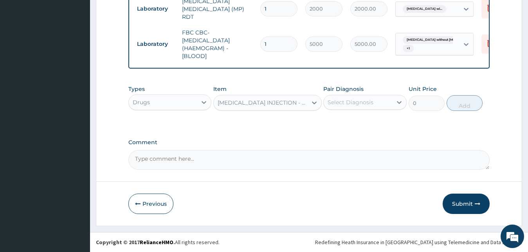
type input "588"
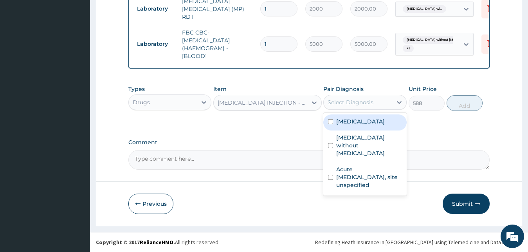
drag, startPoint x: 367, startPoint y: 101, endPoint x: 363, endPoint y: 143, distance: 41.6
click at [363, 110] on div "option Acute upper respiratory infection, site unspecified, selected. option Pl…" at bounding box center [364, 102] width 83 height 15
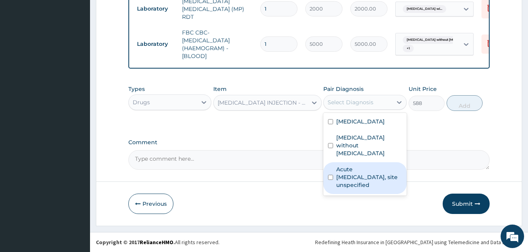
click at [365, 184] on label "Acute upper respiratory infection, site unspecified" at bounding box center [369, 176] width 66 height 23
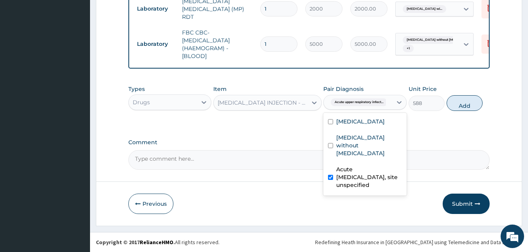
checkbox input "true"
click at [362, 130] on div "Plasmodium malariae malaria without complication" at bounding box center [364, 122] width 83 height 16
checkbox input "true"
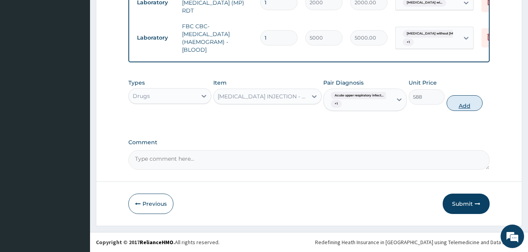
click at [474, 107] on button "Add" at bounding box center [464, 103] width 36 height 16
type input "0"
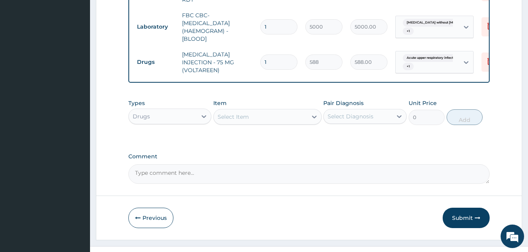
click at [263, 123] on div "Select Item" at bounding box center [260, 116] width 93 height 13
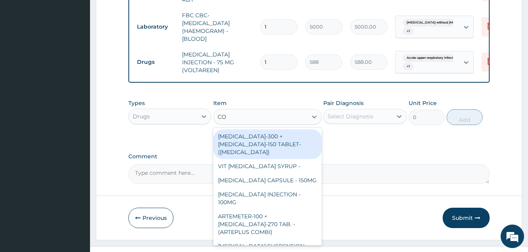
type input "C"
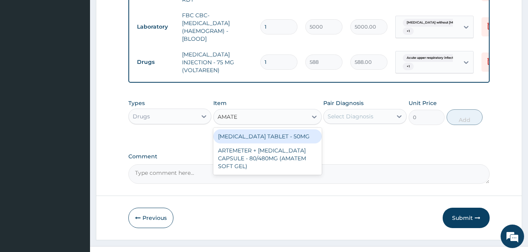
type input "AMATEM"
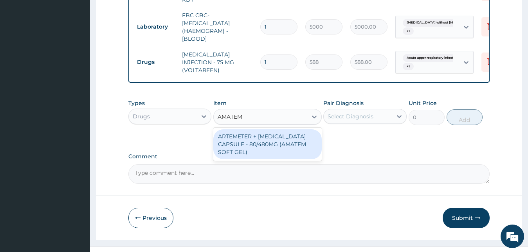
click at [259, 159] on div "ARTEMETER + LUMEFANTRINE CAPSULE - 80/480MG (AMATEM SOFT GEL)" at bounding box center [267, 144] width 108 height 30
type input "420"
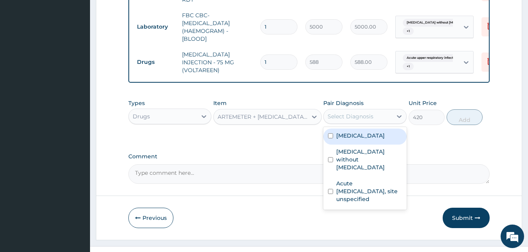
click at [374, 122] on div "Select Diagnosis" at bounding box center [357, 116] width 68 height 13
click at [358, 139] on label "Plasmodium malariae malaria without complication" at bounding box center [360, 135] width 49 height 8
checkbox input "true"
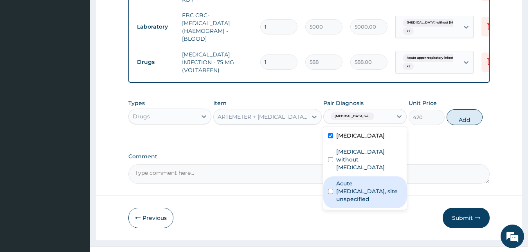
click at [359, 203] on label "Acute upper respiratory infection, site unspecified" at bounding box center [369, 190] width 66 height 23
checkbox input "true"
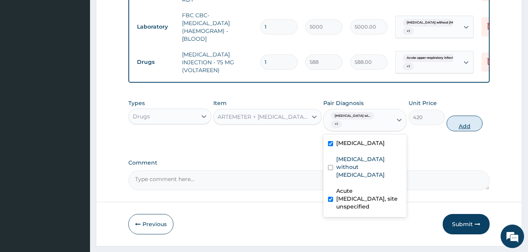
click at [459, 131] on button "Add" at bounding box center [464, 123] width 36 height 16
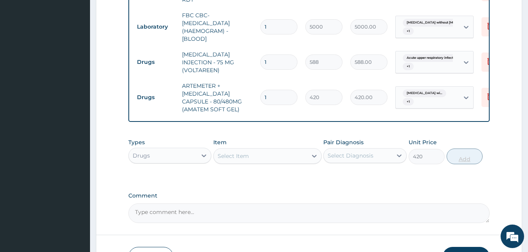
type input "0"
type input "0.00"
type input "6"
type input "2520.00"
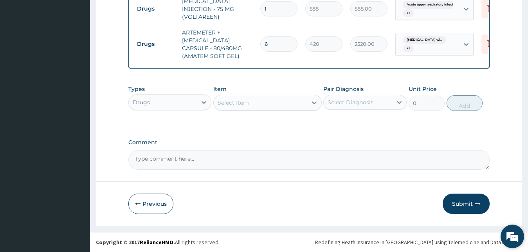
scroll to position [437, 0]
type input "6"
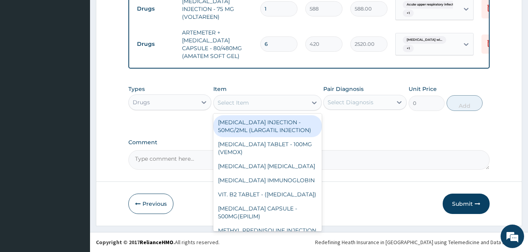
click at [269, 99] on div "Select Item" at bounding box center [260, 102] width 93 height 13
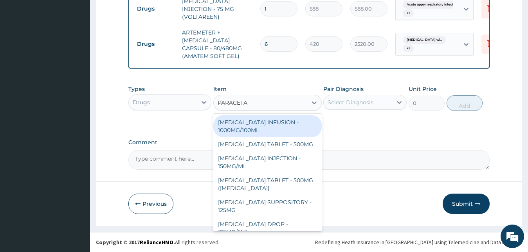
type input "PARACETAM"
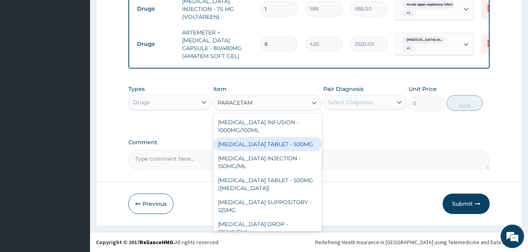
click at [266, 149] on div "PARACETAMOL TABLET - 500MG" at bounding box center [267, 144] width 108 height 14
type input "33.599999999999994"
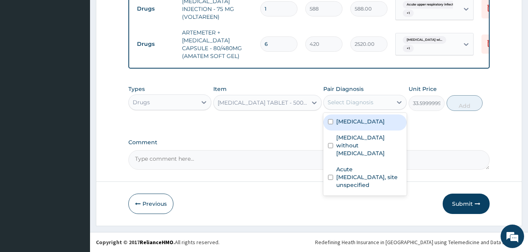
click at [349, 101] on div "Select Diagnosis" at bounding box center [350, 102] width 46 height 8
click at [345, 125] on label "[MEDICAL_DATA]" at bounding box center [360, 121] width 49 height 8
checkbox input "true"
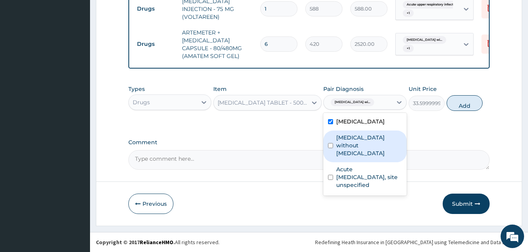
click at [349, 162] on div "[MEDICAL_DATA] without [MEDICAL_DATA]" at bounding box center [364, 146] width 83 height 32
checkbox input "true"
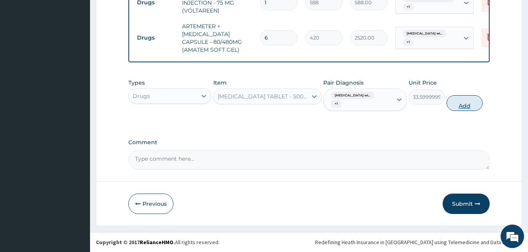
click at [464, 104] on button "Add" at bounding box center [464, 103] width 36 height 16
type input "0"
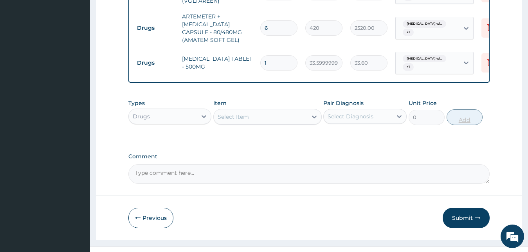
type input "18"
type input "604.80"
type input "18"
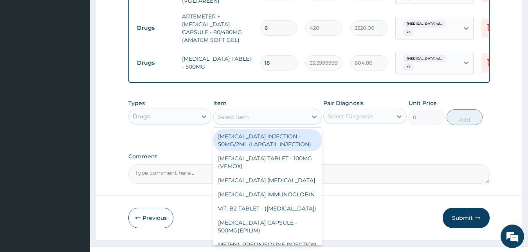
click at [250, 123] on div "Select Item" at bounding box center [260, 116] width 93 height 13
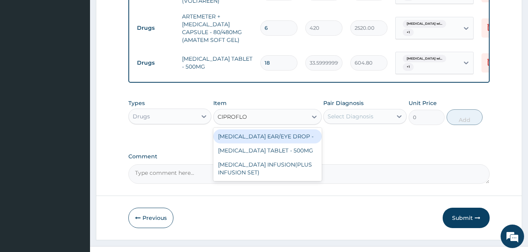
type input "CIPROFLOX"
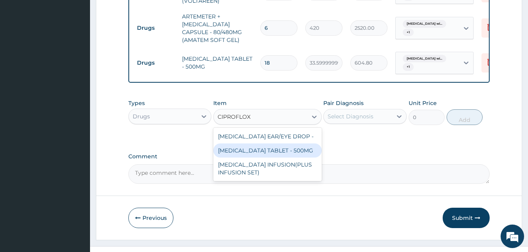
click at [269, 157] on div "[MEDICAL_DATA] TABLET - 500MG" at bounding box center [267, 150] width 108 height 14
type input "196"
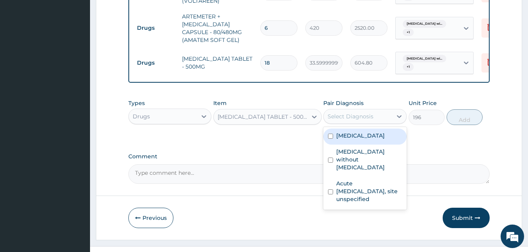
click at [340, 120] on div "Select Diagnosis" at bounding box center [350, 116] width 46 height 8
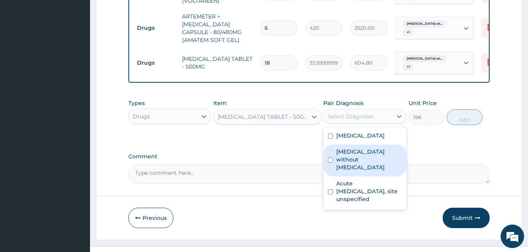
click at [343, 176] on div "[MEDICAL_DATA] without [MEDICAL_DATA]" at bounding box center [364, 160] width 83 height 32
checkbox input "true"
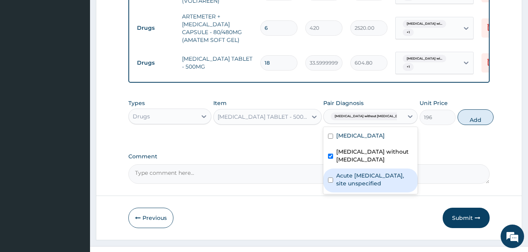
click at [345, 187] on label "Acute upper respiratory infection, site unspecified" at bounding box center [374, 179] width 77 height 16
checkbox input "true"
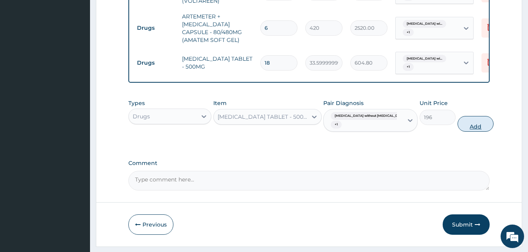
click at [464, 131] on button "Add" at bounding box center [475, 124] width 36 height 16
type input "0"
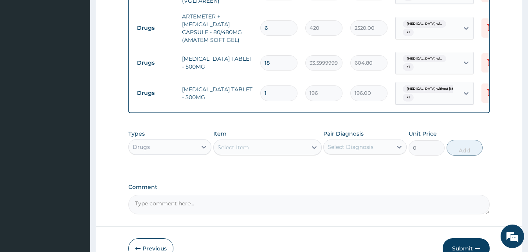
type input "10"
type input "1960.00"
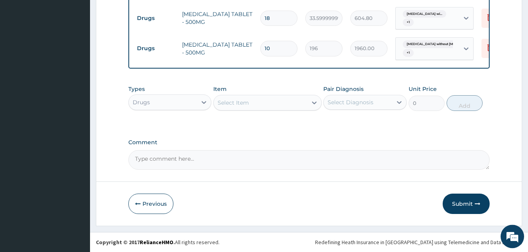
scroll to position [497, 0]
type input "10"
click at [270, 97] on div "Select Item" at bounding box center [260, 102] width 93 height 13
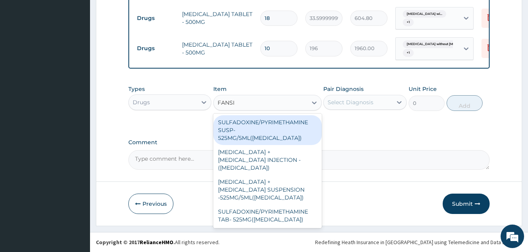
type input "FANSID"
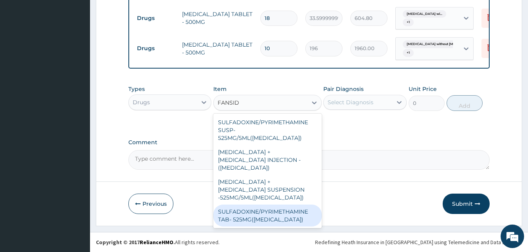
click at [265, 205] on div "SULFADOXINE/PYRIMETHAMINE TAB- 525MG([MEDICAL_DATA])" at bounding box center [267, 215] width 108 height 22
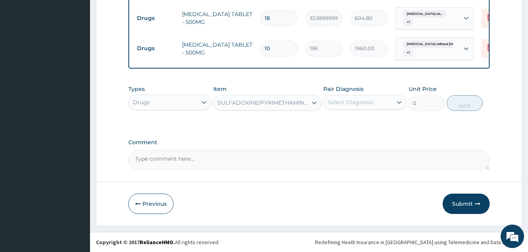
type input "210"
click at [364, 101] on div "Select Diagnosis" at bounding box center [350, 102] width 46 height 8
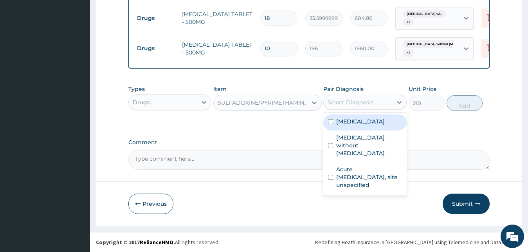
click at [362, 125] on label "[MEDICAL_DATA]" at bounding box center [360, 121] width 49 height 8
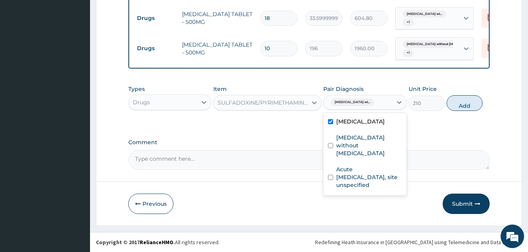
checkbox input "true"
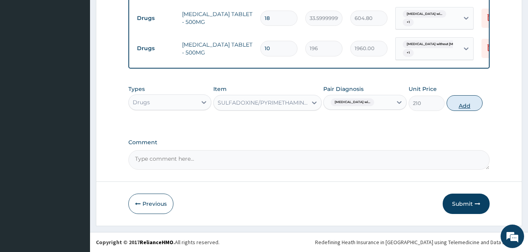
click at [470, 100] on button "Add" at bounding box center [464, 103] width 36 height 16
type input "0"
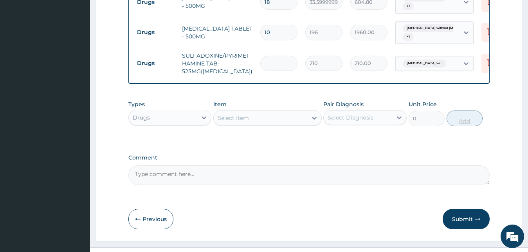
type input "0.00"
type input "3"
type input "630.00"
type input "3"
click at [476, 227] on button "Submit" at bounding box center [465, 218] width 47 height 20
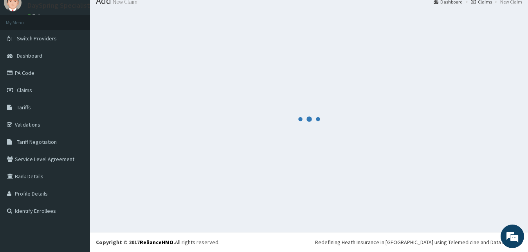
scroll to position [30, 0]
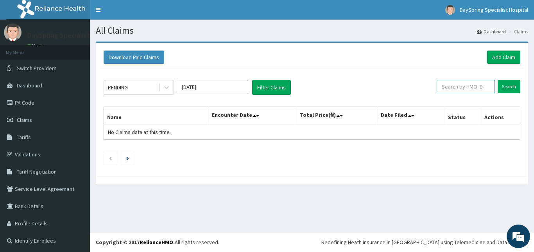
click at [467, 87] on input "text" at bounding box center [466, 86] width 58 height 13
paste input "CTE/10185/D"
type input "CTE/10185/B"
click at [498, 88] on input "Search" at bounding box center [509, 86] width 23 height 13
click at [491, 58] on link "Add Claim" at bounding box center [503, 56] width 33 height 13
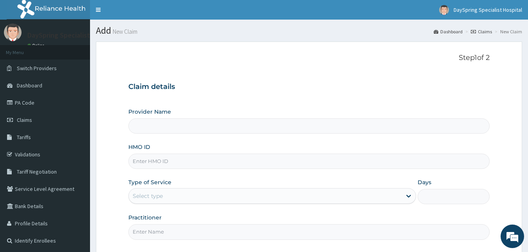
click at [296, 164] on input "HMO ID" at bounding box center [308, 160] width 361 height 15
paste input "CTE/10185/D"
click at [296, 164] on input "CTE/10185/D" at bounding box center [308, 160] width 361 height 15
type input "CTE/10185/"
type input "DaySpring Specialist Hospital - [GEOGRAPHIC_DATA]"
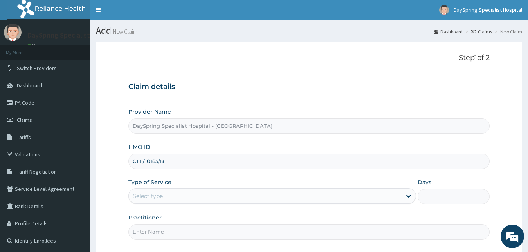
scroll to position [73, 0]
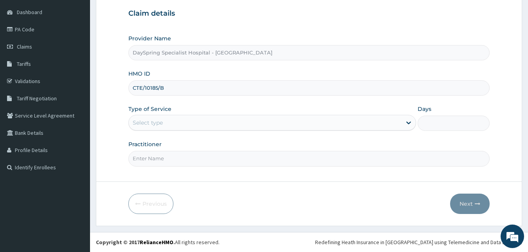
type input "CTE/10185/B"
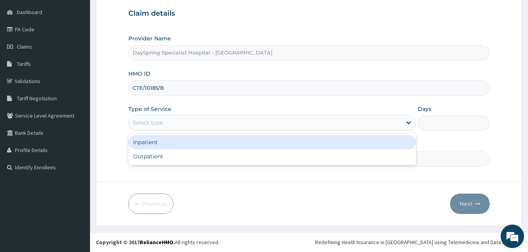
click at [211, 120] on div "Select type" at bounding box center [265, 122] width 273 height 13
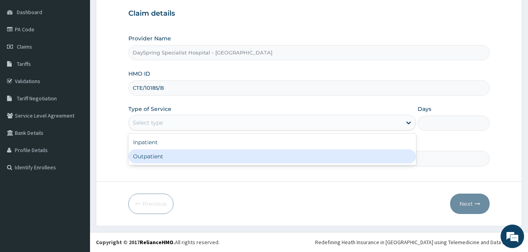
click at [214, 155] on div "Outpatient" at bounding box center [272, 156] width 288 height 14
type input "1"
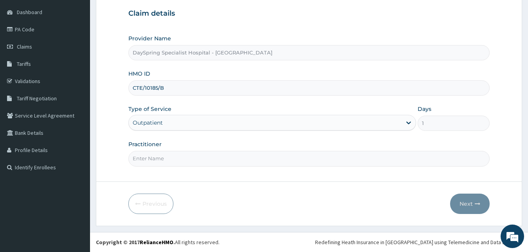
click at [214, 159] on input "Practitioner" at bounding box center [308, 158] width 361 height 15
type input "[PERSON_NAME]"
click at [478, 205] on icon "button" at bounding box center [476, 203] width 5 height 5
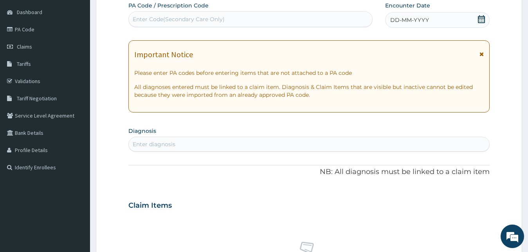
click at [480, 22] on icon at bounding box center [481, 19] width 7 height 8
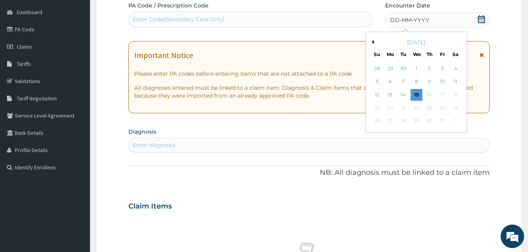
click at [370, 41] on button "Previous Month" at bounding box center [372, 42] width 4 height 4
click at [458, 41] on div "[DATE]" at bounding box center [416, 42] width 94 height 8
click at [458, 43] on div "[DATE]" at bounding box center [416, 42] width 94 height 8
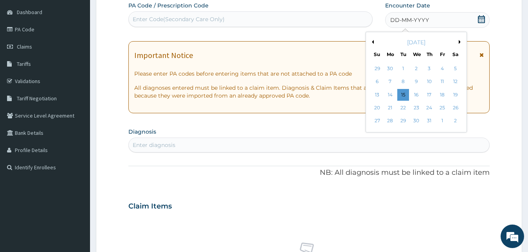
click at [458, 41] on div "[DATE]" at bounding box center [416, 42] width 94 height 8
click at [460, 41] on button "Next Month" at bounding box center [460, 42] width 4 height 4
click at [405, 121] on div "26" at bounding box center [403, 121] width 12 height 12
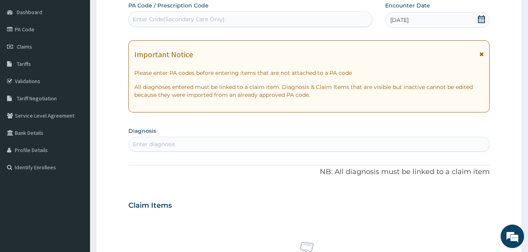
click at [395, 146] on div "Enter diagnosis" at bounding box center [309, 144] width 361 height 13
click at [347, 21] on div "Enter Code(Secondary Care Only)" at bounding box center [250, 19] width 243 height 13
type input "PA/123C98"
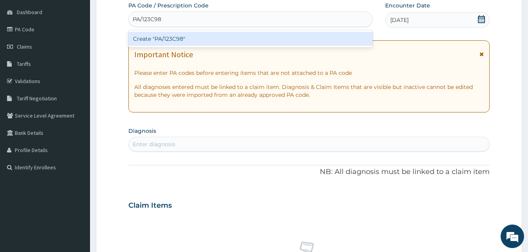
click at [356, 42] on div "Create "PA/123C98"" at bounding box center [250, 39] width 244 height 14
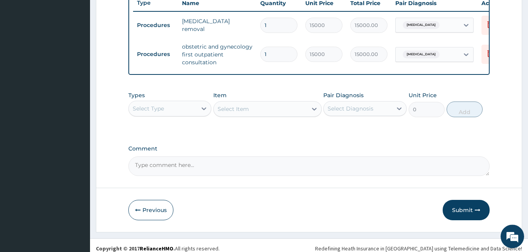
scroll to position [313, 0]
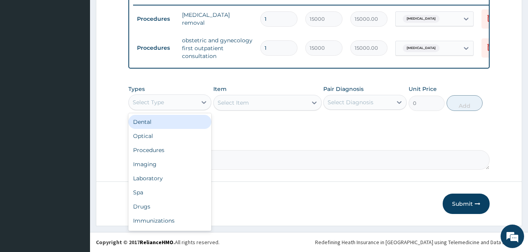
click at [166, 103] on div "Select Type" at bounding box center [163, 102] width 68 height 13
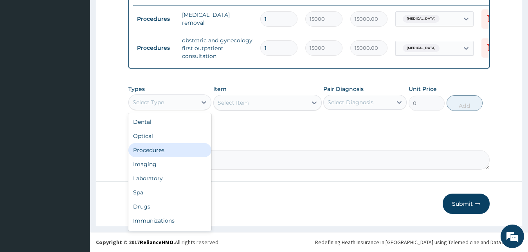
click at [157, 151] on div "Procedures" at bounding box center [169, 150] width 83 height 14
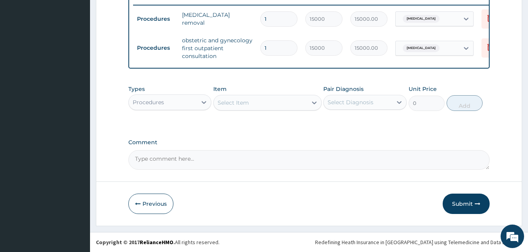
click at [259, 101] on div "Select Item" at bounding box center [260, 102] width 93 height 13
type input "IMPLAN"
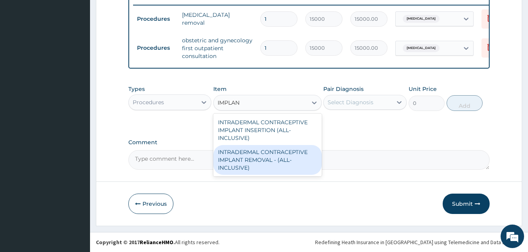
click at [265, 152] on div "INTRADERMAL CONTRACEPTIVE IMPLANT REMOVAL - (ALL-INCLUSIVE)" at bounding box center [267, 160] width 108 height 30
type input "8750"
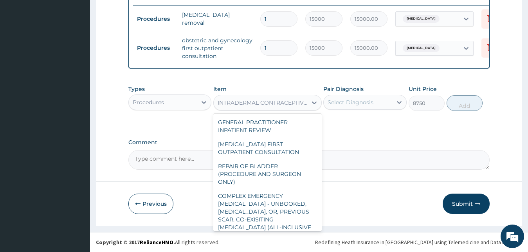
click at [261, 97] on div "INTRADERMAL CONTRACEPTIVE IMPLANT REMOVAL - (ALL-INCLUSIVE)" at bounding box center [260, 102] width 93 height 13
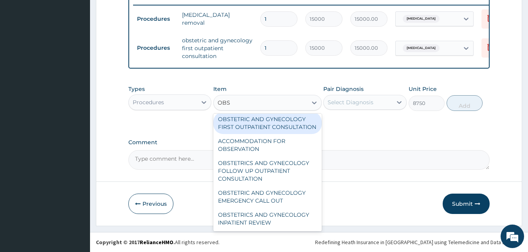
scroll to position [11, 0]
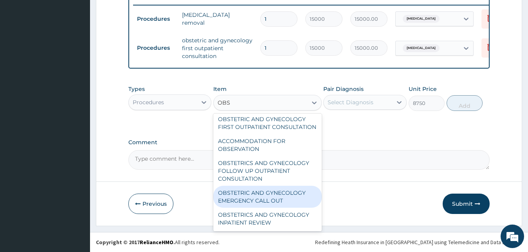
drag, startPoint x: 266, startPoint y: 173, endPoint x: 265, endPoint y: 191, distance: 18.0
click at [265, 191] on div "OBSTETRIC AND GYNECOLOGY FIRST OUTPATIENT CONSULTATION ACCOMMODATION FOR OBSERV…" at bounding box center [267, 171] width 108 height 117
type input "OBST"
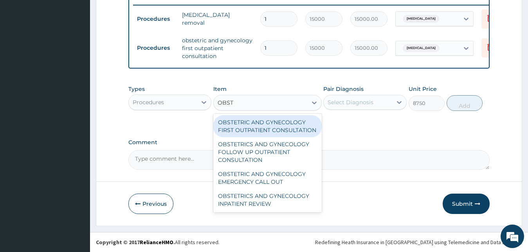
click at [263, 128] on div "OBSTETRIC AND GYNECOLOGY FIRST OUTPATIENT CONSULTATION" at bounding box center [267, 126] width 108 height 22
type input "22500"
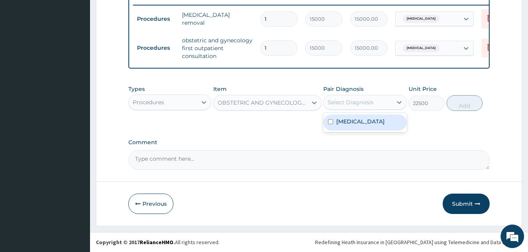
click at [369, 97] on div "Select Diagnosis" at bounding box center [357, 102] width 68 height 13
click at [359, 127] on div "Menorrhagia" at bounding box center [364, 122] width 83 height 16
checkbox input "true"
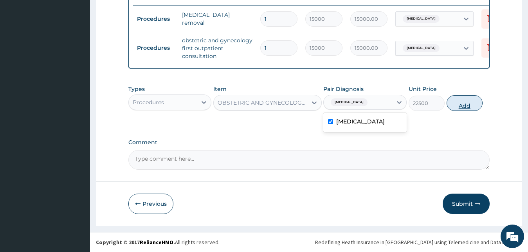
click at [461, 106] on button "Add" at bounding box center [464, 103] width 36 height 16
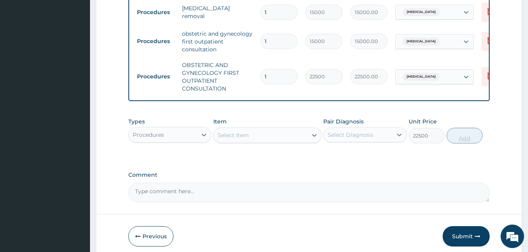
type input "0"
click at [485, 44] on icon at bounding box center [489, 40] width 9 height 9
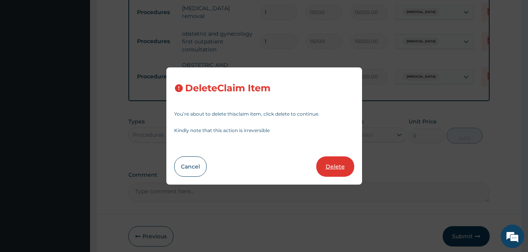
click at [337, 163] on button "Delete" at bounding box center [335, 166] width 38 height 20
type input "22500"
type input "22500.00"
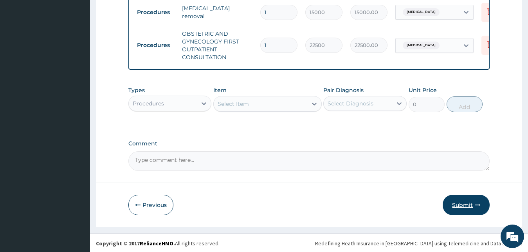
click at [453, 215] on button "Submit" at bounding box center [465, 204] width 47 height 20
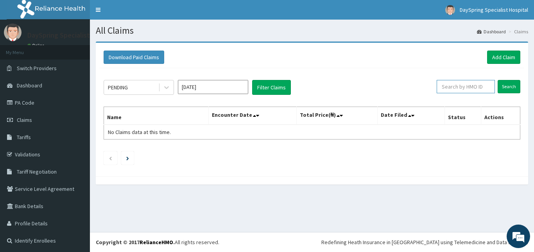
click at [449, 88] on input "text" at bounding box center [466, 86] width 58 height 13
paste input "CTE/10185/D"
type input "CTE/10185/E"
click at [505, 85] on input "Search" at bounding box center [509, 86] width 23 height 13
click at [497, 54] on link "Add Claim" at bounding box center [503, 56] width 33 height 13
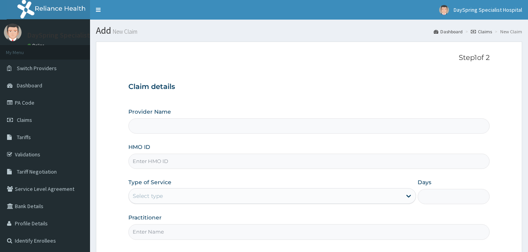
click at [241, 164] on input "HMO ID" at bounding box center [308, 160] width 361 height 15
type input "CTE/10185/D"
type input "DaySpring Specialist Hospital - [GEOGRAPHIC_DATA]"
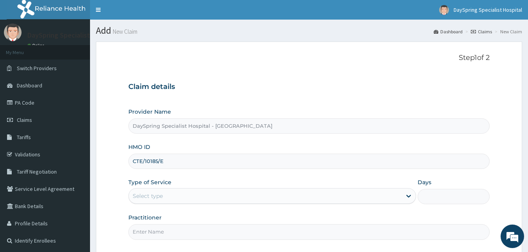
type input "CTE/10185/E"
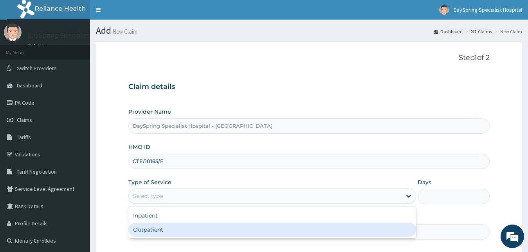
drag, startPoint x: 239, startPoint y: 196, endPoint x: 239, endPoint y: 226, distance: 30.9
click at [239, 203] on div "option Outpatient focused, 2 of 2. 2 results available. Use Up and Down to choo…" at bounding box center [272, 196] width 288 height 16
click at [239, 226] on div "Outpatient" at bounding box center [272, 229] width 288 height 14
type input "1"
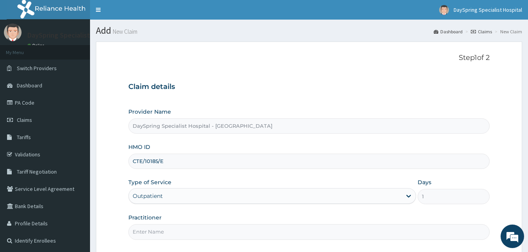
click at [239, 229] on input "Practitioner" at bounding box center [308, 231] width 361 height 15
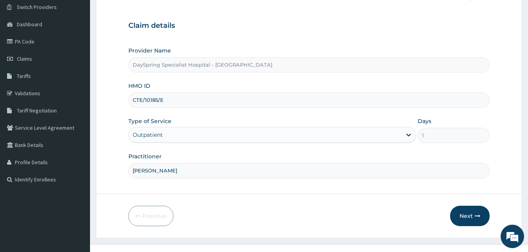
scroll to position [73, 0]
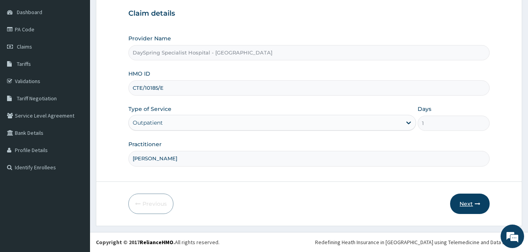
type input "[PERSON_NAME]"
click at [477, 213] on button "Next" at bounding box center [470, 203] width 40 height 20
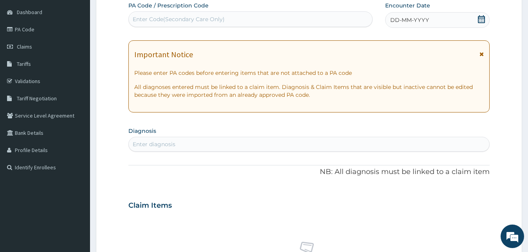
scroll to position [0, 0]
click at [479, 15] on div "DD-MM-YYYY" at bounding box center [437, 20] width 105 height 16
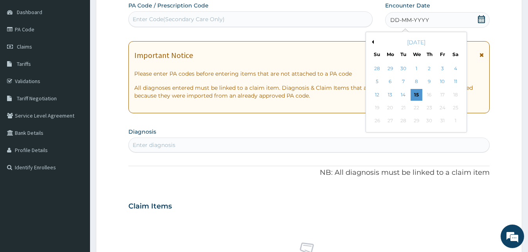
click at [372, 42] on button "Previous Month" at bounding box center [372, 42] width 4 height 4
click at [439, 120] on div "29" at bounding box center [442, 121] width 12 height 12
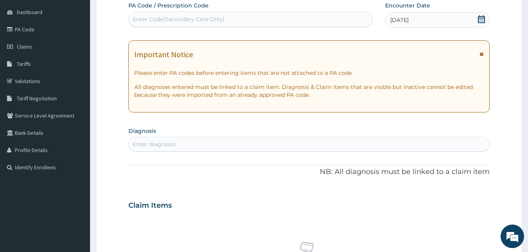
click at [433, 146] on div "Enter diagnosis" at bounding box center [309, 144] width 361 height 13
type input "[MEDICAL_DATA]"
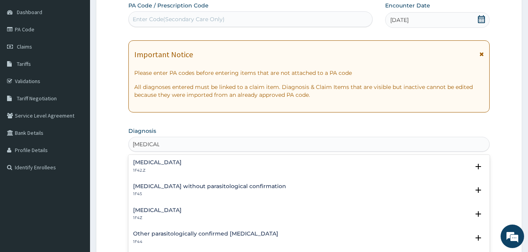
click at [182, 164] on h4 "[MEDICAL_DATA]" at bounding box center [157, 162] width 49 height 6
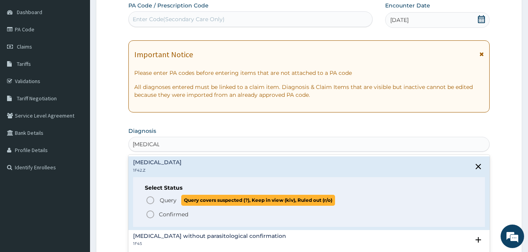
click at [182, 197] on span "Query covers suspected (?), Keep in view (kiv), Ruled out (r/o)" at bounding box center [258, 199] width 154 height 11
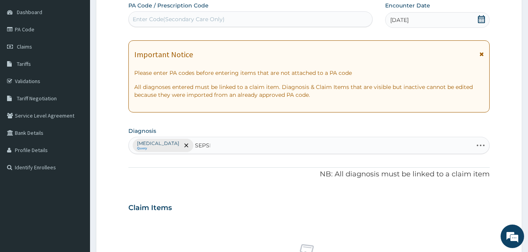
type input "[MEDICAL_DATA]"
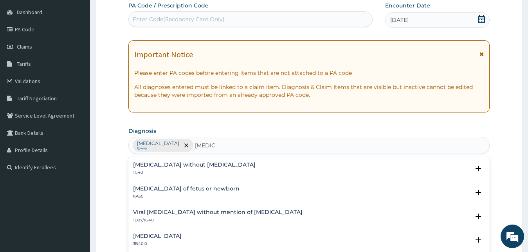
click at [153, 174] on p "1G40" at bounding box center [194, 171] width 122 height 5
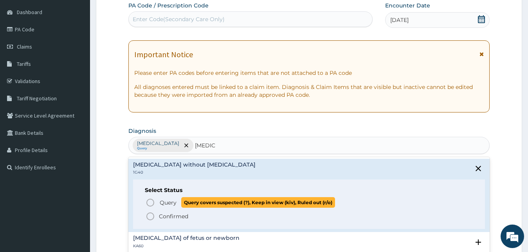
click at [151, 198] on icon "status option query" at bounding box center [150, 202] width 9 height 9
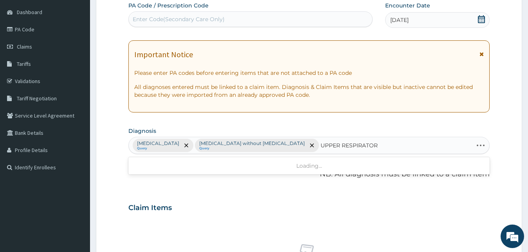
type input "UPPER RESPIRATORY"
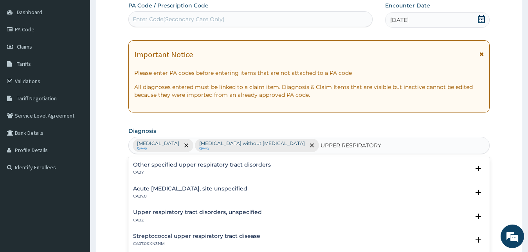
click at [159, 187] on h4 "Acute [MEDICAL_DATA], site unspecified" at bounding box center [190, 188] width 114 height 6
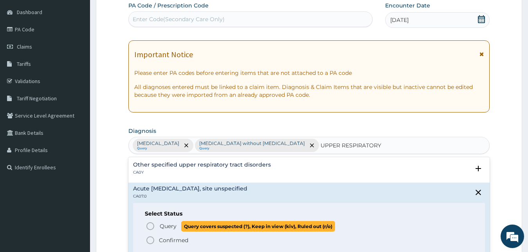
click at [155, 225] on span "Query Query covers suspected (?), Keep in view (kiv), Ruled out (r/o)" at bounding box center [310, 226] width 328 height 11
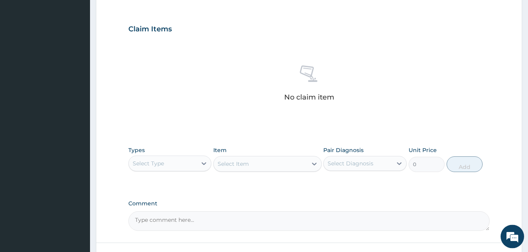
scroll to position [311, 0]
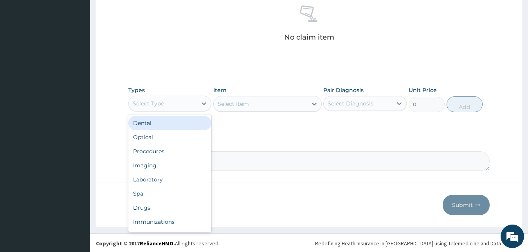
click at [188, 110] on div "Select Type" at bounding box center [163, 103] width 68 height 13
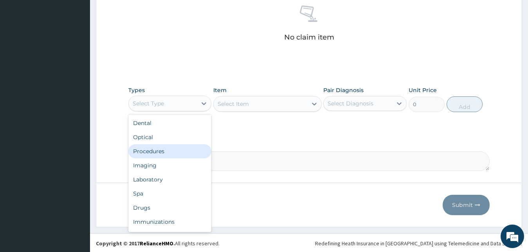
click at [164, 158] on div "Procedures" at bounding box center [169, 151] width 83 height 14
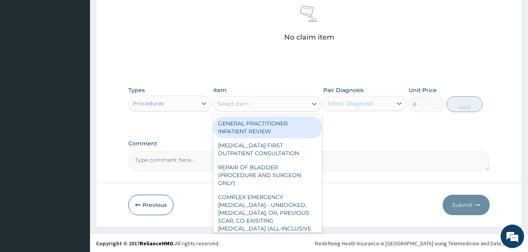
click at [281, 110] on div "Select Item" at bounding box center [260, 103] width 93 height 13
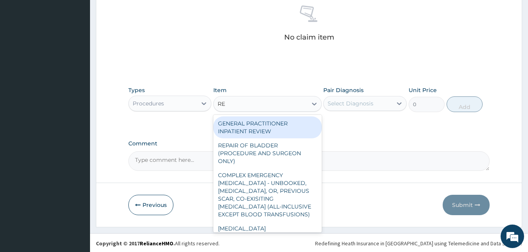
type input "REG"
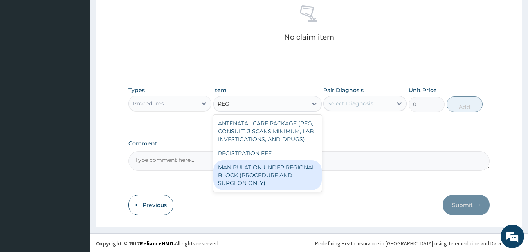
click at [283, 175] on div "MANIPULATION UNDER REGIONAL BLOCK (PROCEDURE AND SURGEON ONLY)" at bounding box center [267, 175] width 108 height 30
type input "50000"
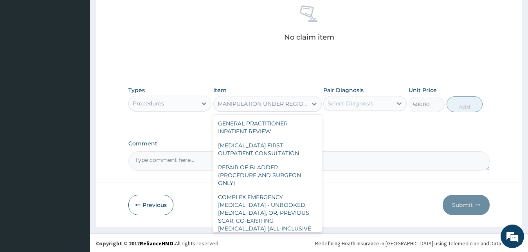
click at [268, 108] on div "MANIPULATION UNDER REGIONAL BLOCK (PROCEDURE AND SURGEON ONLY)" at bounding box center [262, 104] width 90 height 8
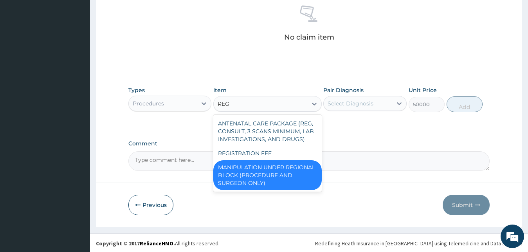
scroll to position [0, 0]
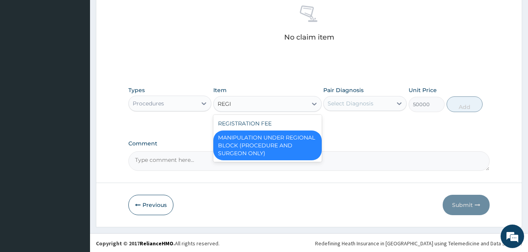
type input "REGIS"
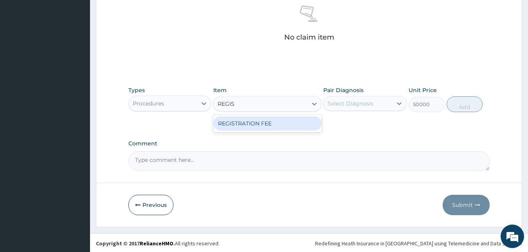
click at [312, 130] on div "REGISTRATION FEE" at bounding box center [267, 123] width 108 height 14
type input "2500"
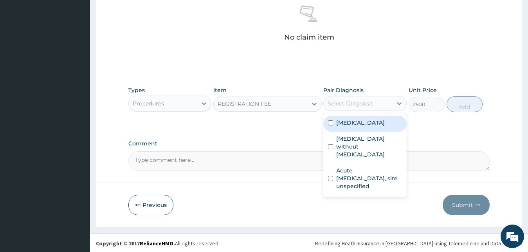
drag, startPoint x: 345, startPoint y: 123, endPoint x: 347, endPoint y: 142, distance: 19.3
click at [347, 111] on div "option [MEDICAL_DATA] focused, 1 of 3. 3 results available. Use Up and Down to …" at bounding box center [364, 103] width 83 height 15
click at [348, 131] on div "[MEDICAL_DATA]" at bounding box center [364, 123] width 83 height 16
checkbox input "true"
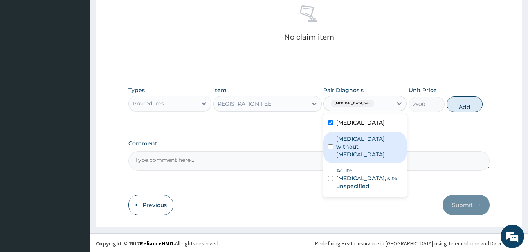
click at [348, 158] on label "[MEDICAL_DATA] without [MEDICAL_DATA]" at bounding box center [369, 146] width 66 height 23
checkbox input "true"
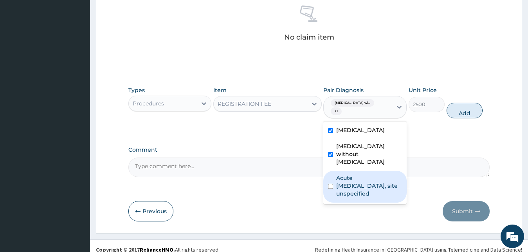
click at [354, 197] on label "Acute [MEDICAL_DATA], site unspecified" at bounding box center [369, 185] width 66 height 23
checkbox input "true"
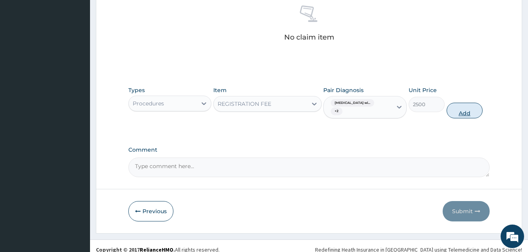
click at [477, 118] on button "Add" at bounding box center [464, 110] width 36 height 16
type input "0"
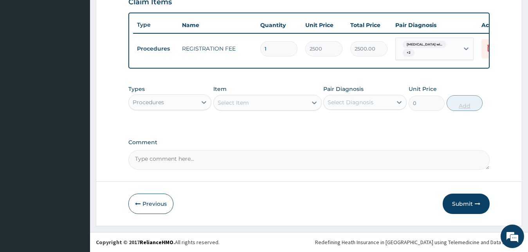
scroll to position [300, 0]
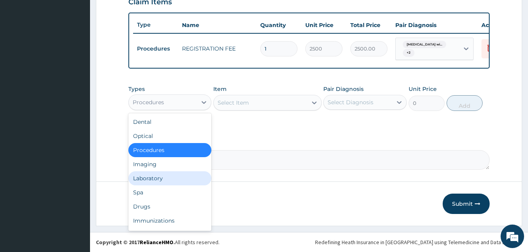
drag, startPoint x: 175, startPoint y: 95, endPoint x: 162, endPoint y: 177, distance: 83.2
click at [162, 110] on div "option Procedures, selected. option Laboratory focused, 5 of 10. 10 results ava…" at bounding box center [169, 102] width 83 height 16
click at [175, 177] on div "Laboratory" at bounding box center [169, 178] width 83 height 14
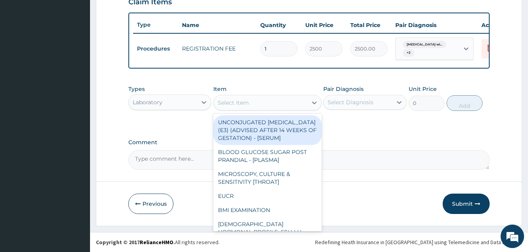
click at [265, 105] on div "Select Item" at bounding box center [260, 102] width 93 height 13
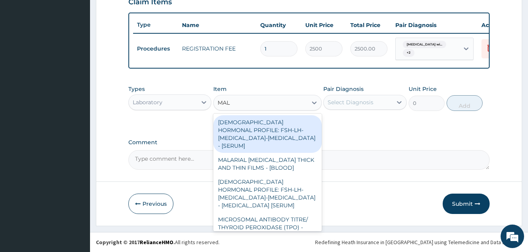
type input "MALA"
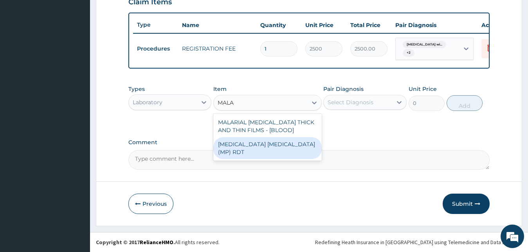
click at [271, 147] on div "MALARIA PARASITE (MP) RDT" at bounding box center [267, 148] width 108 height 22
type input "2000"
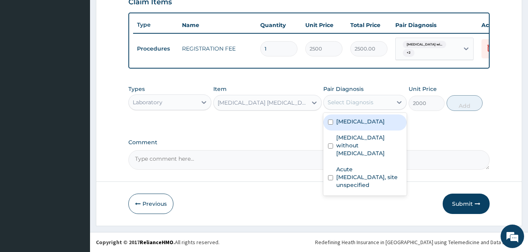
click at [358, 105] on div "Select Diagnosis" at bounding box center [350, 102] width 46 height 8
click at [354, 125] on label "Plasmodium malariae malaria without complication" at bounding box center [360, 121] width 49 height 8
checkbox input "true"
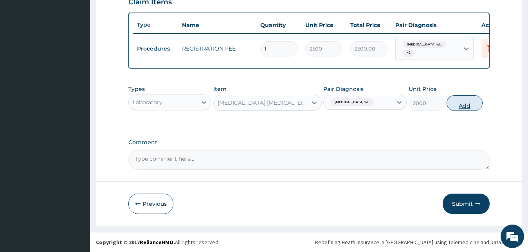
click at [468, 99] on button "Add" at bounding box center [464, 103] width 36 height 16
type input "0"
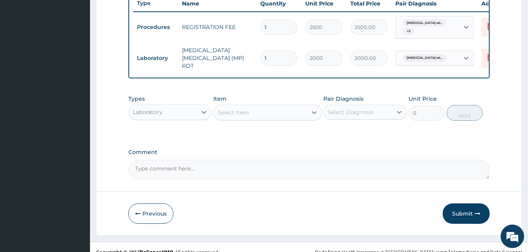
click at [256, 119] on div "Select Item" at bounding box center [260, 112] width 93 height 13
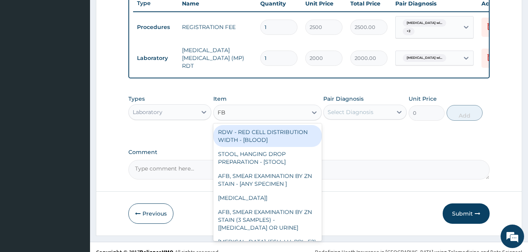
type input "FBC"
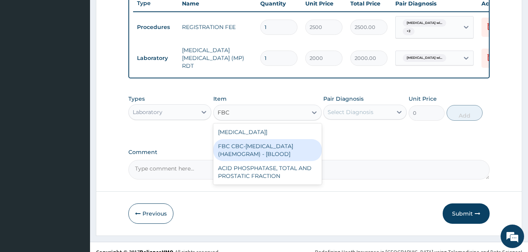
click at [258, 161] on div "FBC CBC-COMPLETE BLOOD COUNT (HAEMOGRAM) - [BLOOD]" at bounding box center [267, 150] width 108 height 22
type input "5000"
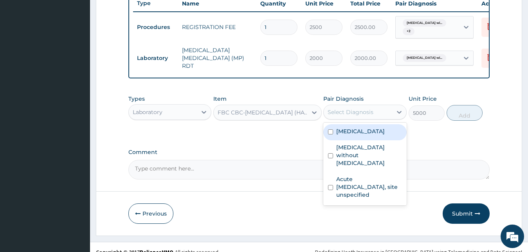
click at [369, 116] on div "Select Diagnosis" at bounding box center [350, 112] width 46 height 8
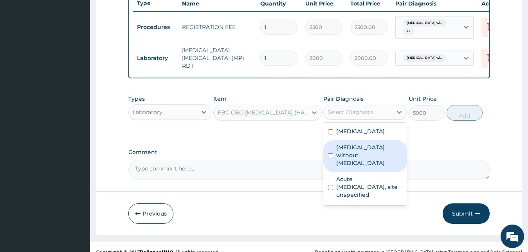
click at [364, 167] on label "Sepsis without septic shock" at bounding box center [369, 154] width 66 height 23
checkbox input "true"
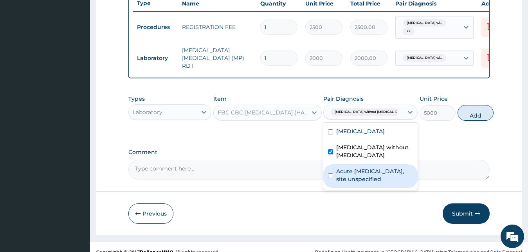
click at [365, 183] on label "Acute upper respiratory infection, site unspecified" at bounding box center [374, 175] width 77 height 16
checkbox input "true"
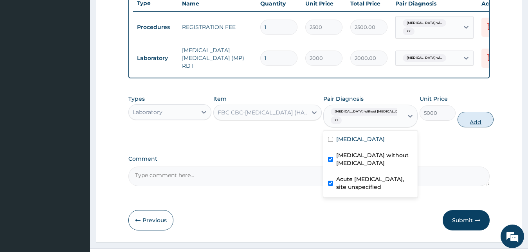
click at [462, 127] on button "Add" at bounding box center [475, 119] width 36 height 16
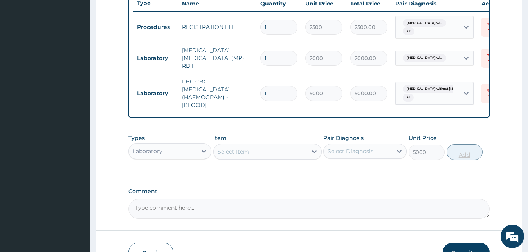
type input "0"
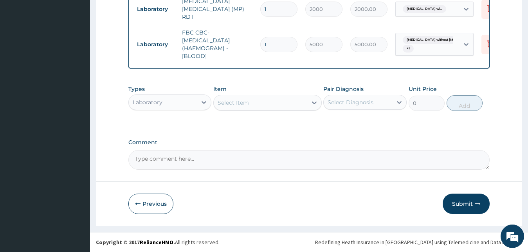
scroll to position [366, 0]
type input "0.00"
type input "1"
type input "5000.00"
click at [147, 108] on div "Laboratory" at bounding box center [163, 102] width 68 height 13
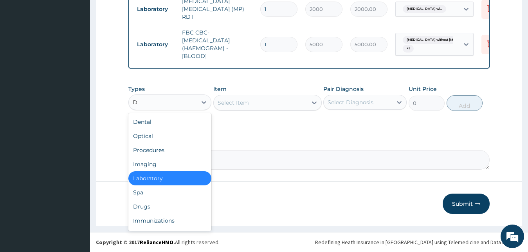
type input "DR"
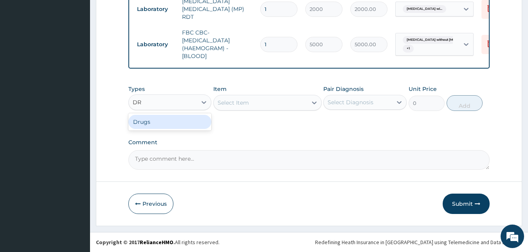
click at [151, 125] on div "Drugs" at bounding box center [169, 122] width 83 height 14
click at [284, 106] on div "Select Item" at bounding box center [267, 103] width 108 height 16
click at [309, 105] on div "Select Item" at bounding box center [267, 103] width 108 height 16
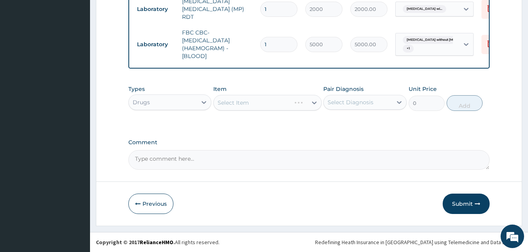
click at [309, 105] on div "Select Item" at bounding box center [267, 103] width 108 height 16
click at [282, 108] on div "Select Item" at bounding box center [267, 103] width 108 height 16
click at [270, 105] on div "Select Item" at bounding box center [260, 102] width 93 height 13
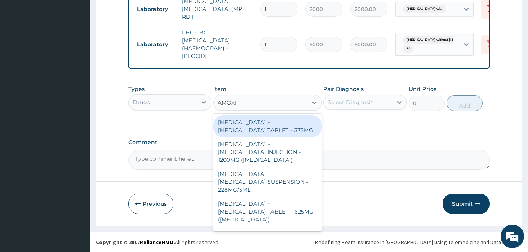
type input "AMOXIC"
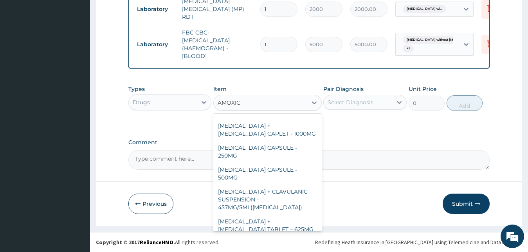
scroll to position [190, 0]
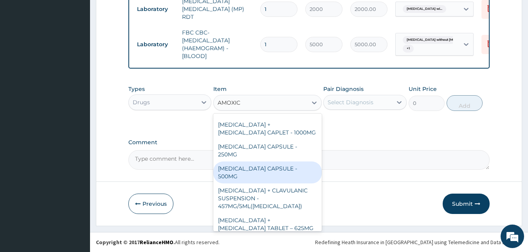
click at [247, 161] on div "AMOXICILLIN CAPSULE - 500MG" at bounding box center [267, 172] width 108 height 22
type input "112"
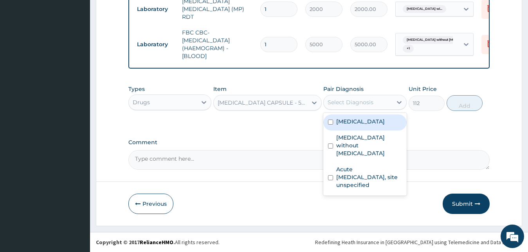
click at [346, 106] on div "Select Diagnosis" at bounding box center [350, 102] width 46 height 8
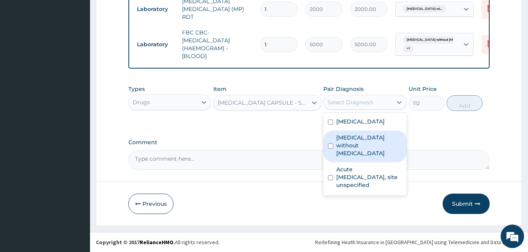
click at [347, 155] on label "Sepsis without septic shock" at bounding box center [369, 144] width 66 height 23
checkbox input "true"
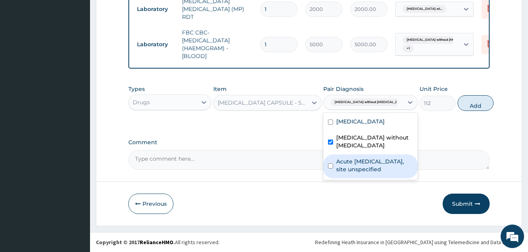
click at [350, 173] on label "Acute upper respiratory infection, site unspecified" at bounding box center [374, 165] width 77 height 16
checkbox input "true"
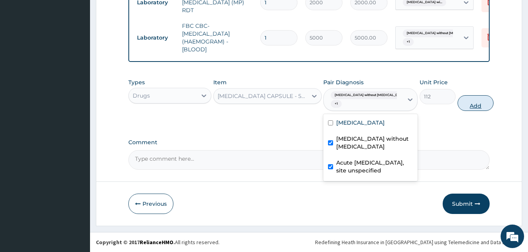
click at [464, 111] on button "Add" at bounding box center [475, 103] width 36 height 16
type input "0"
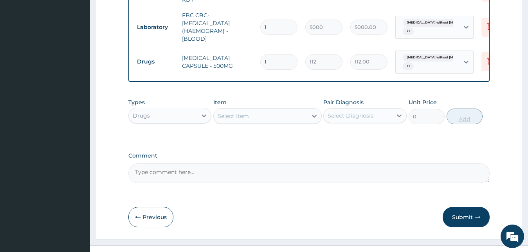
type input "10"
type input "1120.00"
type input "10"
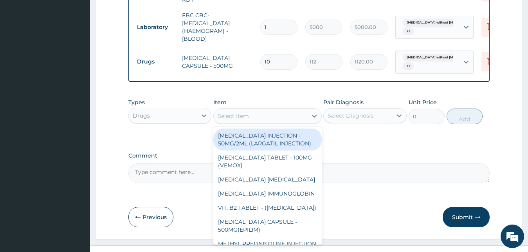
click at [244, 120] on div "Select Item" at bounding box center [232, 116] width 31 height 8
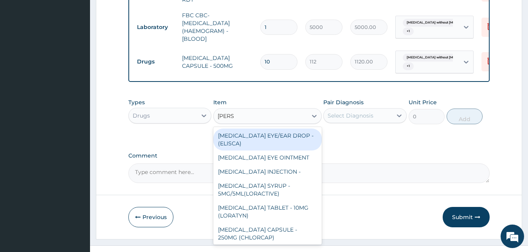
type input "LORAT"
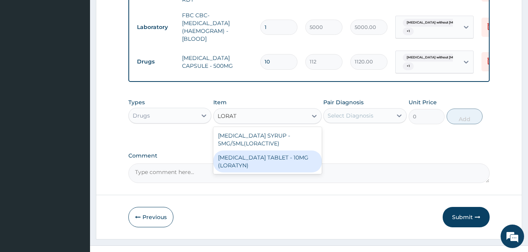
click at [248, 172] on div "LORATADINE TABLET - 10MG (LORATYN)" at bounding box center [267, 161] width 108 height 22
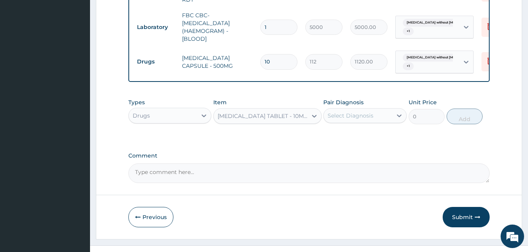
type input "98"
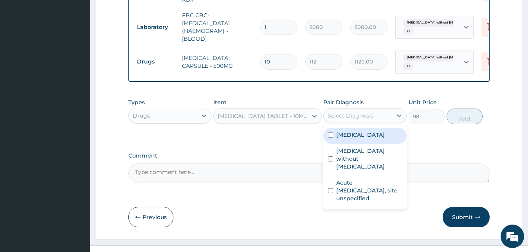
click at [355, 119] on div "Select Diagnosis" at bounding box center [350, 115] width 46 height 8
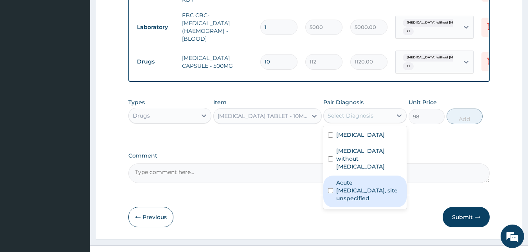
click at [358, 202] on label "Acute upper respiratory infection, site unspecified" at bounding box center [369, 189] width 66 height 23
checkbox input "true"
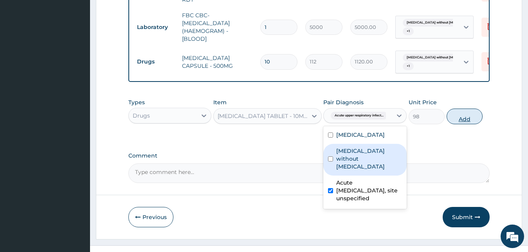
click at [468, 124] on button "Add" at bounding box center [464, 116] width 36 height 16
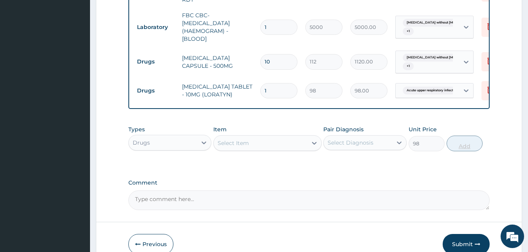
type input "0"
type input "10"
type input "980.00"
type input "10"
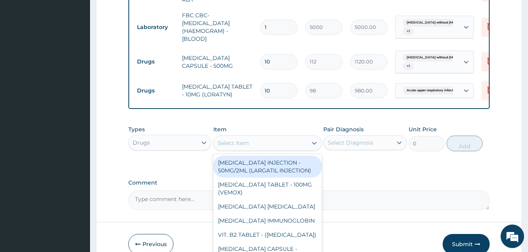
click at [300, 149] on div "Select Item" at bounding box center [260, 143] width 93 height 13
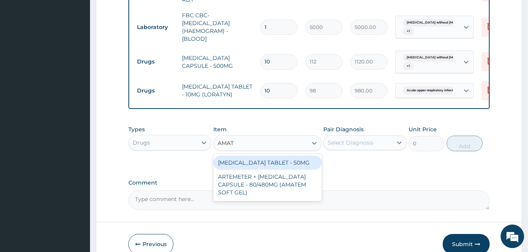
type input "AMATE"
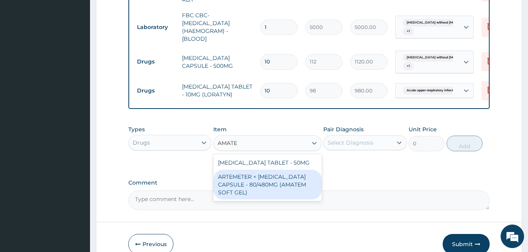
click at [300, 199] on div "ARTEMETER + LUMEFANTRINE CAPSULE - 80/480MG (AMATEM SOFT GEL)" at bounding box center [267, 184] width 108 height 30
type input "420"
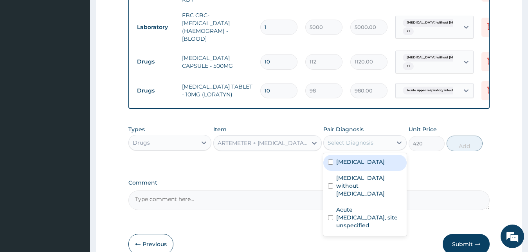
drag, startPoint x: 363, startPoint y: 157, endPoint x: 363, endPoint y: 182, distance: 25.0
click at [363, 150] on div "option Acute upper respiratory infection, site unspecified, selected. option Pl…" at bounding box center [364, 142] width 83 height 15
click at [385, 165] on label "Plasmodium malariae malaria without complication" at bounding box center [360, 162] width 49 height 8
checkbox input "true"
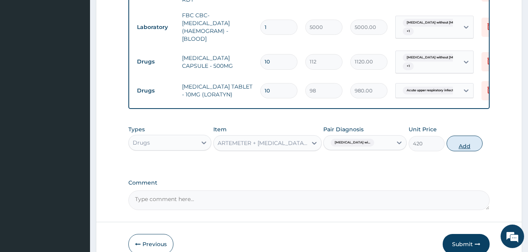
click at [461, 151] on button "Add" at bounding box center [464, 143] width 36 height 16
type input "0"
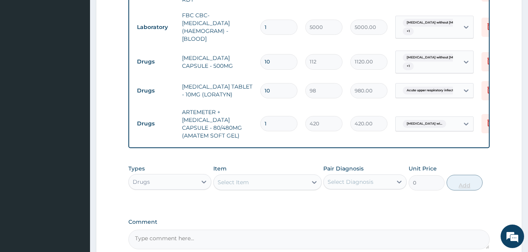
type input "0.00"
type input "6"
type input "2520.00"
type input "6"
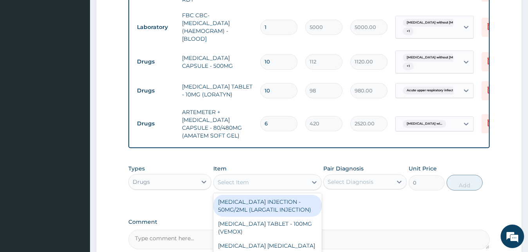
click at [252, 188] on div "Select Item" at bounding box center [260, 182] width 93 height 13
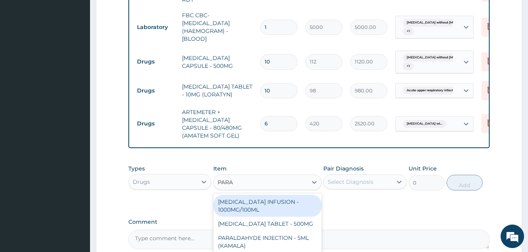
type input "PARAC"
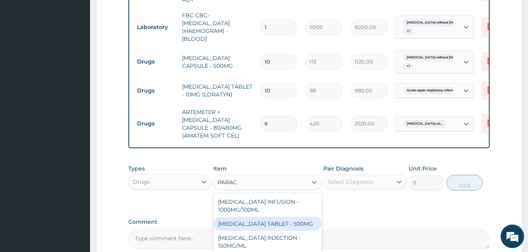
click at [238, 230] on div "PARACETAMOL TABLET - 500MG" at bounding box center [267, 223] width 108 height 14
type input "33.599999999999994"
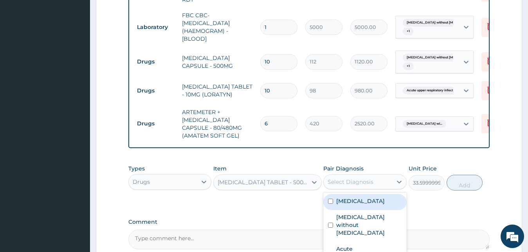
click at [337, 185] on div "Select Diagnosis" at bounding box center [350, 182] width 46 height 8
click at [376, 205] on label "Plasmodium malariae malaria without complication" at bounding box center [360, 201] width 49 height 8
checkbox input "true"
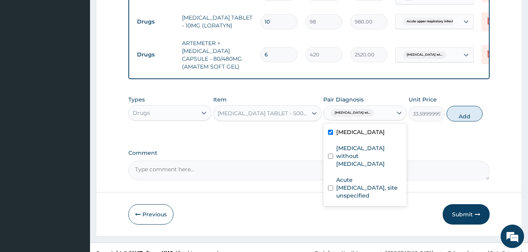
scroll to position [463, 0]
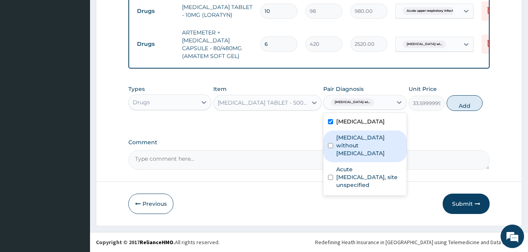
click at [348, 156] on label "Sepsis without septic shock" at bounding box center [369, 144] width 66 height 23
checkbox input "true"
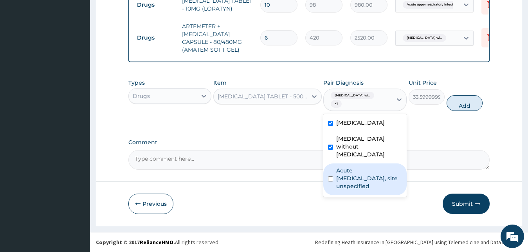
click at [352, 190] on label "Acute upper respiratory infection, site unspecified" at bounding box center [369, 177] width 66 height 23
checkbox input "true"
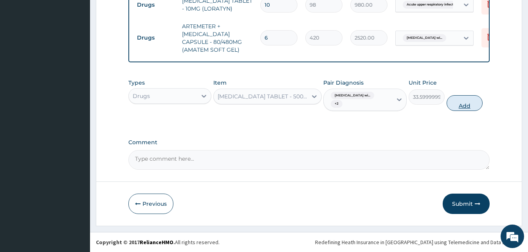
click at [468, 108] on button "Add" at bounding box center [464, 103] width 36 height 16
type input "0"
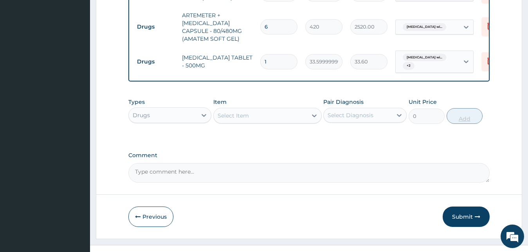
type input "18"
type input "604.80"
type input "18"
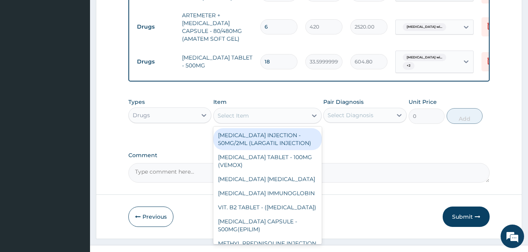
click at [270, 122] on div "Select Item" at bounding box center [260, 115] width 93 height 13
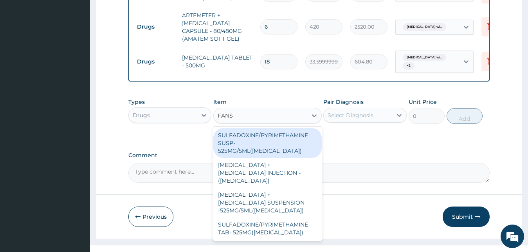
type input "FANSI"
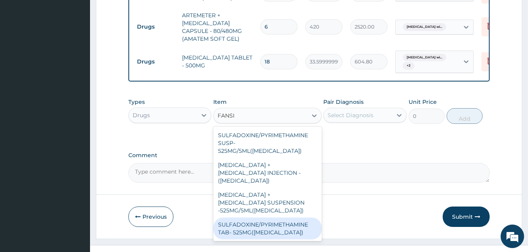
click at [283, 229] on div "SULFADOXINE/PYRIMETHAMINE TAB- 525MG(FANSIDAR)" at bounding box center [267, 228] width 108 height 22
type input "210"
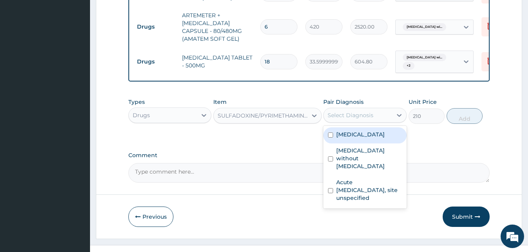
click at [370, 119] on div "Select Diagnosis" at bounding box center [350, 115] width 46 height 8
click at [359, 138] on label "Plasmodium malariae malaria without complication" at bounding box center [360, 134] width 49 height 8
checkbox input "true"
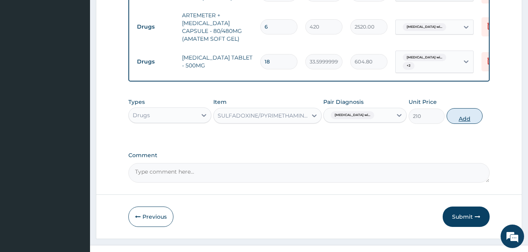
click at [467, 124] on button "Add" at bounding box center [464, 116] width 36 height 16
type input "0"
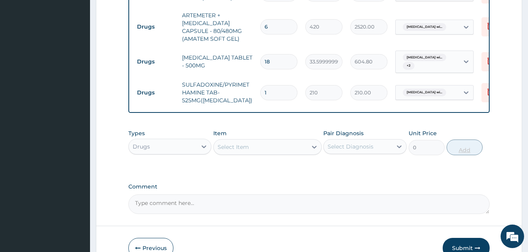
type input "0.00"
type input "3"
type input "630.00"
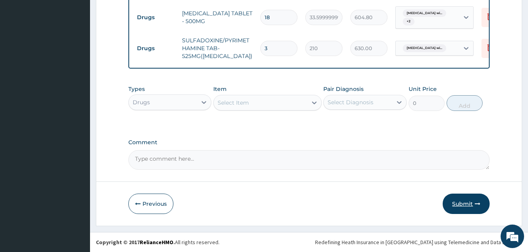
type input "3"
click at [461, 201] on button "Submit" at bounding box center [465, 203] width 47 height 20
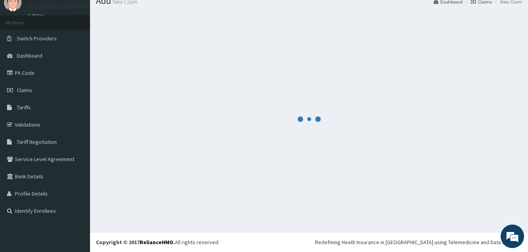
scroll to position [30, 0]
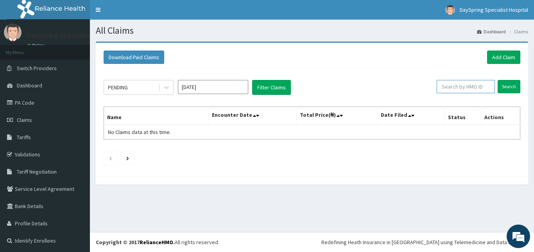
click at [452, 93] on input "text" at bounding box center [466, 86] width 58 height 13
paste input "CTE/10185/D"
type input "CTE/10185/A"
click at [504, 84] on input "Search" at bounding box center [509, 86] width 23 height 13
click at [502, 61] on link "Add Claim" at bounding box center [503, 56] width 33 height 13
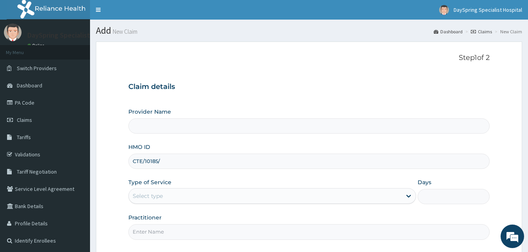
type input "CTE/10185/A"
type input "DaySpring Specialist Hospital - [GEOGRAPHIC_DATA]"
type input "CTE/10185/A"
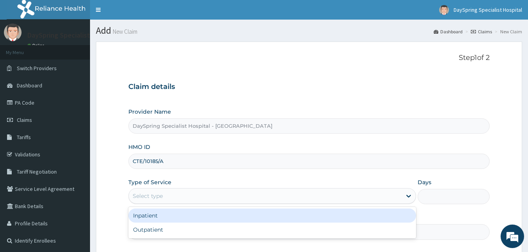
click at [207, 196] on div "Select type" at bounding box center [265, 195] width 273 height 13
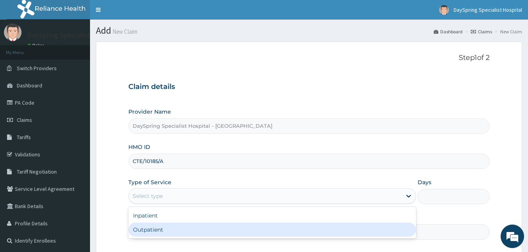
click at [206, 229] on div "Outpatient" at bounding box center [272, 229] width 288 height 14
type input "1"
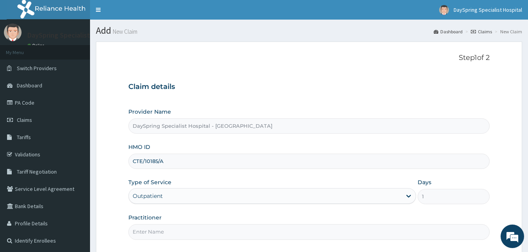
click at [202, 234] on input "Practitioner" at bounding box center [308, 231] width 361 height 15
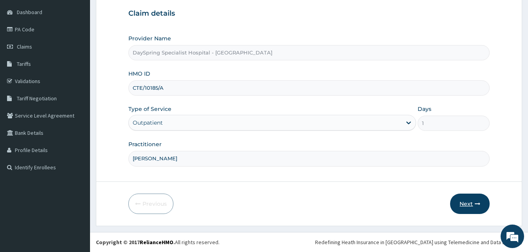
type input "[PERSON_NAME]"
click at [478, 194] on button "Next" at bounding box center [470, 203] width 40 height 20
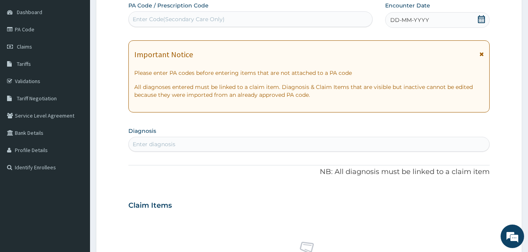
click at [478, 13] on div "DD-MM-YYYY" at bounding box center [437, 20] width 105 height 16
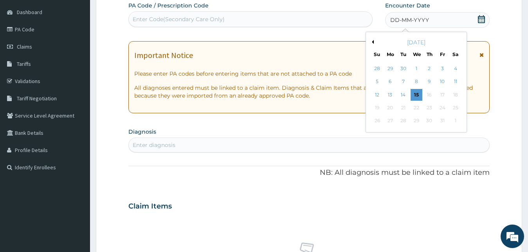
click at [372, 41] on button "Previous Month" at bounding box center [372, 42] width 4 height 4
click at [417, 123] on div "27" at bounding box center [416, 121] width 12 height 12
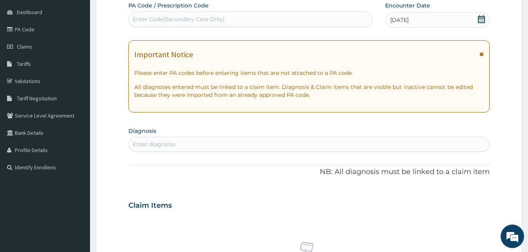
click at [361, 141] on div "Enter diagnosis" at bounding box center [309, 144] width 361 height 13
type input "[MEDICAL_DATA]"
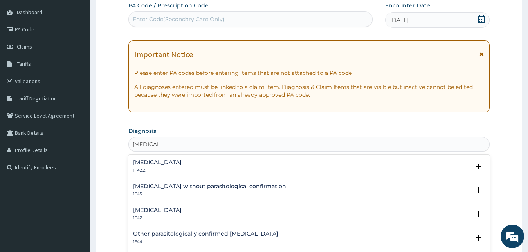
click at [182, 164] on h4 "[MEDICAL_DATA]" at bounding box center [157, 162] width 49 height 6
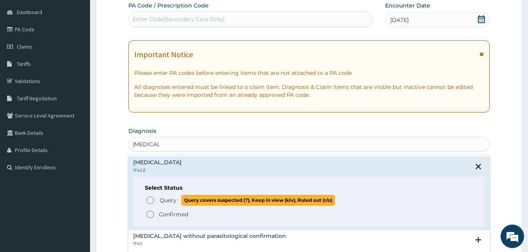
click at [163, 196] on span "Query" at bounding box center [168, 200] width 17 height 8
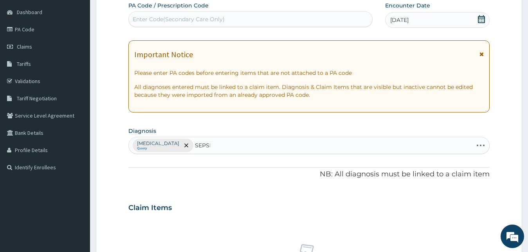
type input "[MEDICAL_DATA]"
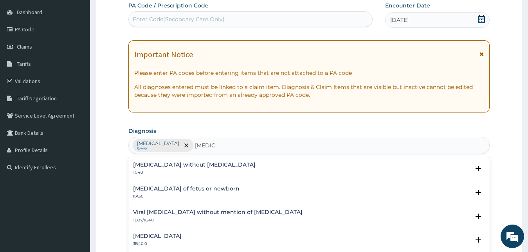
click at [157, 172] on p "1G40" at bounding box center [194, 171] width 122 height 5
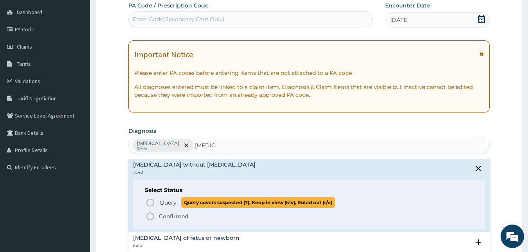
click at [155, 202] on span "Query Query covers suspected (?), Keep in view (kiv), Ruled out (r/o)" at bounding box center [310, 202] width 328 height 11
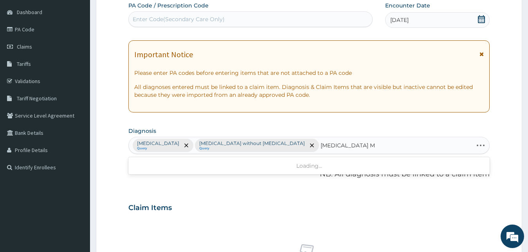
type input "DIABETES MELLITUS"
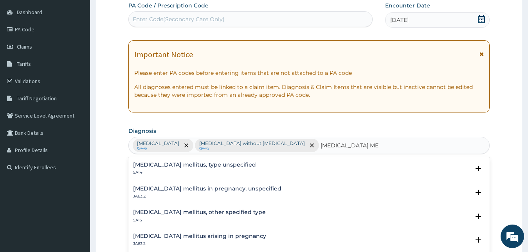
click at [167, 164] on h4 "Diabetes mellitus, type unspecified" at bounding box center [194, 165] width 123 height 6
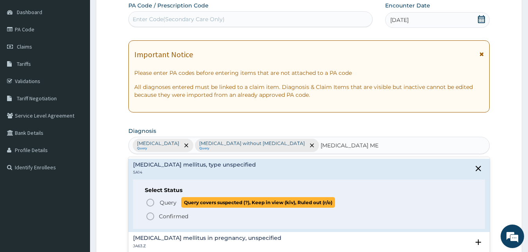
click at [150, 200] on icon "status option query" at bounding box center [150, 202] width 9 height 9
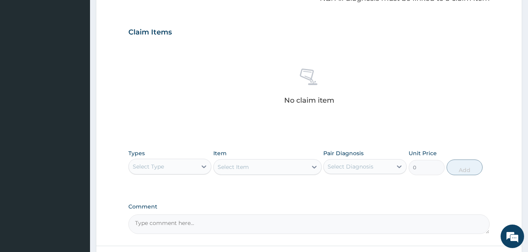
scroll to position [311, 0]
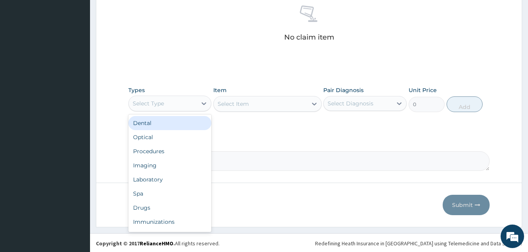
click at [164, 97] on div "Select Type" at bounding box center [163, 103] width 68 height 13
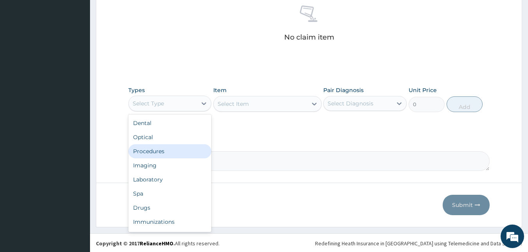
click at [160, 153] on div "Procedures" at bounding box center [169, 151] width 83 height 14
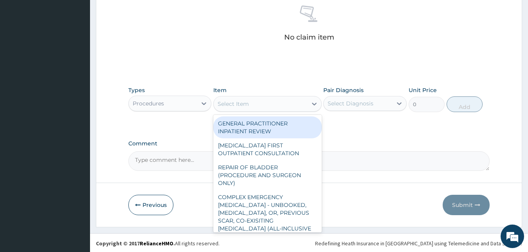
click at [266, 103] on div "Select Item" at bounding box center [260, 103] width 93 height 13
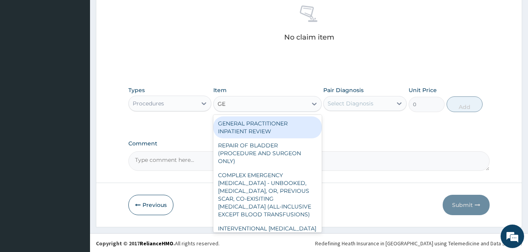
type input "G"
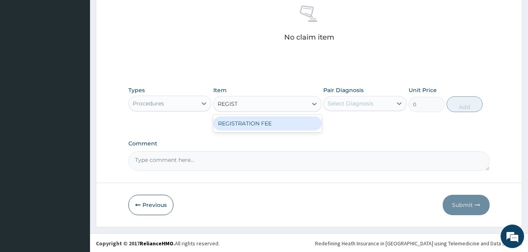
type input "REGISTR"
click at [266, 122] on div "REGISTRATION FEE" at bounding box center [267, 123] width 108 height 14
type input "2500"
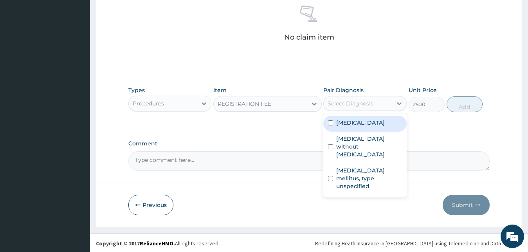
click at [334, 103] on div "Select Diagnosis" at bounding box center [350, 103] width 46 height 8
click at [341, 131] on div "Plasmodium malariae malaria without complication" at bounding box center [364, 123] width 83 height 16
checkbox input "true"
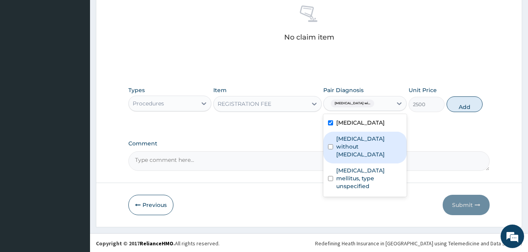
click at [343, 151] on label "Sepsis without septic shock" at bounding box center [369, 146] width 66 height 23
checkbox input "true"
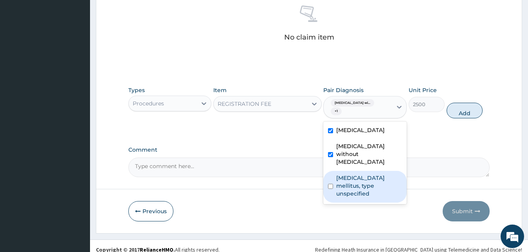
click at [350, 185] on label "Diabetes mellitus, type unspecified" at bounding box center [369, 185] width 66 height 23
checkbox input "true"
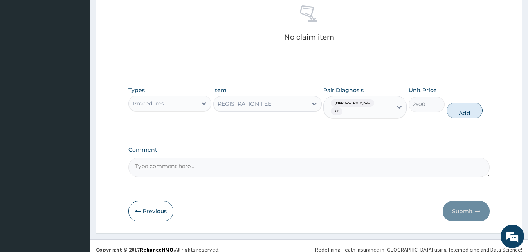
click at [465, 113] on button "Add" at bounding box center [464, 110] width 36 height 16
type input "0"
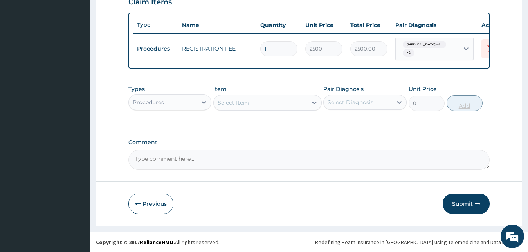
scroll to position [285, 0]
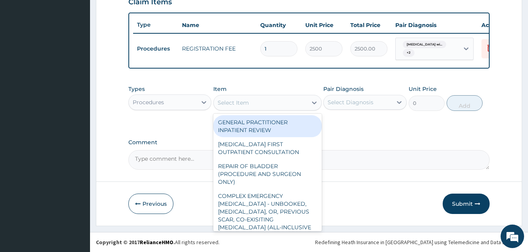
click at [256, 105] on div "Select Item" at bounding box center [260, 102] width 93 height 13
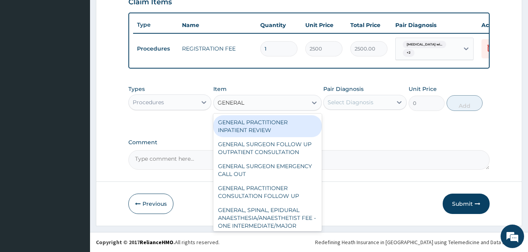
type input "GENERAL P"
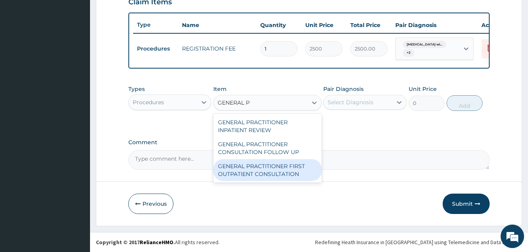
click at [255, 168] on div "GENERAL PRACTITIONER FIRST OUTPATIENT CONSULTATION" at bounding box center [267, 170] width 108 height 22
type input "3750"
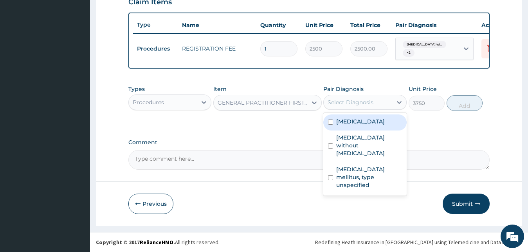
click at [359, 106] on div "Select Diagnosis" at bounding box center [357, 102] width 68 height 13
click at [357, 125] on label "Plasmodium malariae malaria without complication" at bounding box center [360, 121] width 49 height 8
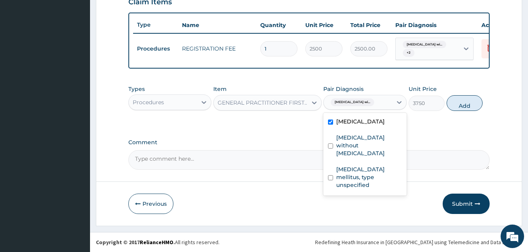
checkbox input "true"
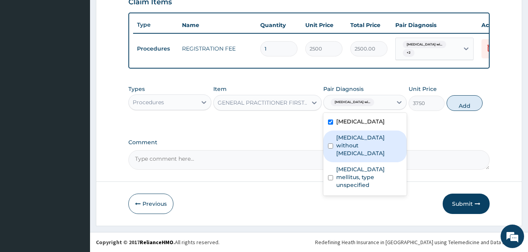
click at [358, 157] on label "Sepsis without septic shock" at bounding box center [369, 144] width 66 height 23
checkbox input "true"
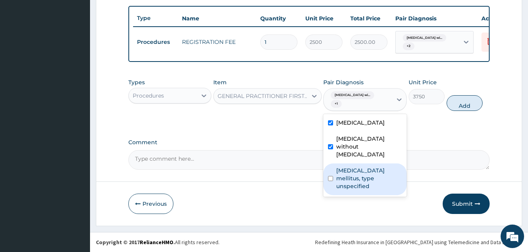
click at [362, 188] on label "Diabetes mellitus, type unspecified" at bounding box center [369, 177] width 66 height 23
checkbox input "true"
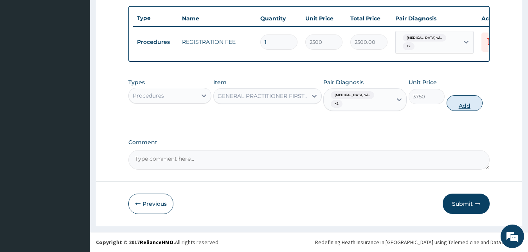
click at [463, 109] on button "Add" at bounding box center [464, 103] width 36 height 16
type input "0"
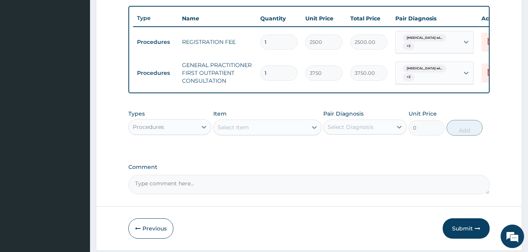
click at [196, 130] on div "Procedures" at bounding box center [163, 126] width 68 height 13
type input "LAB"
click at [199, 149] on div "Laboratory" at bounding box center [169, 146] width 83 height 14
click at [230, 133] on div "Select Item" at bounding box center [260, 127] width 93 height 13
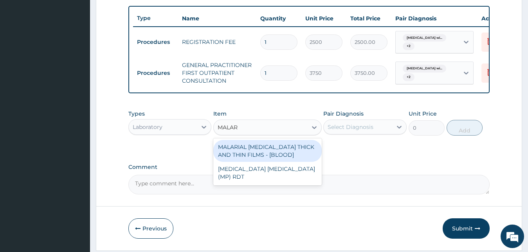
type input "MALARI"
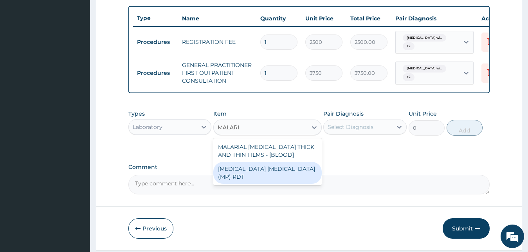
click at [234, 170] on div "MALARIA PARASITE (MP) RDT" at bounding box center [267, 173] width 108 height 22
type input "2000"
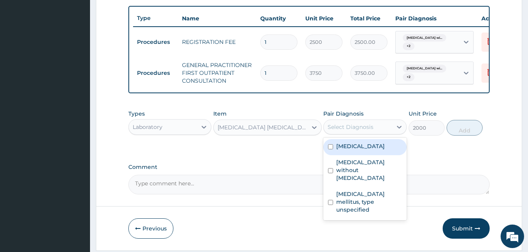
click at [335, 129] on div "Select Diagnosis" at bounding box center [357, 126] width 68 height 13
click at [343, 155] on div "Plasmodium malariae malaria without complication" at bounding box center [364, 147] width 83 height 16
checkbox input "true"
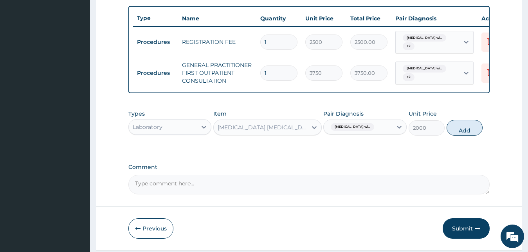
click at [449, 135] on button "Add" at bounding box center [464, 128] width 36 height 16
type input "0"
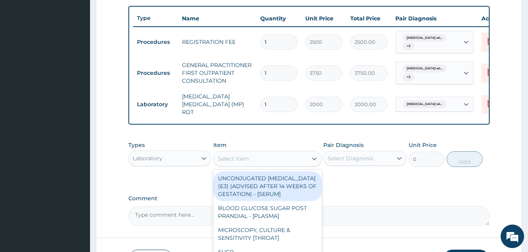
click at [300, 165] on div "Select Item" at bounding box center [260, 158] width 93 height 13
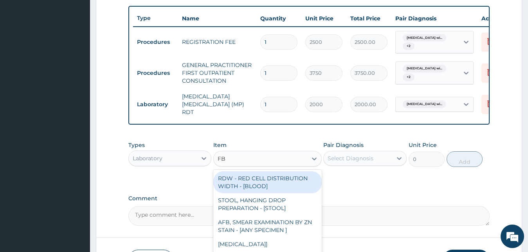
type input "FBC"
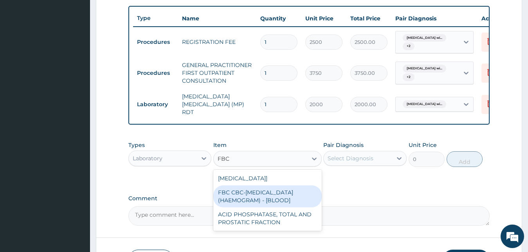
drag, startPoint x: 300, startPoint y: 190, endPoint x: 295, endPoint y: 192, distance: 6.1
click at [295, 192] on div "FBC CBC-COMPLETE BLOOD COUNT (HAEMOGRAM) - [BLOOD]" at bounding box center [267, 196] width 108 height 22
type input "5000"
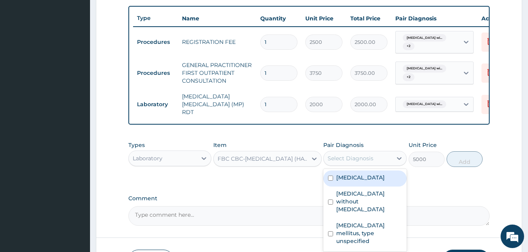
click at [373, 160] on div "Select Diagnosis" at bounding box center [357, 158] width 68 height 13
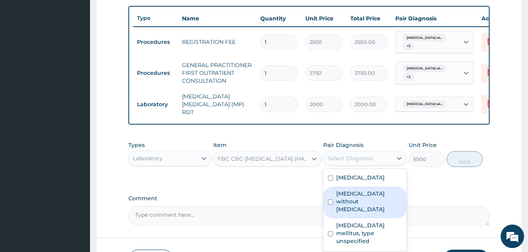
click at [390, 213] on label "Sepsis without septic shock" at bounding box center [369, 200] width 66 height 23
checkbox input "true"
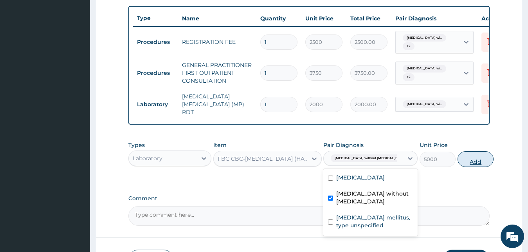
click at [465, 165] on button "Add" at bounding box center [475, 159] width 36 height 16
type input "0"
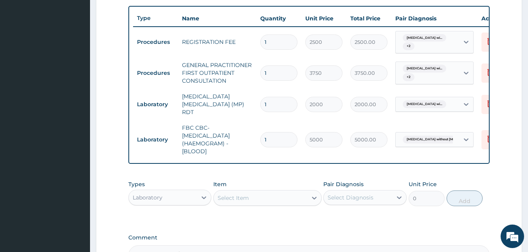
scroll to position [383, 0]
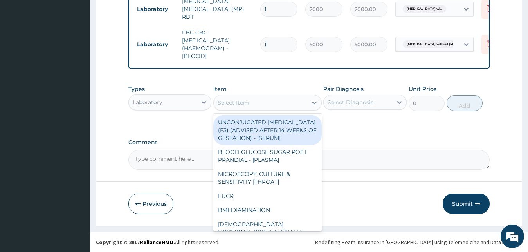
click at [226, 103] on div "Select Item" at bounding box center [232, 103] width 31 height 8
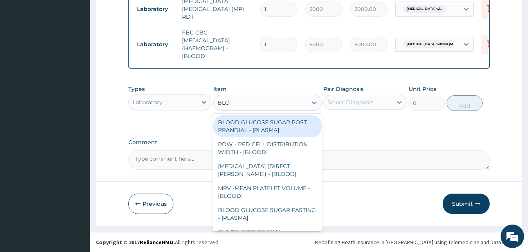
type input "BLOO"
click at [227, 122] on div "BLOOD GLUCOSE SUGAR POST PRANDIAL - [PLASMA]" at bounding box center [267, 126] width 108 height 22
type input "1875"
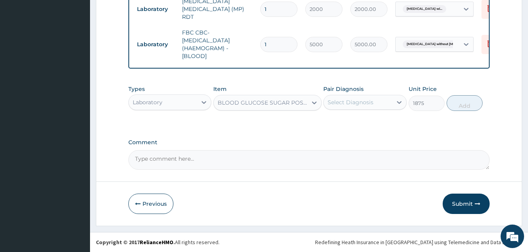
click at [256, 119] on div "Types Laboratory Item BLOOD GLUCOSE SUGAR POST PRANDIAL - [PLASMA] Pair Diagnos…" at bounding box center [308, 103] width 361 height 45
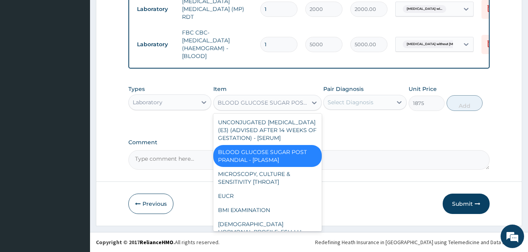
click at [251, 106] on div "BLOOD GLUCOSE SUGAR POST PRANDIAL - [PLASMA]" at bounding box center [262, 103] width 90 height 8
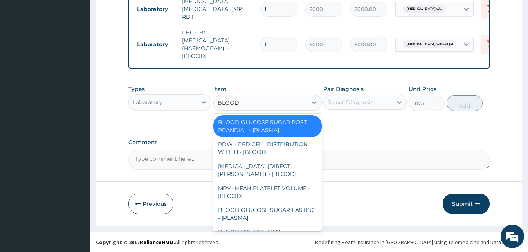
type input "BLOOD G"
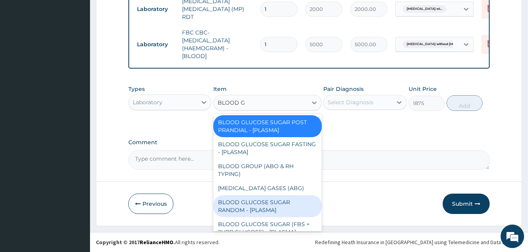
click at [277, 204] on div "BLOOD GLUCOSE SUGAR RANDOM - [PLASMA]" at bounding box center [267, 206] width 108 height 22
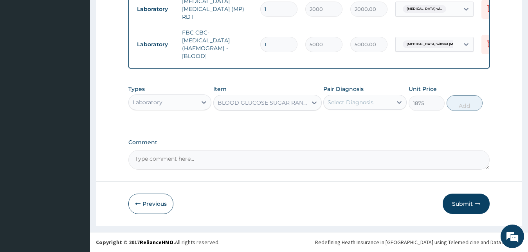
click at [338, 109] on div "Select Diagnosis" at bounding box center [364, 102] width 83 height 15
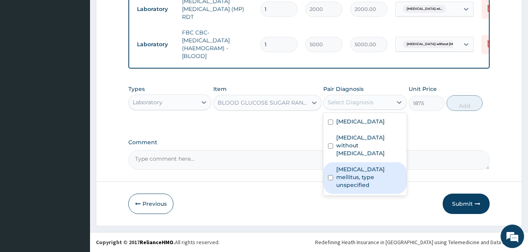
click at [346, 174] on label "Diabetes mellitus, type unspecified" at bounding box center [369, 176] width 66 height 23
checkbox input "true"
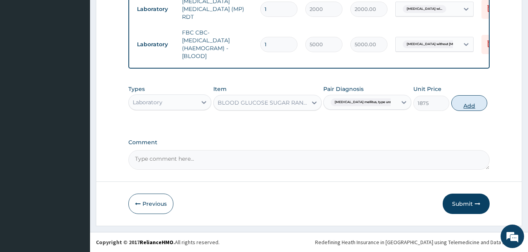
click at [472, 108] on button "Add" at bounding box center [469, 103] width 36 height 16
type input "0"
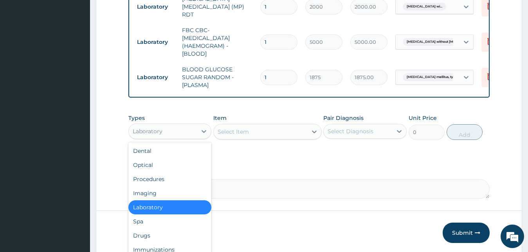
click at [196, 134] on div "Laboratory" at bounding box center [163, 131] width 68 height 13
type input "DR"
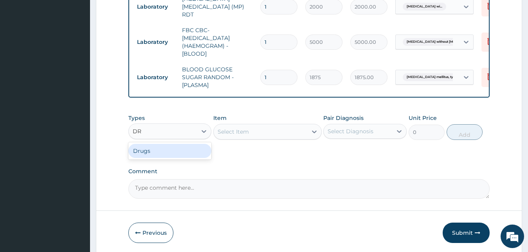
click at [196, 156] on div "Drugs" at bounding box center [169, 151] width 83 height 14
click at [245, 133] on div "Select Item" at bounding box center [267, 132] width 108 height 16
click at [245, 133] on div "Select Item" at bounding box center [232, 132] width 31 height 8
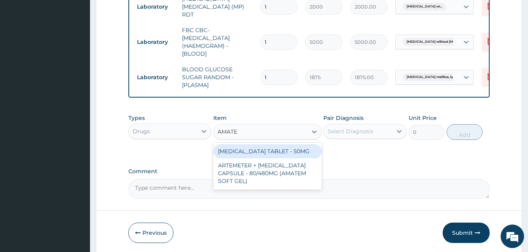
type input "AMATEM"
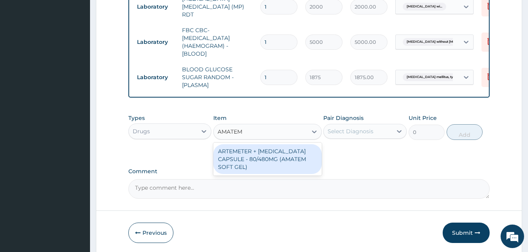
click at [257, 167] on div "ARTEMETER + LUMEFANTRINE CAPSULE - 80/480MG (AMATEM SOFT GEL)" at bounding box center [267, 159] width 108 height 30
type input "420"
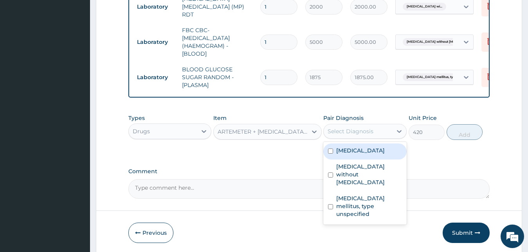
click at [334, 135] on div "Select Diagnosis" at bounding box center [350, 131] width 46 height 8
click at [338, 154] on label "Plasmodium malariae malaria without complication" at bounding box center [360, 150] width 49 height 8
checkbox input "true"
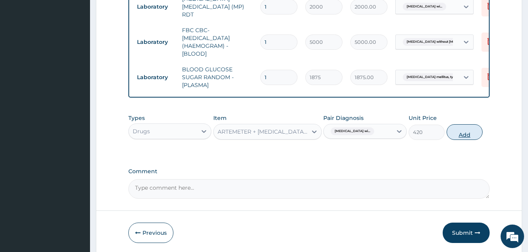
click at [478, 138] on button "Add" at bounding box center [464, 132] width 36 height 16
type input "0"
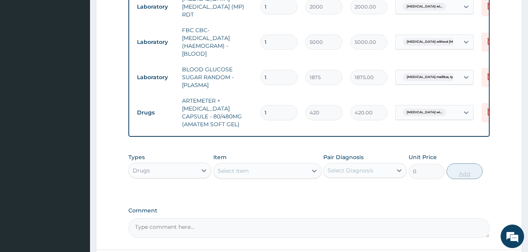
type input "0.00"
type input "6"
type input "2520.00"
type input "6"
click at [282, 169] on div "Select Item" at bounding box center [260, 170] width 93 height 13
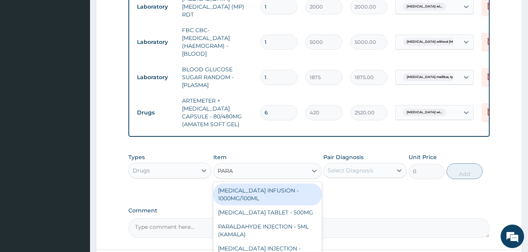
type input "PARAC"
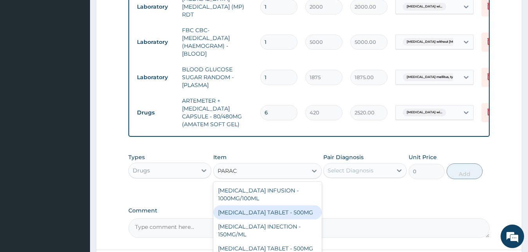
click at [304, 210] on div "PARACETAMOL TABLET - 500MG" at bounding box center [267, 212] width 108 height 14
type input "33.599999999999994"
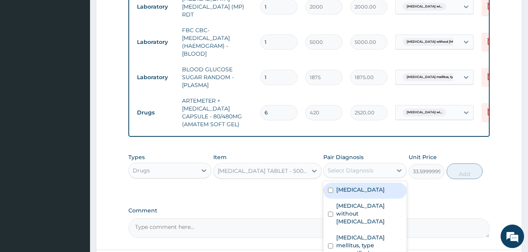
click at [349, 174] on div "Select Diagnosis" at bounding box center [350, 170] width 46 height 8
click at [350, 193] on label "Plasmodium malariae malaria without complication" at bounding box center [360, 189] width 49 height 8
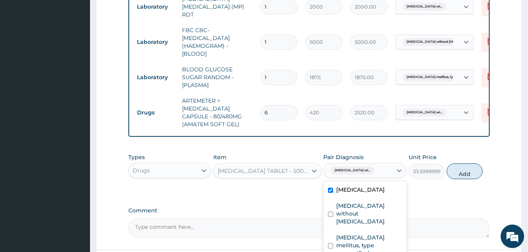
checkbox input "true"
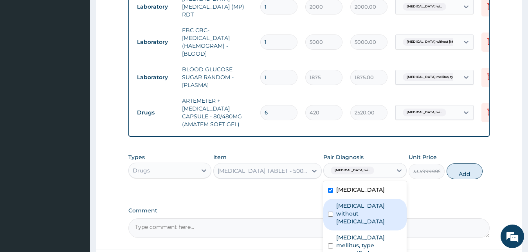
click at [349, 230] on div "Sepsis without septic shock" at bounding box center [364, 214] width 83 height 32
checkbox input "true"
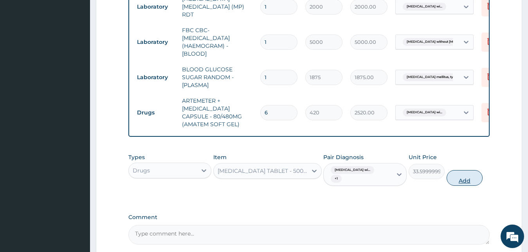
click at [465, 176] on button "Add" at bounding box center [464, 178] width 36 height 16
type input "0"
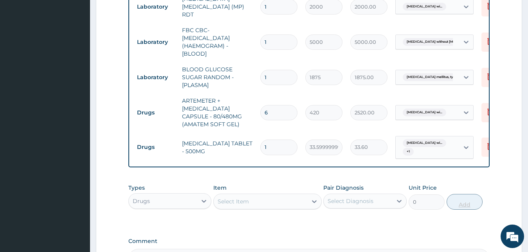
type input "18"
type input "604.80"
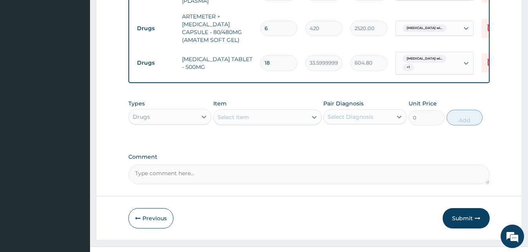
scroll to position [483, 0]
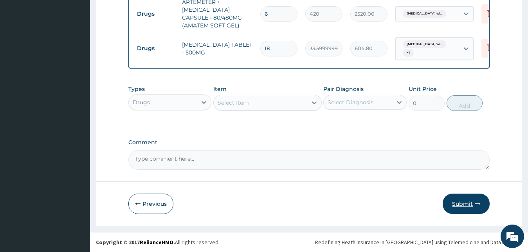
type input "18"
click at [464, 206] on button "Submit" at bounding box center [465, 203] width 47 height 20
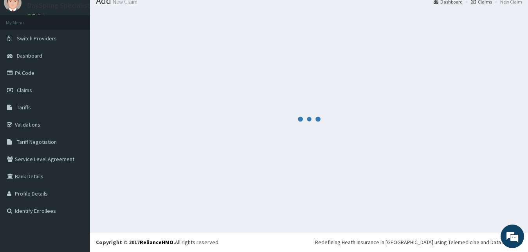
scroll to position [30, 0]
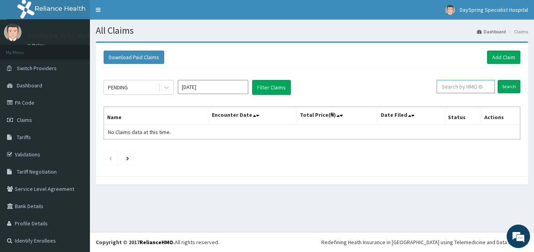
click at [445, 83] on input "text" at bounding box center [466, 86] width 58 height 13
paste input "CTE/10185/D"
click at [445, 83] on input "CTE/10185/D" at bounding box center [454, 86] width 52 height 13
type input "CTE/10185/D"
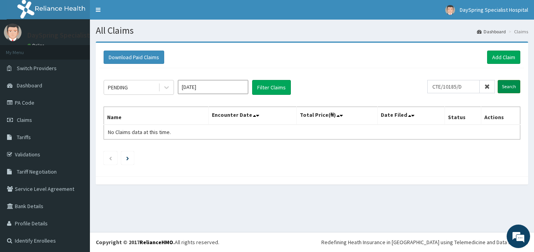
click at [505, 86] on input "Search" at bounding box center [509, 86] width 23 height 13
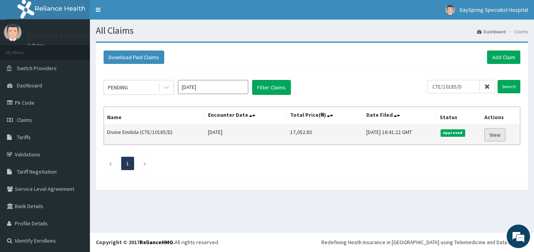
click at [489, 139] on link "View" at bounding box center [495, 134] width 21 height 13
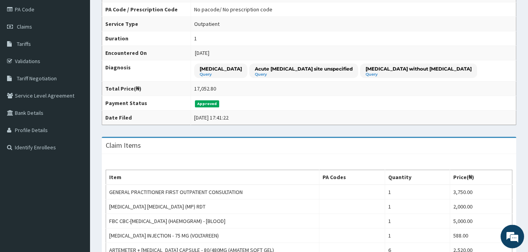
scroll to position [21, 0]
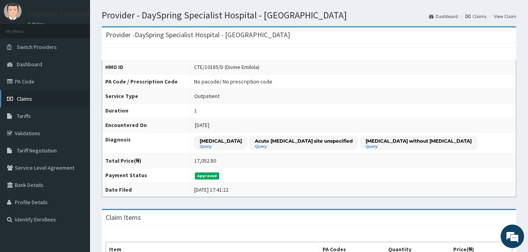
click at [16, 94] on link "Claims" at bounding box center [45, 98] width 90 height 17
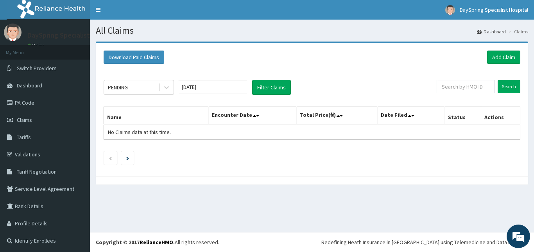
click at [22, 106] on link "PA Code" at bounding box center [45, 102] width 90 height 17
click at [495, 55] on link "Add Claim" at bounding box center [503, 56] width 33 height 13
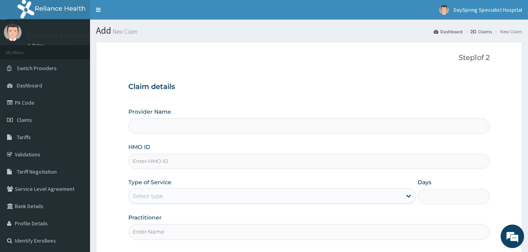
type input "CTE/10185/D"
type input "DaySpring Specialist Hospital - [GEOGRAPHIC_DATA]"
type input "CTE/10185/D"
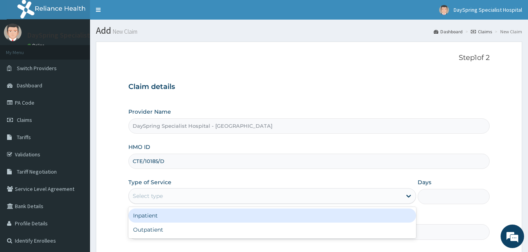
click at [182, 195] on div "Select type" at bounding box center [265, 195] width 273 height 13
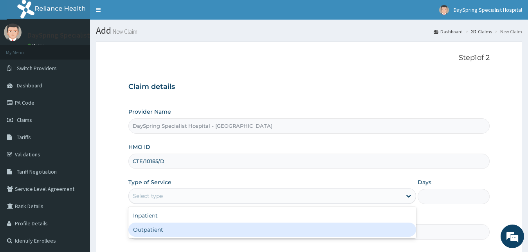
click at [190, 235] on div "Outpatient" at bounding box center [272, 229] width 288 height 14
type input "1"
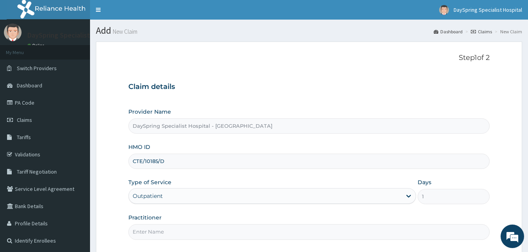
click at [407, 230] on input "Practitioner" at bounding box center [308, 231] width 361 height 15
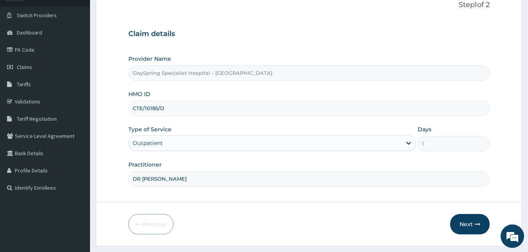
scroll to position [73, 0]
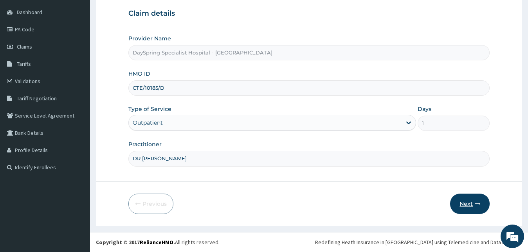
type input "DR [PERSON_NAME]"
click at [458, 212] on button "Next" at bounding box center [470, 203] width 40 height 20
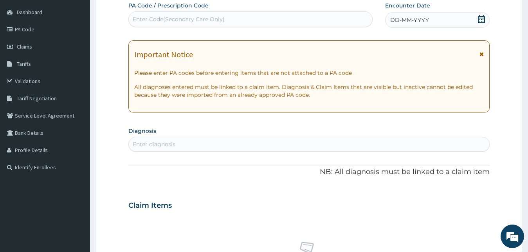
scroll to position [0, 0]
click at [483, 18] on icon at bounding box center [481, 19] width 7 height 8
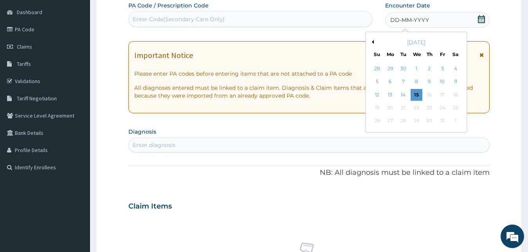
click at [372, 43] on button "Previous Month" at bounding box center [372, 42] width 4 height 4
click at [377, 130] on div "31" at bounding box center [377, 134] width 12 height 12
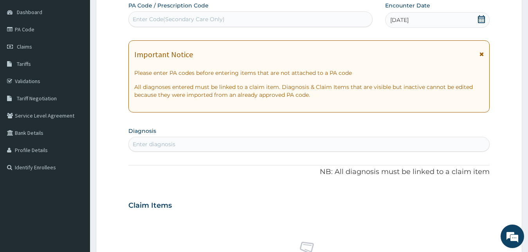
click at [371, 144] on div "Enter diagnosis" at bounding box center [309, 144] width 361 height 13
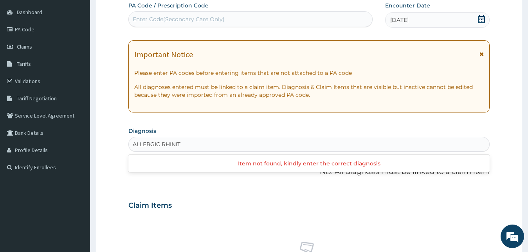
type input "ALLERGIC RHINITI"
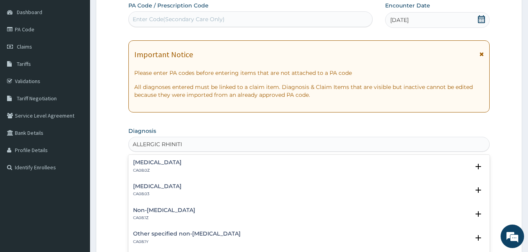
click at [155, 168] on p "CA08.0Z" at bounding box center [157, 169] width 49 height 5
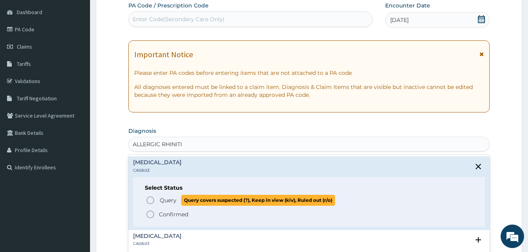
click at [150, 203] on icon "status option query" at bounding box center [150, 199] width 9 height 9
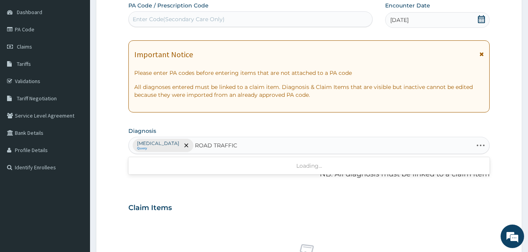
type input "ROAD TRAFFIC A"
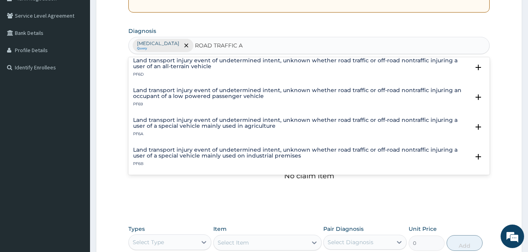
scroll to position [332, 0]
click at [422, 121] on h4 "Land transport injury event of undetermined intent, unknown whether road traffi…" at bounding box center [301, 123] width 337 height 12
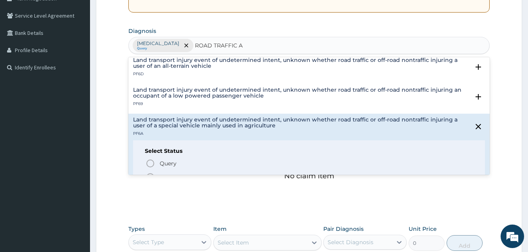
click at [422, 121] on h4 "Land transport injury event of undetermined intent, unknown whether road traffi…" at bounding box center [301, 123] width 337 height 12
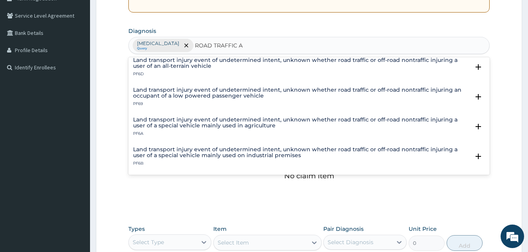
click at [422, 121] on h4 "Land transport injury event of undetermined intent, unknown whether road traffi…" at bounding box center [301, 123] width 337 height 12
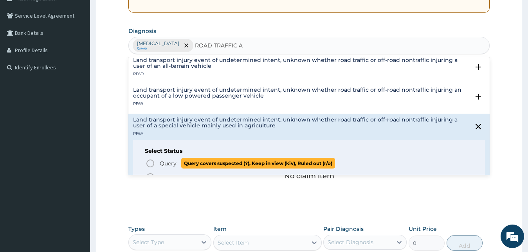
click at [147, 166] on circle "status option query" at bounding box center [150, 163] width 7 height 7
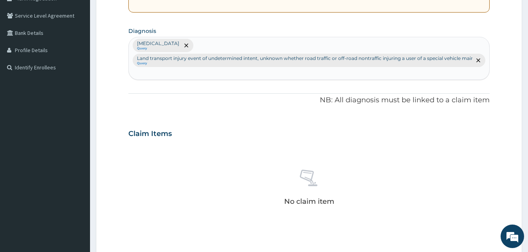
scroll to position [338, 0]
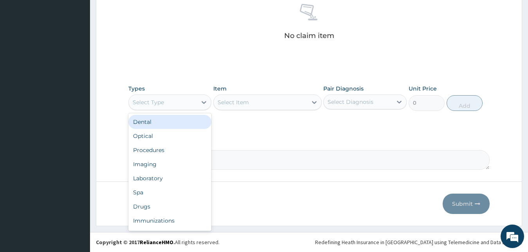
click at [147, 104] on div "Select Type" at bounding box center [148, 102] width 31 height 8
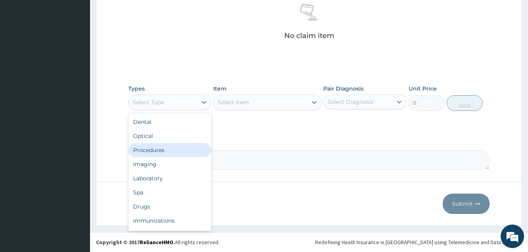
click at [151, 149] on div "Procedures" at bounding box center [169, 150] width 83 height 14
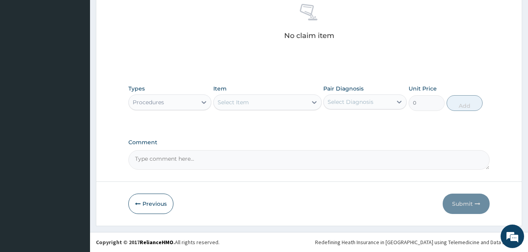
click at [246, 104] on div "Select Item" at bounding box center [232, 102] width 31 height 8
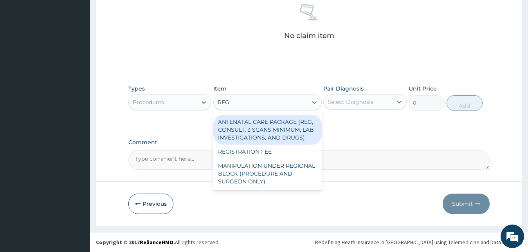
type input "REGI"
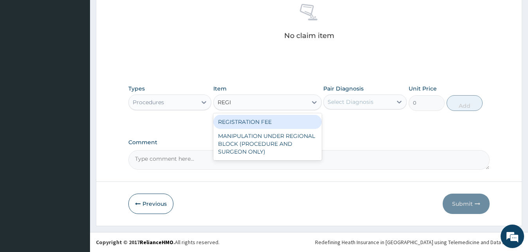
click at [249, 121] on div "REGISTRATION FEE" at bounding box center [267, 122] width 108 height 14
type input "2500"
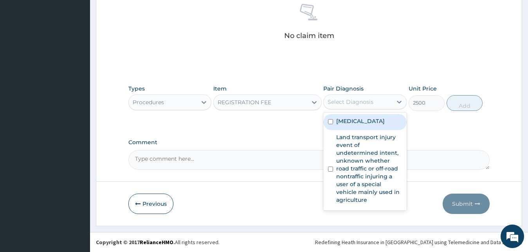
drag, startPoint x: 362, startPoint y: 97, endPoint x: 349, endPoint y: 130, distance: 35.3
click at [349, 109] on div "option Allergic rhinitis, unspecified focused, 1 of 2. 2 results available. Use…" at bounding box center [364, 101] width 83 height 15
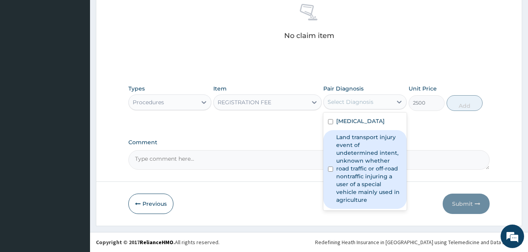
click at [358, 164] on label "Land transport injury event of undetermined intent, unknown whether road traffi…" at bounding box center [369, 168] width 66 height 70
checkbox input "true"
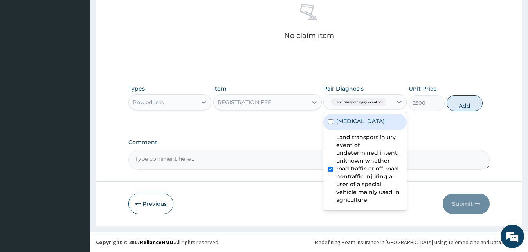
click at [355, 125] on label "Allergic rhinitis, unspecified" at bounding box center [360, 121] width 49 height 8
checkbox input "true"
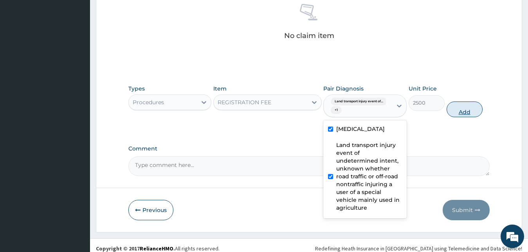
click at [455, 113] on button "Add" at bounding box center [464, 109] width 36 height 16
type input "0"
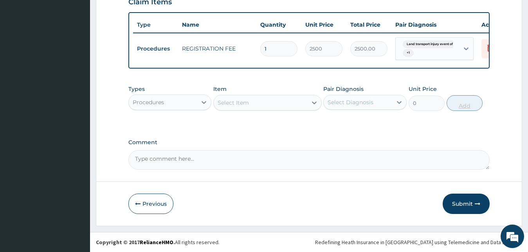
scroll to position [311, 0]
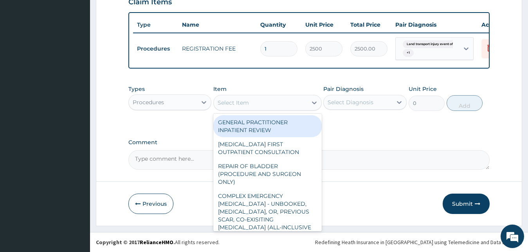
click at [229, 106] on div "Select Item" at bounding box center [260, 102] width 93 height 13
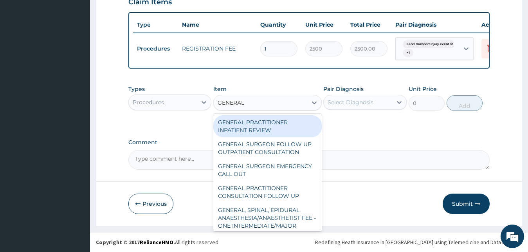
type input "GENERAL P"
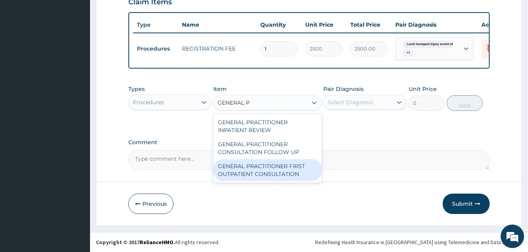
click at [236, 174] on div "GENERAL PRACTITIONER FIRST OUTPATIENT CONSULTATION" at bounding box center [267, 170] width 108 height 22
type input "3750"
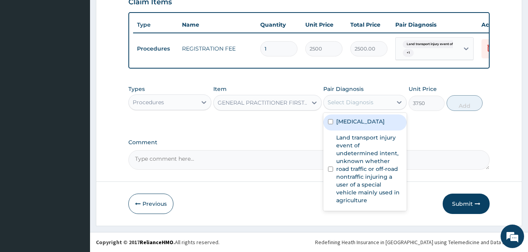
click at [364, 106] on div "Select Diagnosis" at bounding box center [357, 102] width 68 height 13
click at [363, 121] on label "Allergic rhinitis, unspecified" at bounding box center [360, 121] width 49 height 8
checkbox input "true"
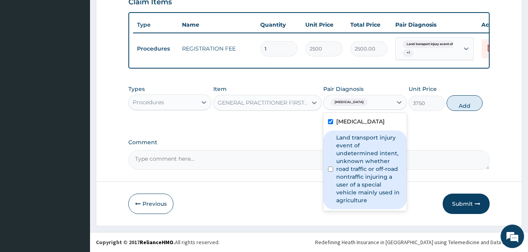
click at [371, 151] on label "Land transport injury event of undetermined intent, unknown whether road traffi…" at bounding box center [369, 168] width 66 height 70
checkbox input "true"
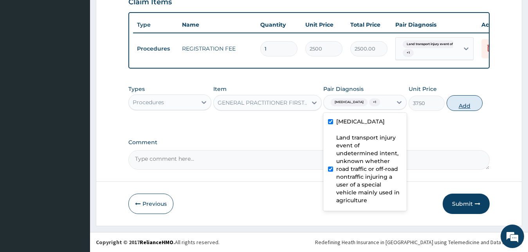
click at [467, 107] on button "Add" at bounding box center [464, 103] width 36 height 16
type input "0"
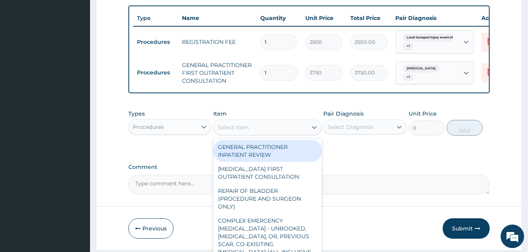
click at [227, 131] on div "Select Item" at bounding box center [232, 127] width 31 height 8
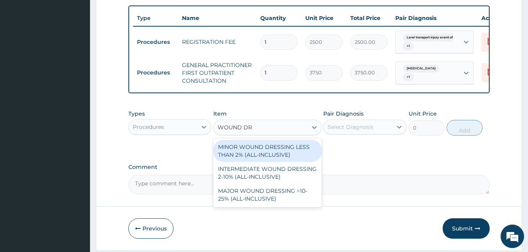
type input "WOUND DRE"
click at [237, 154] on div "MINOR WOUND DRESSING LESS THAN 2% (ALL-INCLUSIVE)" at bounding box center [267, 151] width 108 height 22
type input "2500"
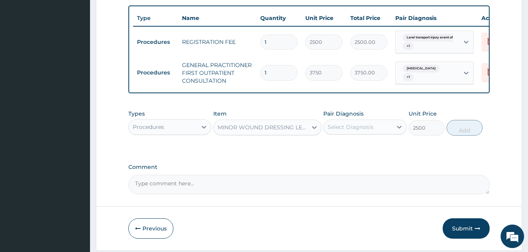
click at [342, 135] on div "Pair Diagnosis Select Diagnosis" at bounding box center [364, 123] width 83 height 26
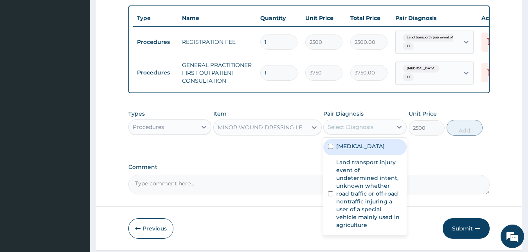
click at [341, 131] on div "Select Diagnosis" at bounding box center [350, 127] width 46 height 8
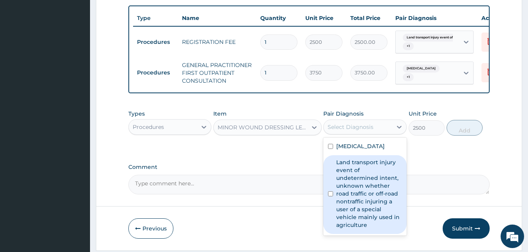
click at [355, 198] on label "Land transport injury event of undetermined intent, unknown whether road traffi…" at bounding box center [369, 193] width 66 height 70
checkbox input "true"
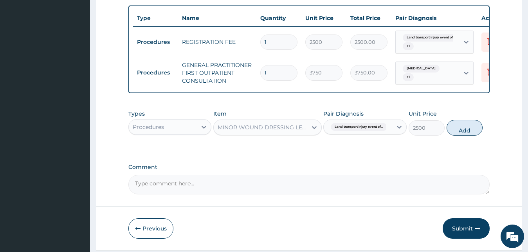
click at [465, 135] on button "Add" at bounding box center [464, 128] width 36 height 16
type input "0"
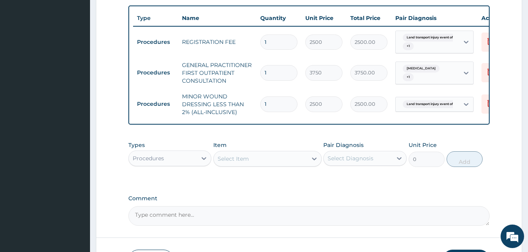
click at [188, 162] on div "Procedures" at bounding box center [163, 158] width 68 height 13
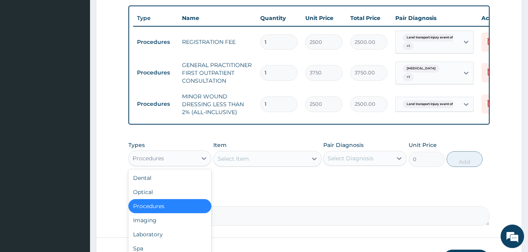
type input "DR"
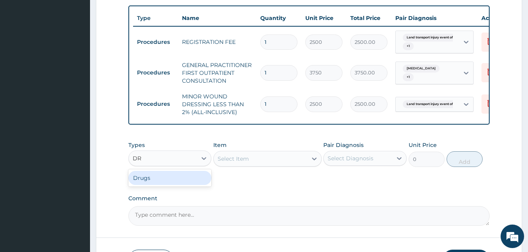
click at [196, 185] on div "Drugs" at bounding box center [169, 178] width 83 height 14
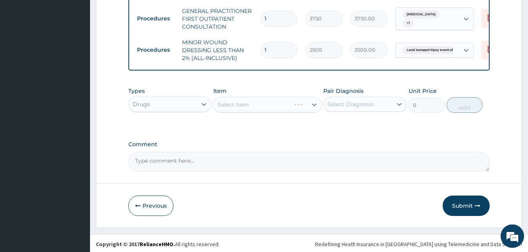
scroll to position [374, 0]
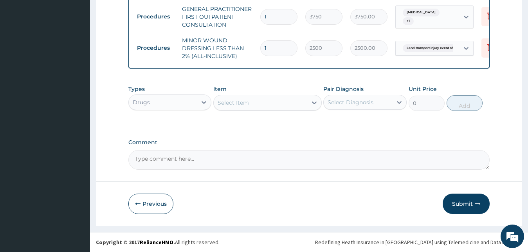
click at [284, 105] on div "Select Item" at bounding box center [260, 102] width 93 height 13
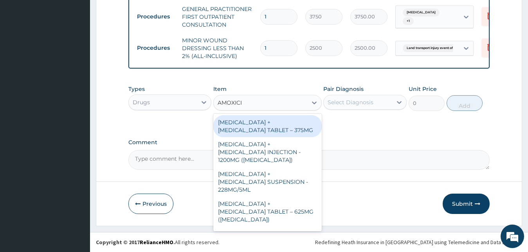
type input "AMOXICIL"
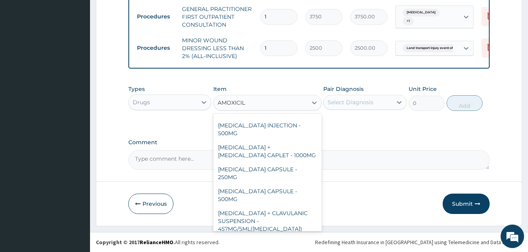
scroll to position [169, 0]
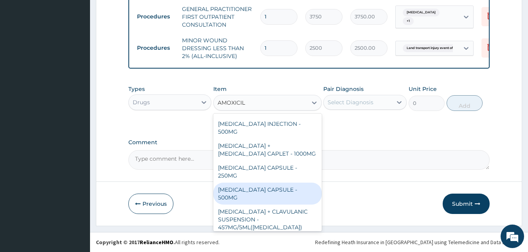
click at [288, 182] on div "AMOXICILLIN CAPSULE - 500MG" at bounding box center [267, 193] width 108 height 22
type input "112"
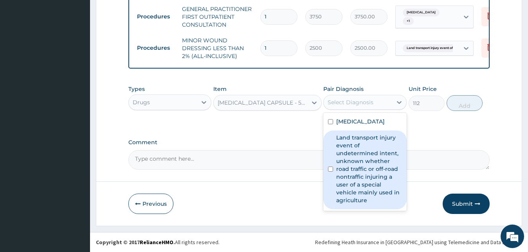
drag, startPoint x: 352, startPoint y: 99, endPoint x: 355, endPoint y: 163, distance: 64.2
click at [355, 110] on div "option Land transport injury event of undetermined intent, unknown whether road…" at bounding box center [364, 102] width 83 height 15
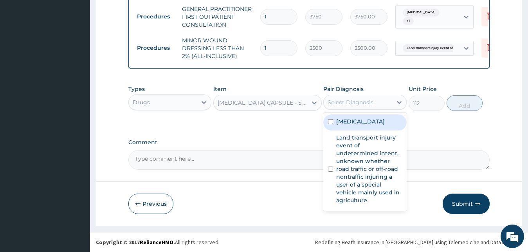
click at [346, 119] on label "Allergic rhinitis, unspecified" at bounding box center [360, 121] width 49 height 8
checkbox input "true"
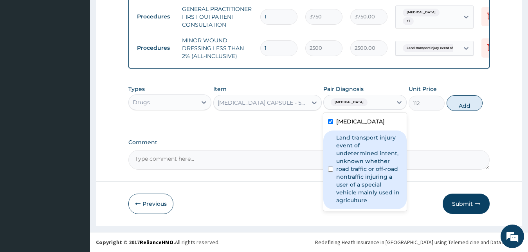
click at [354, 168] on label "Land transport injury event of undetermined intent, unknown whether road traffi…" at bounding box center [369, 168] width 66 height 70
checkbox input "true"
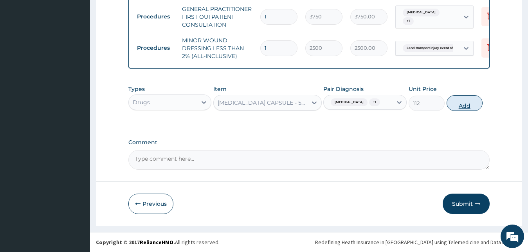
click at [461, 111] on button "Add" at bounding box center [464, 103] width 36 height 16
type input "0"
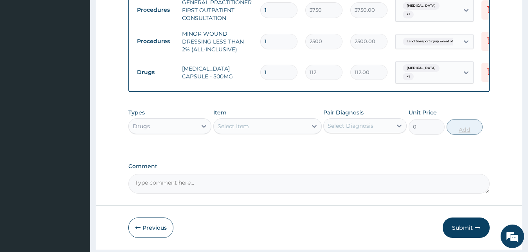
type input "15"
type input "1680.00"
type input "15"
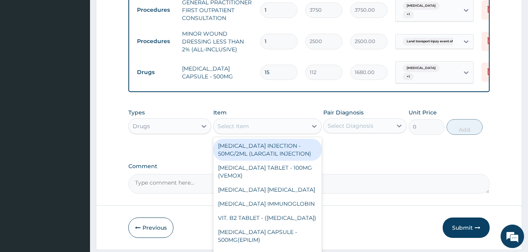
click at [289, 132] on div "Select Item" at bounding box center [260, 126] width 93 height 13
type input "R"
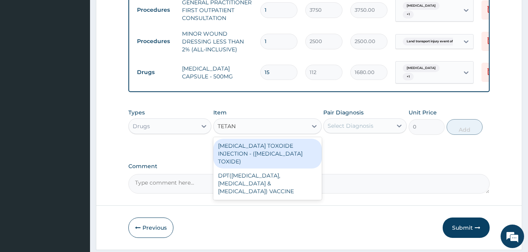
type input "TETANU"
click at [288, 151] on div "TETANUS TOXOIDE INJECTION - (TETANUS TOXIDE)" at bounding box center [267, 153] width 108 height 30
type input "840"
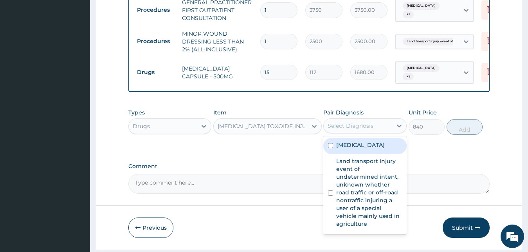
click at [337, 129] on div "Select Diagnosis" at bounding box center [350, 126] width 46 height 8
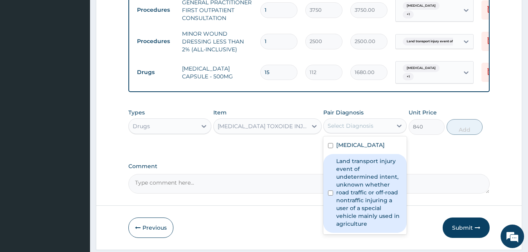
click at [348, 187] on label "Land transport injury event of undetermined intent, unknown whether road traffi…" at bounding box center [369, 192] width 66 height 70
checkbox input "true"
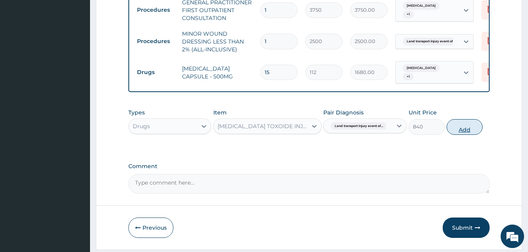
click at [471, 134] on button "Add" at bounding box center [464, 127] width 36 height 16
type input "0"
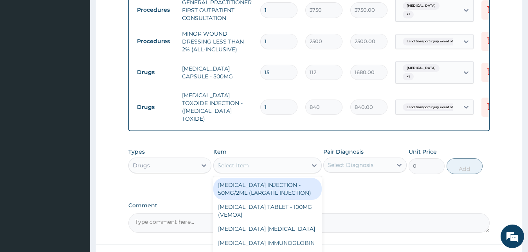
click at [244, 164] on div "Select Item" at bounding box center [232, 165] width 31 height 8
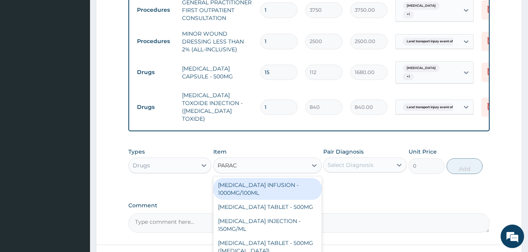
type input "PARACE"
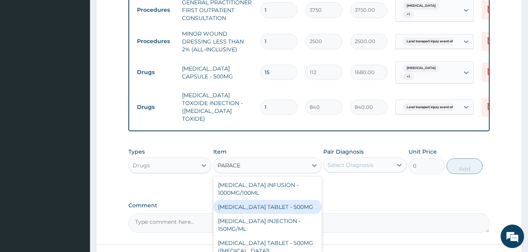
click at [254, 208] on div "PARACETAMOL TABLET - 500MG" at bounding box center [267, 206] width 108 height 14
type input "33.599999999999994"
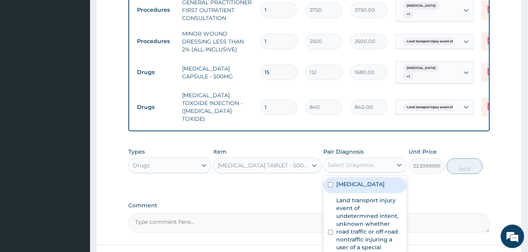
click at [358, 166] on div "Select Diagnosis" at bounding box center [350, 165] width 46 height 8
click at [350, 188] on label "Allergic rhinitis, unspecified" at bounding box center [360, 184] width 49 height 8
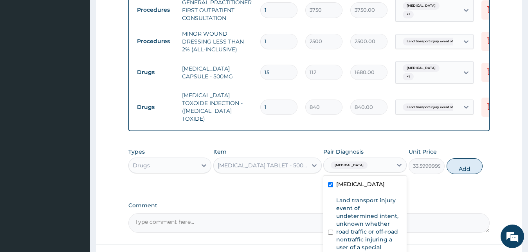
checkbox input "true"
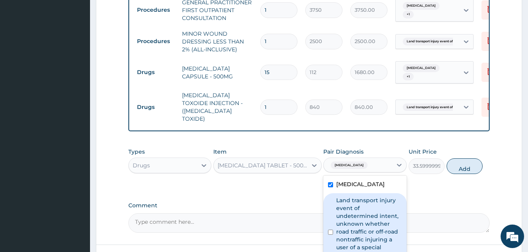
click at [359, 223] on label "Land transport injury event of undetermined intent, unknown whether road traffi…" at bounding box center [369, 231] width 66 height 70
checkbox input "true"
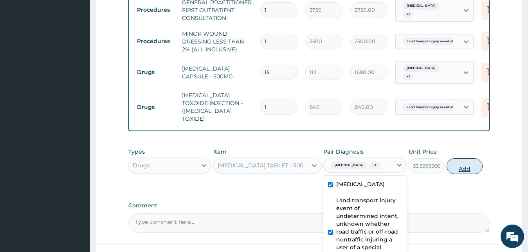
click at [466, 170] on button "Add" at bounding box center [464, 166] width 36 height 16
type input "0"
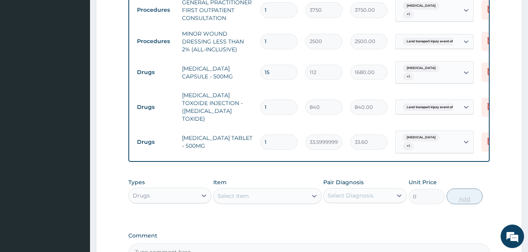
type input "18"
type input "604.80"
type input "18"
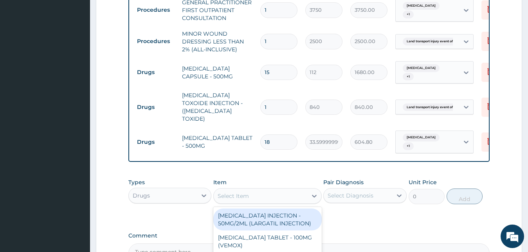
click at [289, 196] on div "Select Item" at bounding box center [260, 195] width 93 height 13
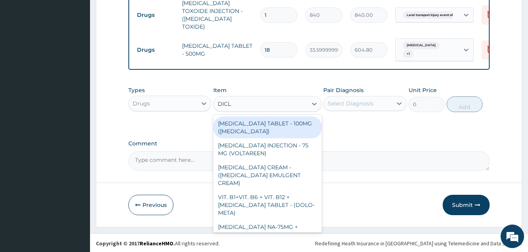
type input "DICLO"
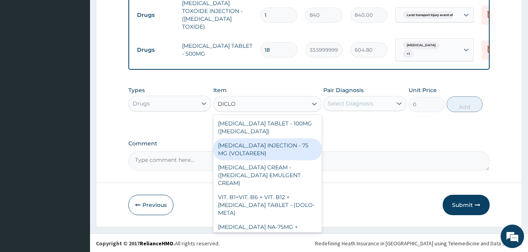
click at [270, 145] on div "DICLOFENAC INJECTION - 75 MG (VOLTAREEN)" at bounding box center [267, 149] width 108 height 22
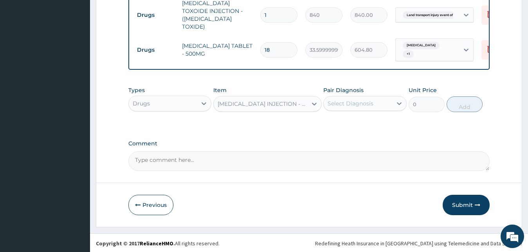
type input "588"
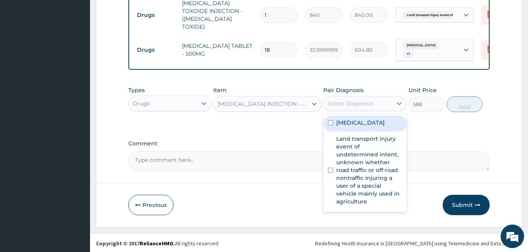
click at [364, 104] on div "Select Diagnosis" at bounding box center [350, 103] width 46 height 8
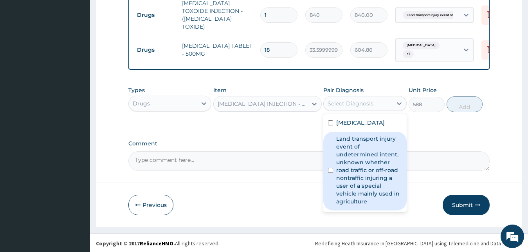
click at [356, 153] on label "Land transport injury event of undetermined intent, unknown whether road traffi…" at bounding box center [369, 170] width 66 height 70
checkbox input "true"
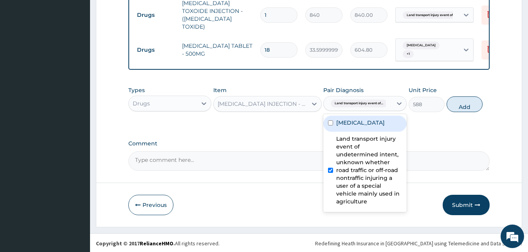
click at [385, 121] on label "Allergic rhinitis, unspecified" at bounding box center [360, 123] width 49 height 8
checkbox input "true"
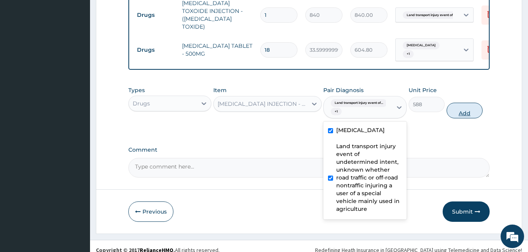
click at [463, 111] on button "Add" at bounding box center [464, 110] width 36 height 16
type input "0"
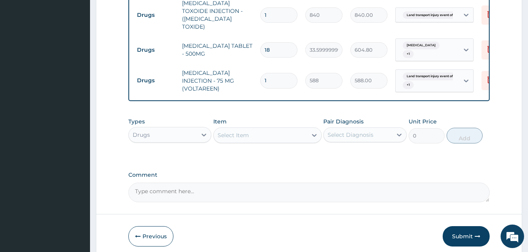
click at [228, 136] on div "Select Item" at bounding box center [232, 135] width 31 height 8
type input "LORAT"
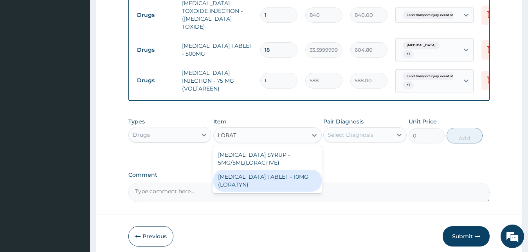
click at [232, 178] on div "LORATADINE TABLET - 10MG (LORATYN)" at bounding box center [267, 180] width 108 height 22
type input "98"
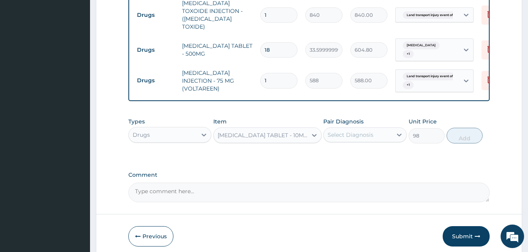
click at [372, 123] on div "Pair Diagnosis Select Diagnosis" at bounding box center [364, 130] width 83 height 26
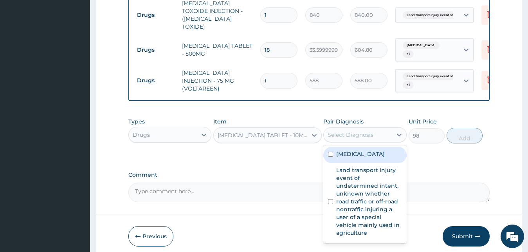
click at [368, 131] on div "Select Diagnosis" at bounding box center [350, 135] width 46 height 8
click at [357, 158] on label "Allergic rhinitis, unspecified" at bounding box center [360, 154] width 49 height 8
checkbox input "true"
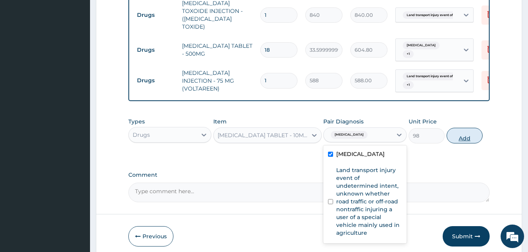
click at [467, 136] on button "Add" at bounding box center [464, 136] width 36 height 16
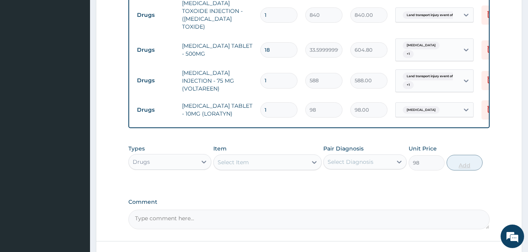
type input "0"
type input "0.00"
type input "5"
type input "490.00"
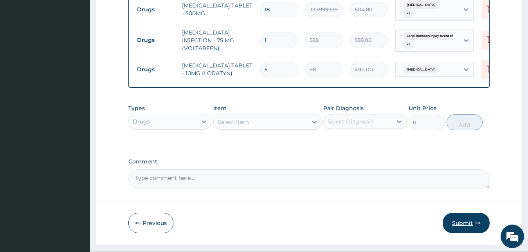
type input "5"
click at [462, 226] on button "Submit" at bounding box center [465, 222] width 47 height 20
